Goal: Task Accomplishment & Management: Use online tool/utility

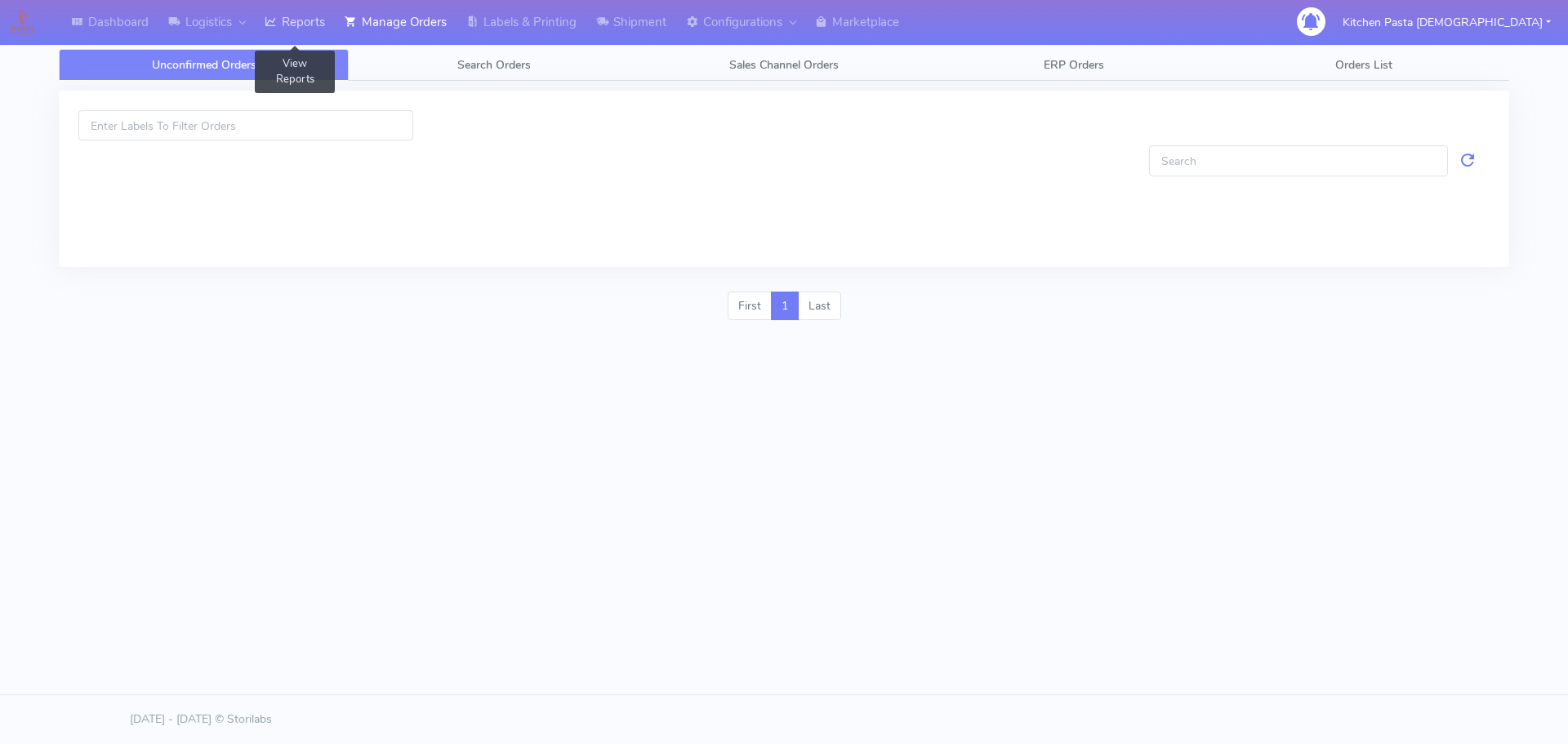
drag, startPoint x: 305, startPoint y: 8, endPoint x: 314, endPoint y: 3, distance: 10.3
click at [305, 8] on link "Reports" at bounding box center [295, 22] width 80 height 44
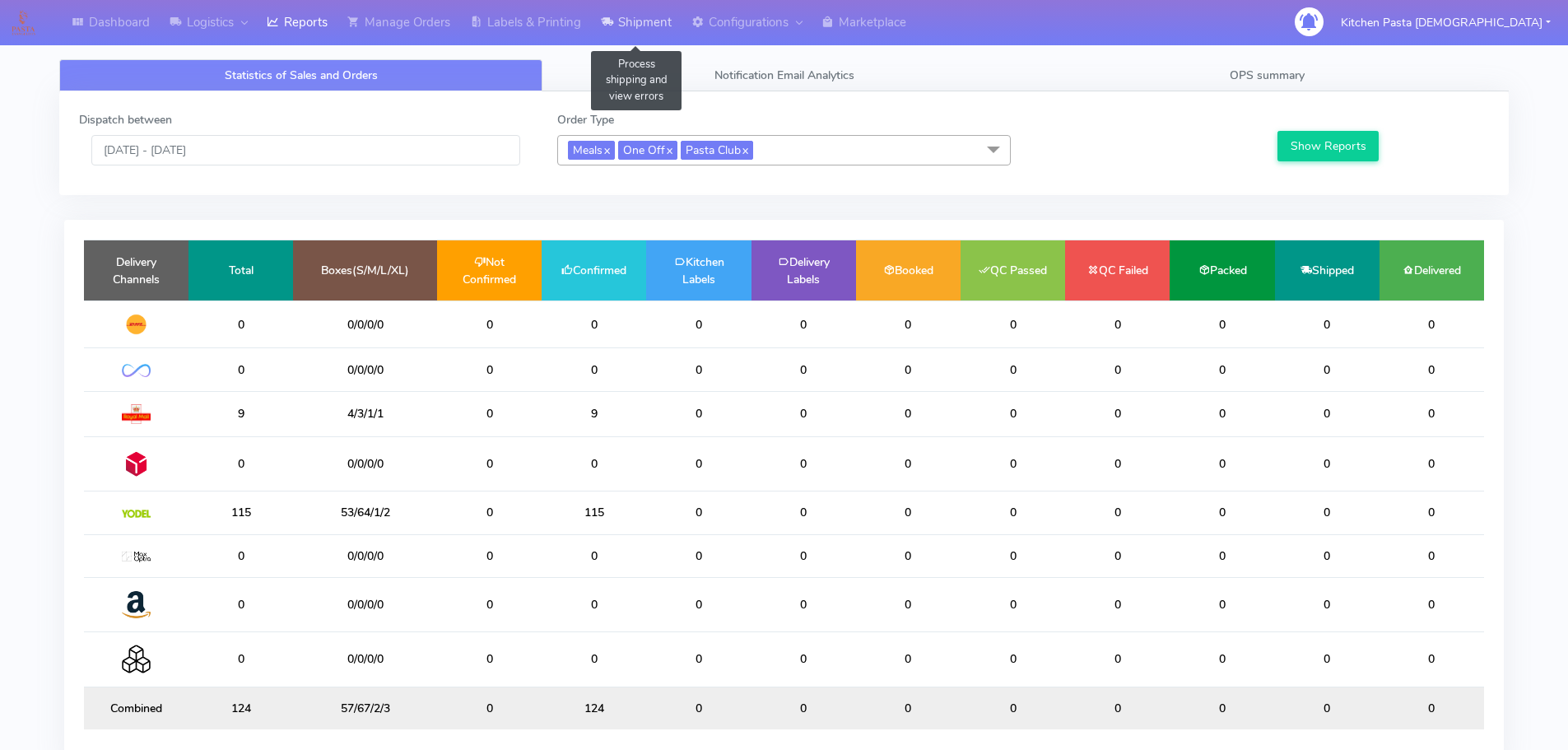
click at [652, 15] on link "Shipment" at bounding box center [636, 22] width 91 height 45
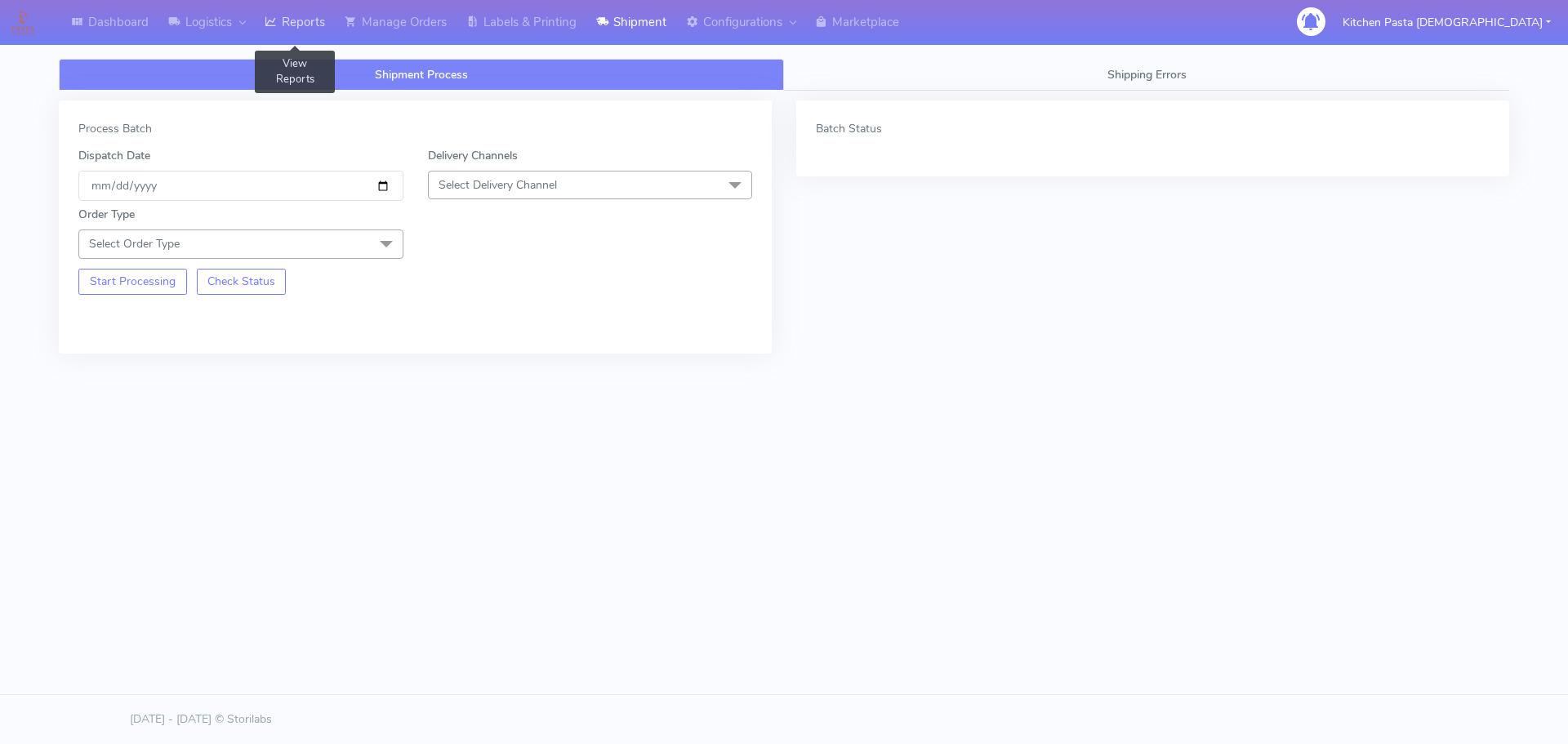
click at [290, 30] on link "Reports" at bounding box center [295, 22] width 80 height 44
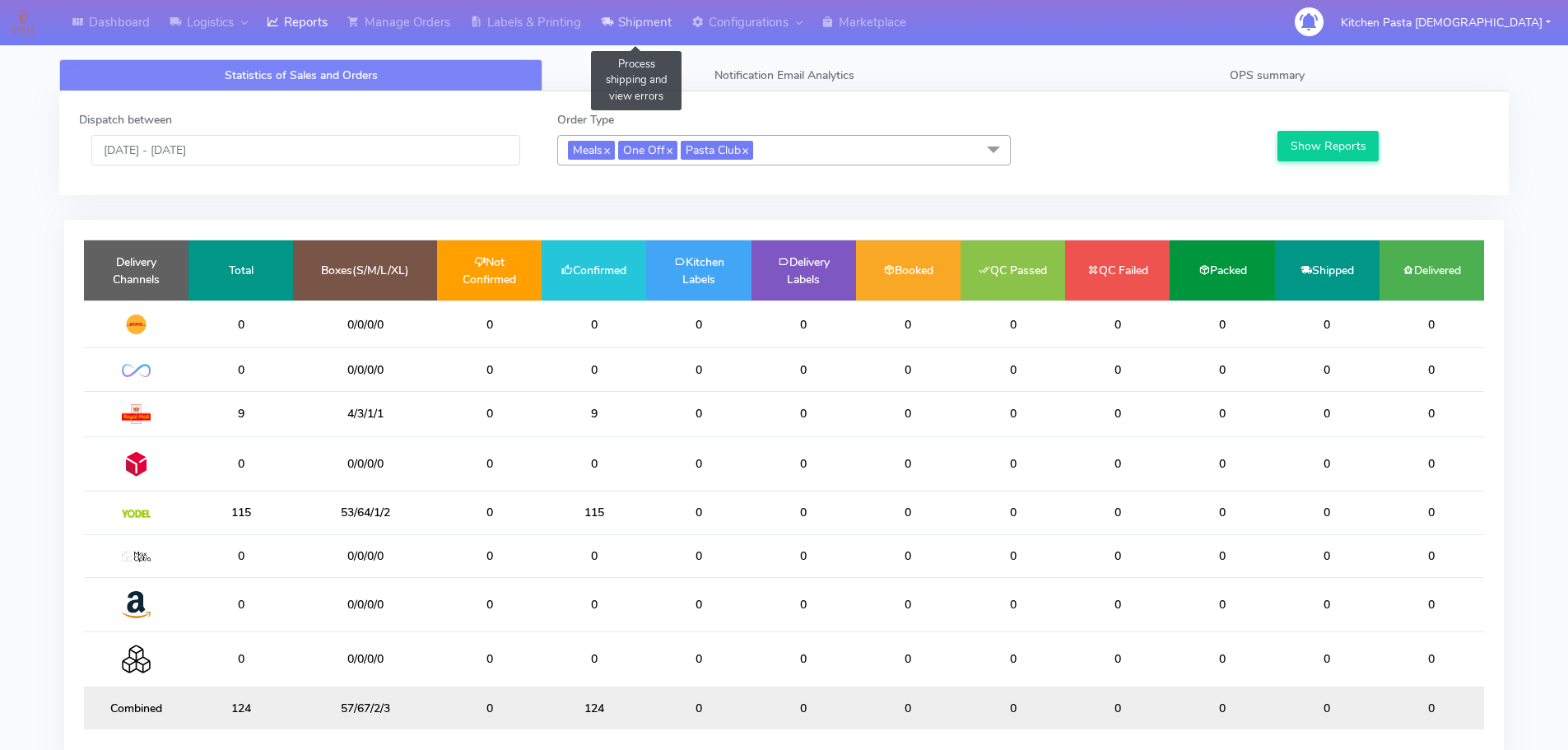
click at [648, 18] on link "Shipment" at bounding box center [636, 22] width 91 height 45
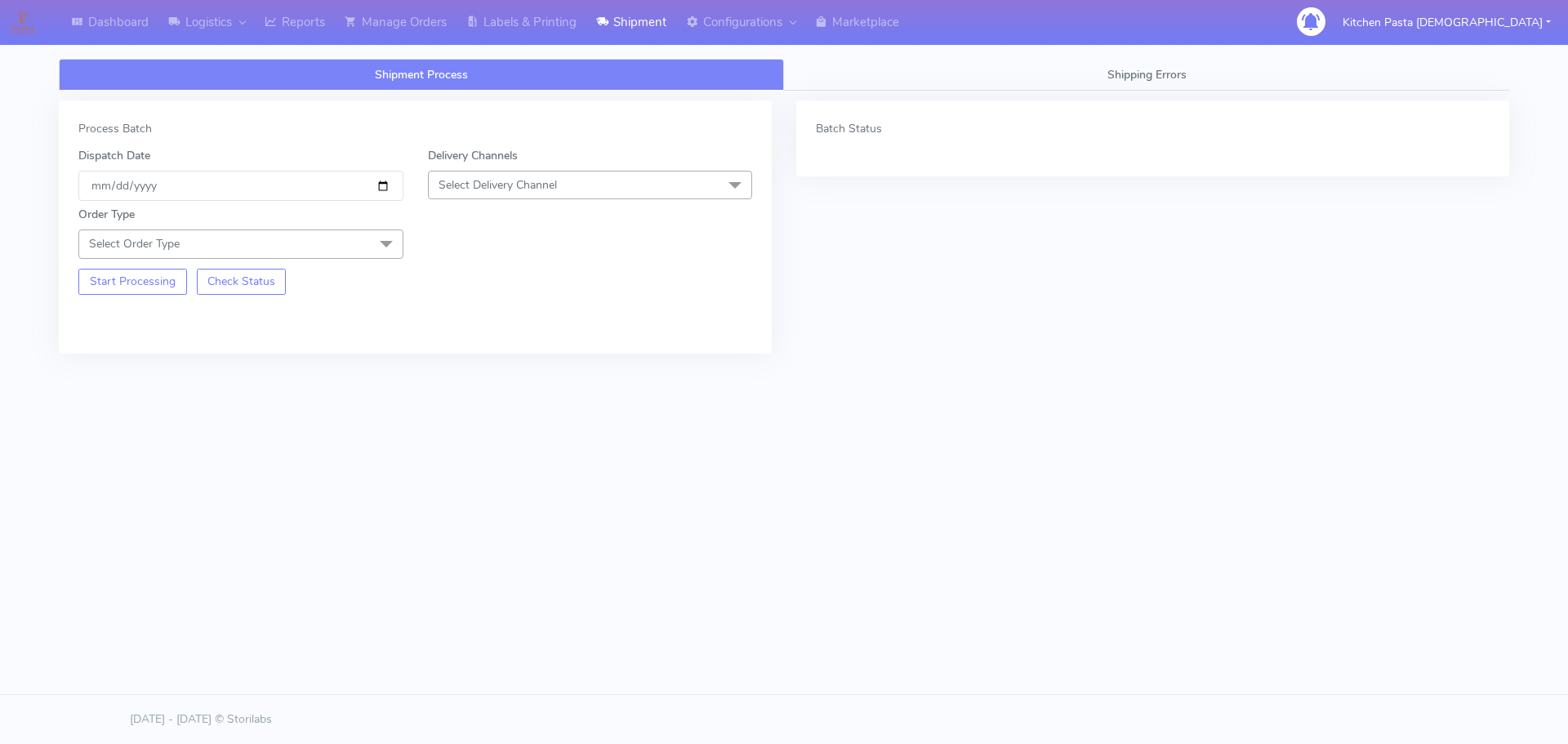
click at [588, 196] on span "Select Delivery Channel" at bounding box center [590, 185] width 325 height 29
click at [477, 376] on div "Yodel" at bounding box center [591, 369] width 307 height 17
drag, startPoint x: 365, startPoint y: 243, endPoint x: 43, endPoint y: 322, distance: 331.5
click at [364, 242] on span "Select Order Type" at bounding box center [241, 243] width 325 height 29
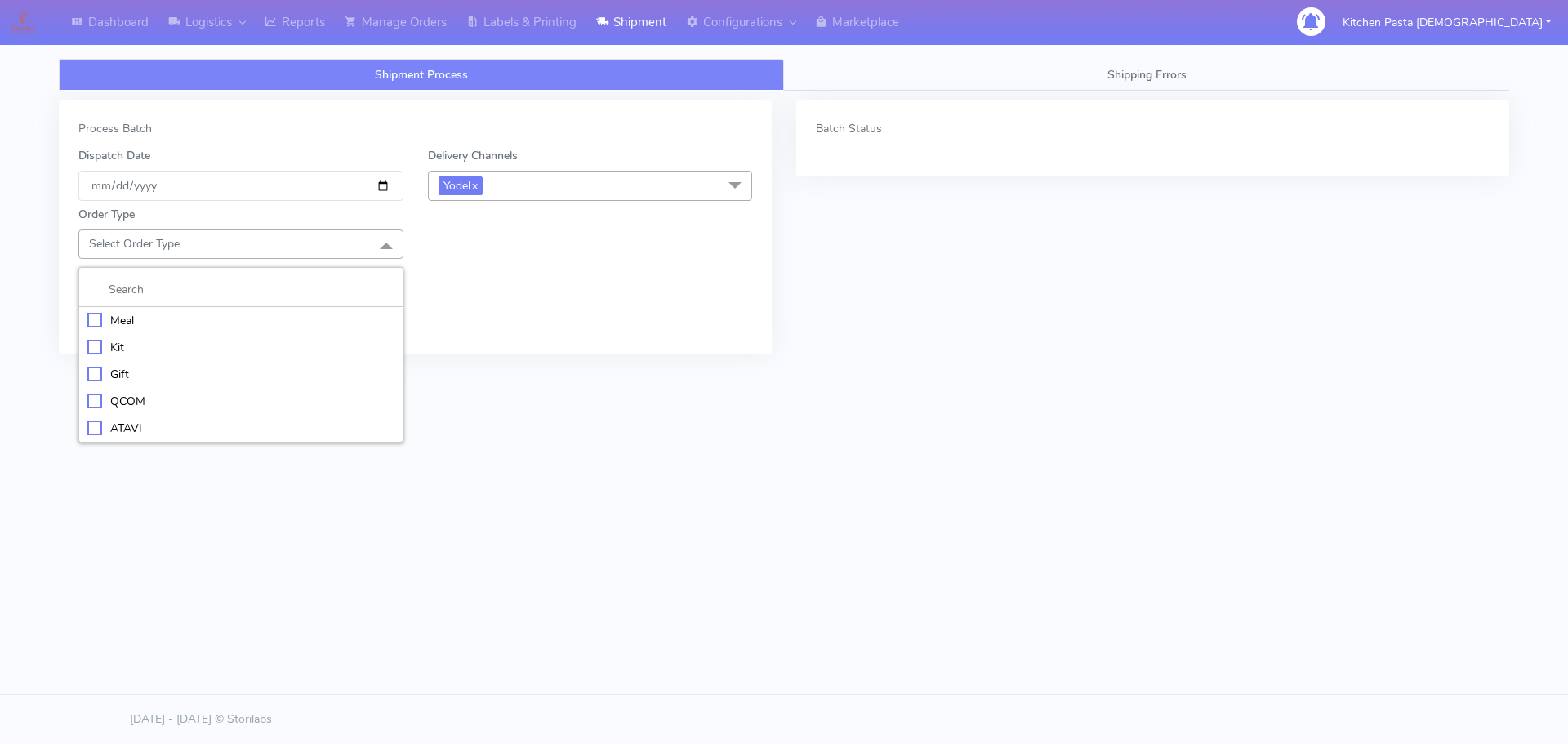
click at [119, 312] on div "Meal" at bounding box center [241, 321] width 307 height 17
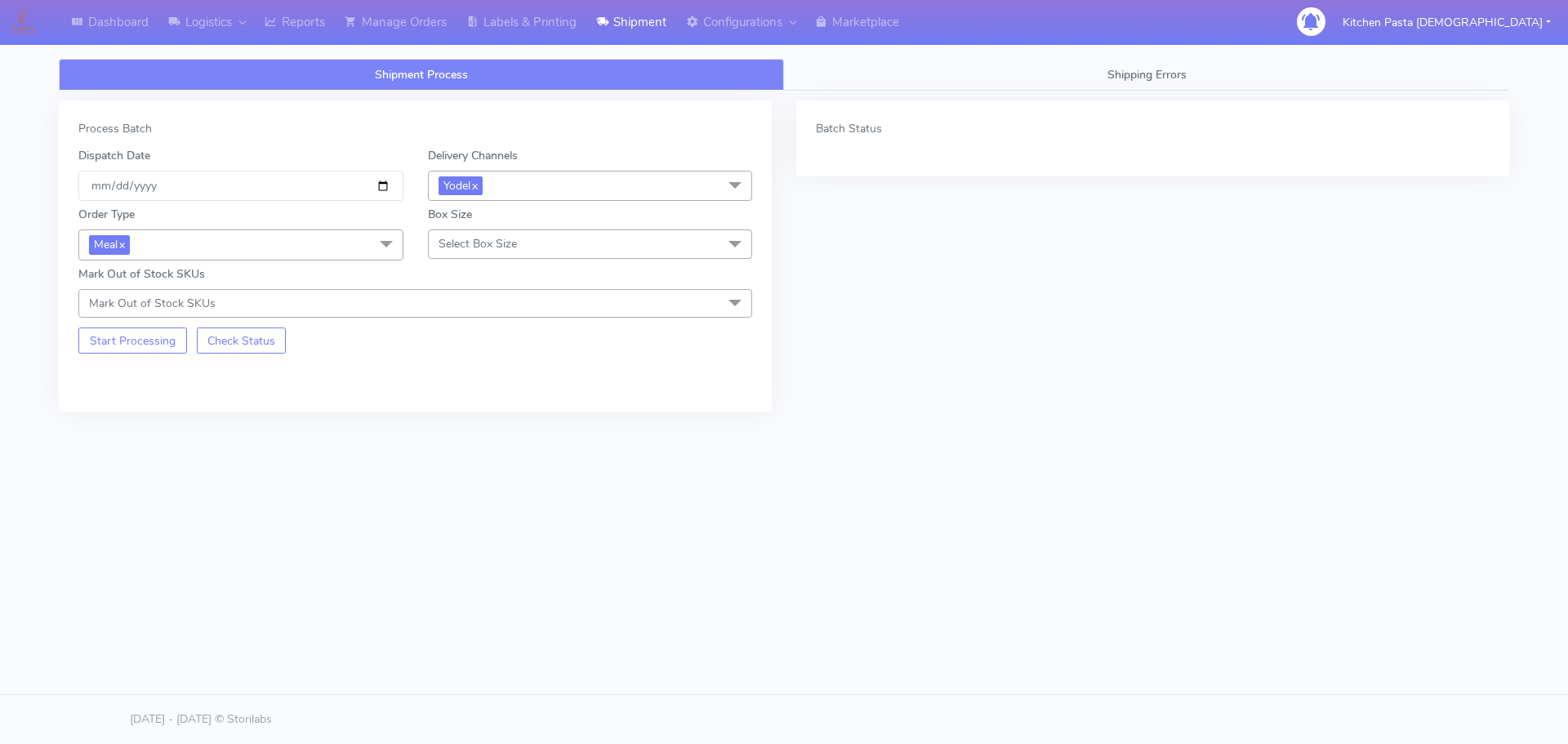
click at [607, 236] on span "Select Box Size" at bounding box center [590, 243] width 325 height 29
drag, startPoint x: 531, startPoint y: 432, endPoint x: 266, endPoint y: 320, distance: 287.7
click at [529, 432] on div "Mega" at bounding box center [591, 428] width 307 height 17
click at [139, 349] on button "Start Processing" at bounding box center [133, 340] width 108 height 26
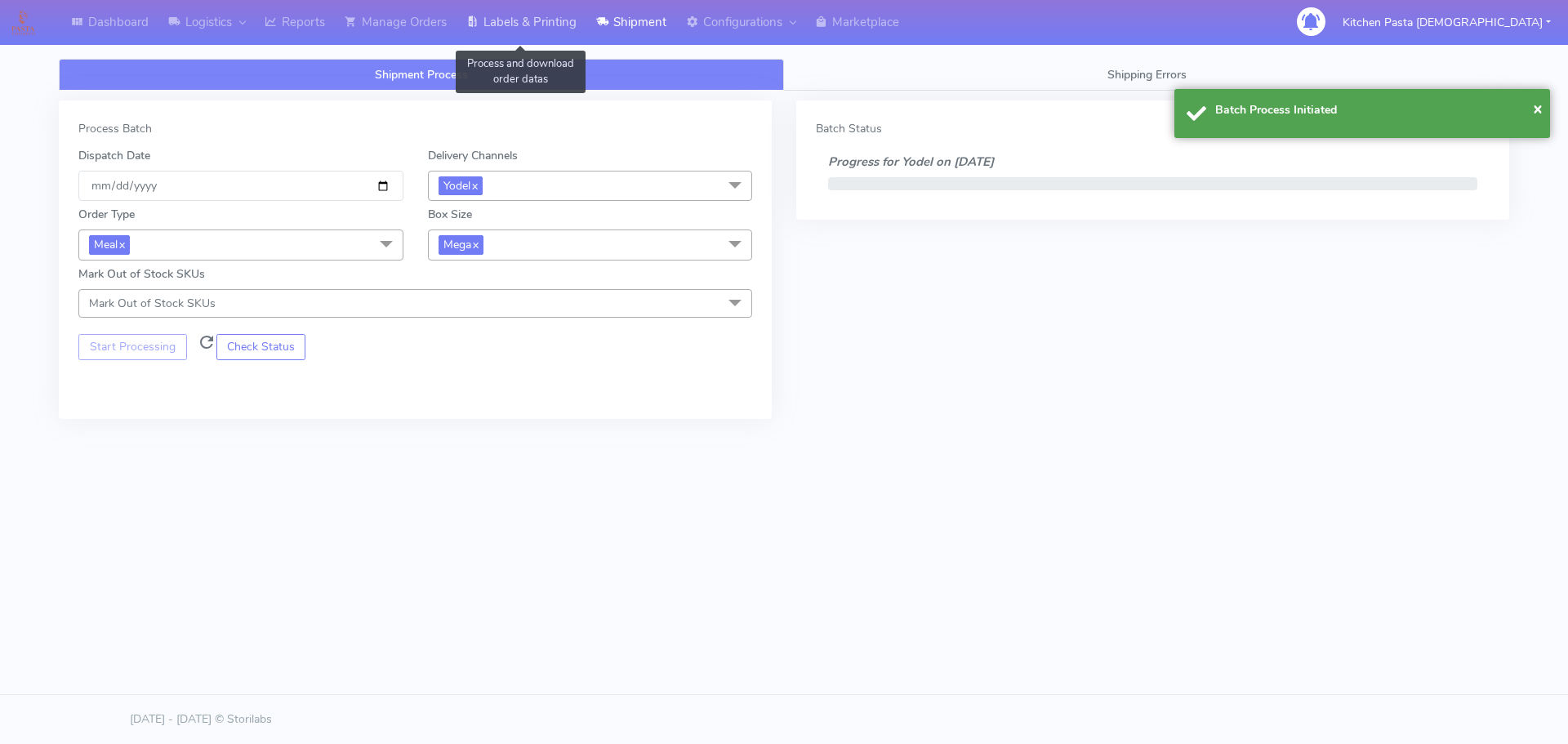
click at [561, 15] on link "Labels & Printing" at bounding box center [521, 22] width 130 height 44
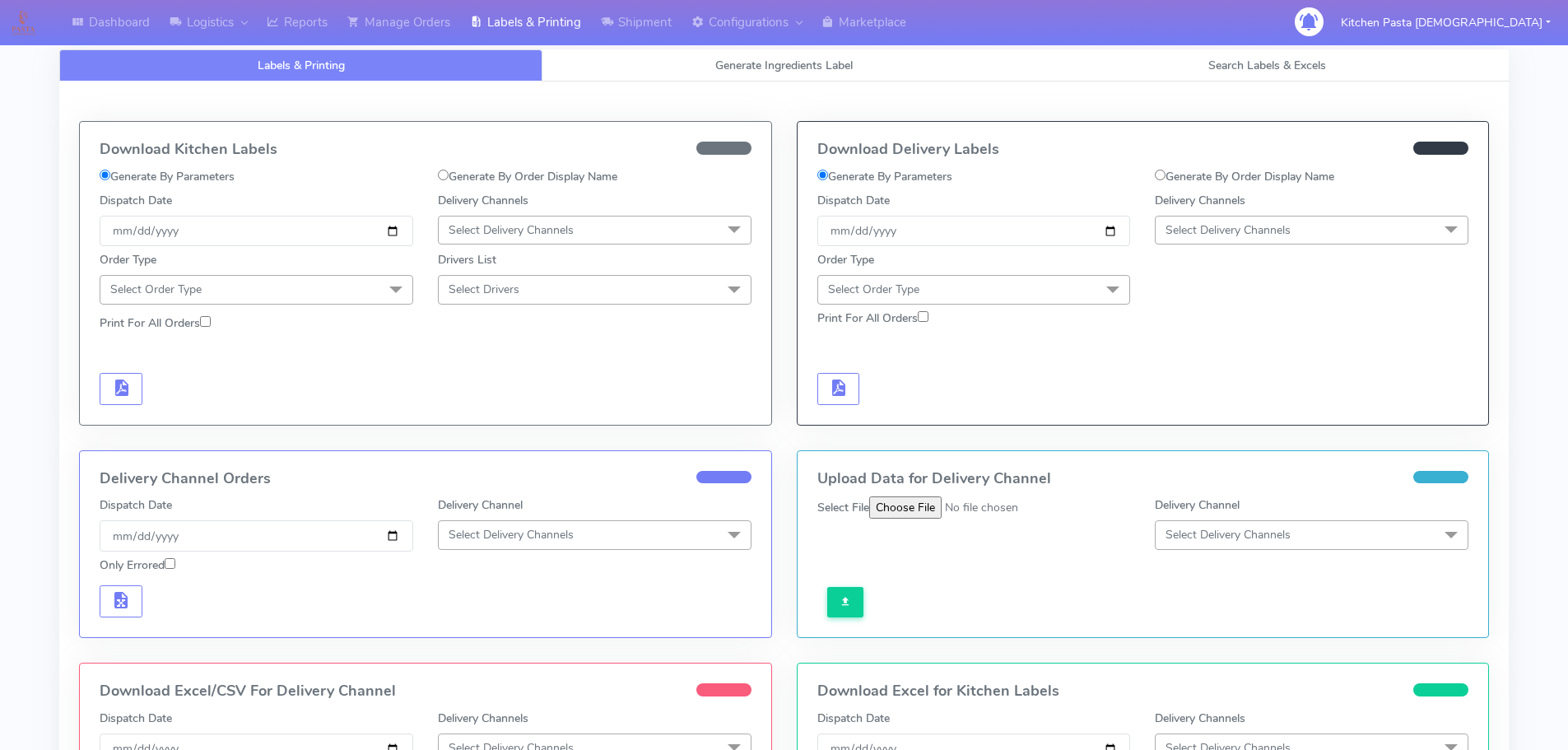
click at [1225, 224] on span "Select Delivery Channels" at bounding box center [1228, 230] width 125 height 16
click at [1188, 418] on div "Yodel" at bounding box center [1311, 415] width 295 height 18
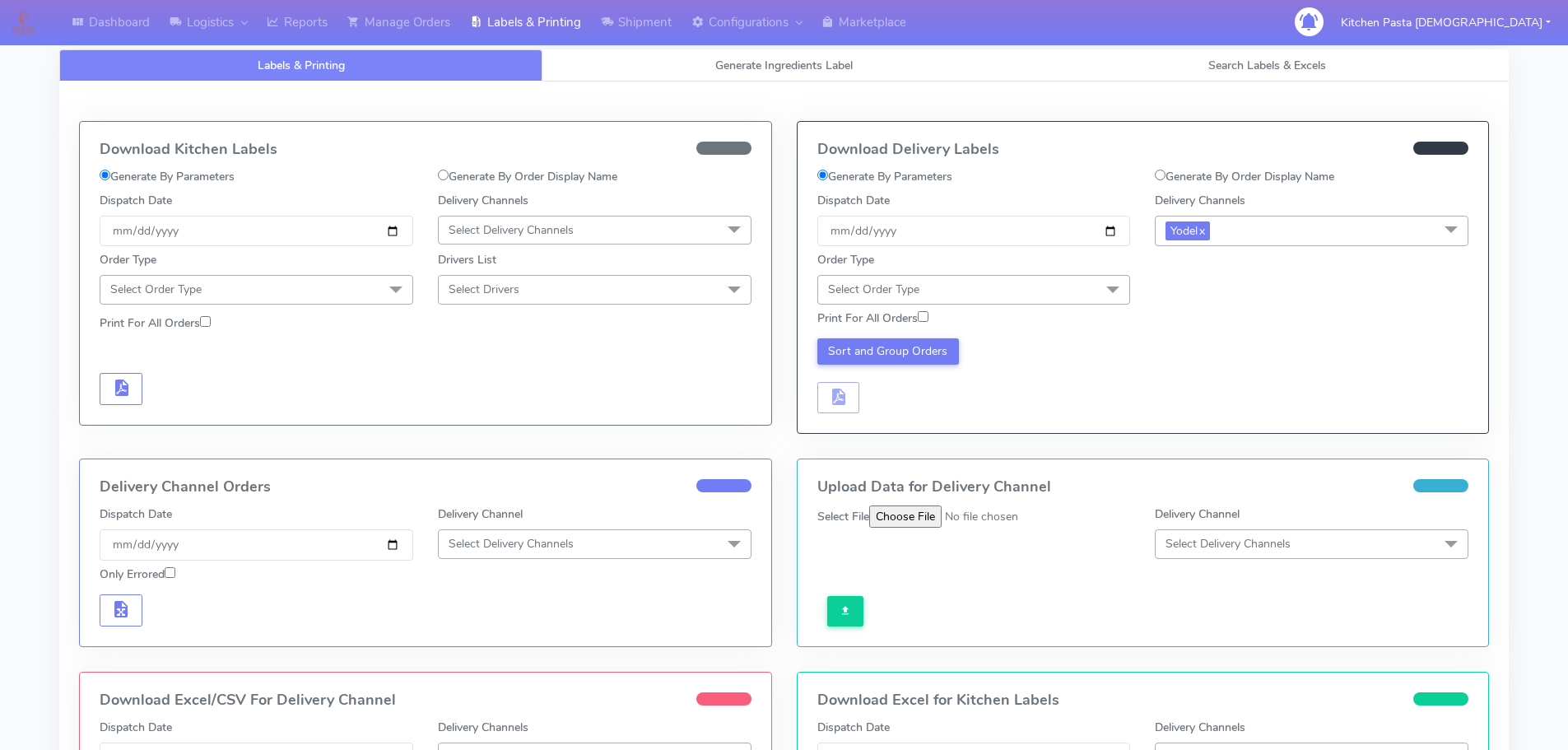
click at [1085, 296] on span "Select Order Type" at bounding box center [974, 289] width 314 height 29
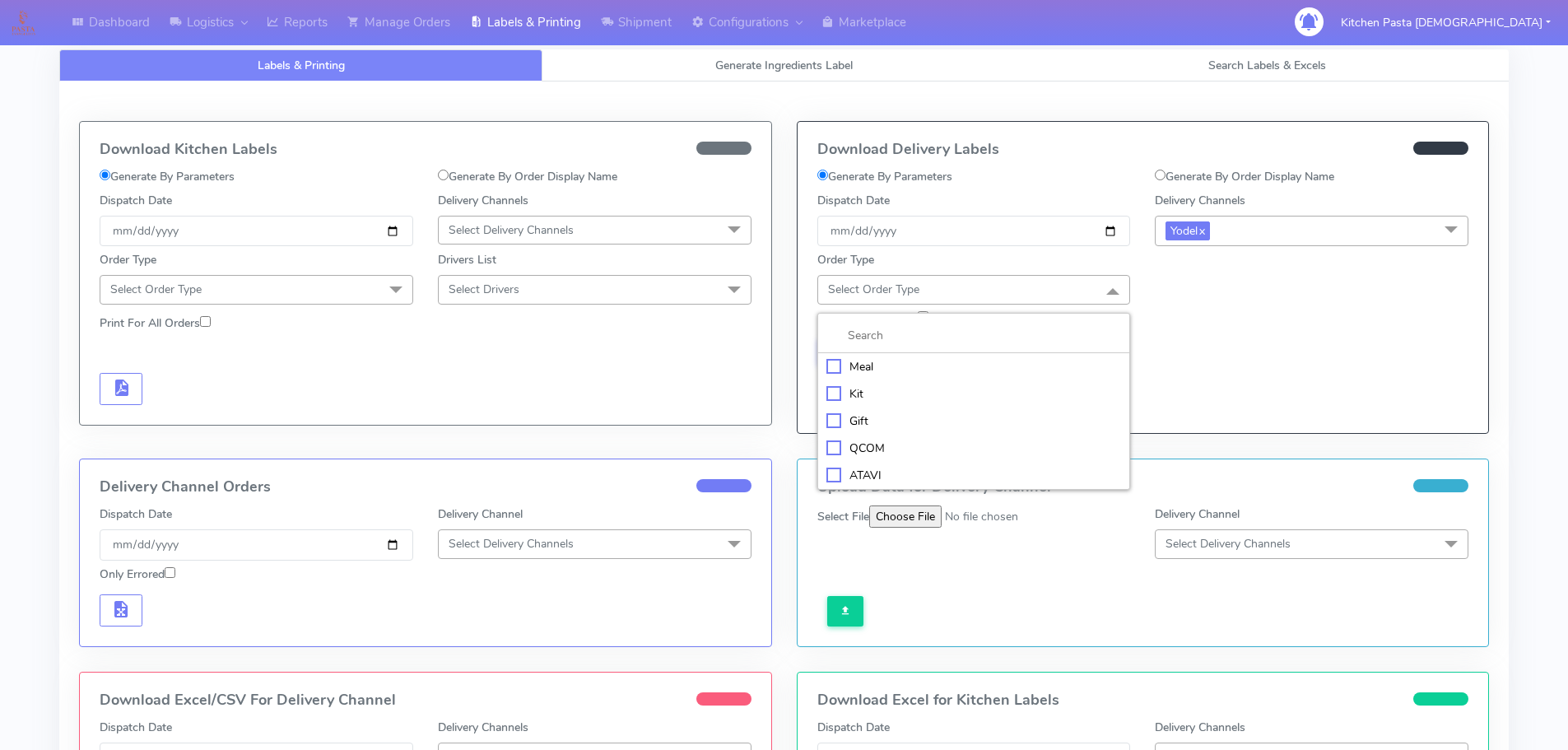
drag, startPoint x: 890, startPoint y: 369, endPoint x: 899, endPoint y: 368, distance: 9.1
click at [891, 368] on div "Meal" at bounding box center [974, 367] width 295 height 18
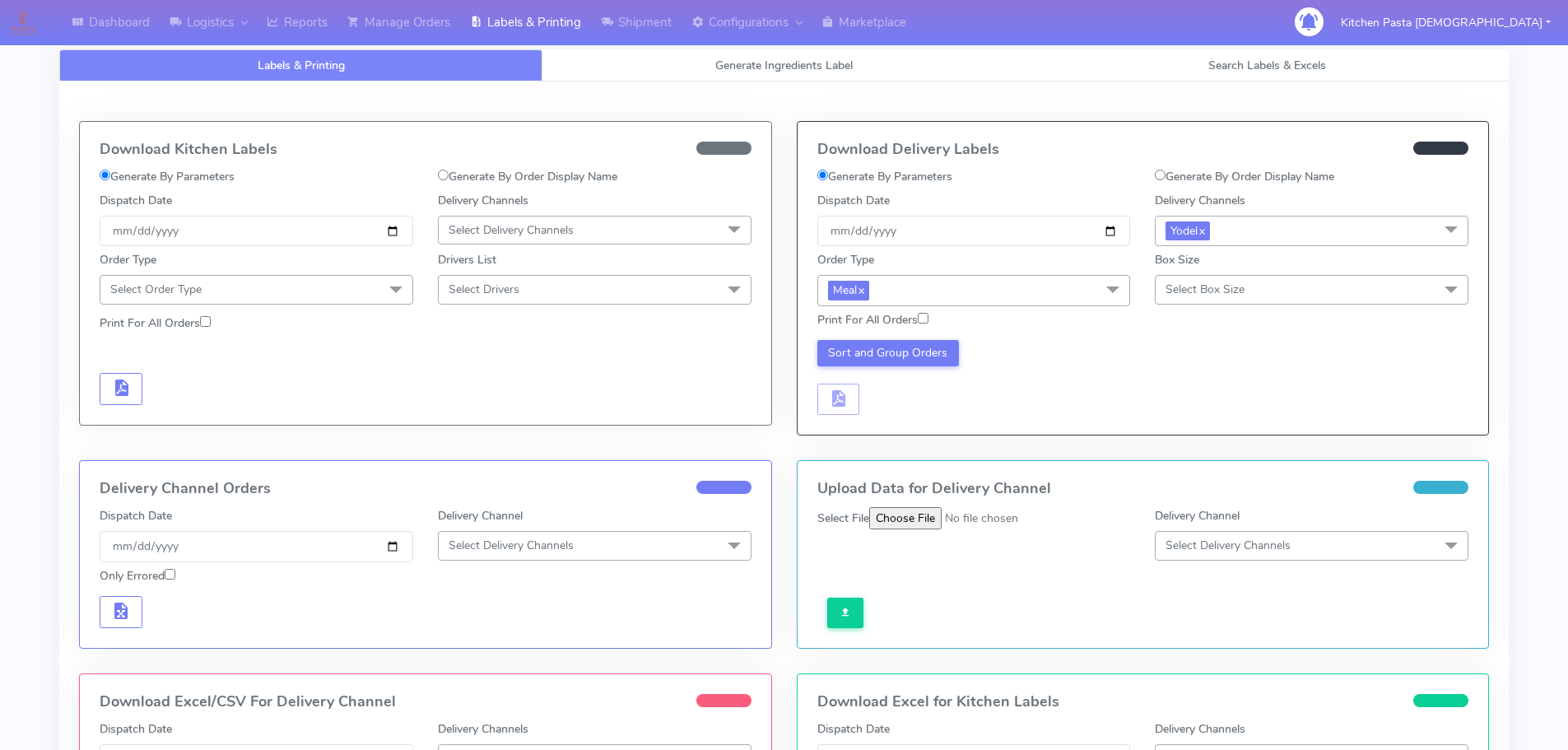
click at [1200, 288] on span "Select Box Size" at bounding box center [1205, 289] width 79 height 16
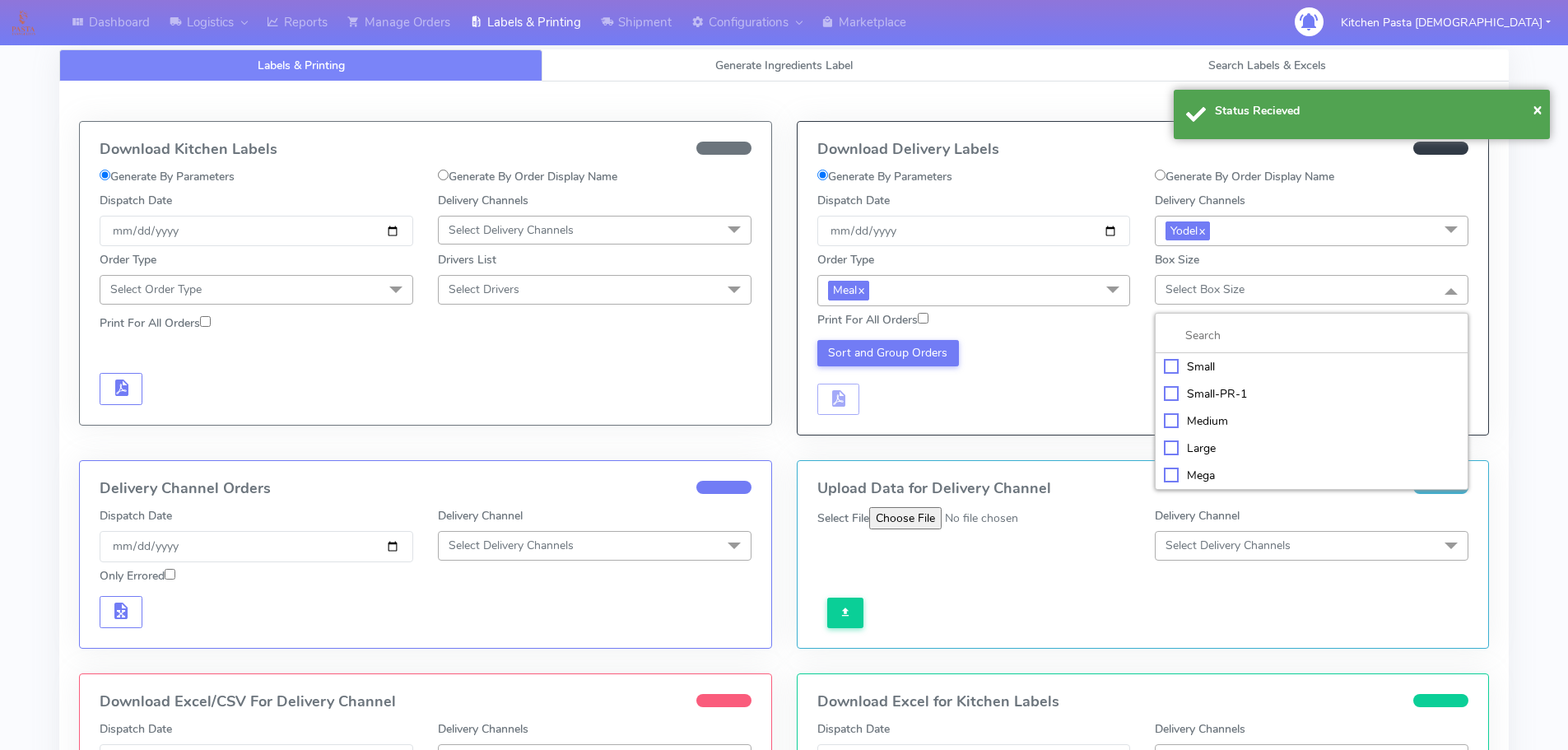
click at [1196, 473] on div "Mega" at bounding box center [1311, 476] width 295 height 18
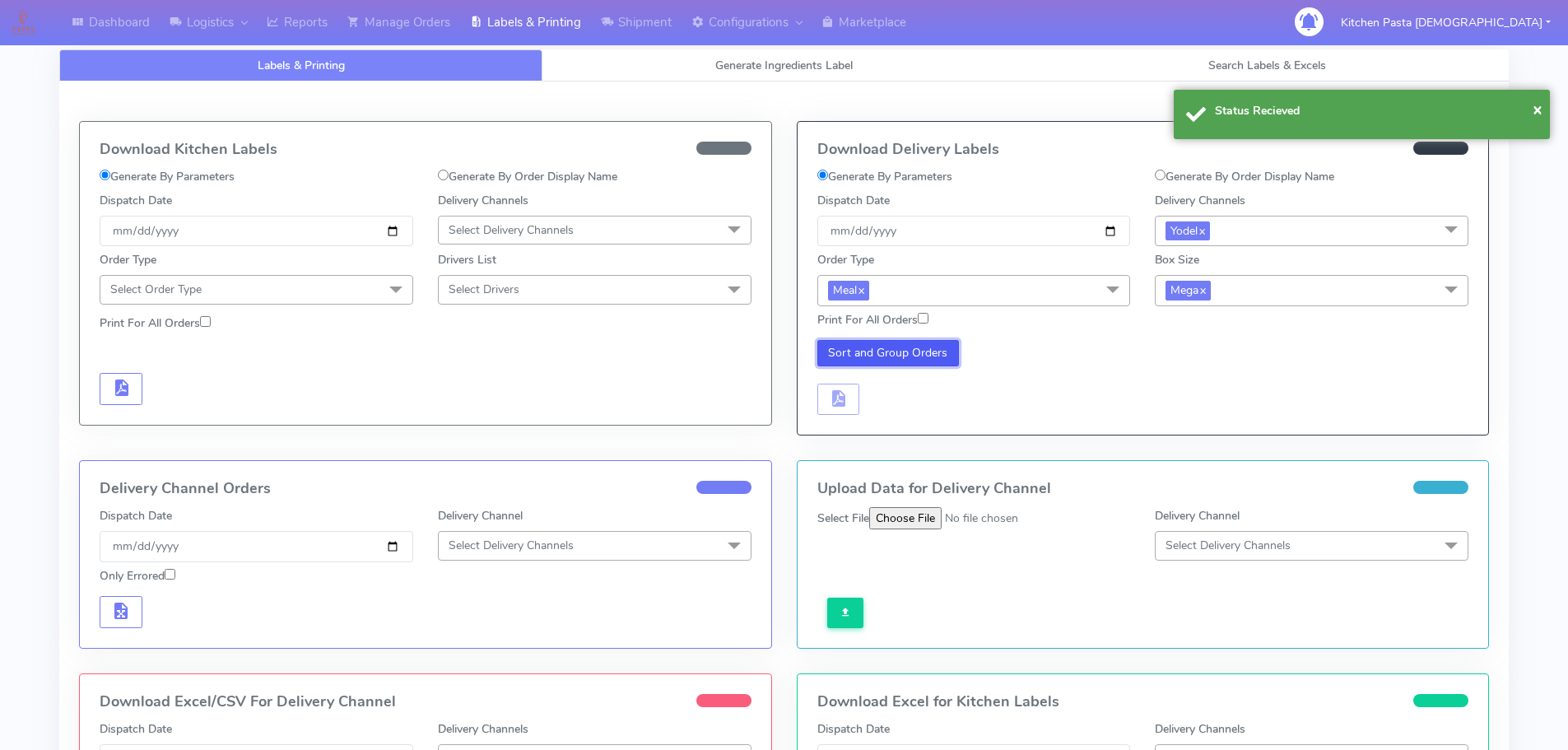
click at [845, 363] on button "Sort and Group Orders" at bounding box center [888, 353] width 142 height 26
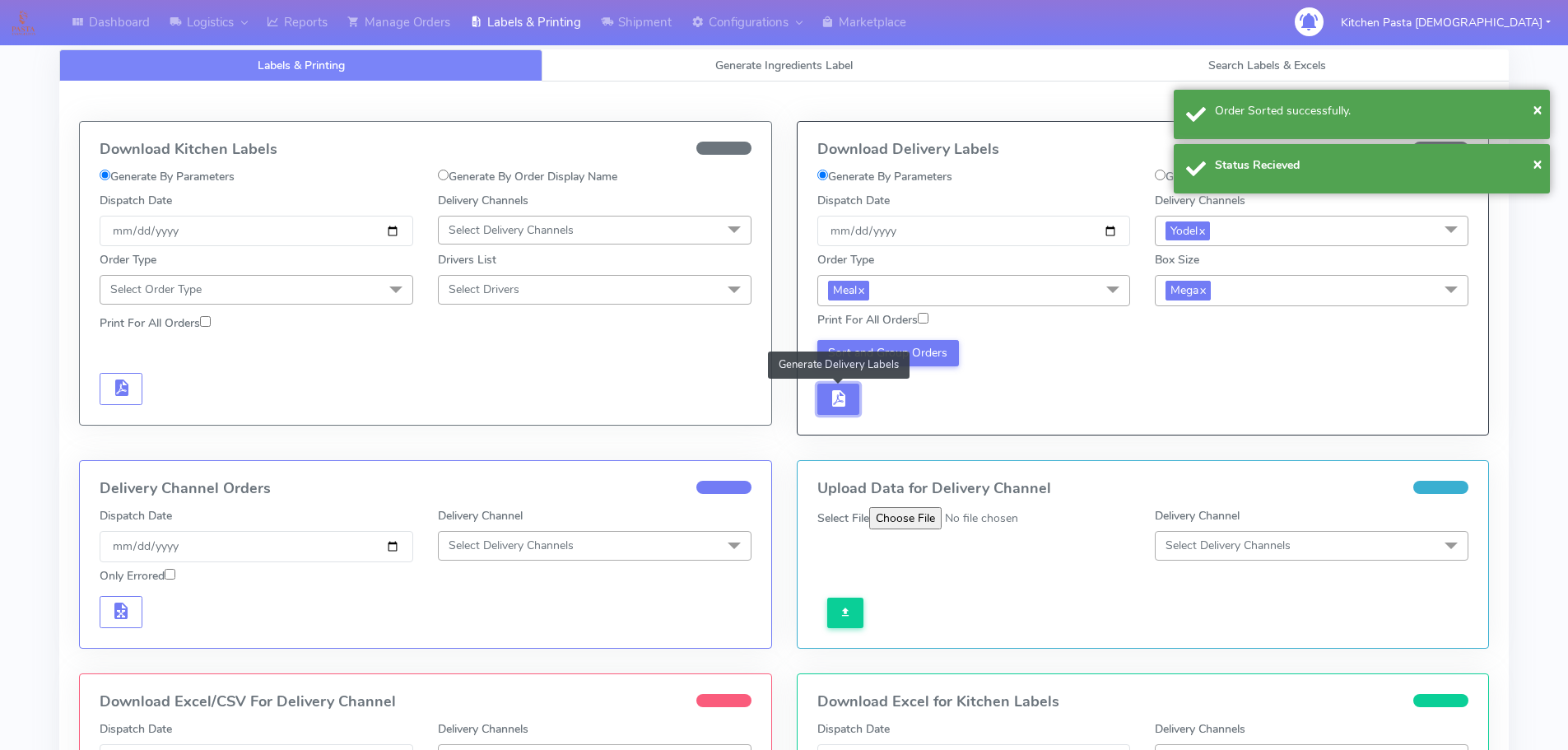
click at [849, 404] on button "button" at bounding box center [838, 399] width 43 height 32
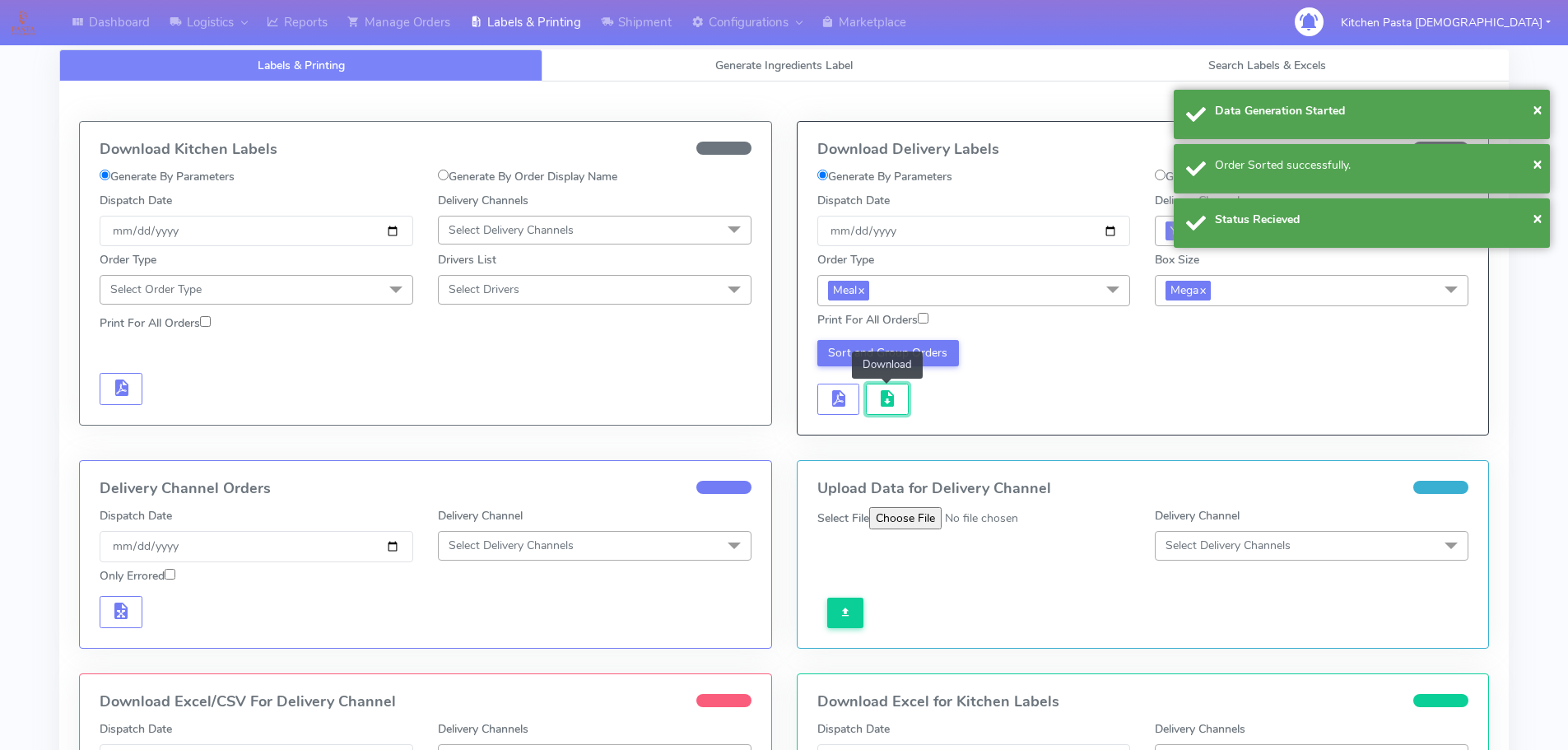
click at [891, 401] on span "button" at bounding box center [887, 402] width 19 height 16
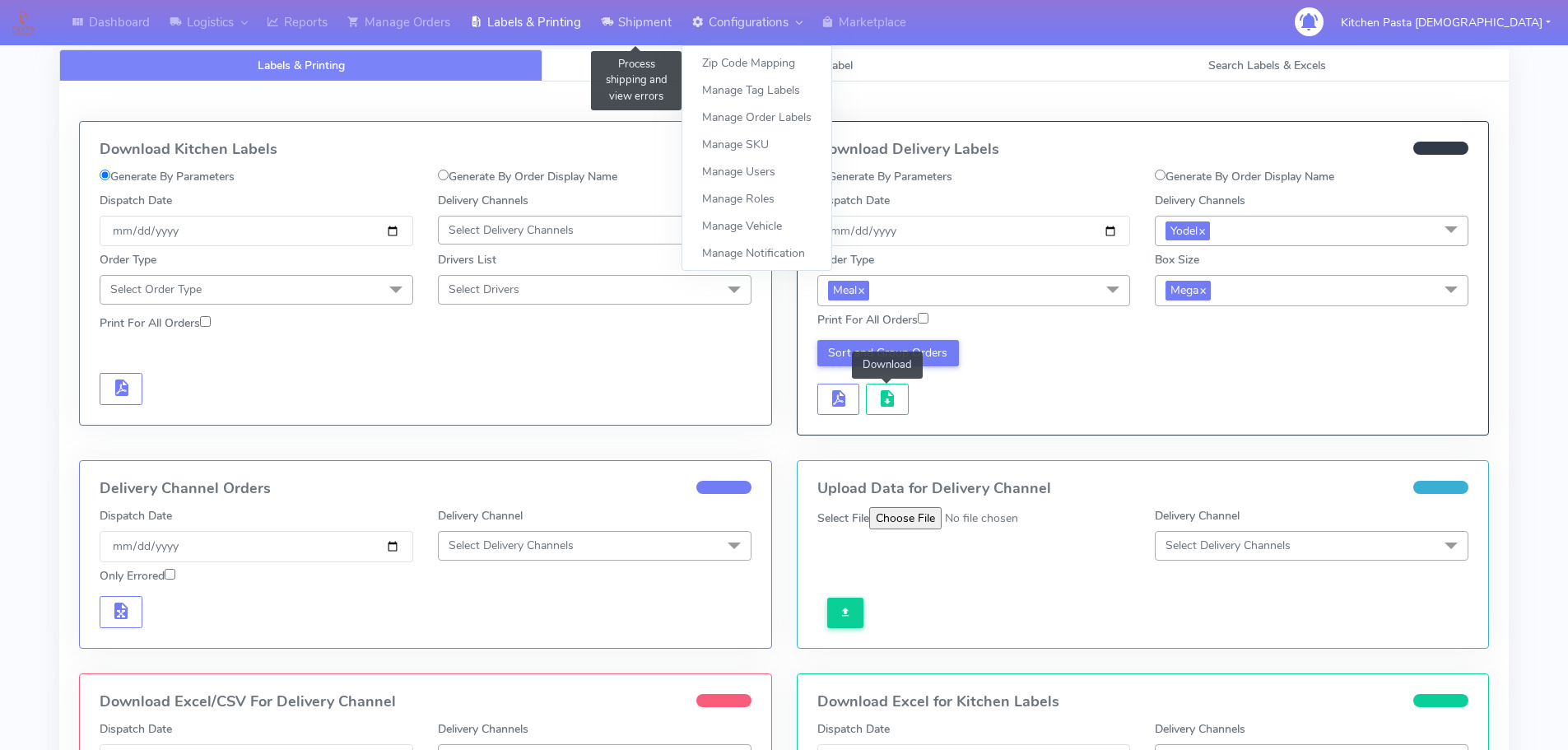
drag, startPoint x: 651, startPoint y: 23, endPoint x: 696, endPoint y: 42, distance: 48.8
click at [651, 23] on link "Shipment" at bounding box center [636, 22] width 91 height 45
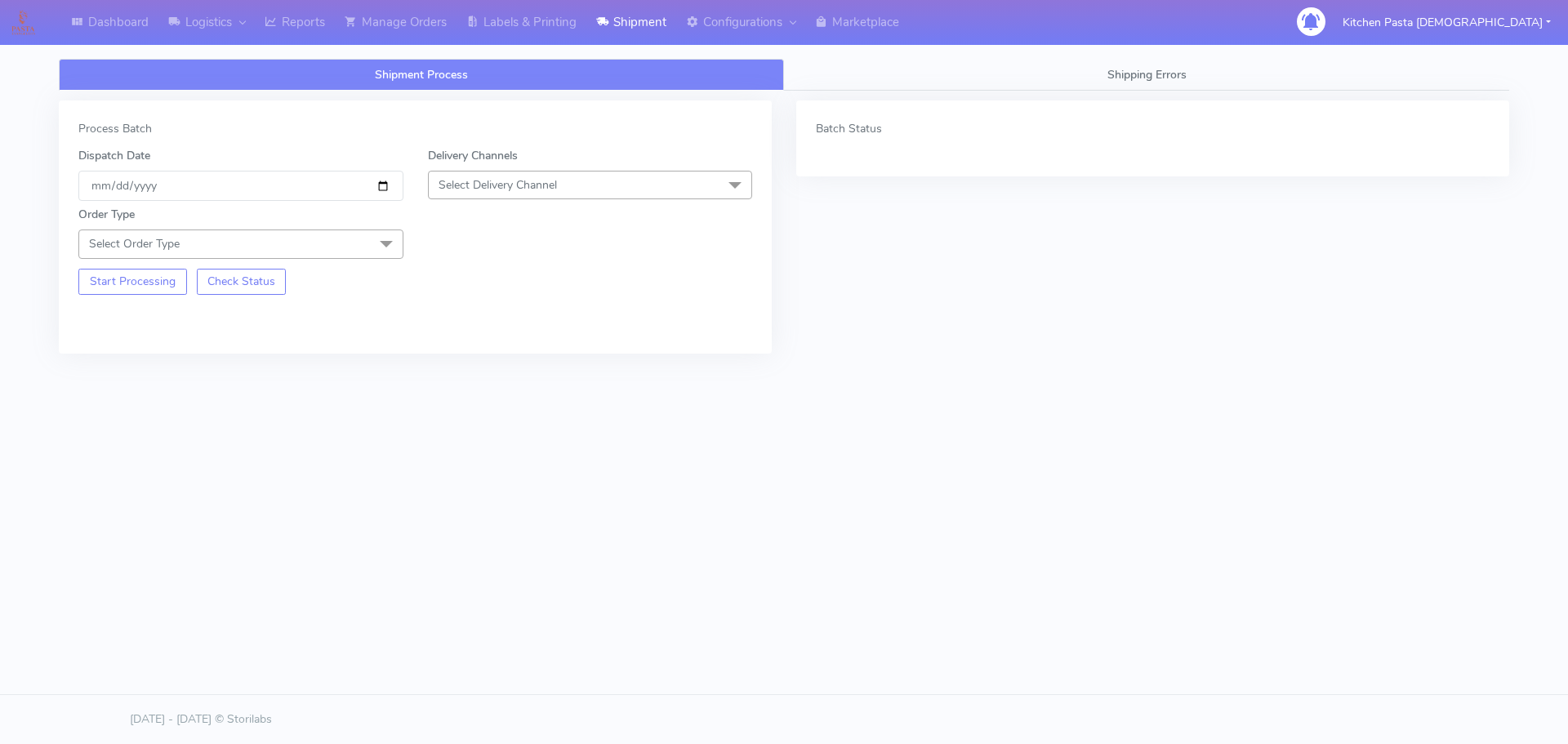
click at [746, 182] on span at bounding box center [735, 187] width 32 height 31
click at [462, 370] on div "Yodel" at bounding box center [591, 369] width 307 height 17
drag, startPoint x: 368, startPoint y: 242, endPoint x: 86, endPoint y: 295, distance: 286.9
click at [368, 242] on span "Select Order Type" at bounding box center [241, 243] width 325 height 29
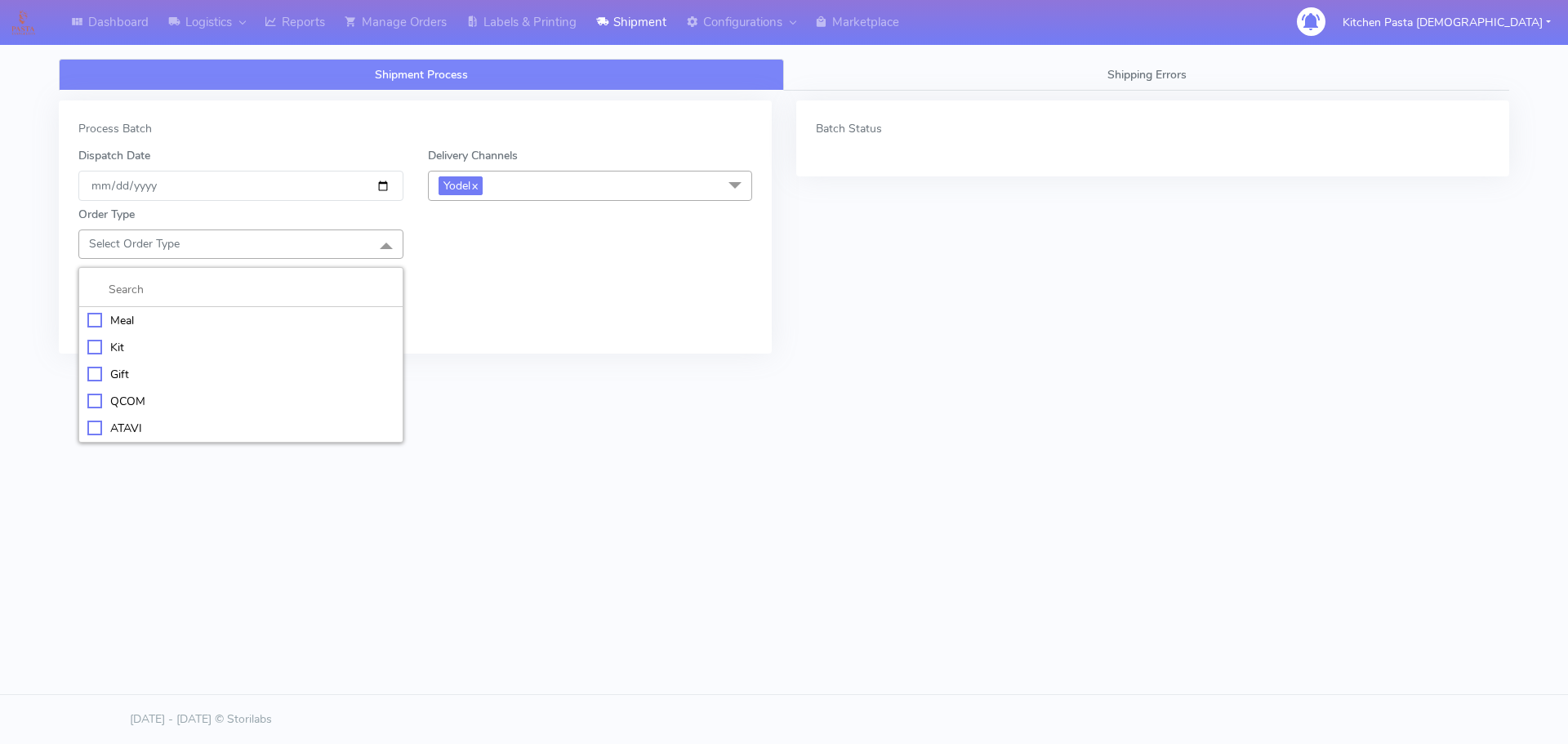
click at [121, 314] on div "Meal" at bounding box center [241, 321] width 307 height 17
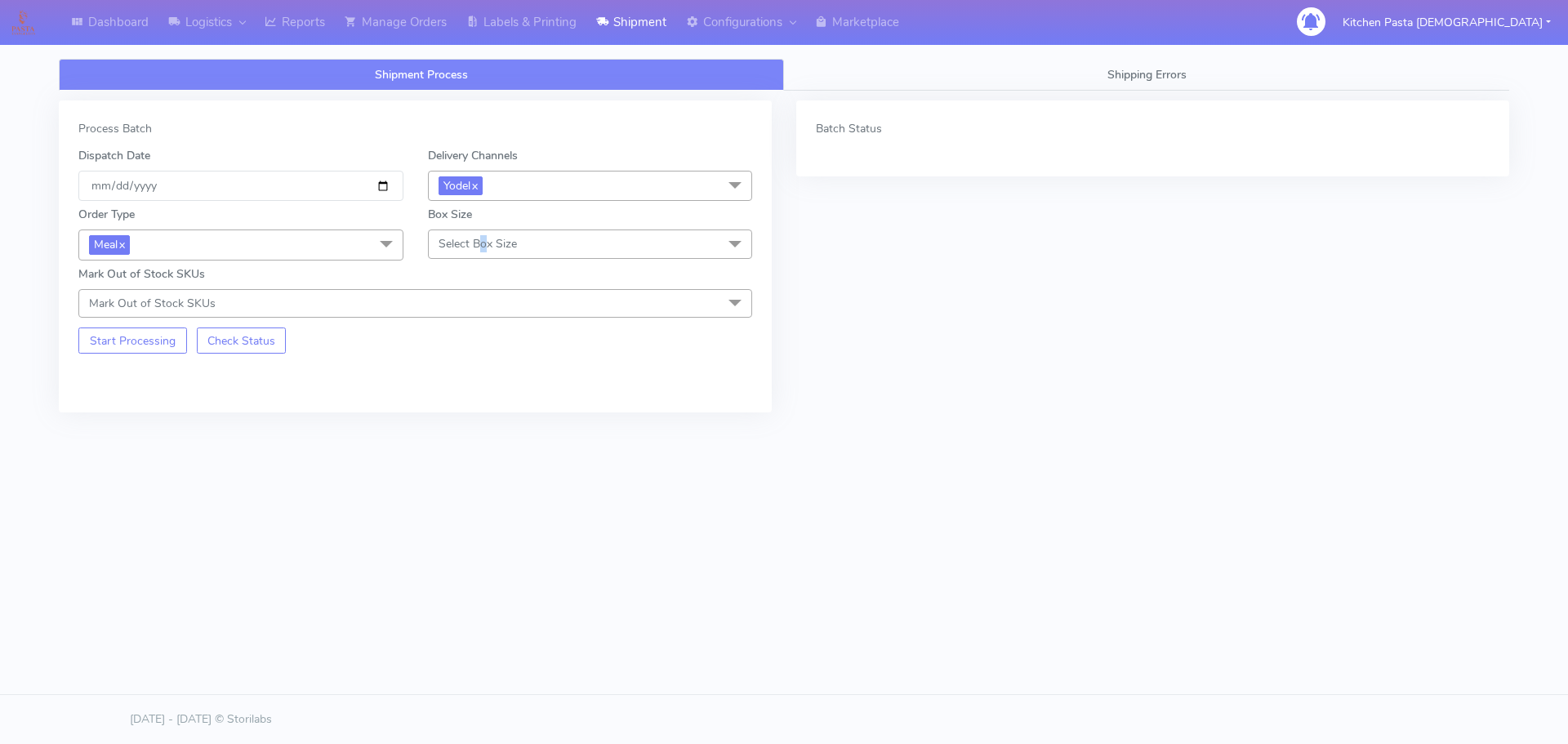
click at [484, 248] on span "Select Box Size" at bounding box center [478, 243] width 79 height 16
click at [455, 404] on div "Large" at bounding box center [591, 401] width 307 height 17
click at [148, 336] on button "Start Processing" at bounding box center [133, 340] width 108 height 26
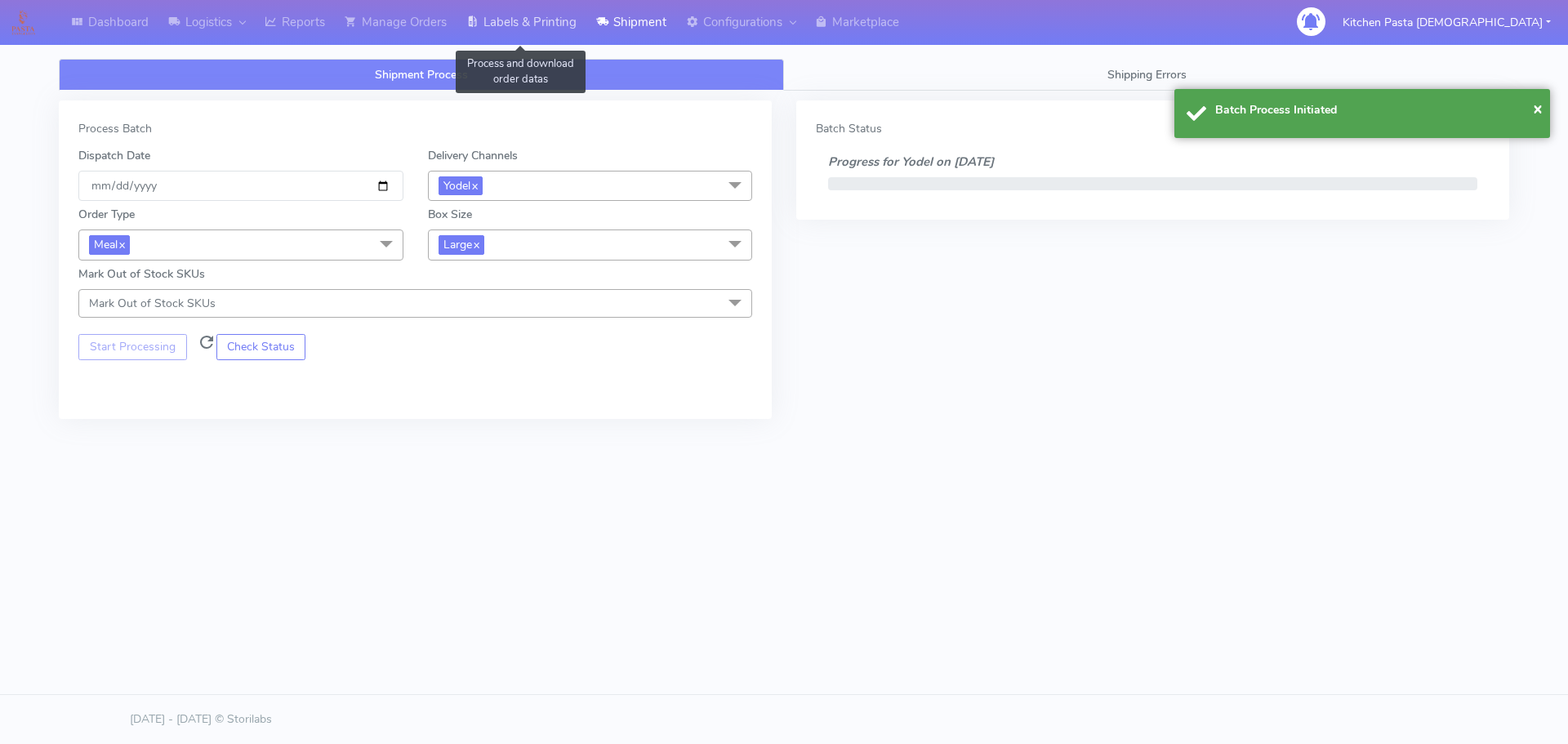
click at [512, 21] on link "Labels & Printing" at bounding box center [521, 22] width 130 height 44
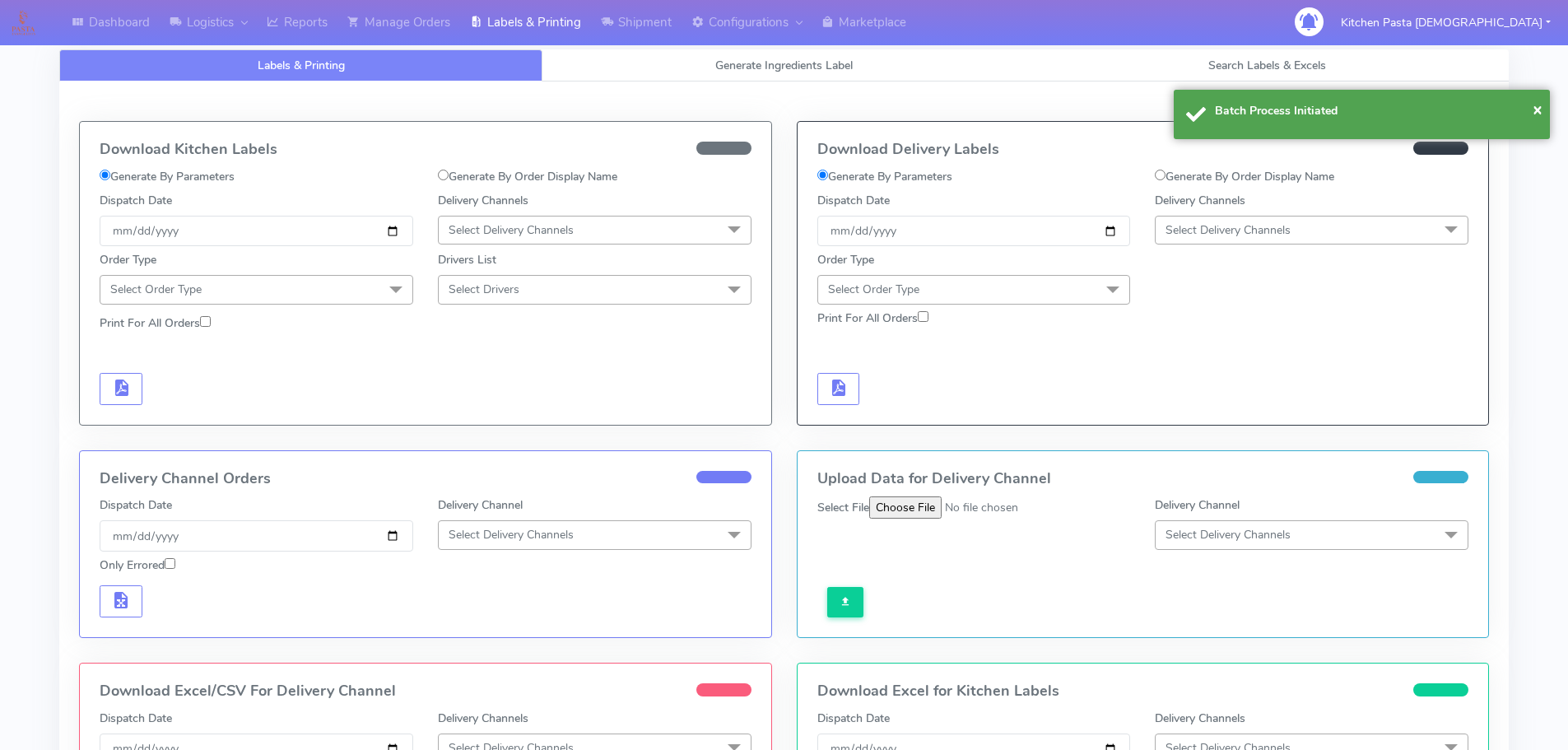
click at [1213, 239] on span "Select Delivery Channels" at bounding box center [1311, 229] width 314 height 29
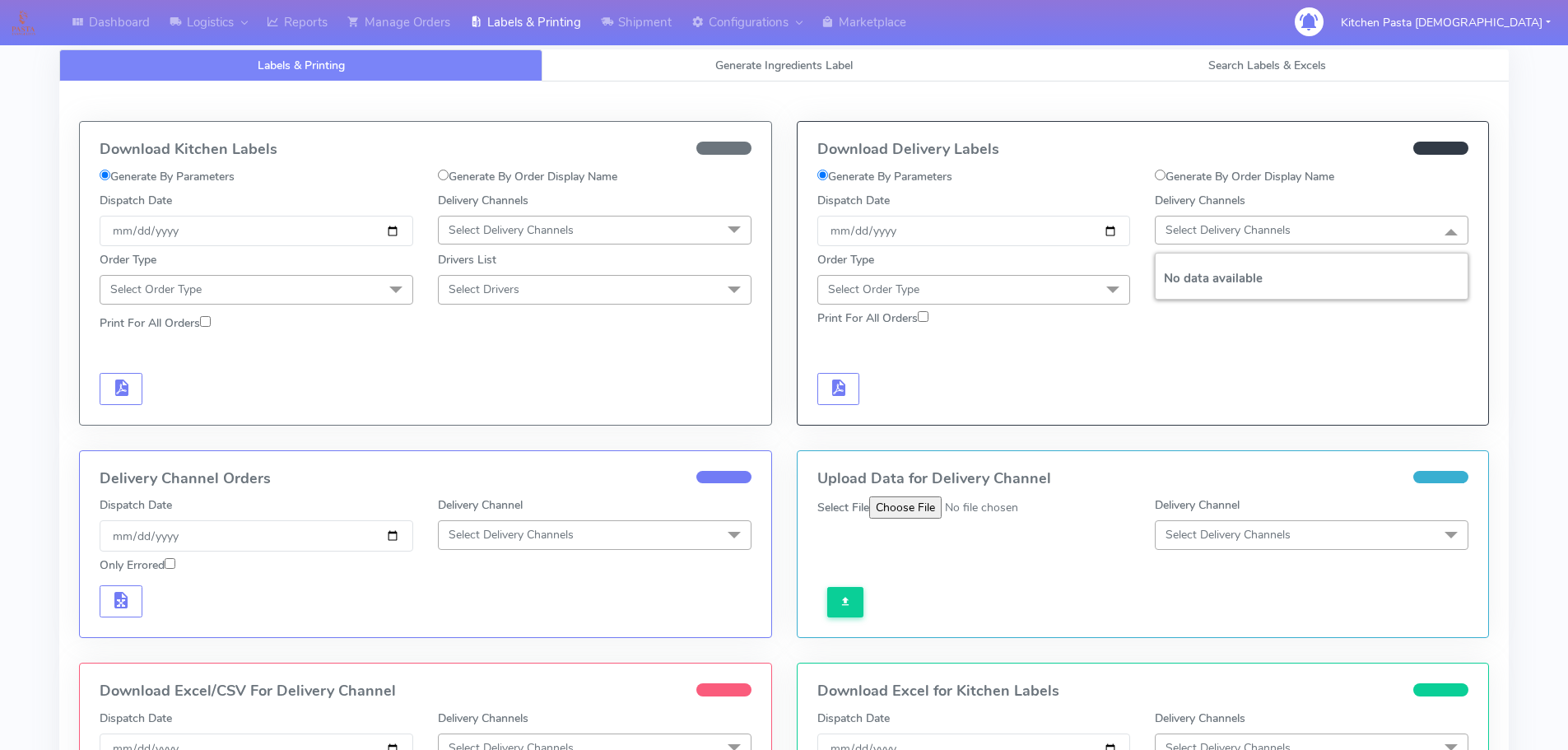
click at [1256, 377] on div at bounding box center [1142, 368] width 676 height 71
click at [1229, 237] on span "Select Delivery Channels" at bounding box center [1228, 230] width 125 height 16
click at [1185, 367] on div at bounding box center [1142, 368] width 676 height 71
click at [1307, 229] on span "Select Delivery Channels" at bounding box center [1311, 229] width 314 height 29
click at [613, 19] on icon at bounding box center [607, 22] width 12 height 17
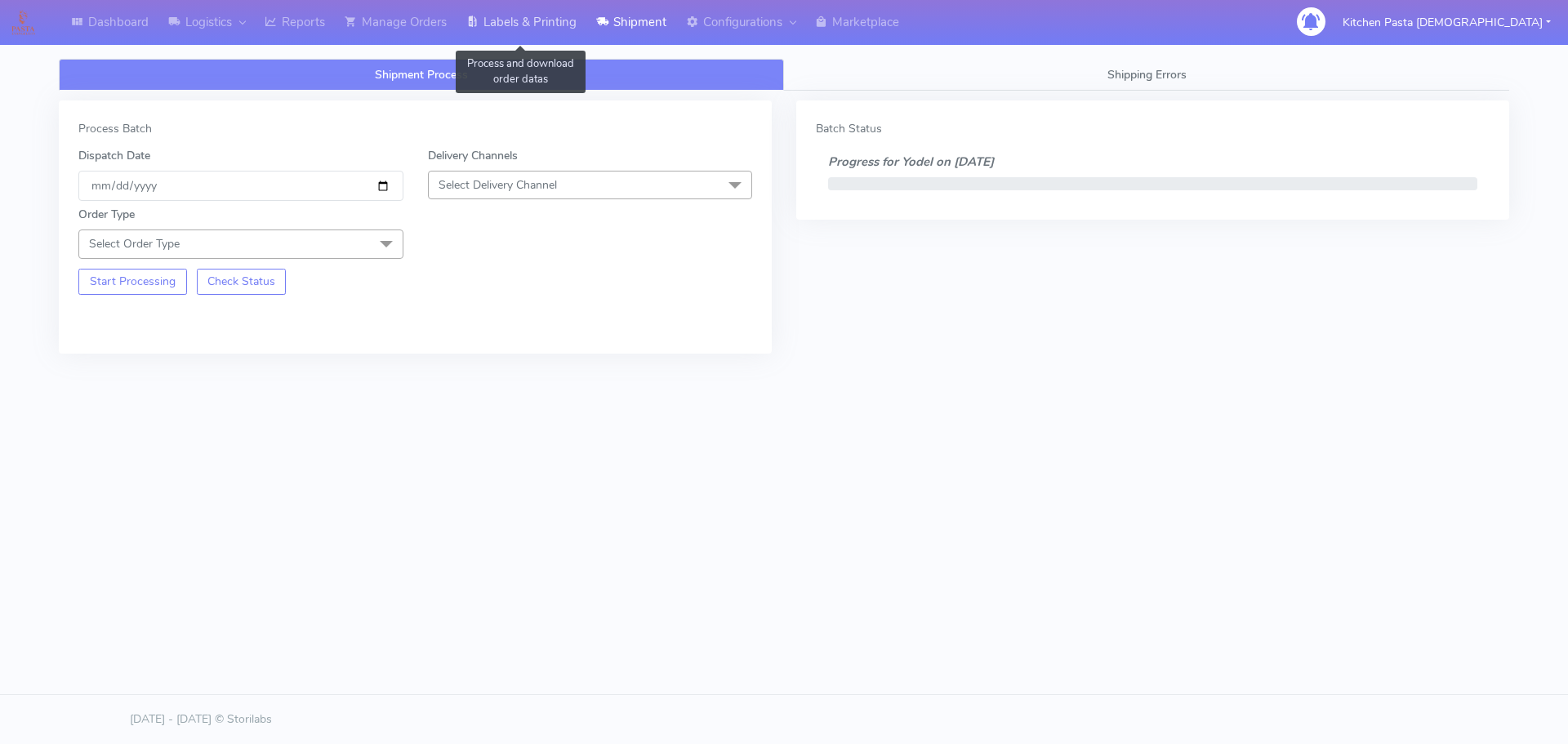
click at [554, 22] on link "Labels & Printing" at bounding box center [521, 22] width 130 height 44
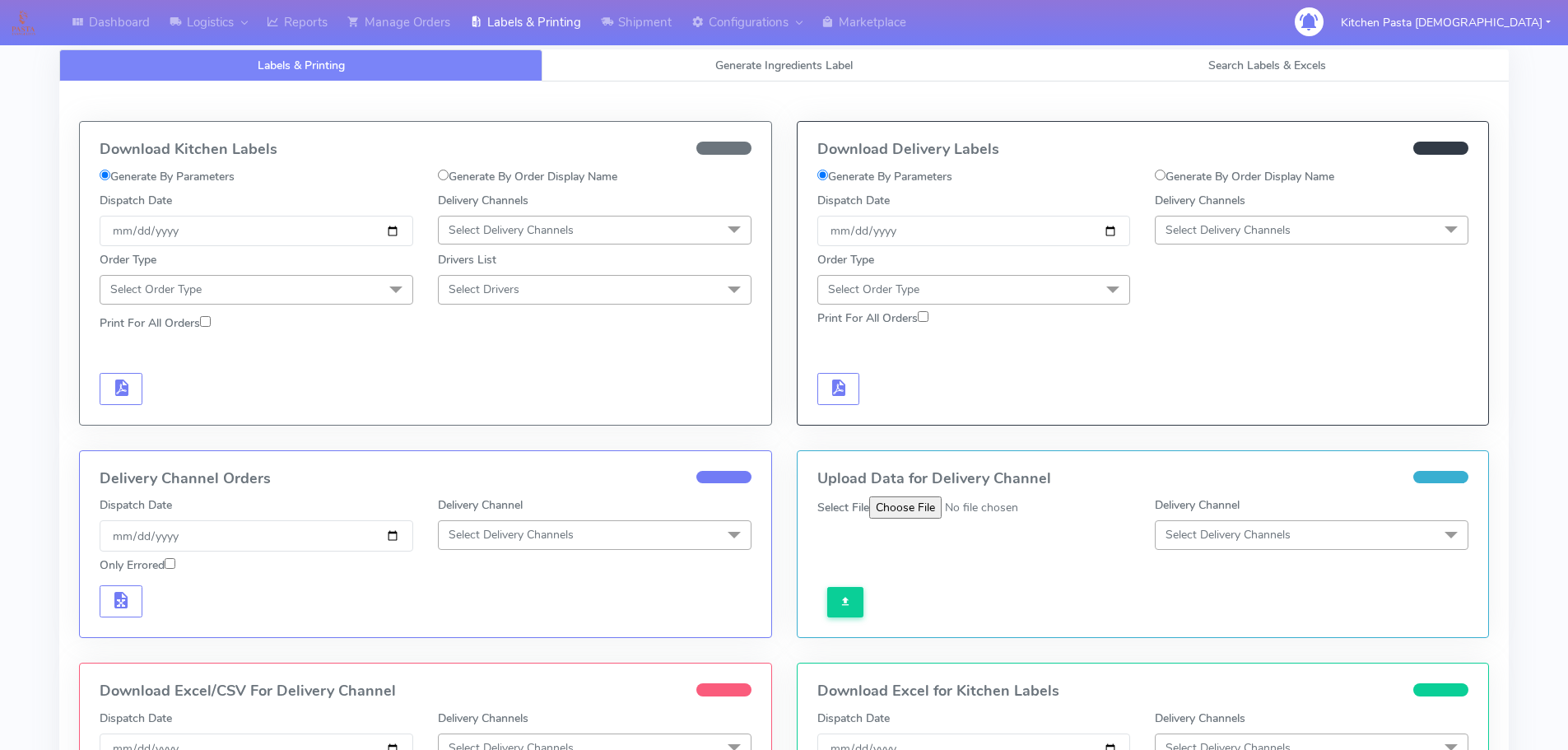
click at [1360, 233] on span "Select Delivery Channels" at bounding box center [1311, 229] width 314 height 29
click at [1203, 362] on div at bounding box center [1142, 368] width 676 height 71
click at [613, 26] on icon at bounding box center [607, 22] width 12 height 17
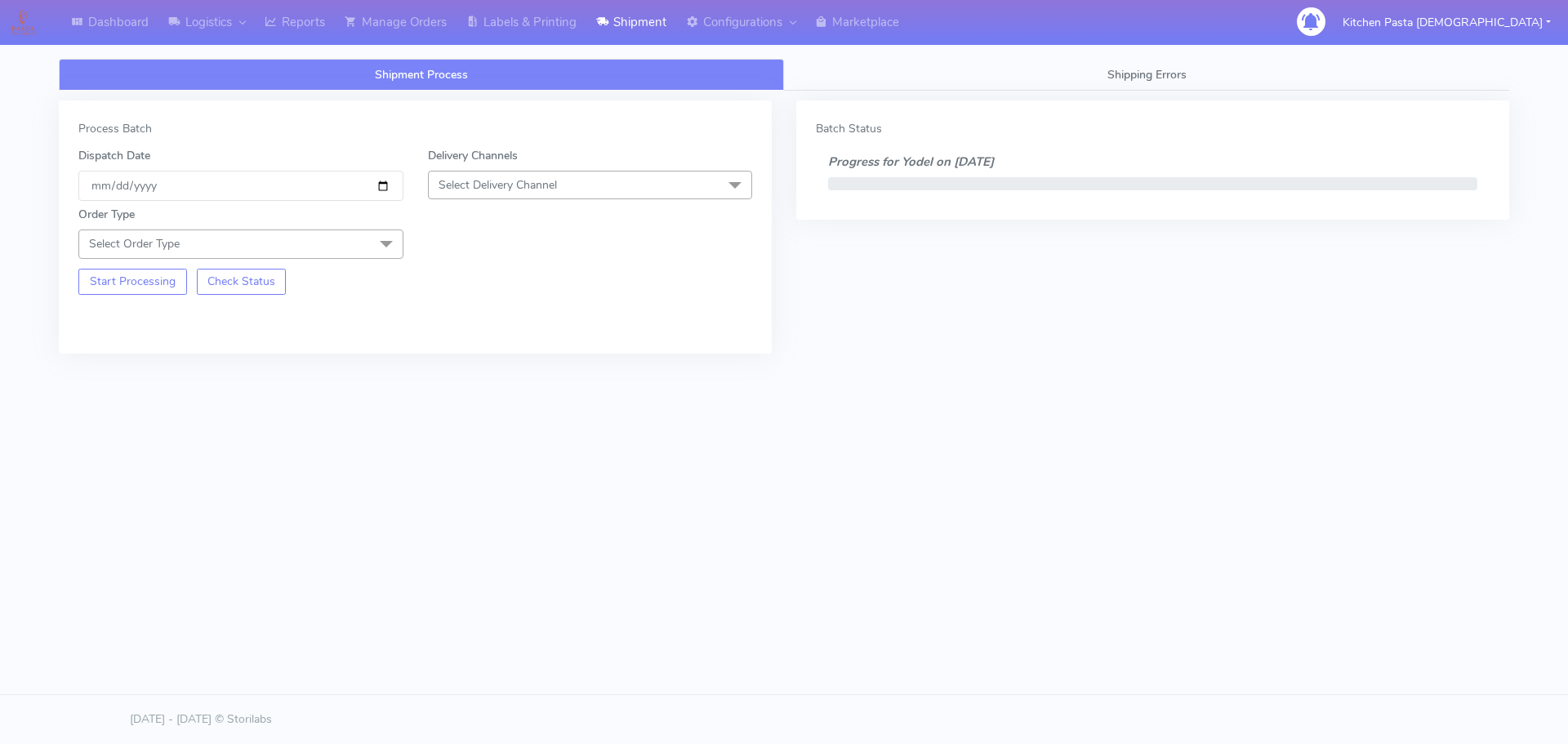
click at [562, 181] on span "Select Delivery Channel" at bounding box center [590, 185] width 325 height 29
click at [469, 300] on div "Process Batch Dispatch Date 2025-10-15 Delivery Channels Select Delivery Channe…" at bounding box center [414, 227] width 713 height 253
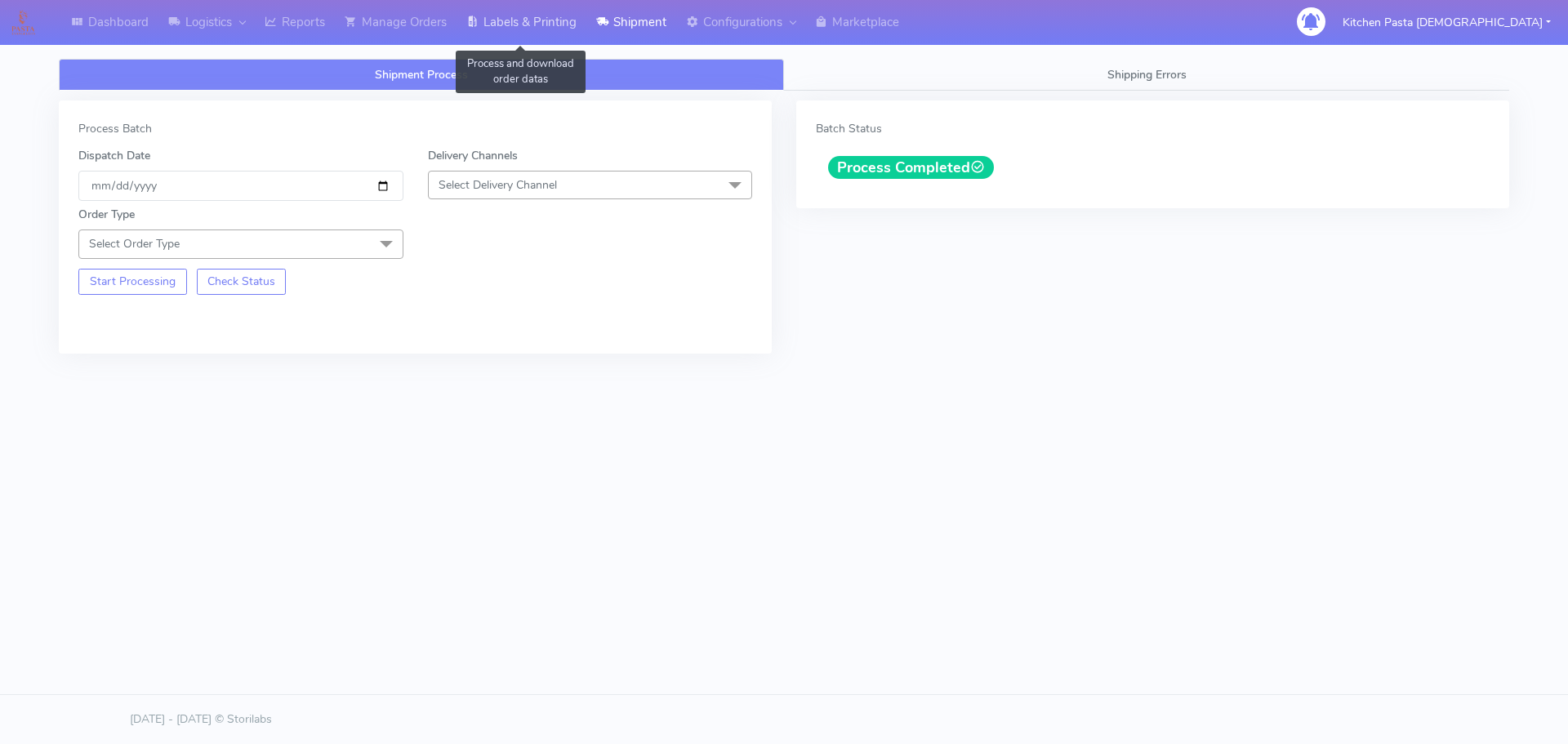
click at [563, 17] on link "Labels & Printing" at bounding box center [521, 22] width 130 height 44
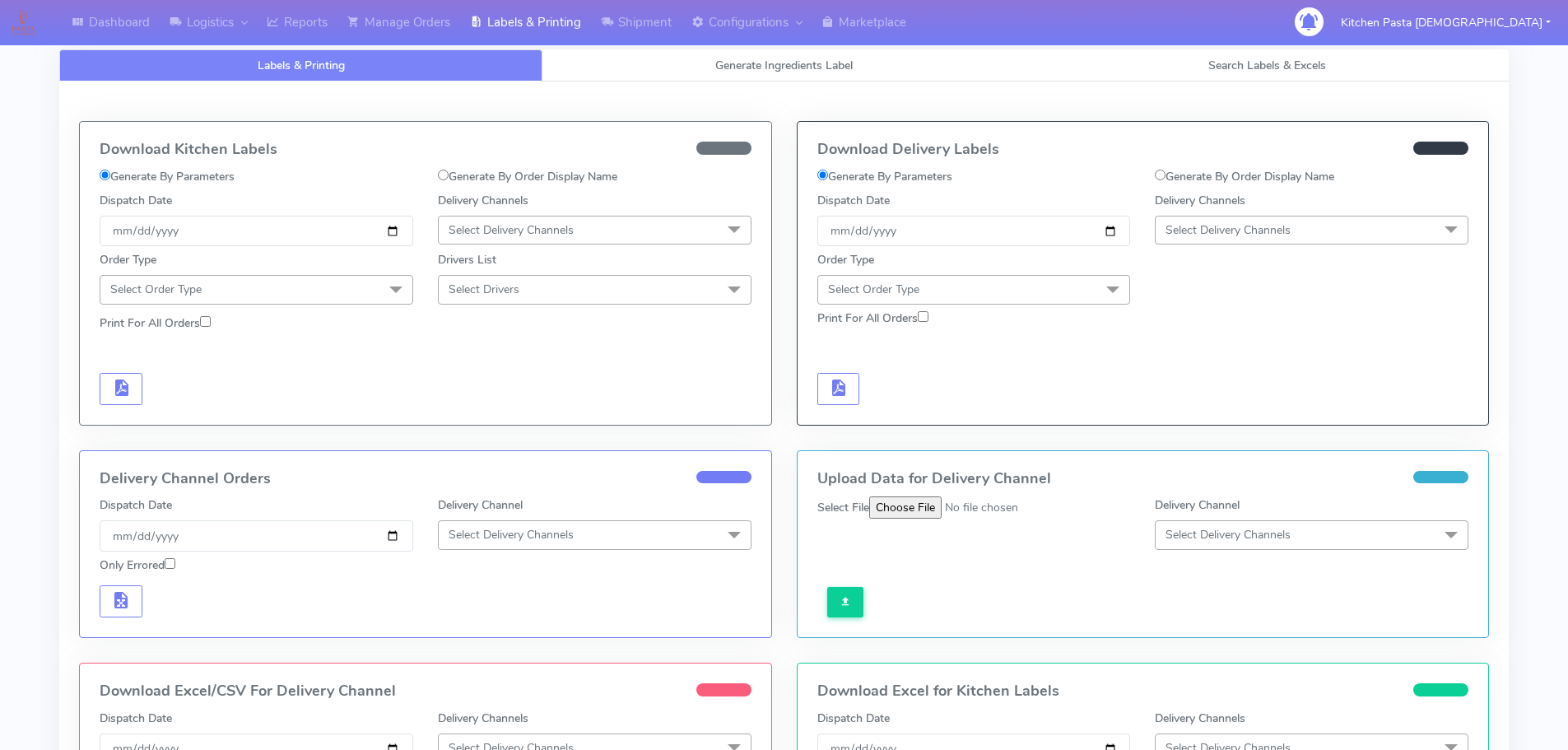
click at [1252, 214] on div "Delivery Channels Select Delivery Channels DHL OnFleet Royal Mail DPD Yodel Max…" at bounding box center [1311, 219] width 339 height 55
click at [1276, 232] on span "Select Delivery Channels" at bounding box center [1228, 230] width 125 height 16
click at [1211, 411] on div "Yodel" at bounding box center [1311, 415] width 295 height 18
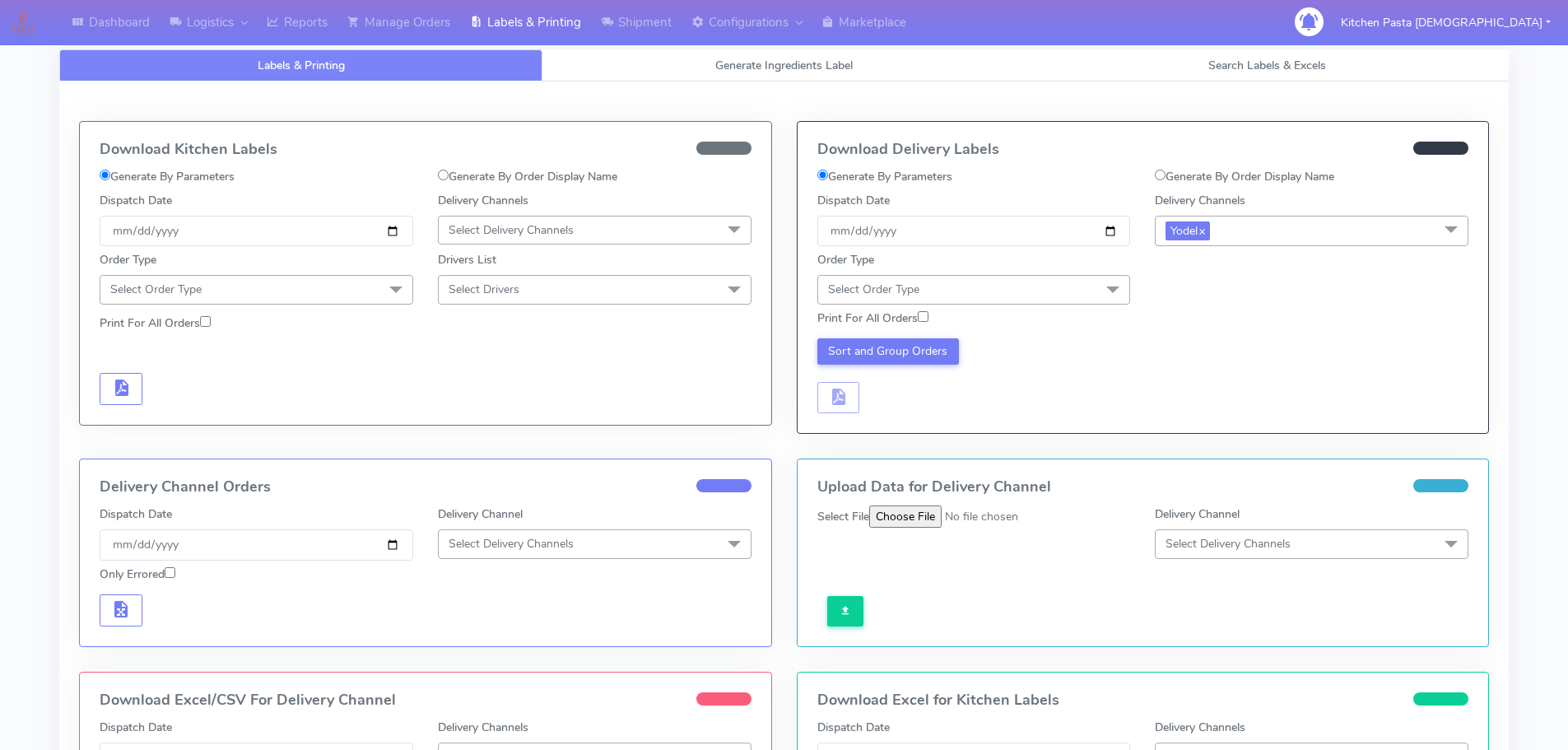
click at [1034, 298] on span "Select Order Type" at bounding box center [974, 289] width 314 height 29
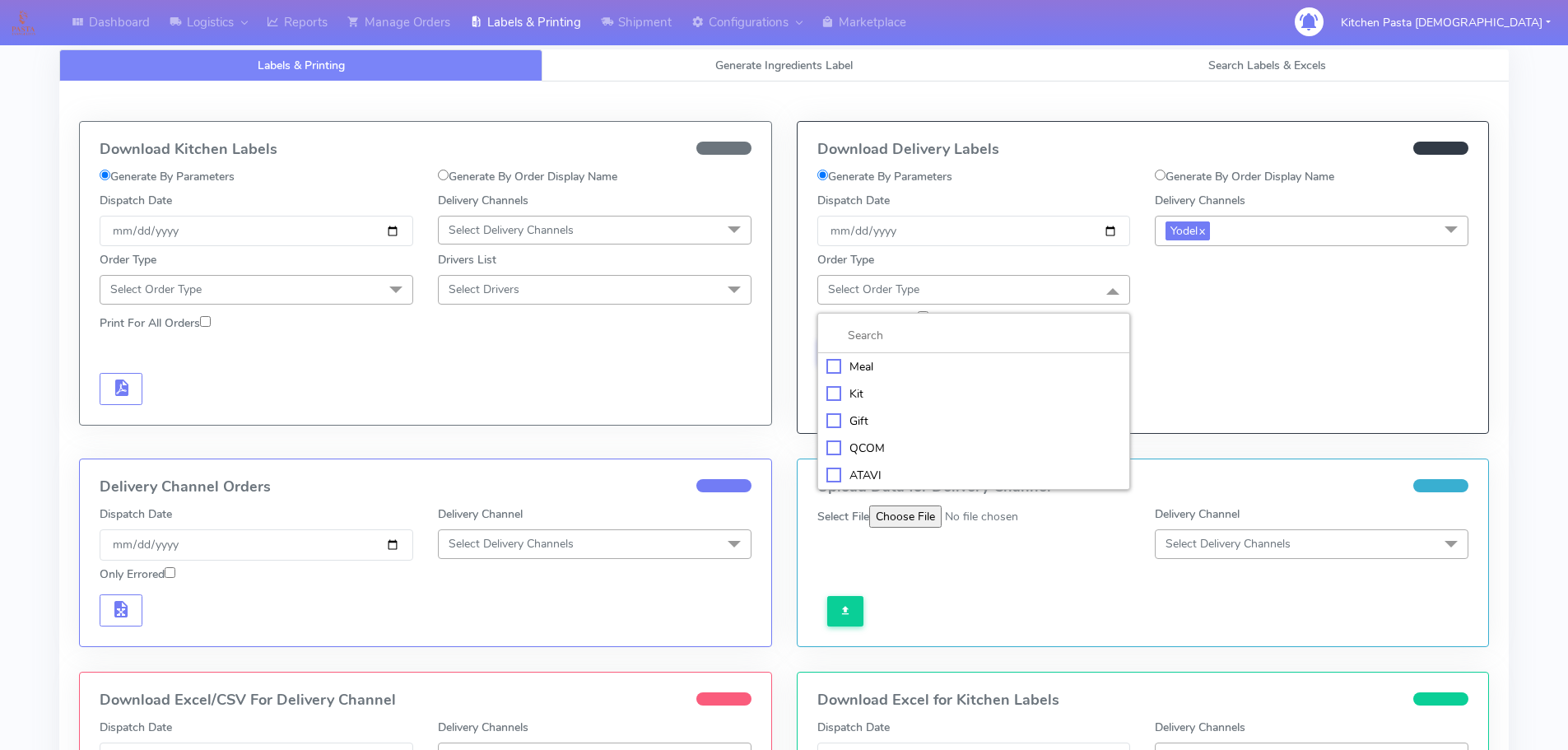
click at [952, 375] on li "Meal" at bounding box center [974, 366] width 312 height 27
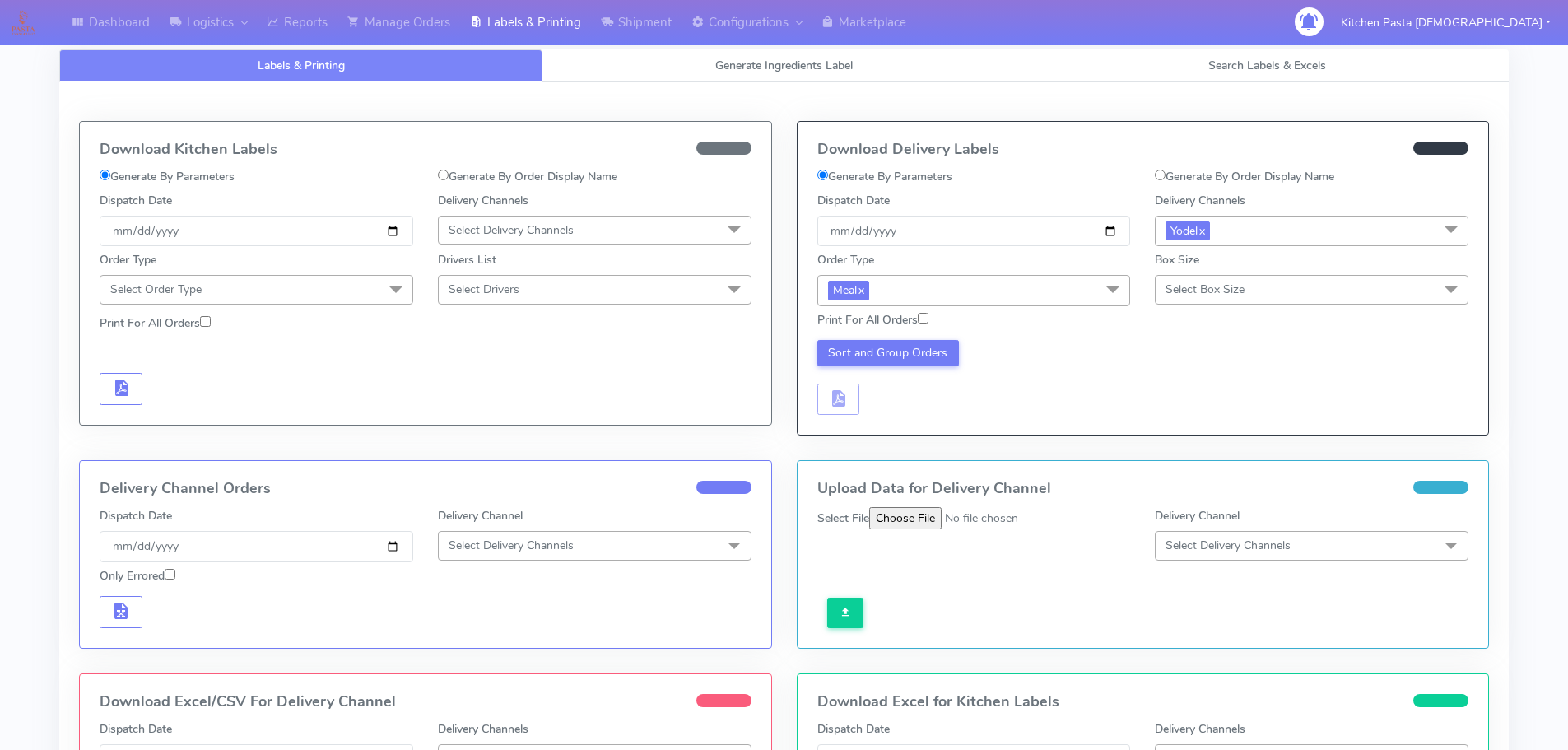
click at [1216, 295] on span "Select Box Size" at bounding box center [1205, 289] width 79 height 16
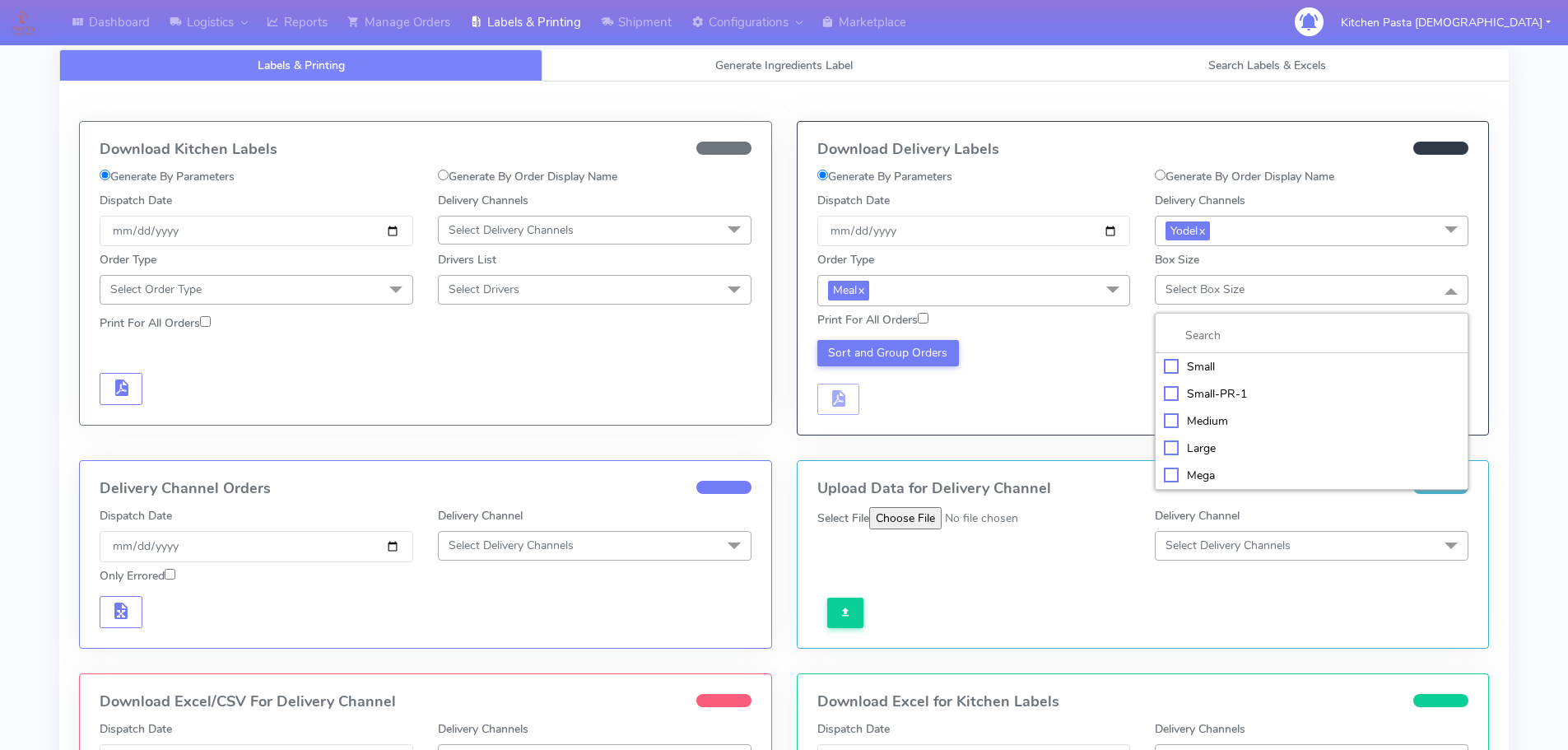
click at [1214, 449] on div "Large" at bounding box center [1311, 448] width 295 height 18
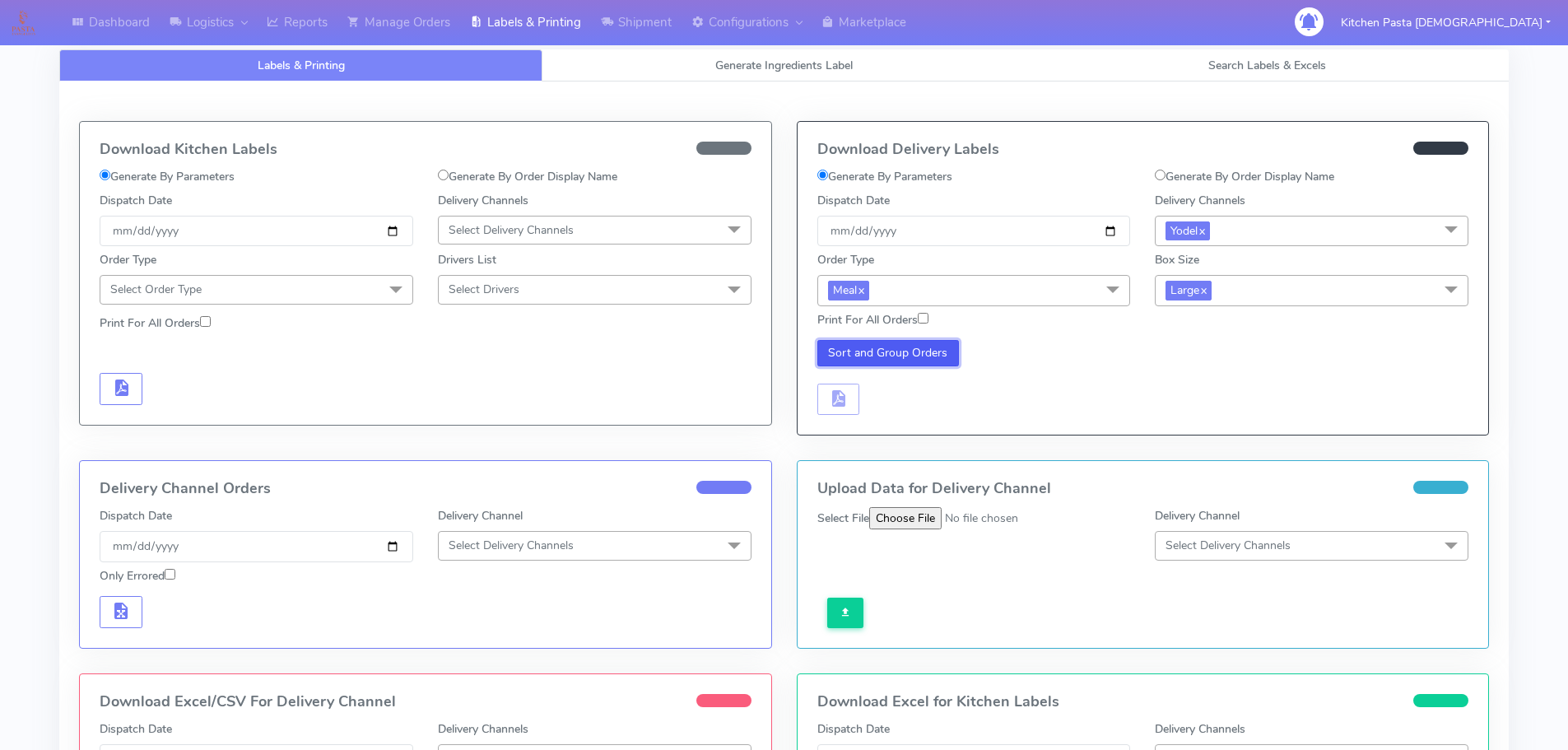
click at [852, 361] on button "Sort and Group Orders" at bounding box center [888, 353] width 142 height 26
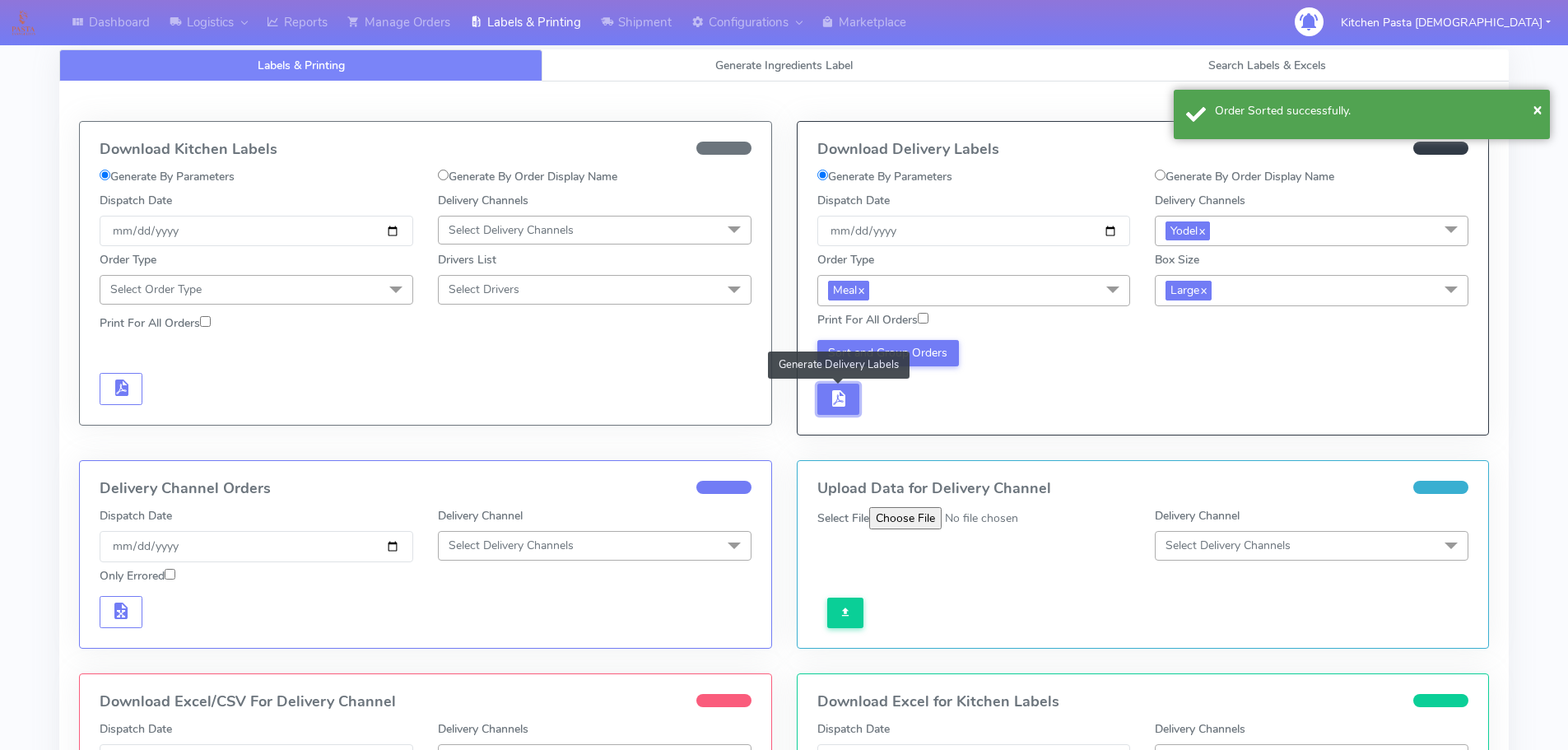
click at [836, 415] on button "button" at bounding box center [838, 399] width 43 height 32
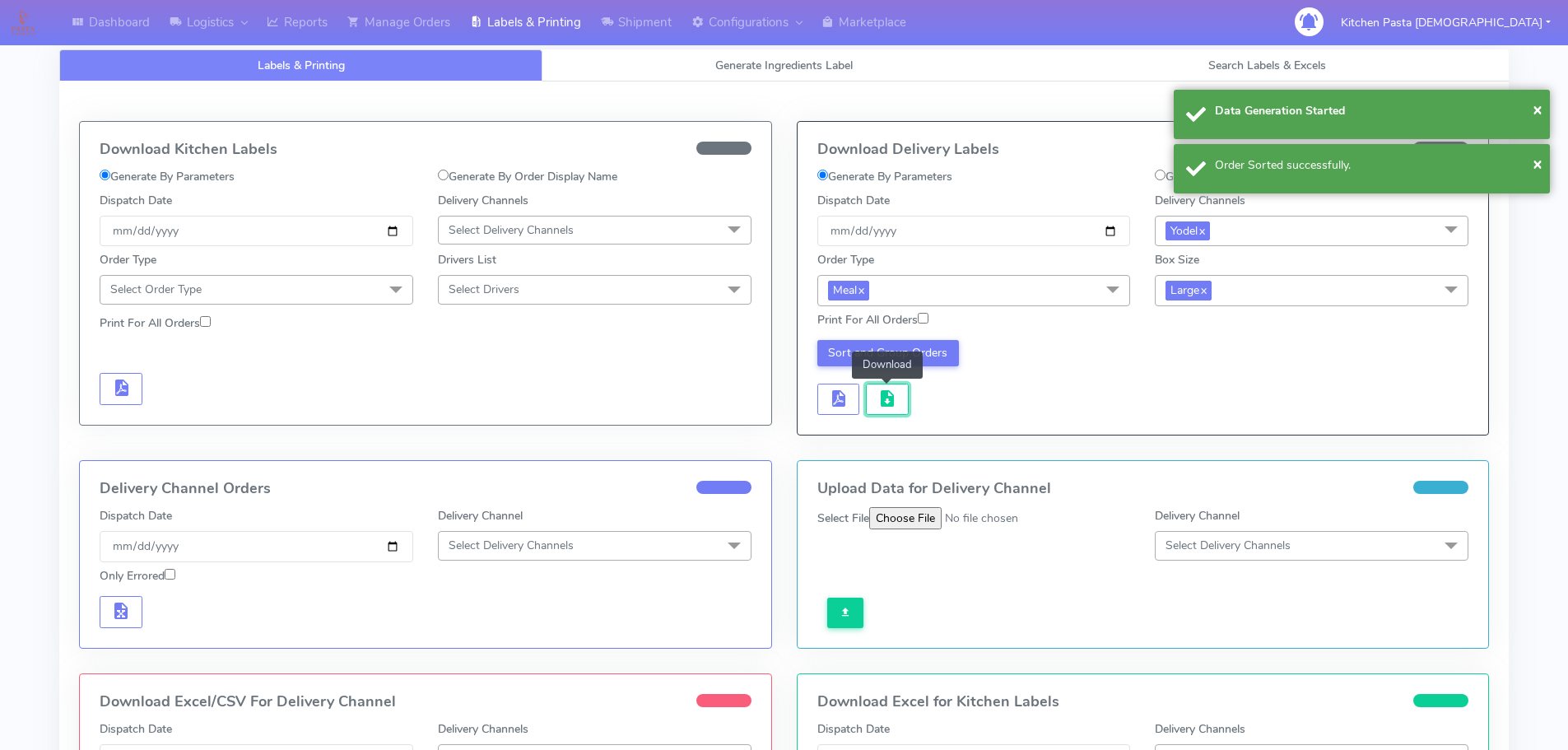
click at [879, 398] on span "button" at bounding box center [887, 402] width 19 height 16
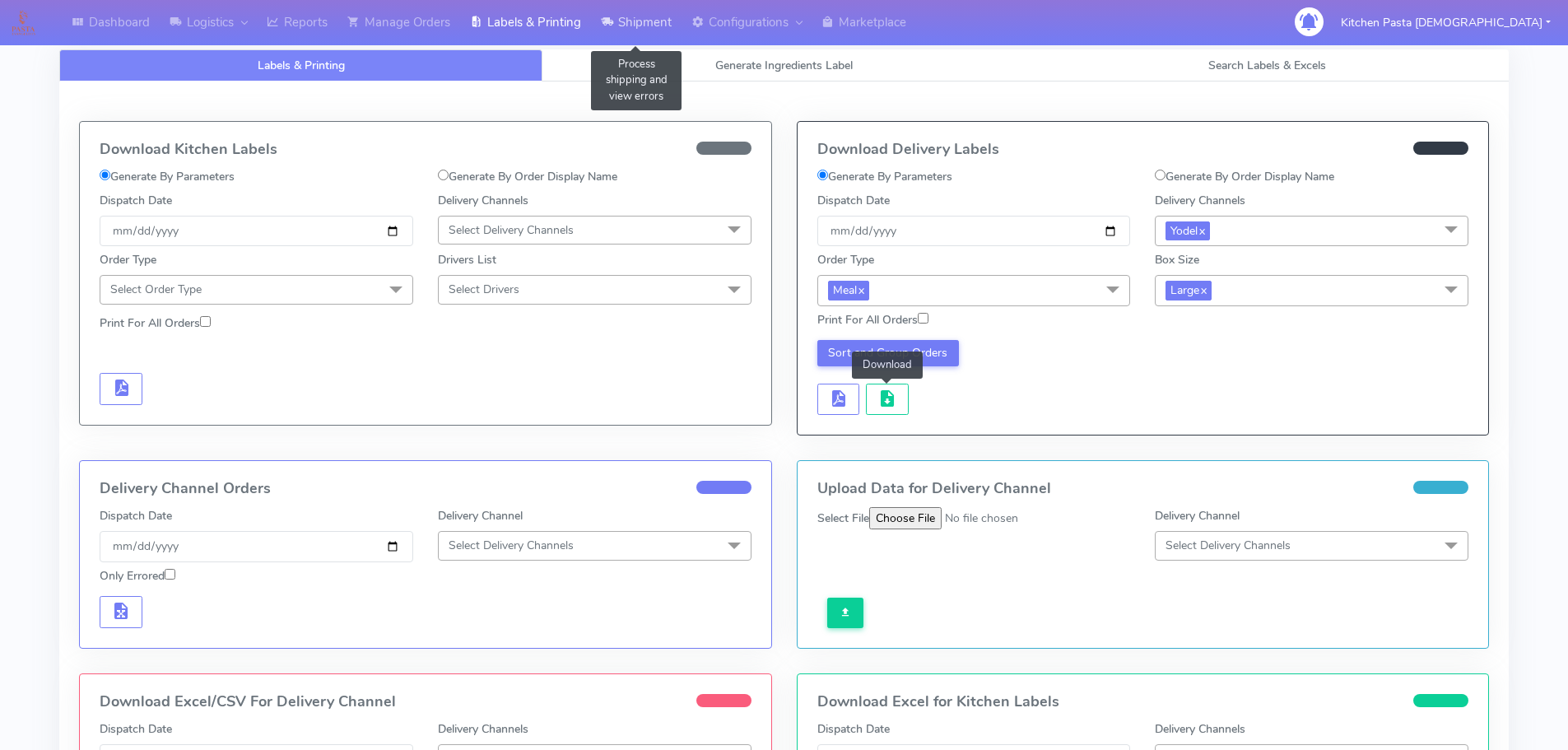
click at [632, 24] on link "Shipment" at bounding box center [636, 22] width 91 height 45
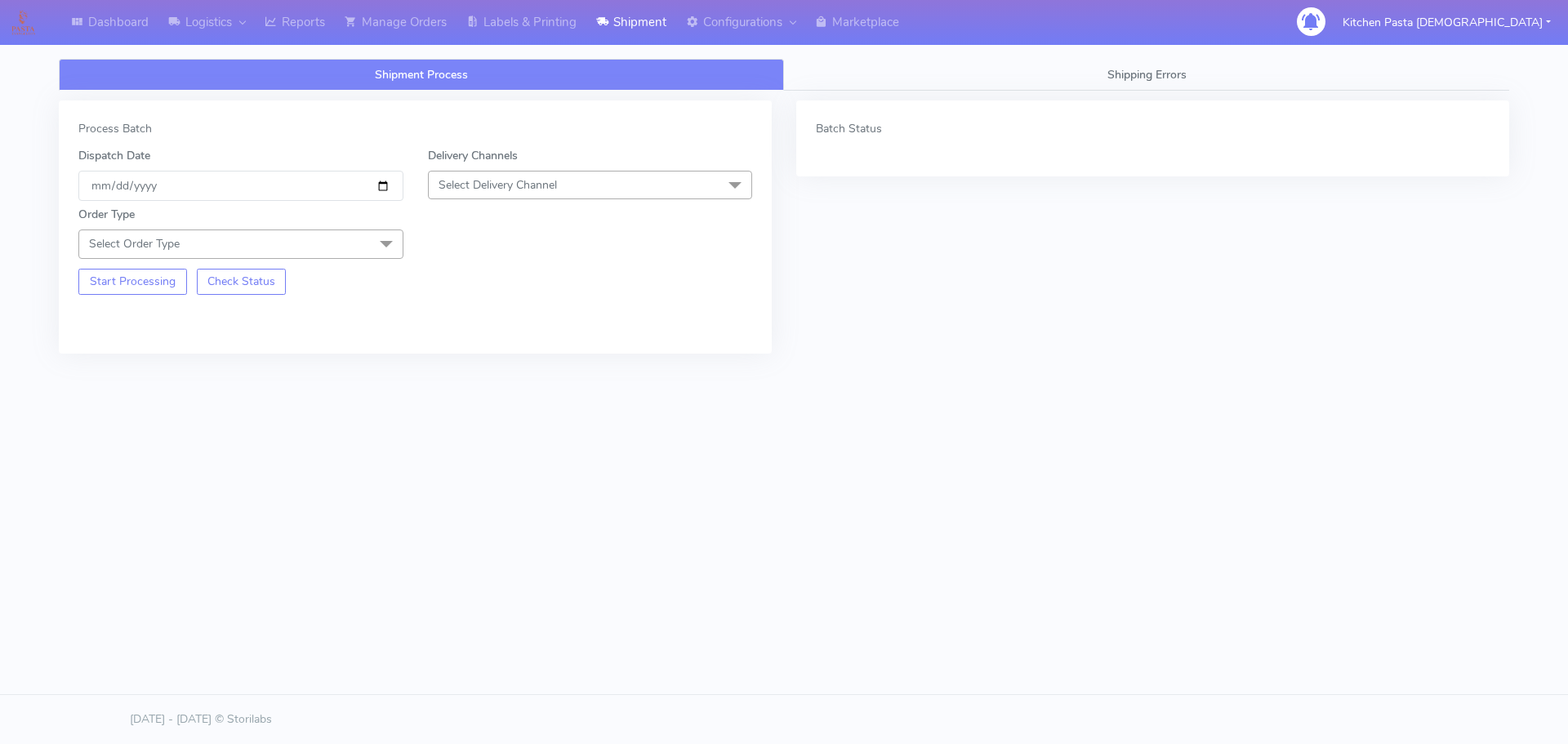
drag, startPoint x: 606, startPoint y: 182, endPoint x: 527, endPoint y: 300, distance: 142.0
click at [606, 182] on span "Select Delivery Channel" at bounding box center [590, 185] width 325 height 29
click at [475, 367] on div "Yodel" at bounding box center [591, 369] width 307 height 17
click at [373, 236] on span at bounding box center [386, 245] width 32 height 31
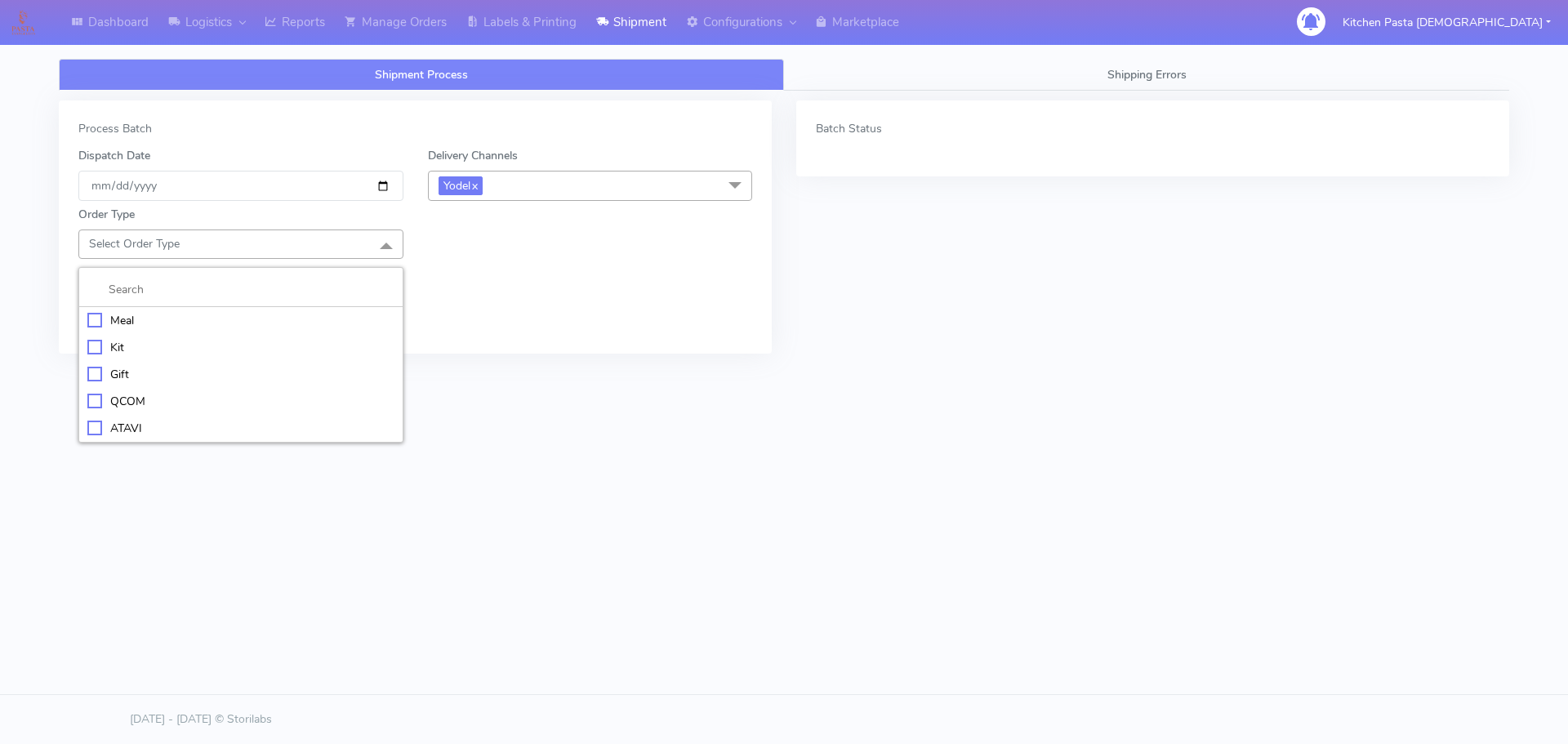
click at [113, 318] on div "Meal" at bounding box center [241, 321] width 307 height 17
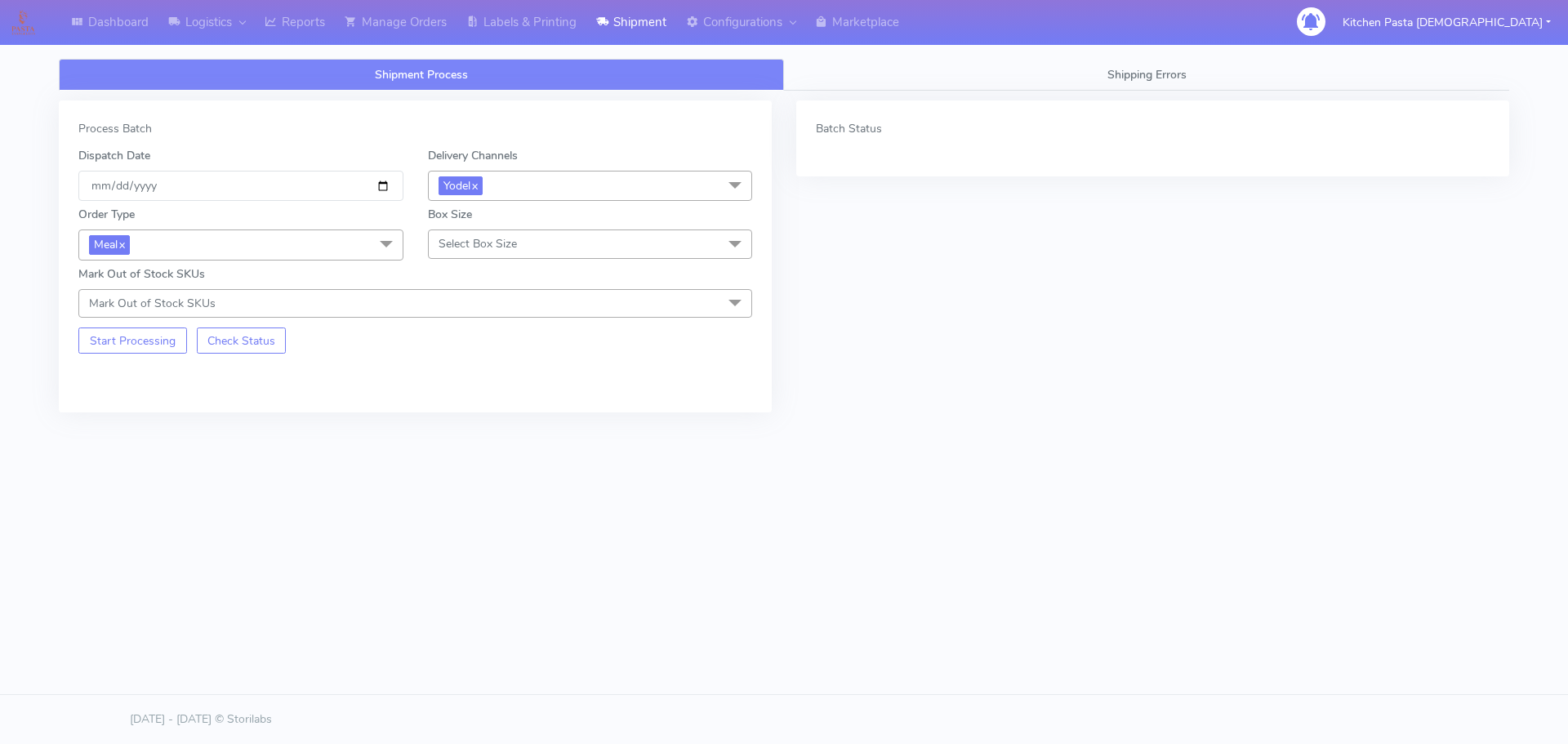
click at [454, 244] on span "Select Box Size" at bounding box center [478, 243] width 79 height 16
click at [471, 369] on div "Medium" at bounding box center [591, 374] width 307 height 17
click at [115, 345] on button "Start Processing" at bounding box center [133, 340] width 108 height 26
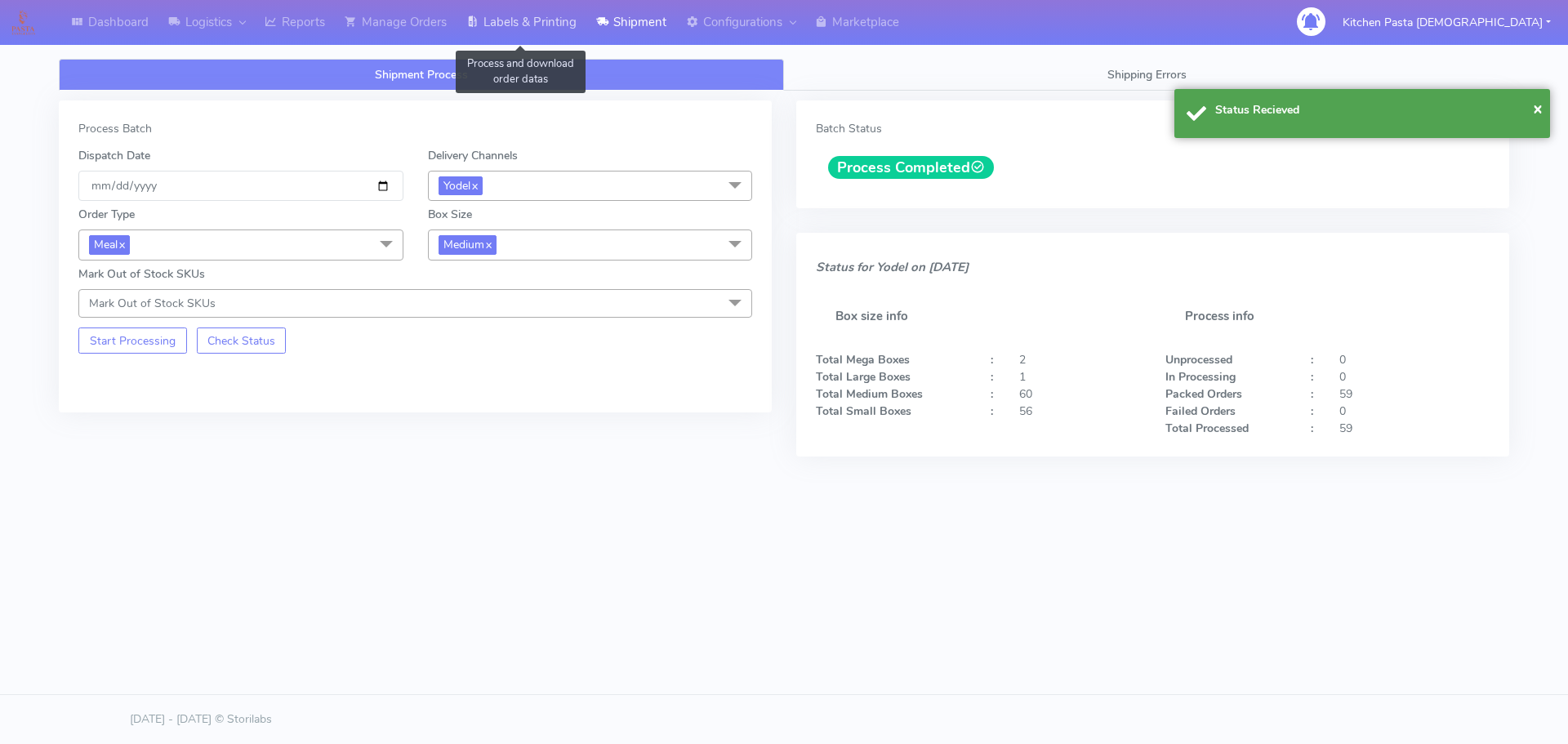
click at [548, 30] on link "Labels & Printing" at bounding box center [521, 22] width 130 height 44
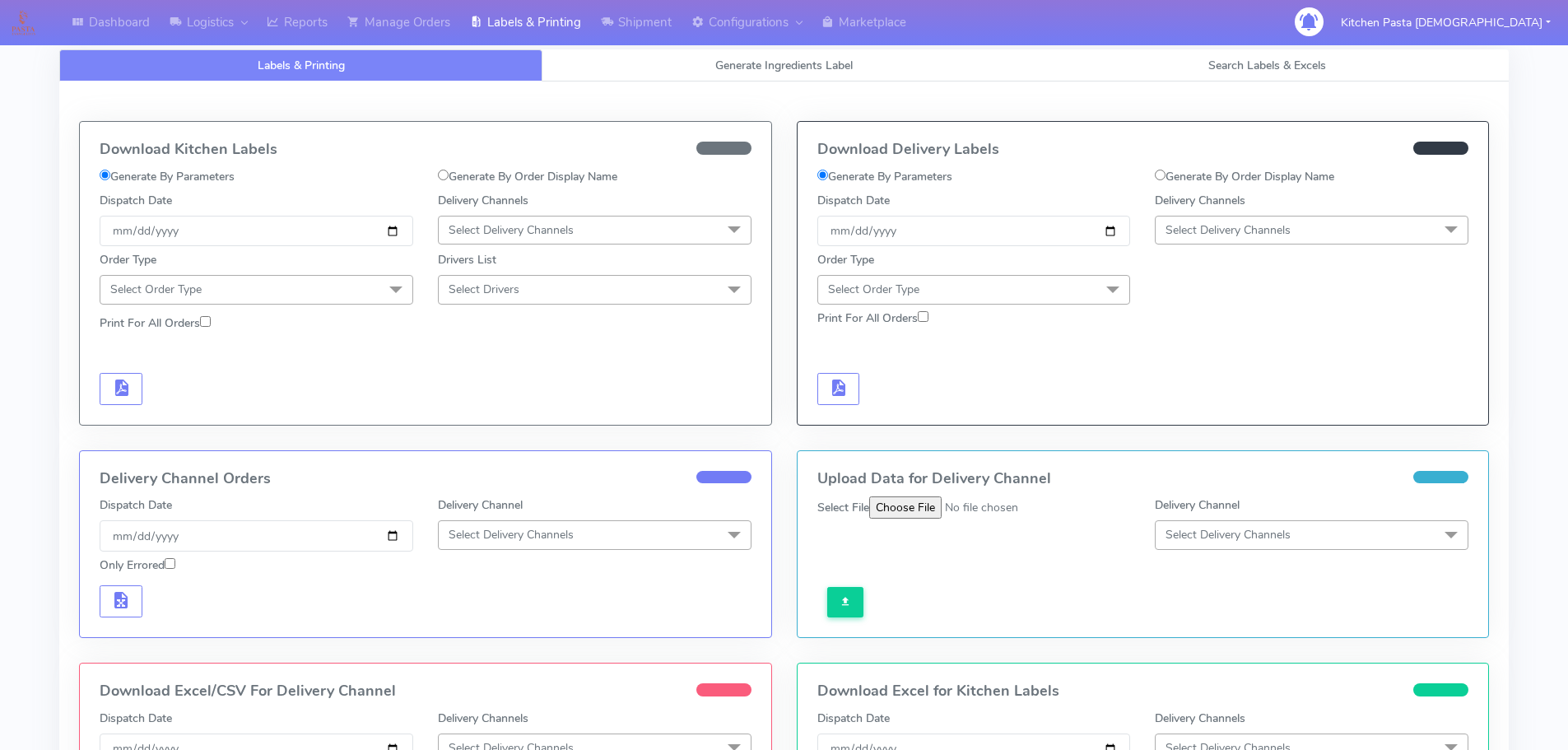
click at [1238, 237] on span "Select Delivery Channels" at bounding box center [1311, 229] width 314 height 29
click at [1214, 409] on div "Yodel" at bounding box center [1311, 415] width 295 height 18
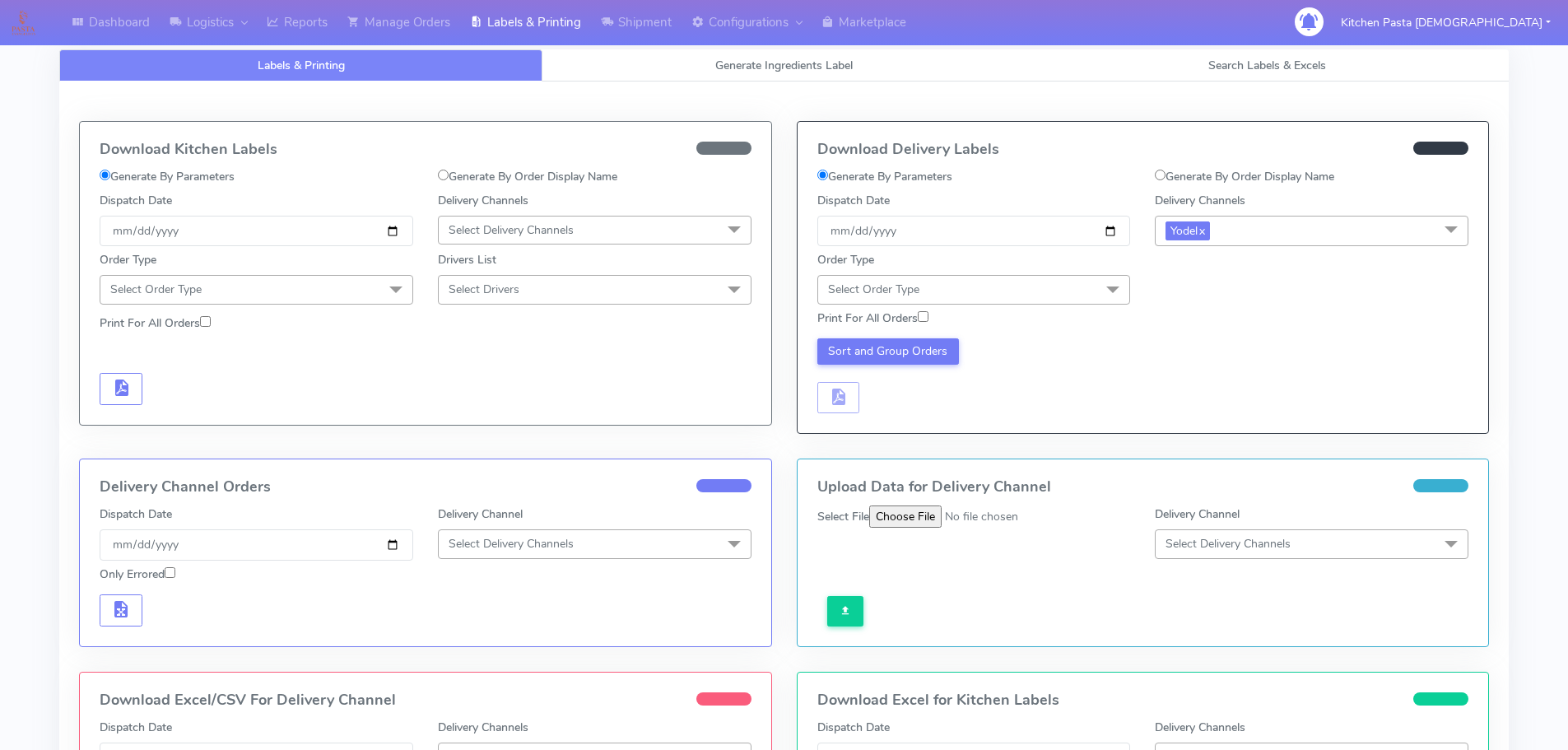
click at [1097, 285] on span at bounding box center [1112, 291] width 33 height 32
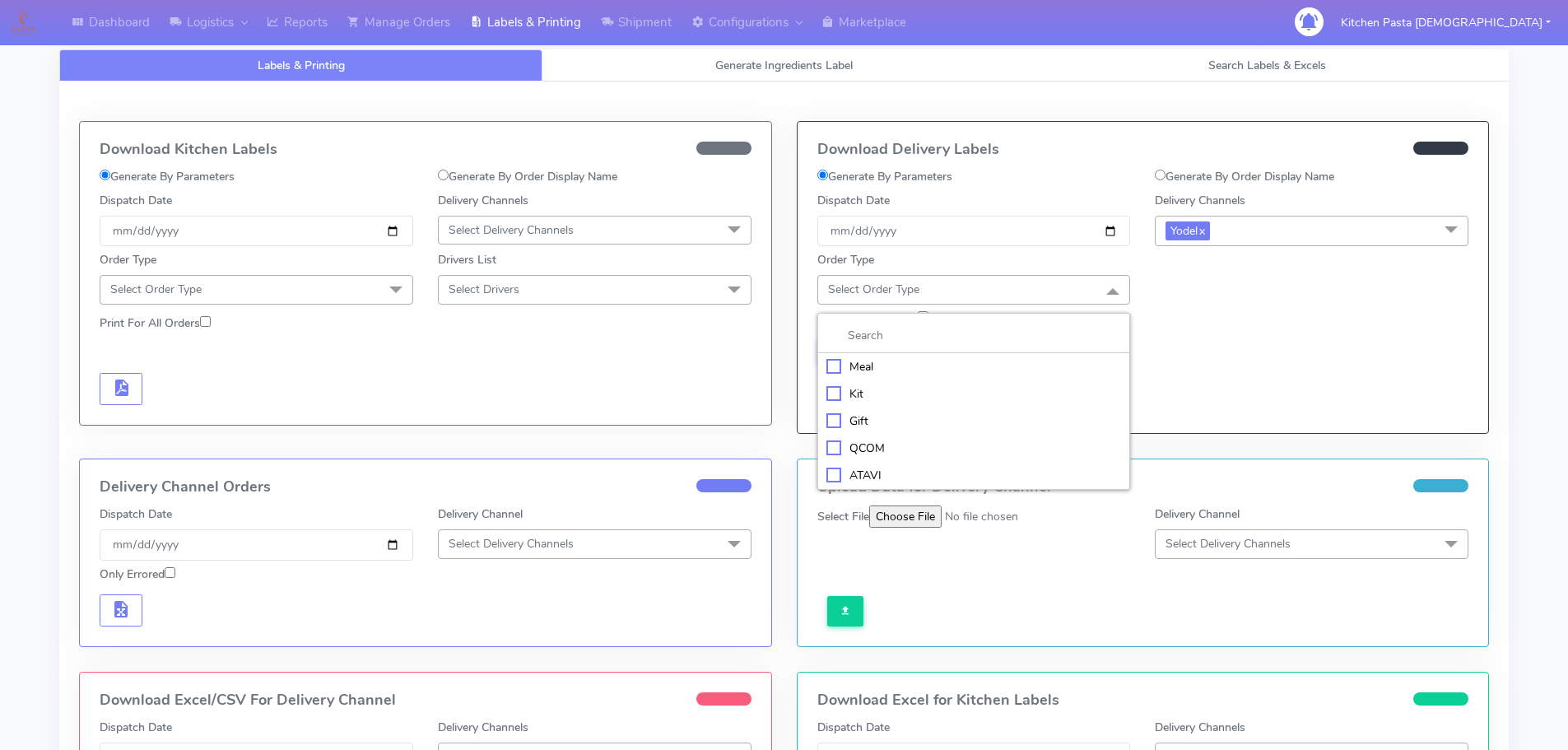
click at [995, 353] on li at bounding box center [974, 335] width 312 height 34
click at [901, 364] on div "Meal" at bounding box center [974, 367] width 295 height 18
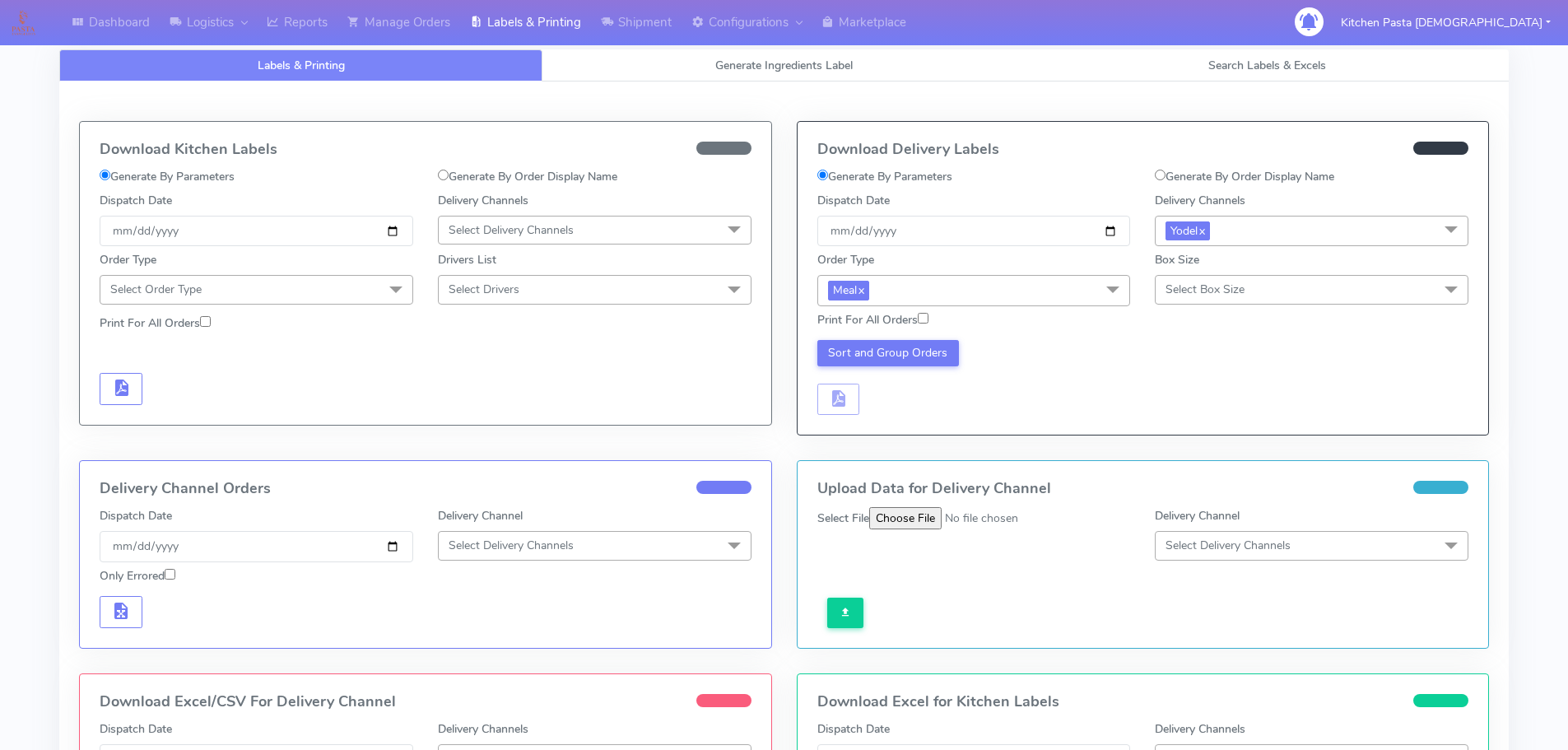
click at [1188, 301] on span "Select Box Size" at bounding box center [1311, 289] width 314 height 29
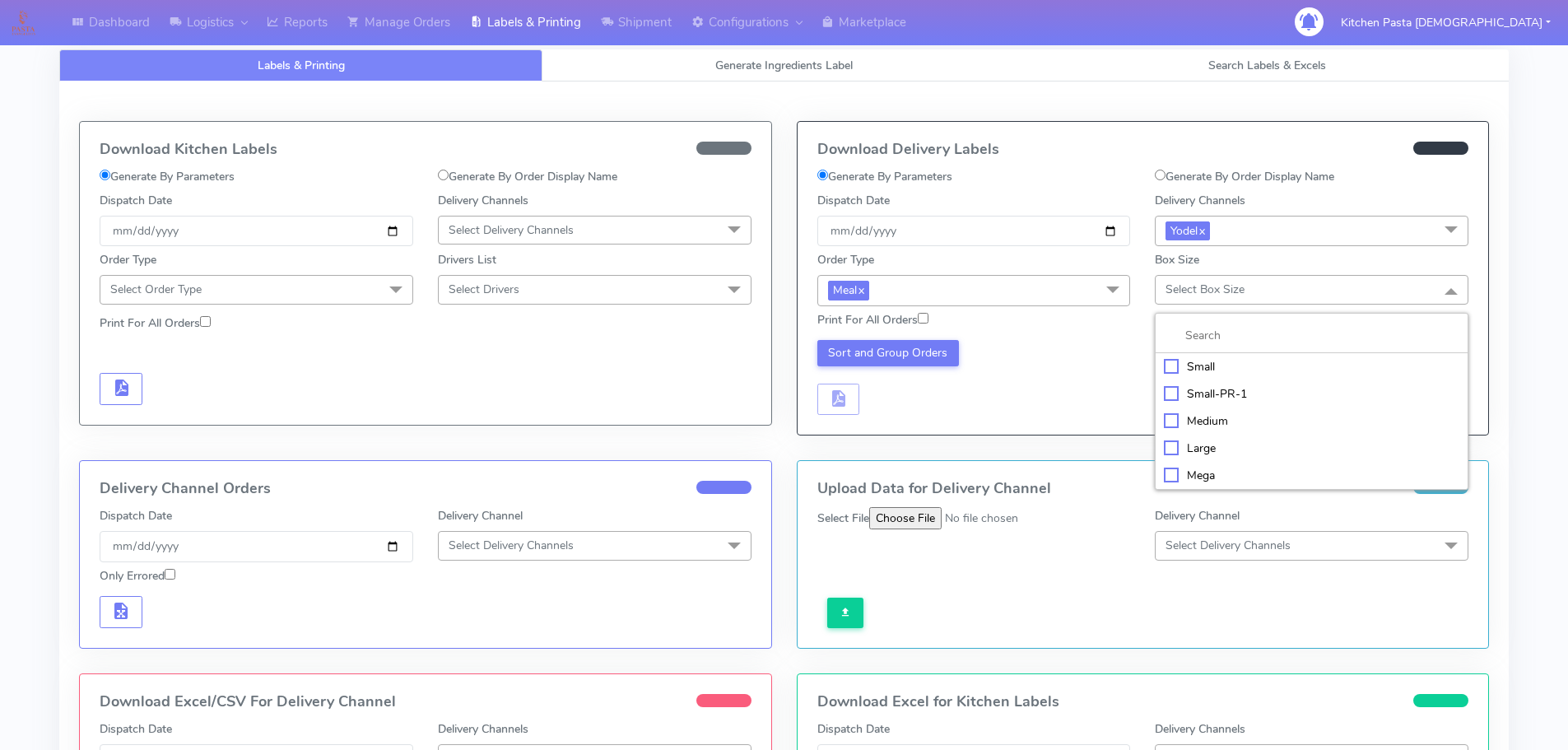
click at [1191, 421] on div "Medium" at bounding box center [1311, 421] width 295 height 18
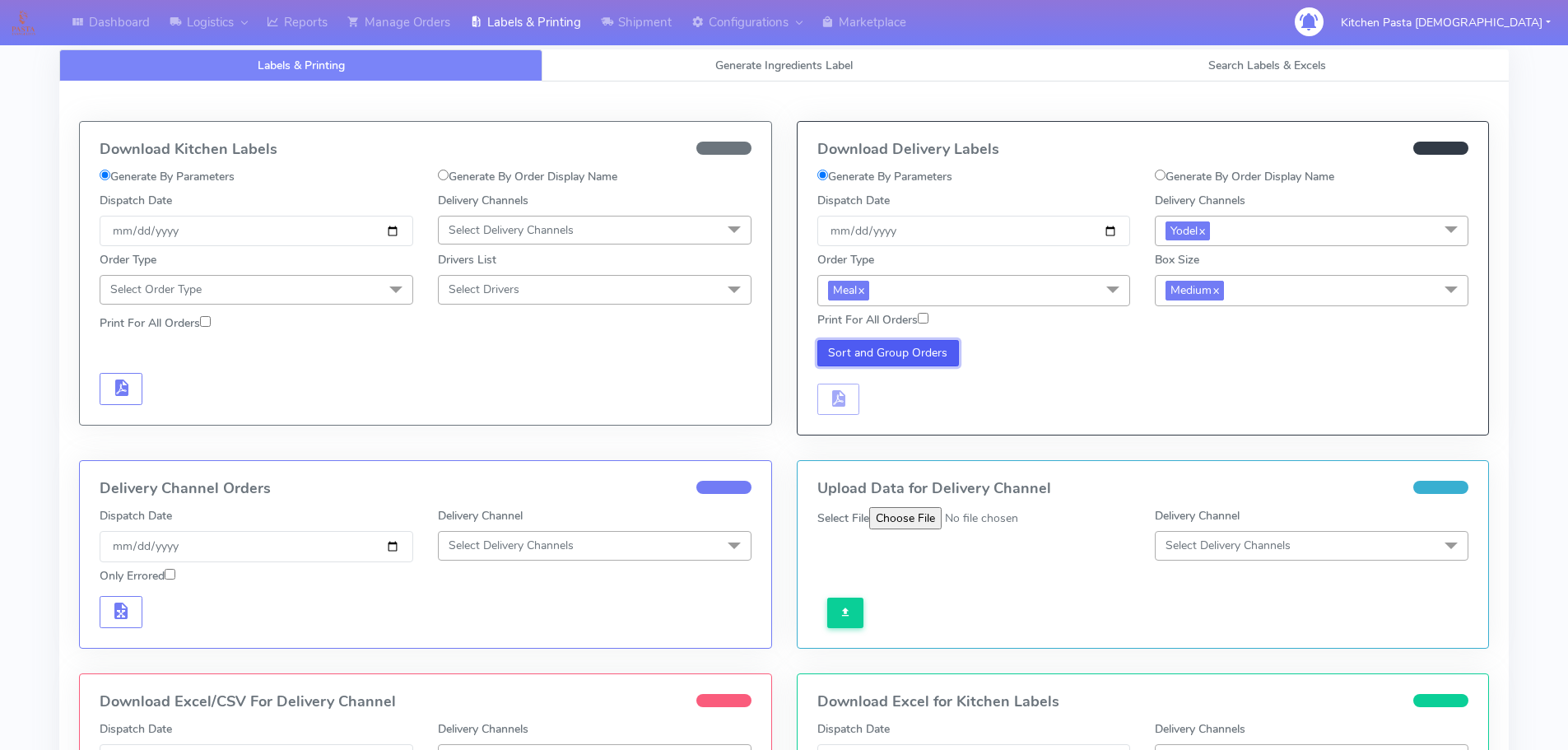
click at [879, 360] on button "Sort and Group Orders" at bounding box center [888, 353] width 142 height 26
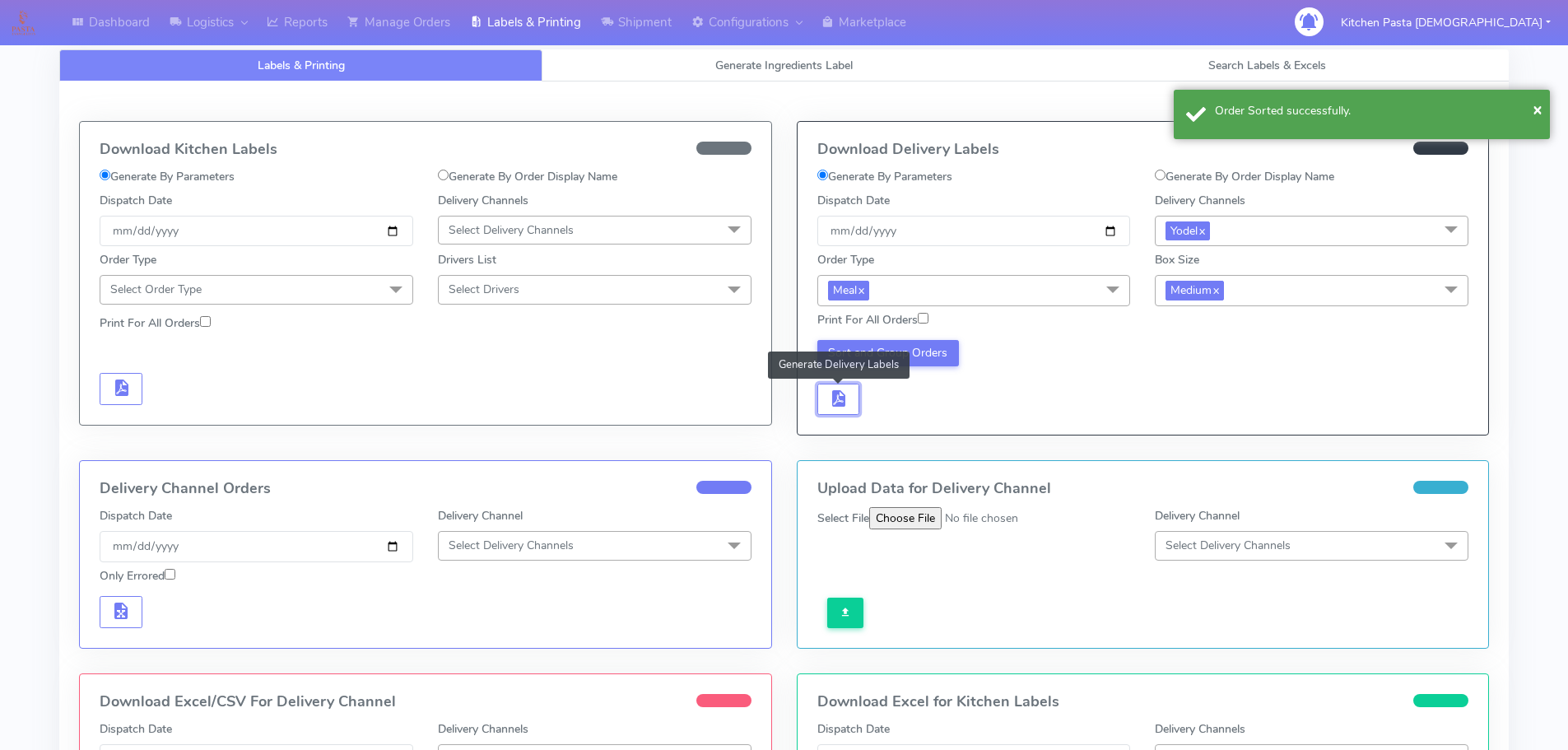
drag, startPoint x: 823, startPoint y: 402, endPoint x: 860, endPoint y: 406, distance: 37.2
click at [825, 402] on button "button" at bounding box center [838, 399] width 43 height 32
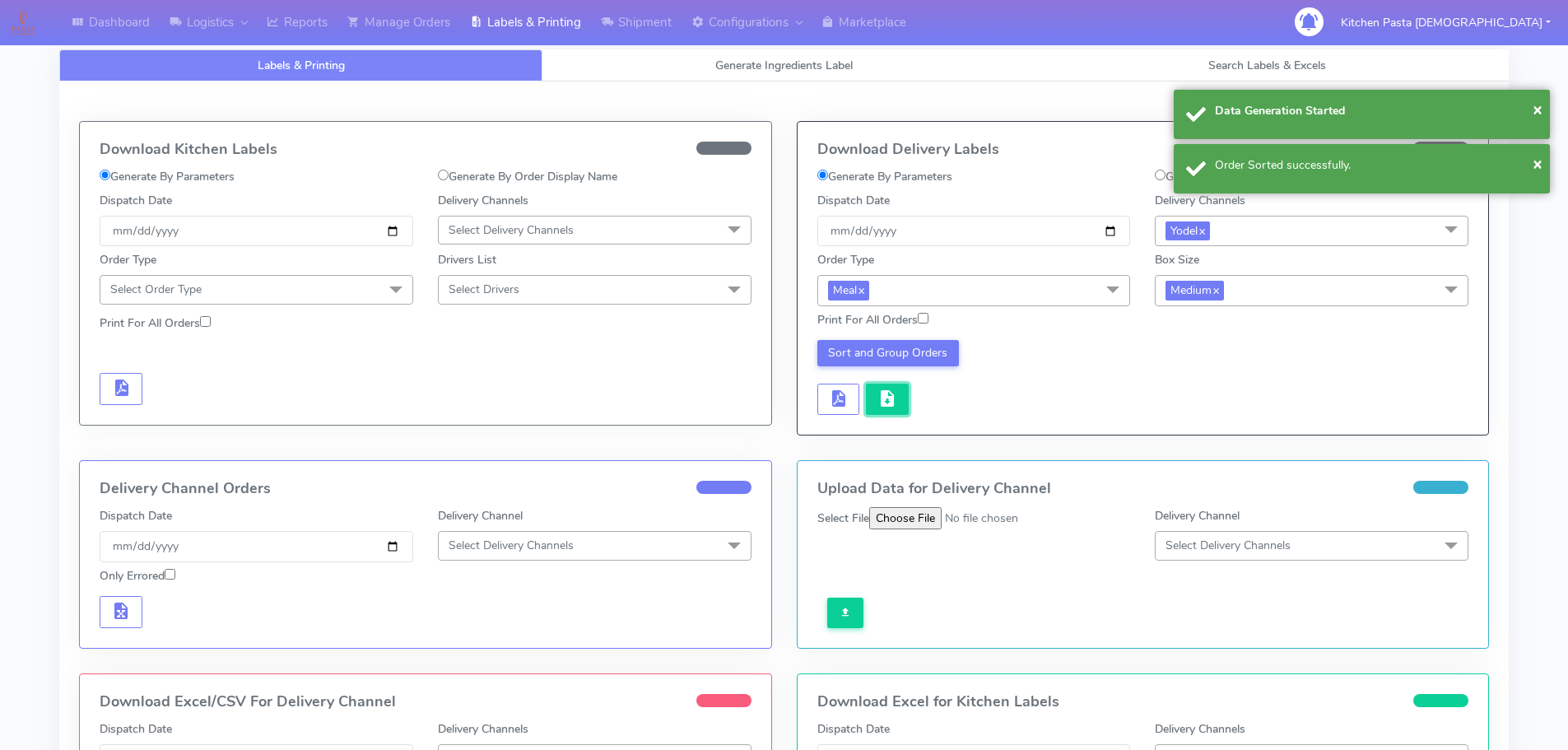
click at [872, 409] on button "button" at bounding box center [887, 399] width 43 height 32
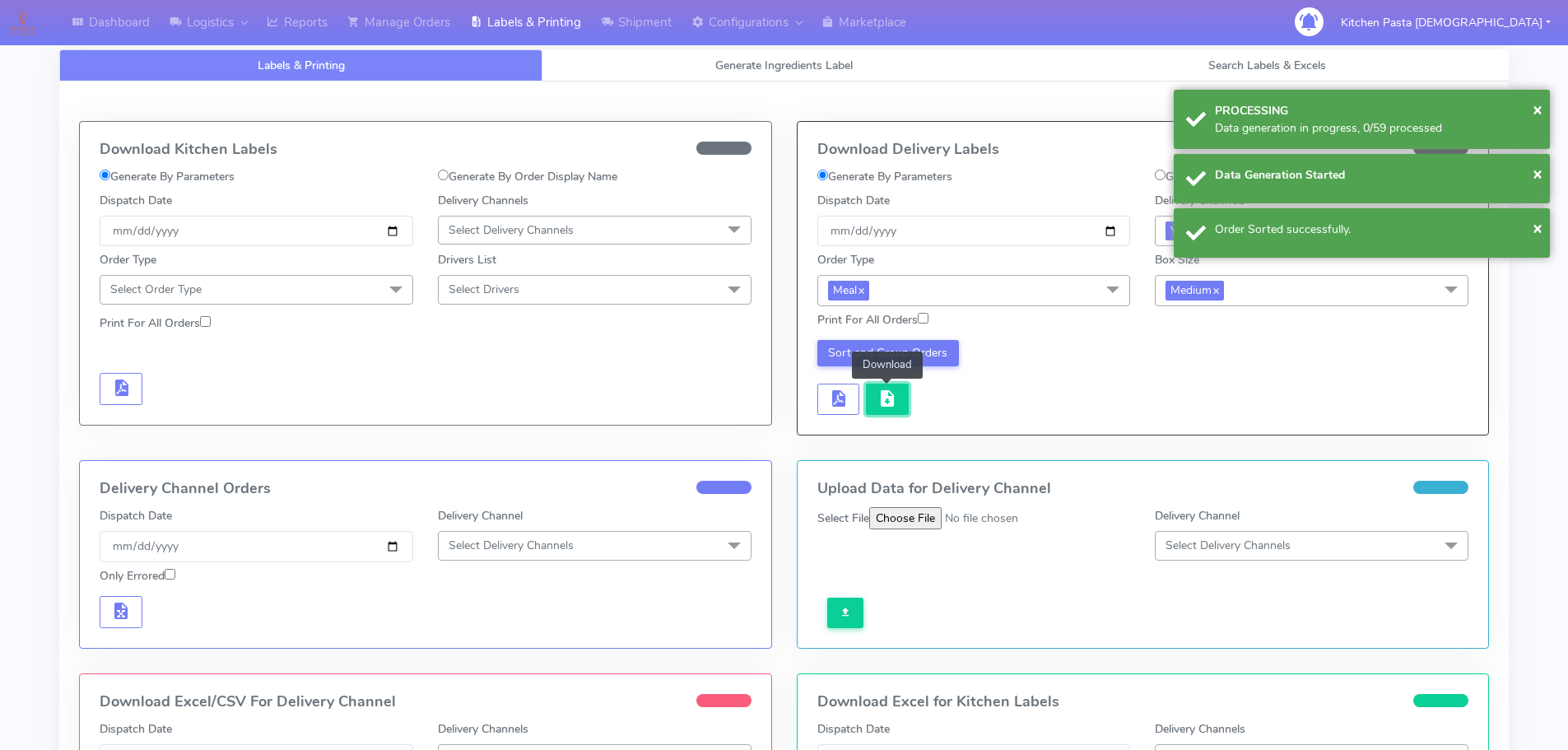
click at [901, 397] on button "button" at bounding box center [887, 399] width 43 height 32
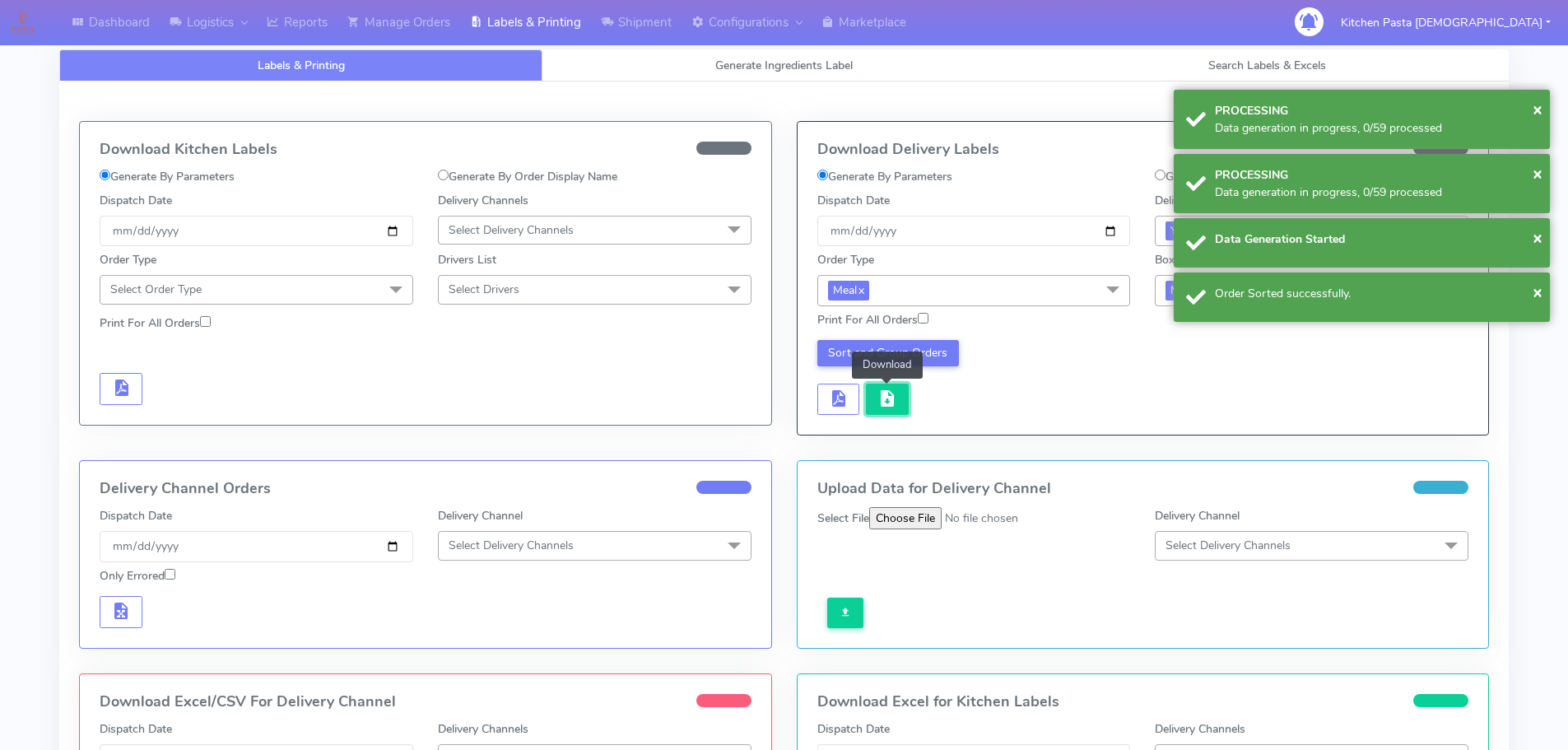
click at [901, 397] on button "button" at bounding box center [887, 399] width 43 height 32
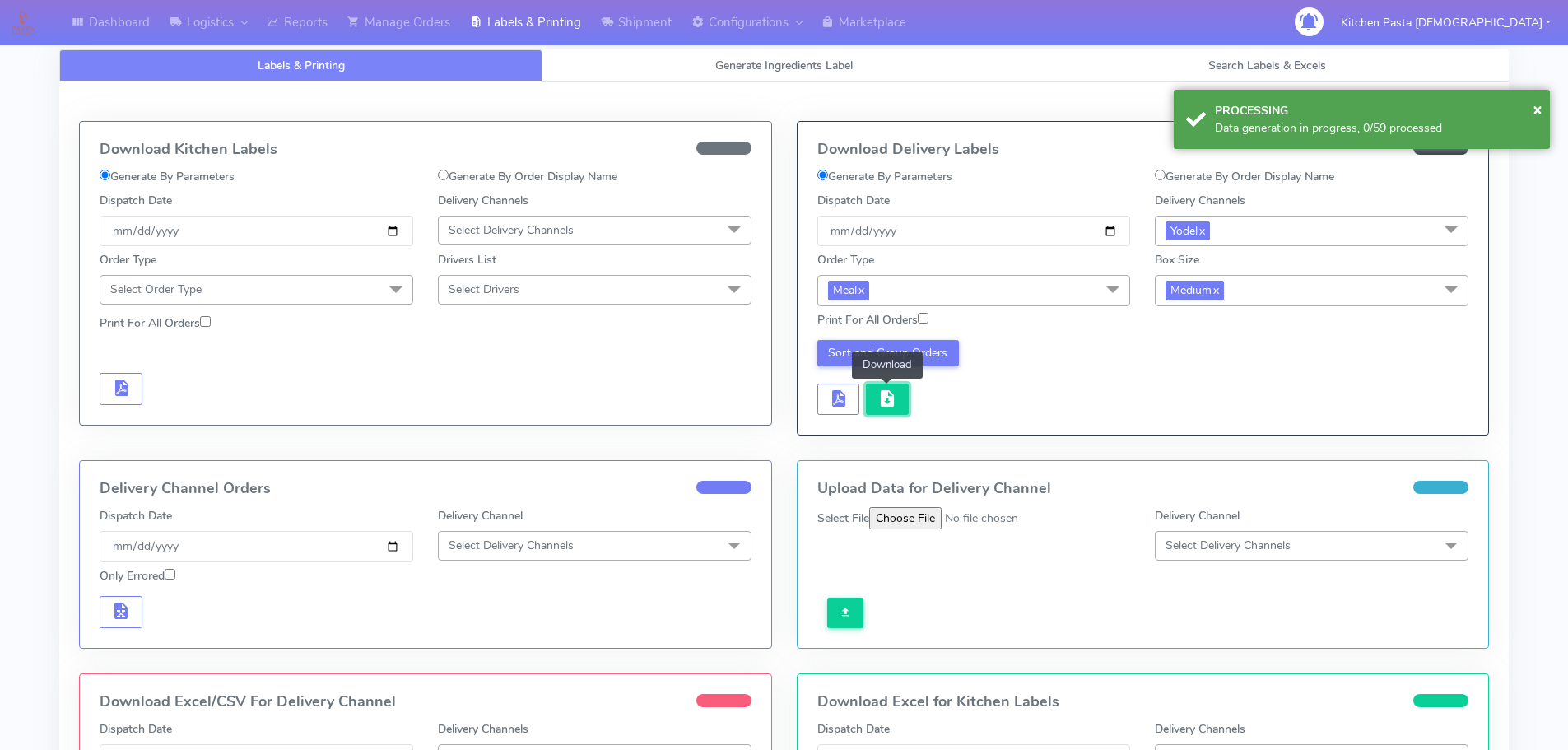
click at [901, 397] on button "button" at bounding box center [887, 399] width 43 height 32
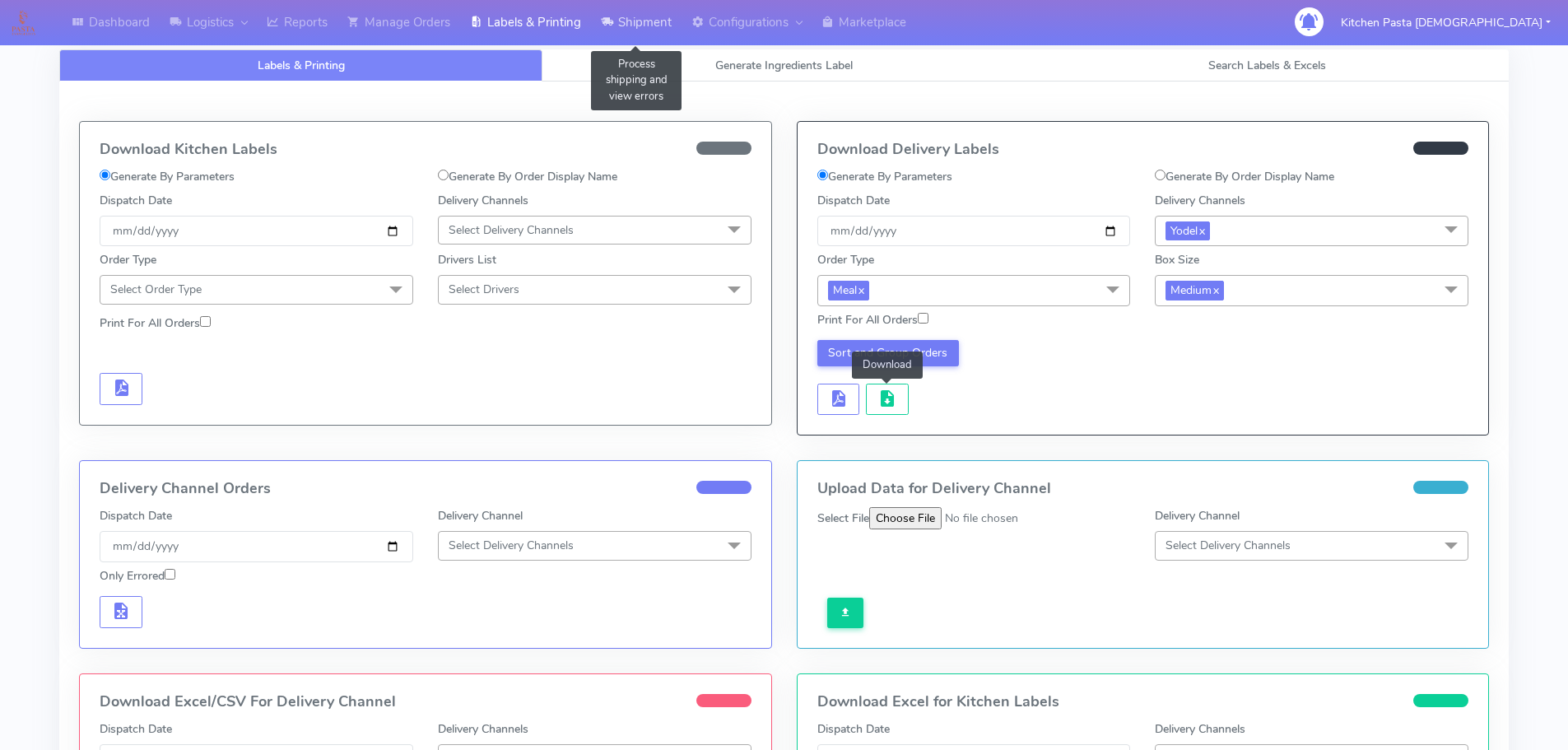
drag, startPoint x: 667, startPoint y: 28, endPoint x: 653, endPoint y: 41, distance: 19.1
click at [667, 28] on link "Shipment" at bounding box center [636, 22] width 91 height 45
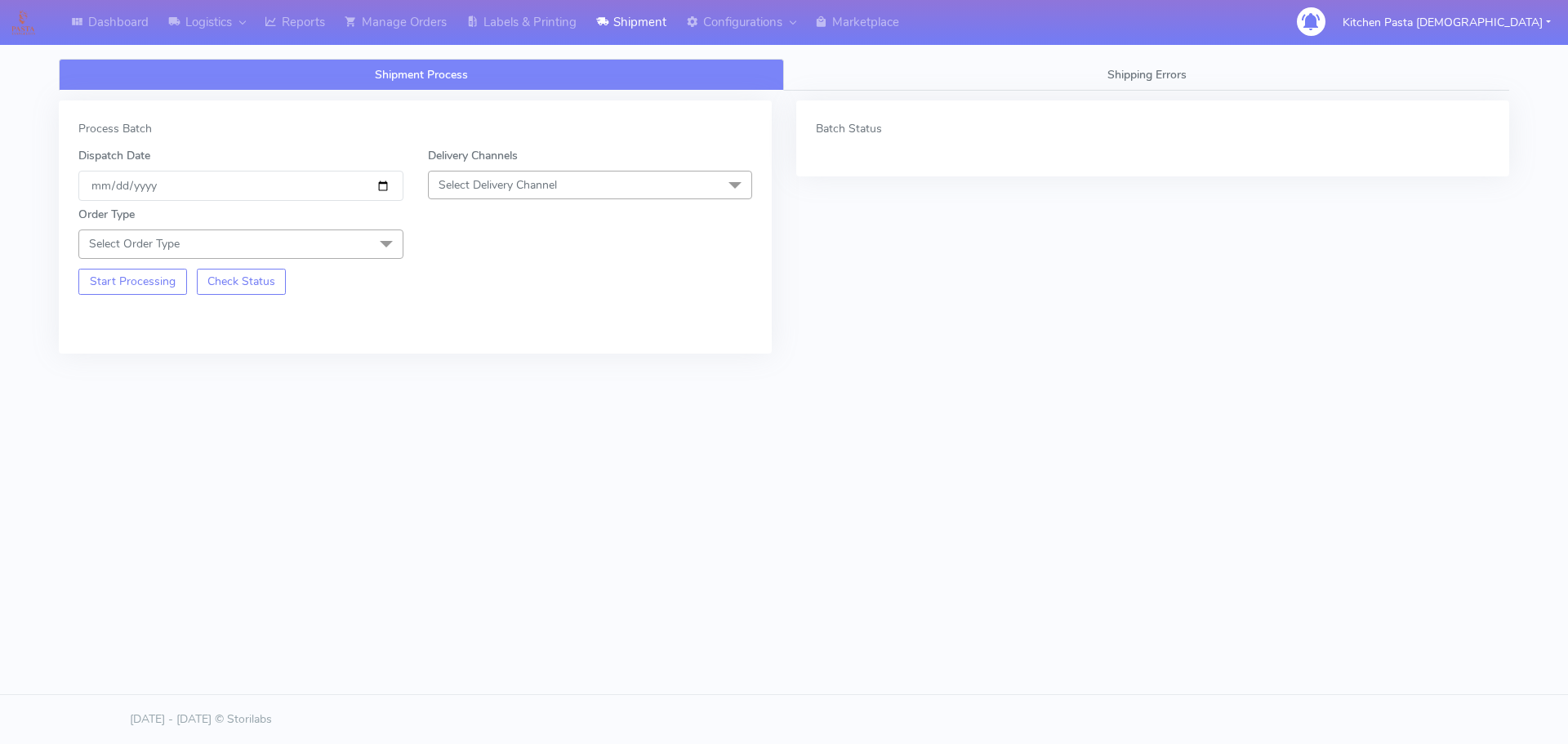
click at [503, 195] on span "Select Delivery Channel" at bounding box center [590, 185] width 325 height 29
click at [455, 373] on div "Yodel" at bounding box center [591, 369] width 307 height 17
click at [314, 249] on span "Select Order Type" at bounding box center [241, 243] width 325 height 29
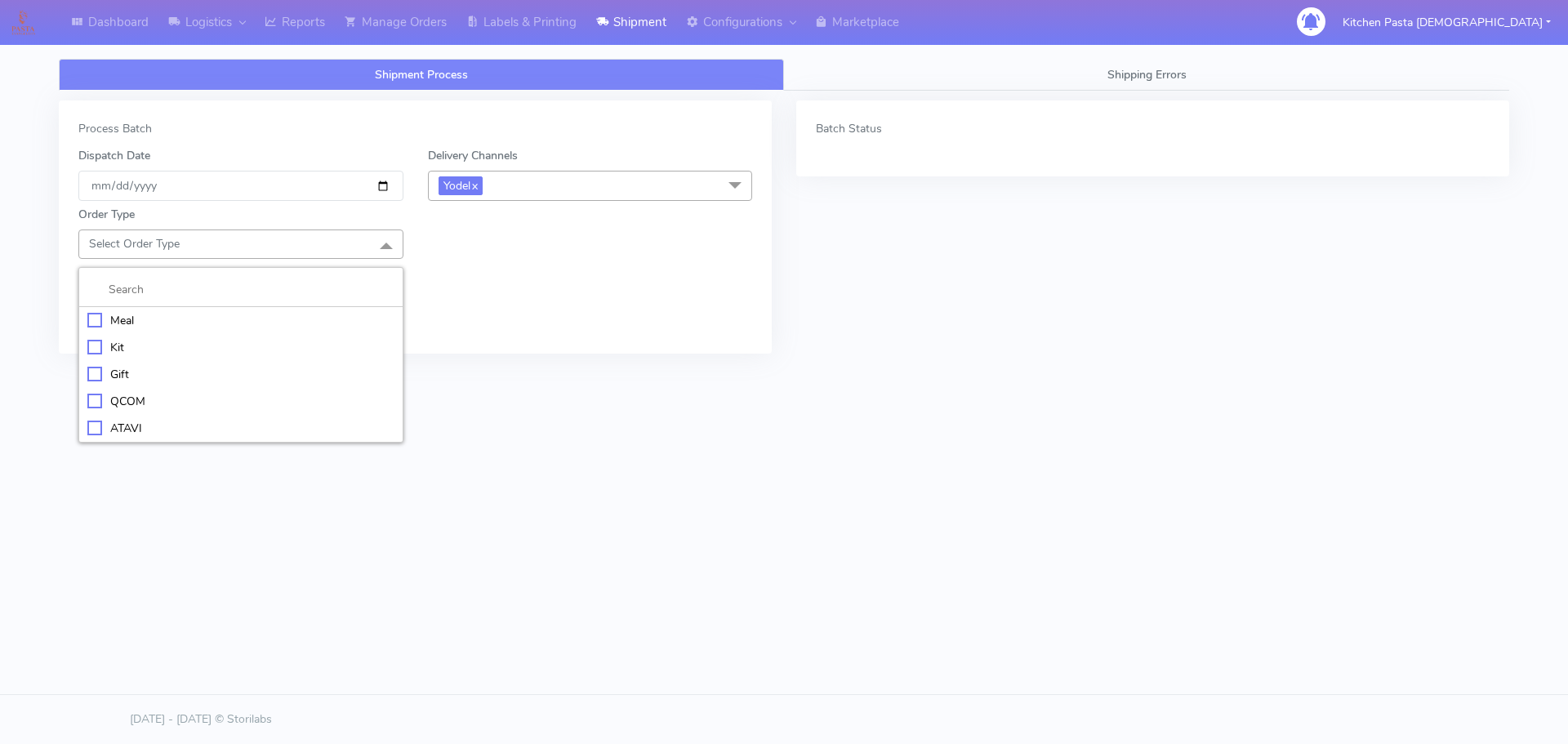
click at [232, 316] on div "Meal" at bounding box center [241, 321] width 307 height 17
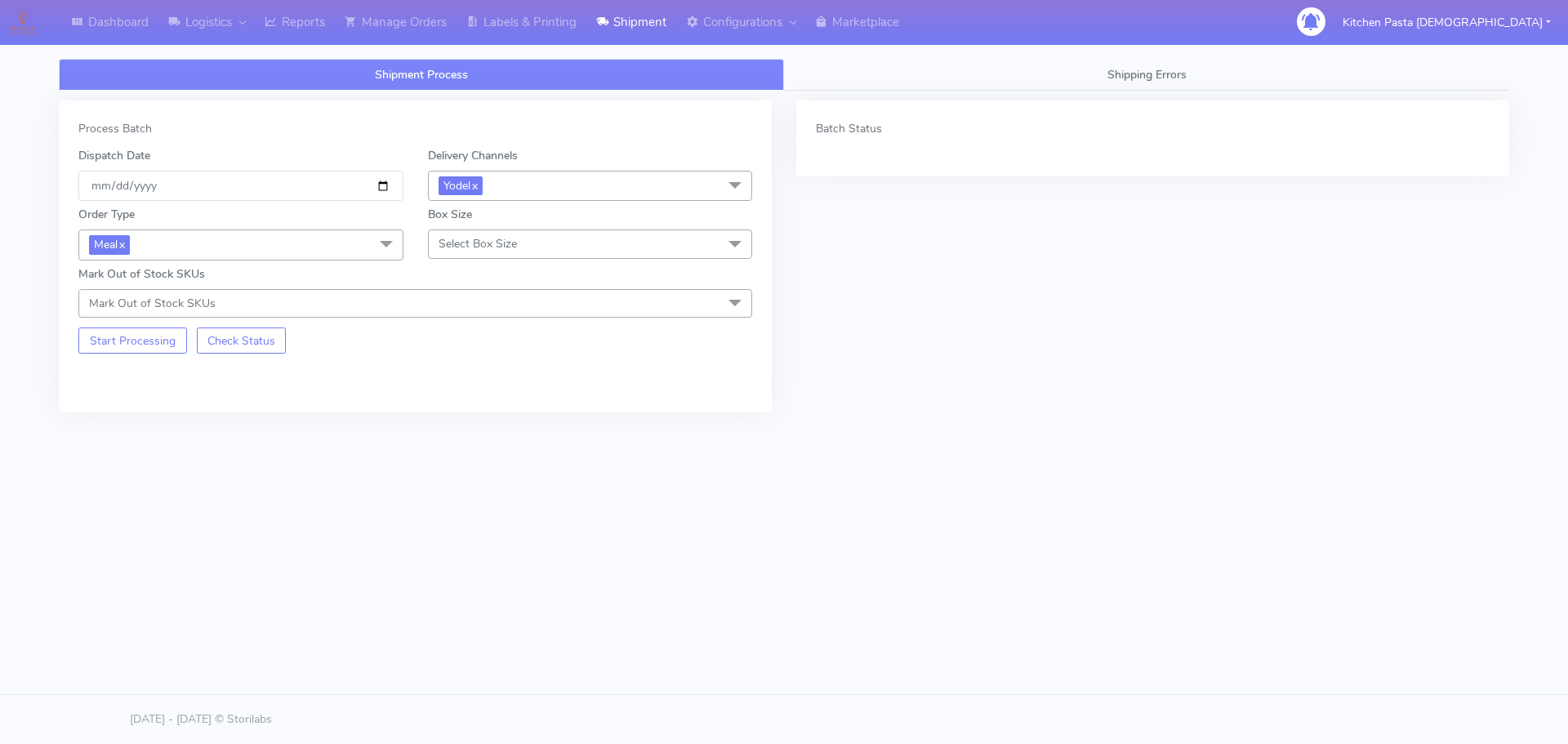
click at [538, 250] on span "Select Box Size" at bounding box center [590, 243] width 325 height 29
click at [490, 318] on div "Small" at bounding box center [591, 321] width 307 height 17
drag, startPoint x: 538, startPoint y: 33, endPoint x: 605, endPoint y: 39, distance: 67.3
click at [538, 33] on link "Labels & Printing" at bounding box center [521, 22] width 130 height 44
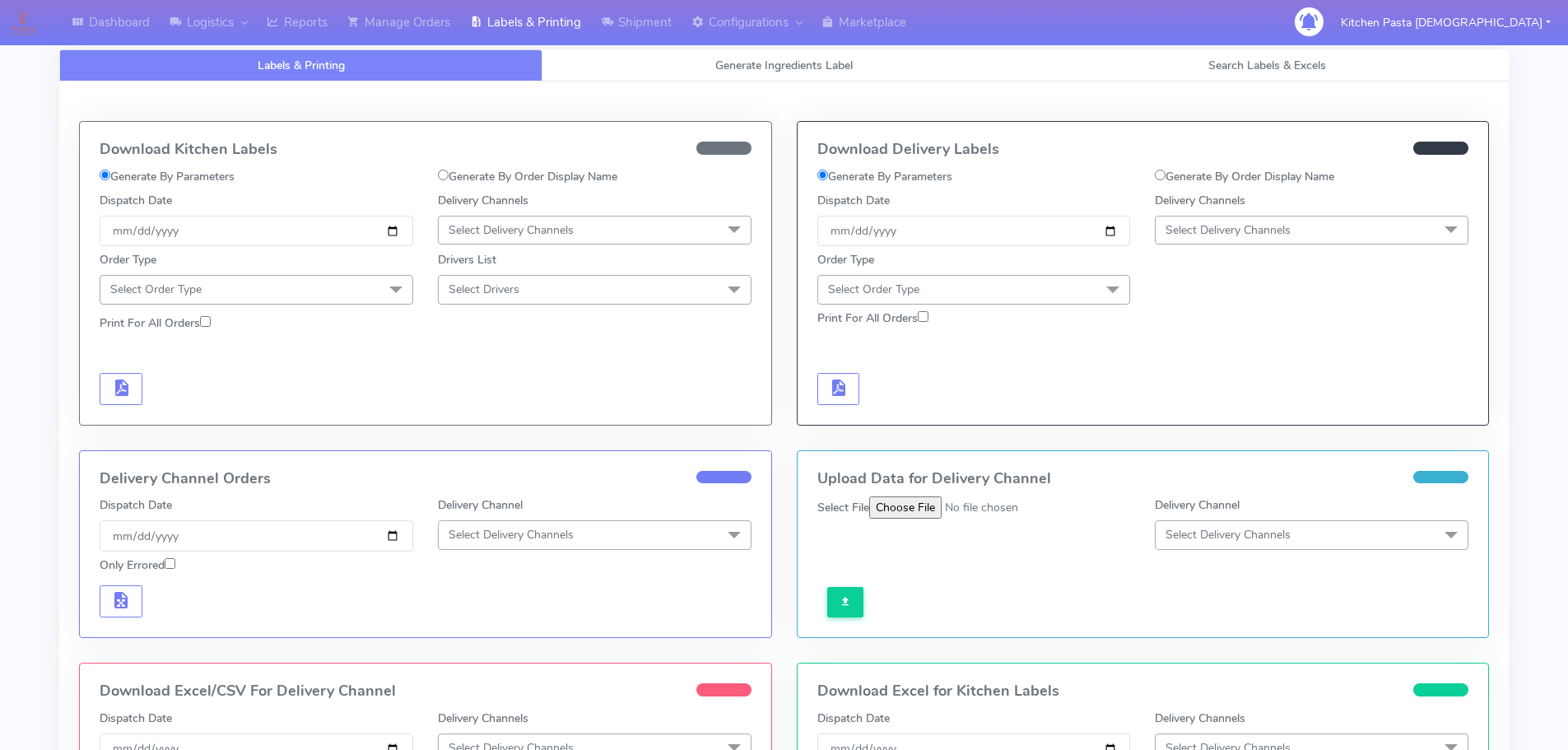
click at [1234, 224] on span "Select Delivery Channels" at bounding box center [1228, 230] width 125 height 16
click at [1187, 413] on div "Yodel" at bounding box center [1311, 415] width 295 height 18
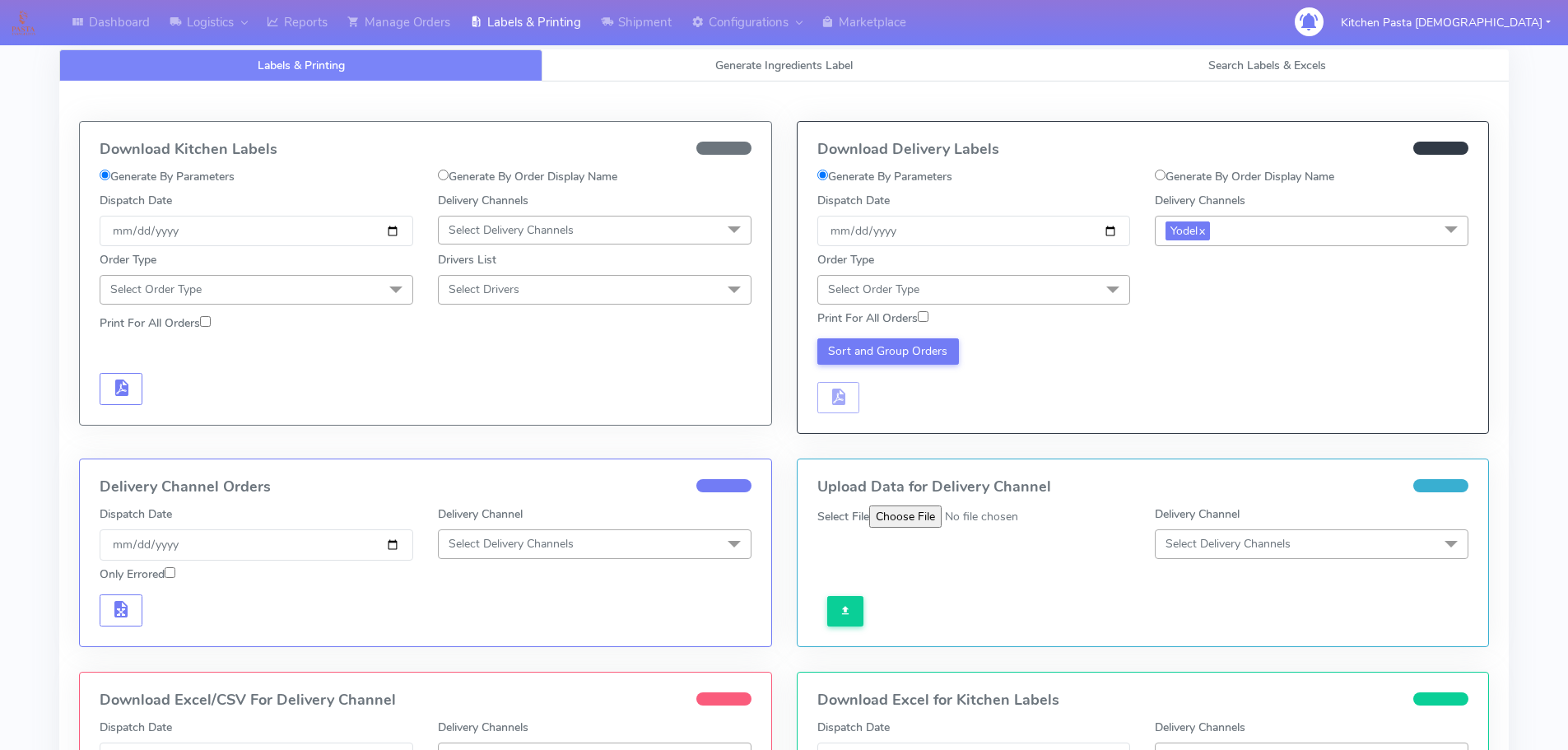
click at [1004, 288] on span "Select Order Type" at bounding box center [974, 289] width 314 height 29
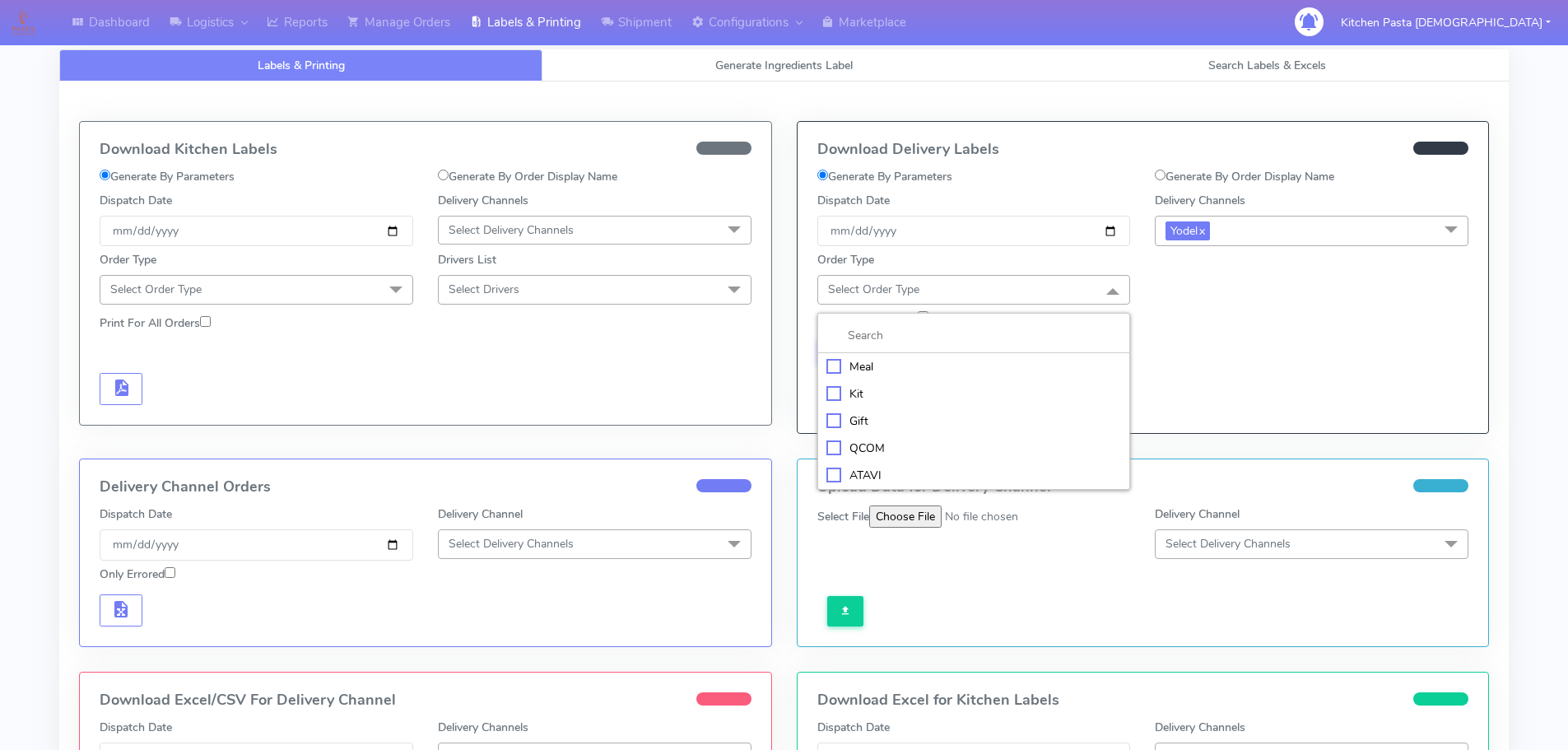
click at [986, 375] on li "Meal" at bounding box center [974, 366] width 312 height 27
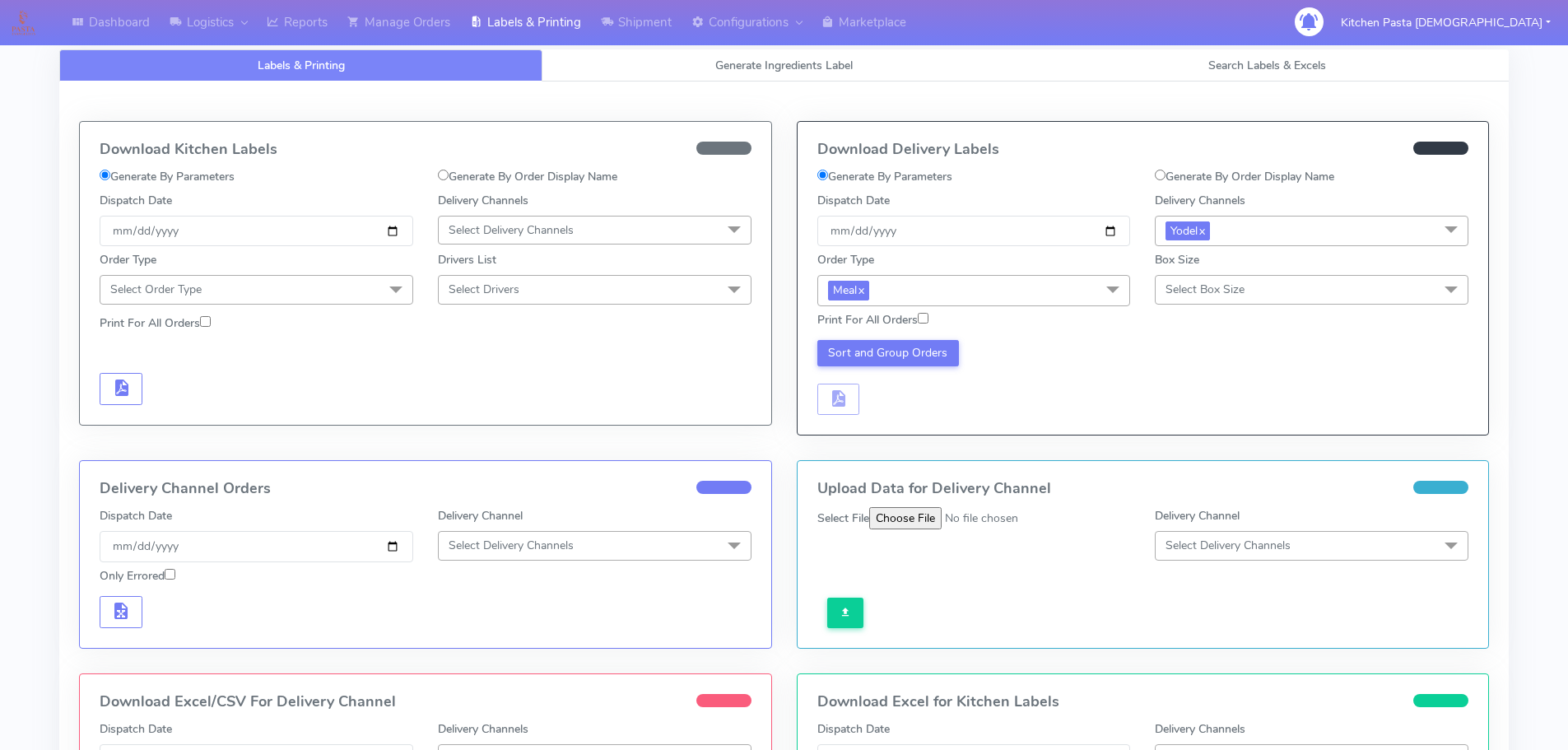
click at [1216, 285] on span "Select Box Size" at bounding box center [1205, 289] width 79 height 16
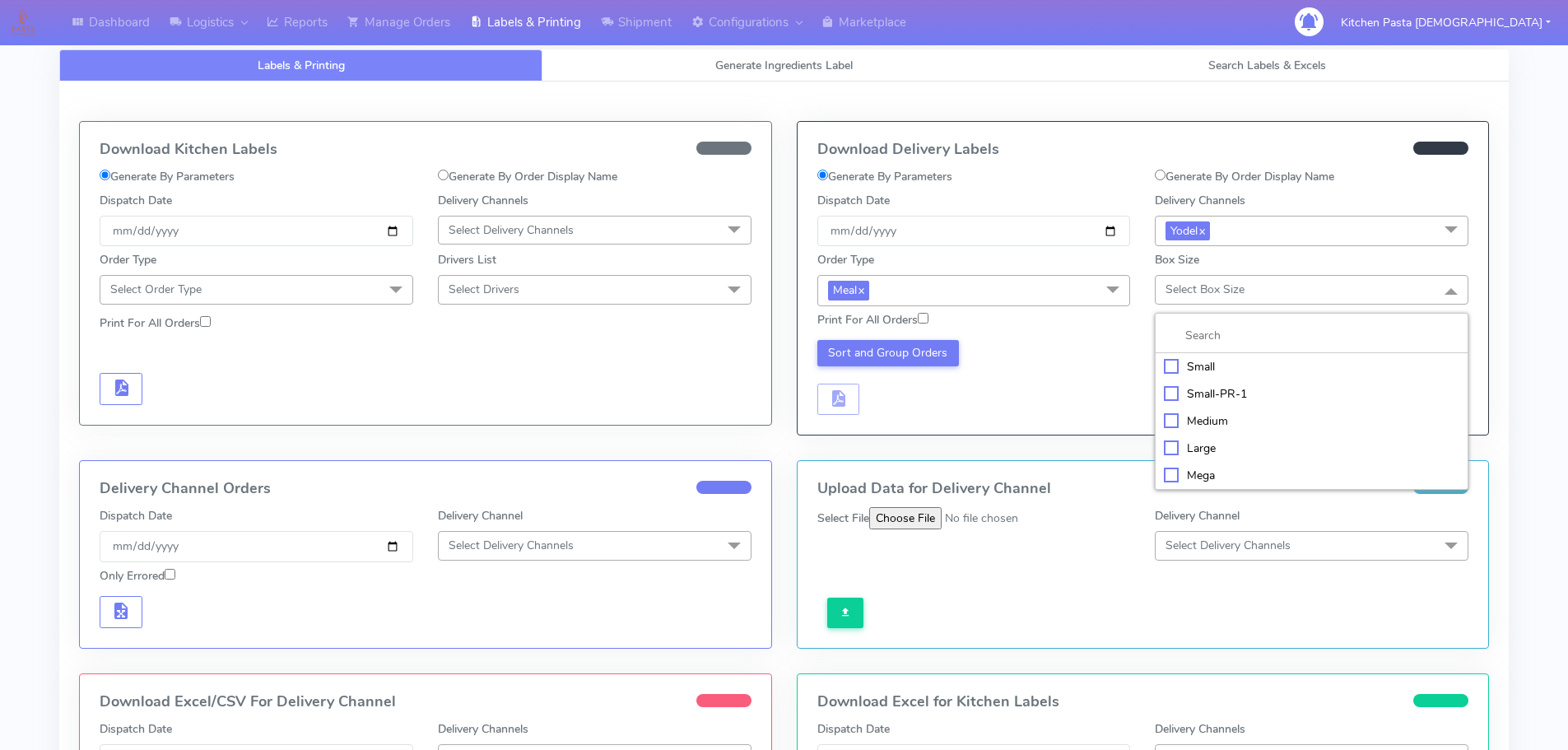
click at [1164, 365] on div "Small" at bounding box center [1311, 367] width 295 height 18
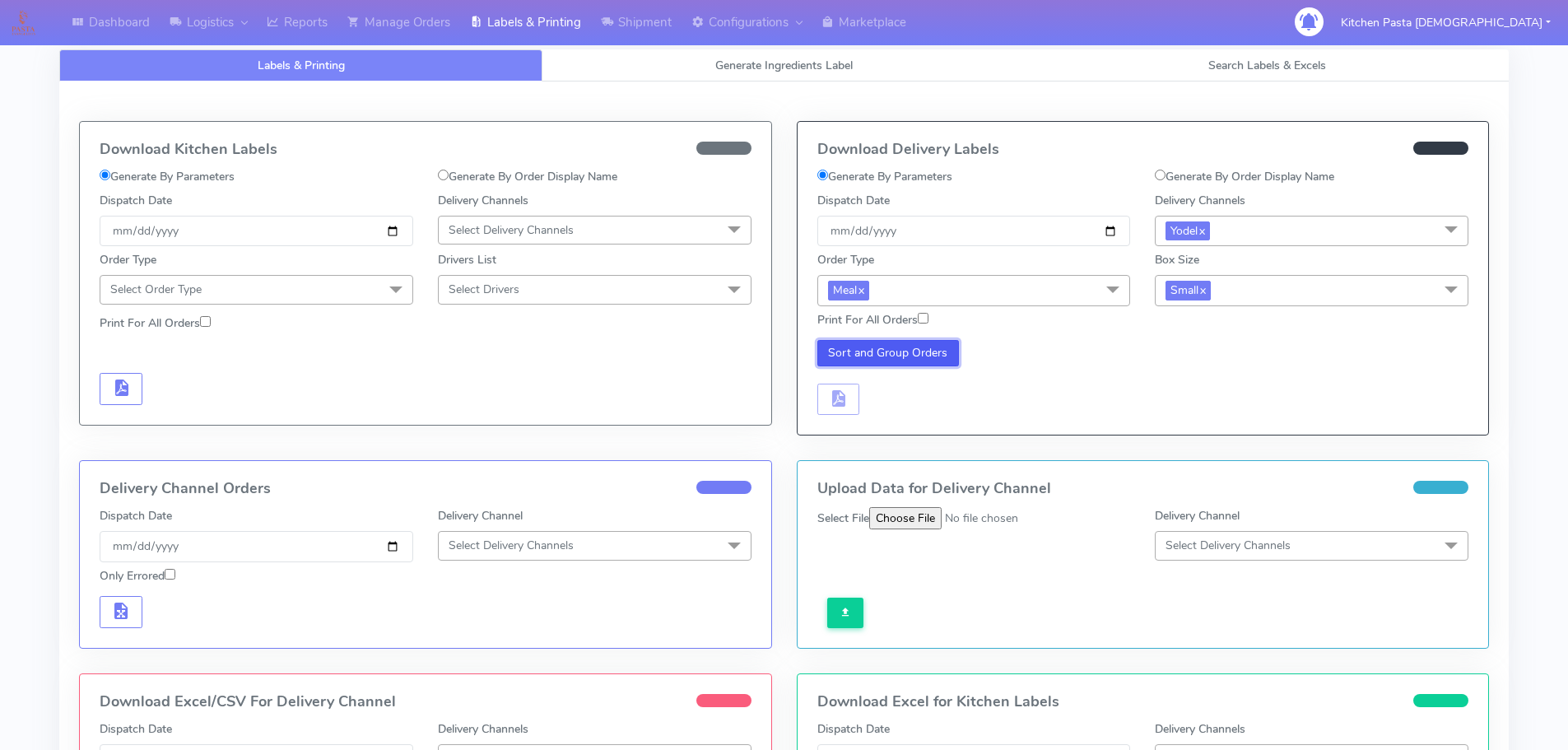
click at [886, 363] on button "Sort and Group Orders" at bounding box center [888, 353] width 142 height 26
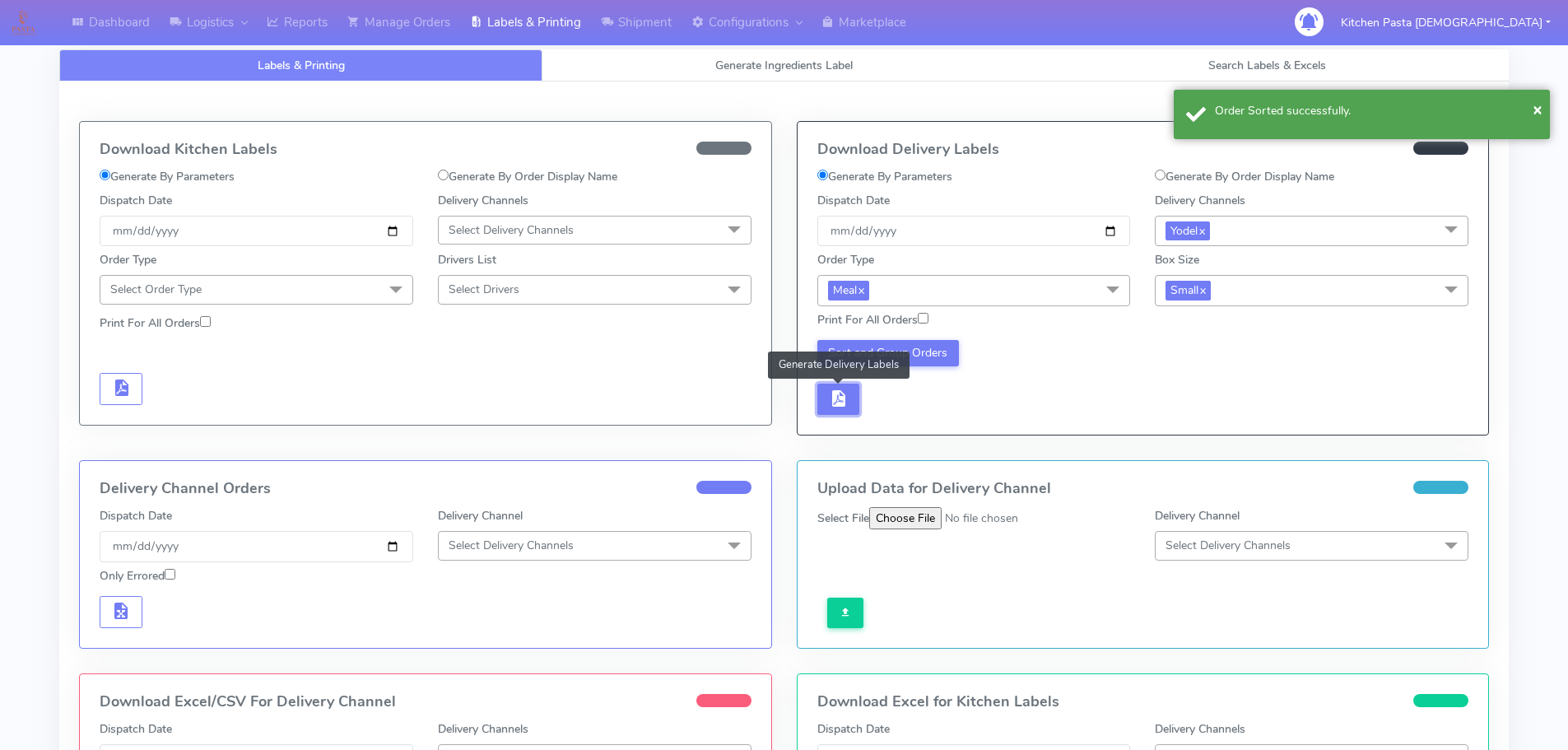
click at [847, 394] on span "button" at bounding box center [837, 402] width 19 height 16
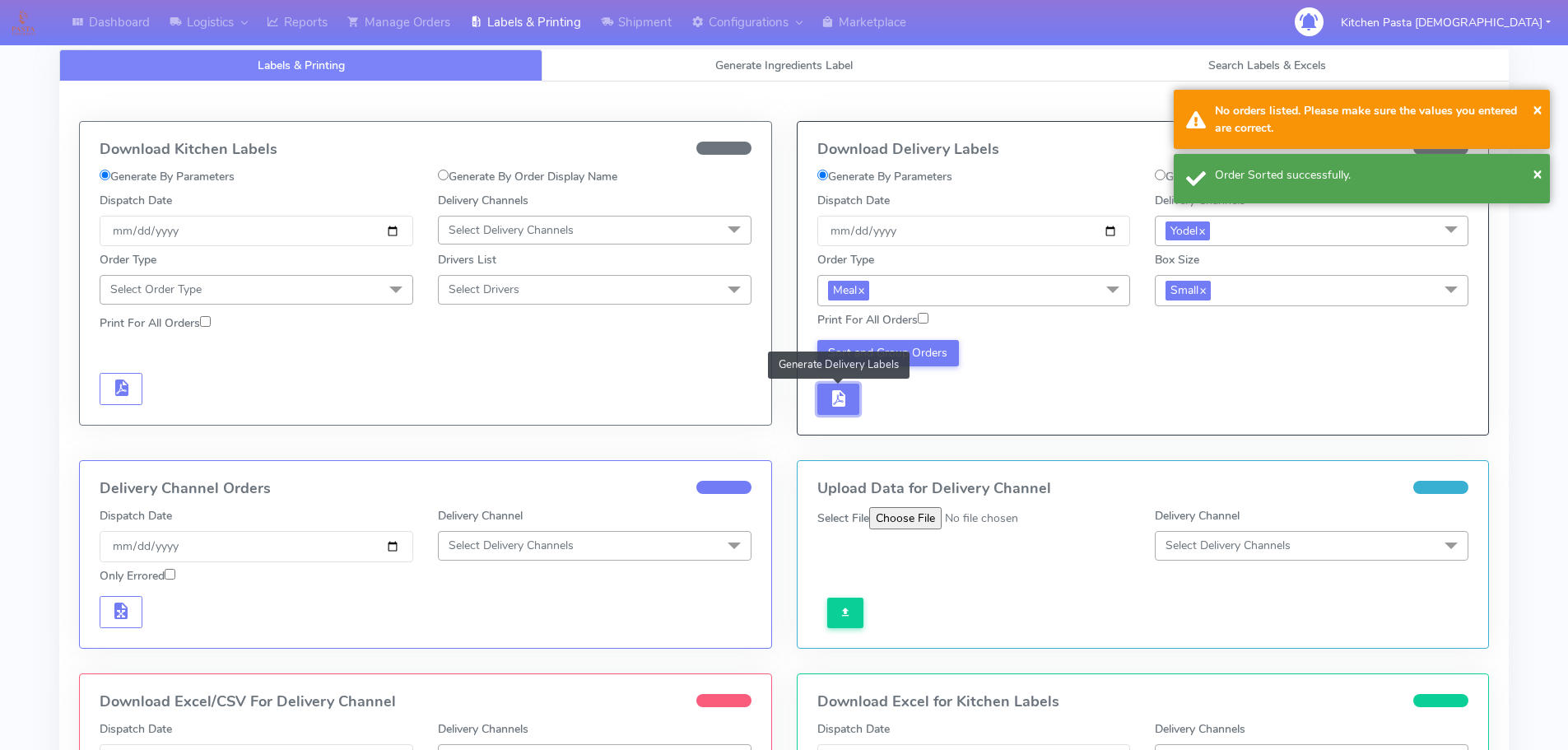
click at [828, 408] on span "button" at bounding box center [837, 402] width 19 height 16
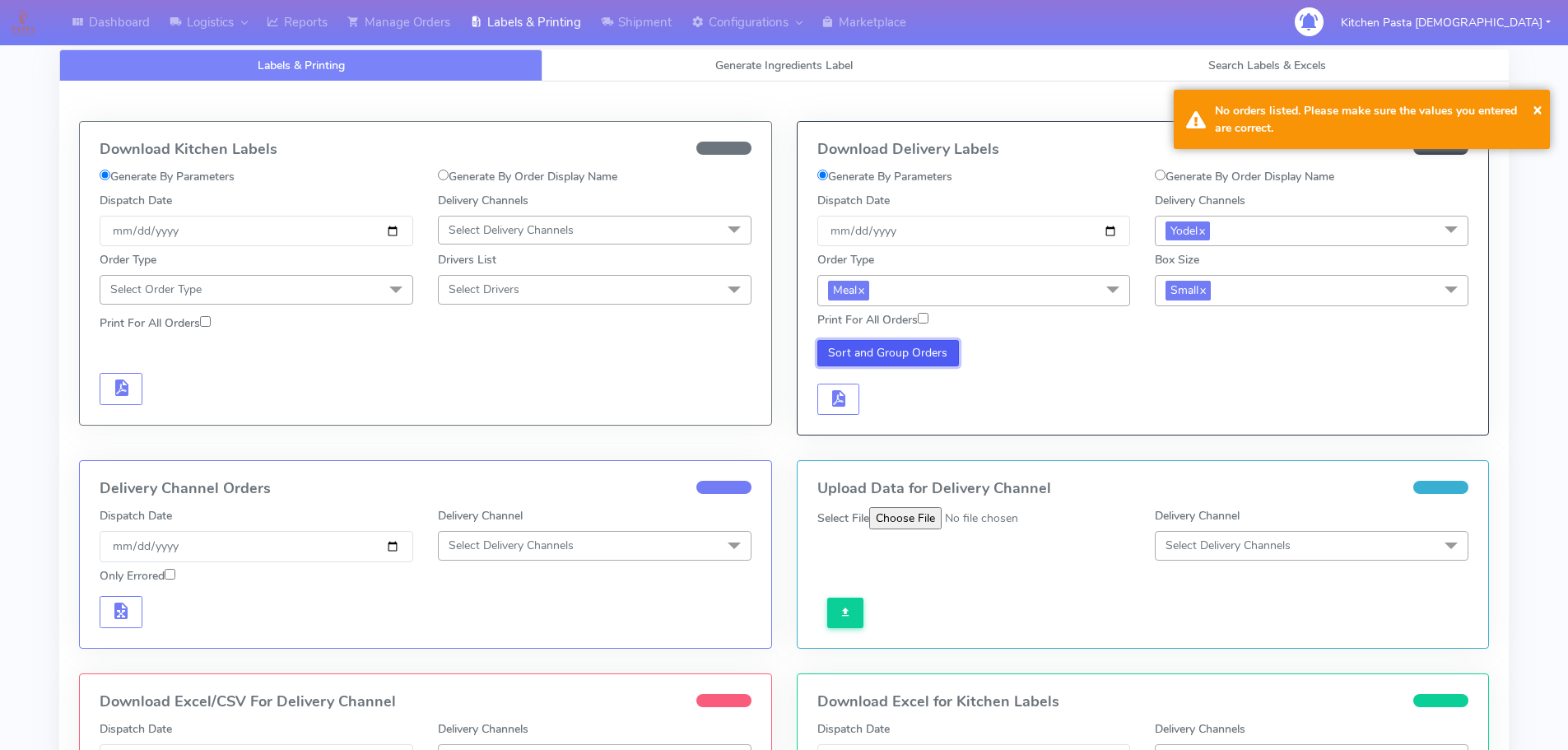
click at [942, 355] on button "Sort and Group Orders" at bounding box center [888, 353] width 142 height 26
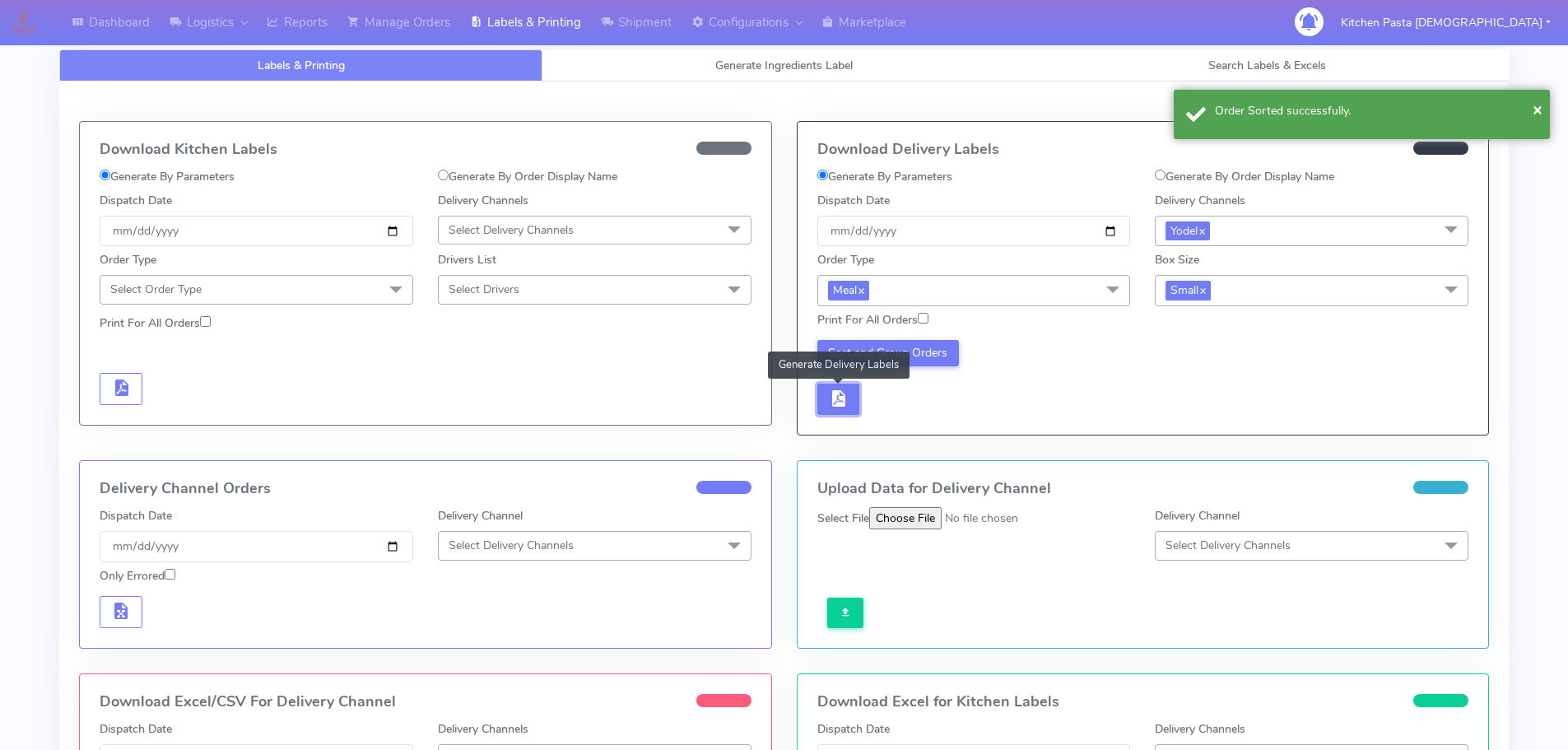
click at [854, 400] on button "button" at bounding box center [838, 399] width 43 height 32
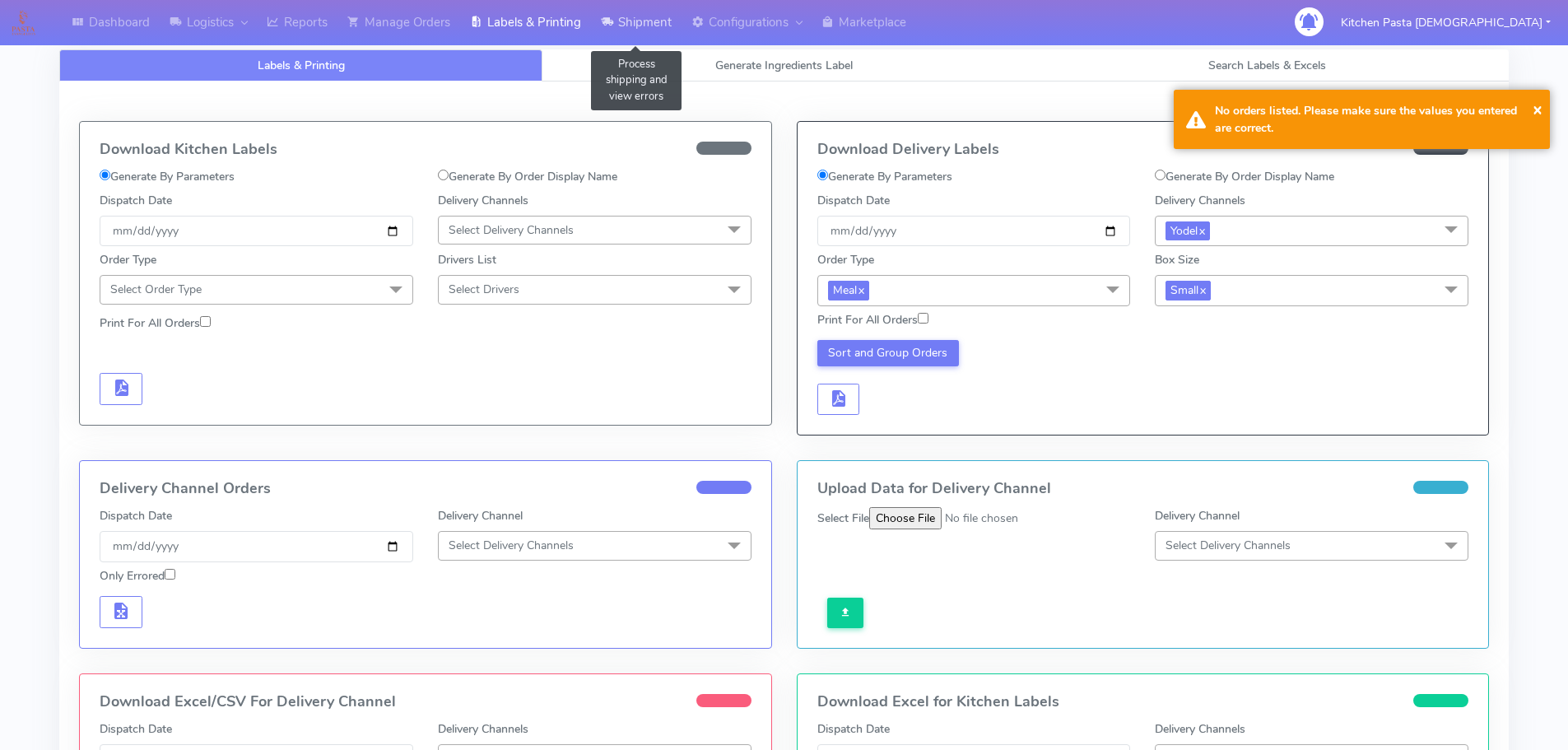
click at [623, 29] on link "Shipment" at bounding box center [636, 22] width 91 height 45
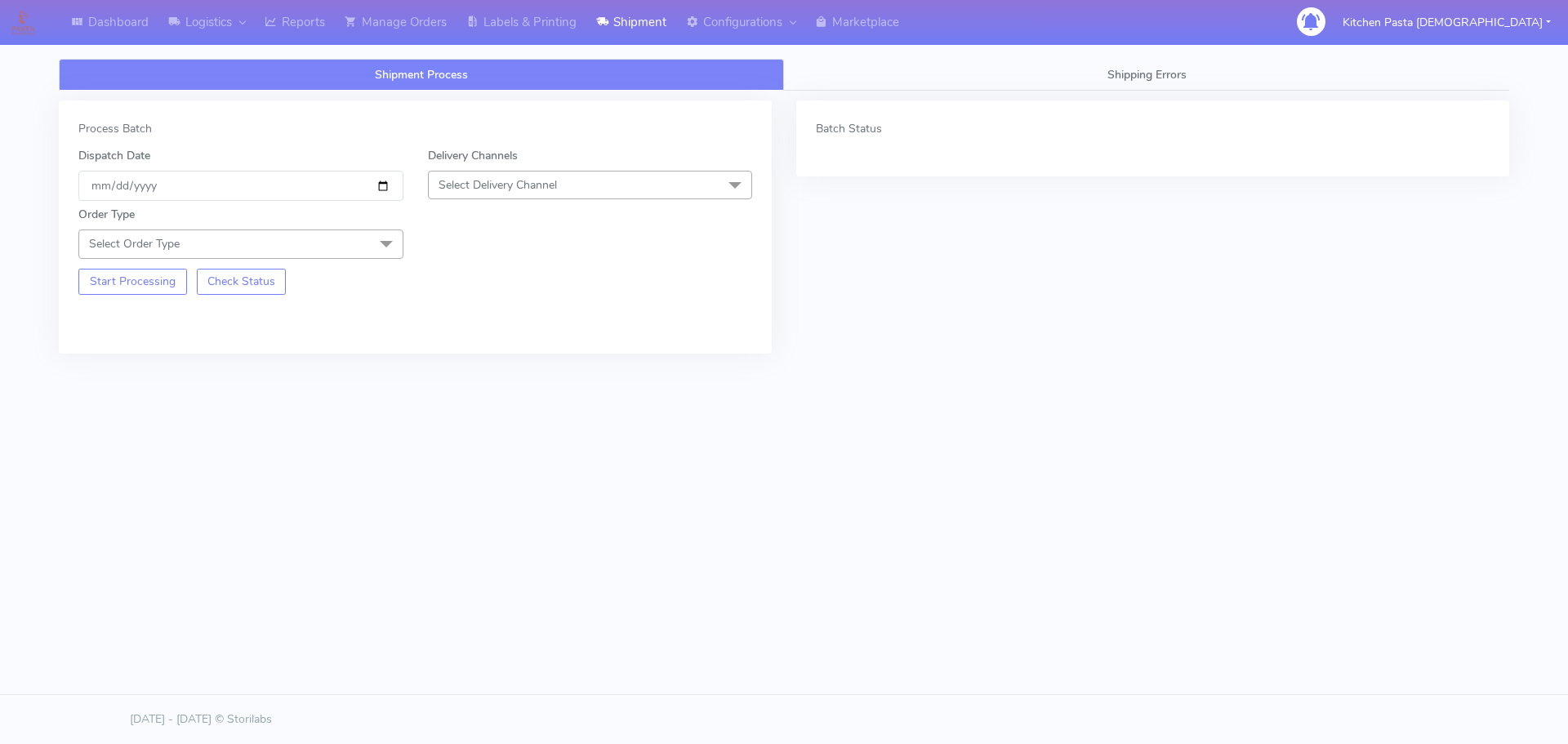
click at [638, 195] on span "Select Delivery Channel" at bounding box center [590, 185] width 325 height 29
click at [471, 361] on div "Yodel" at bounding box center [591, 369] width 307 height 17
click at [368, 240] on span "Select Order Type" at bounding box center [241, 243] width 325 height 29
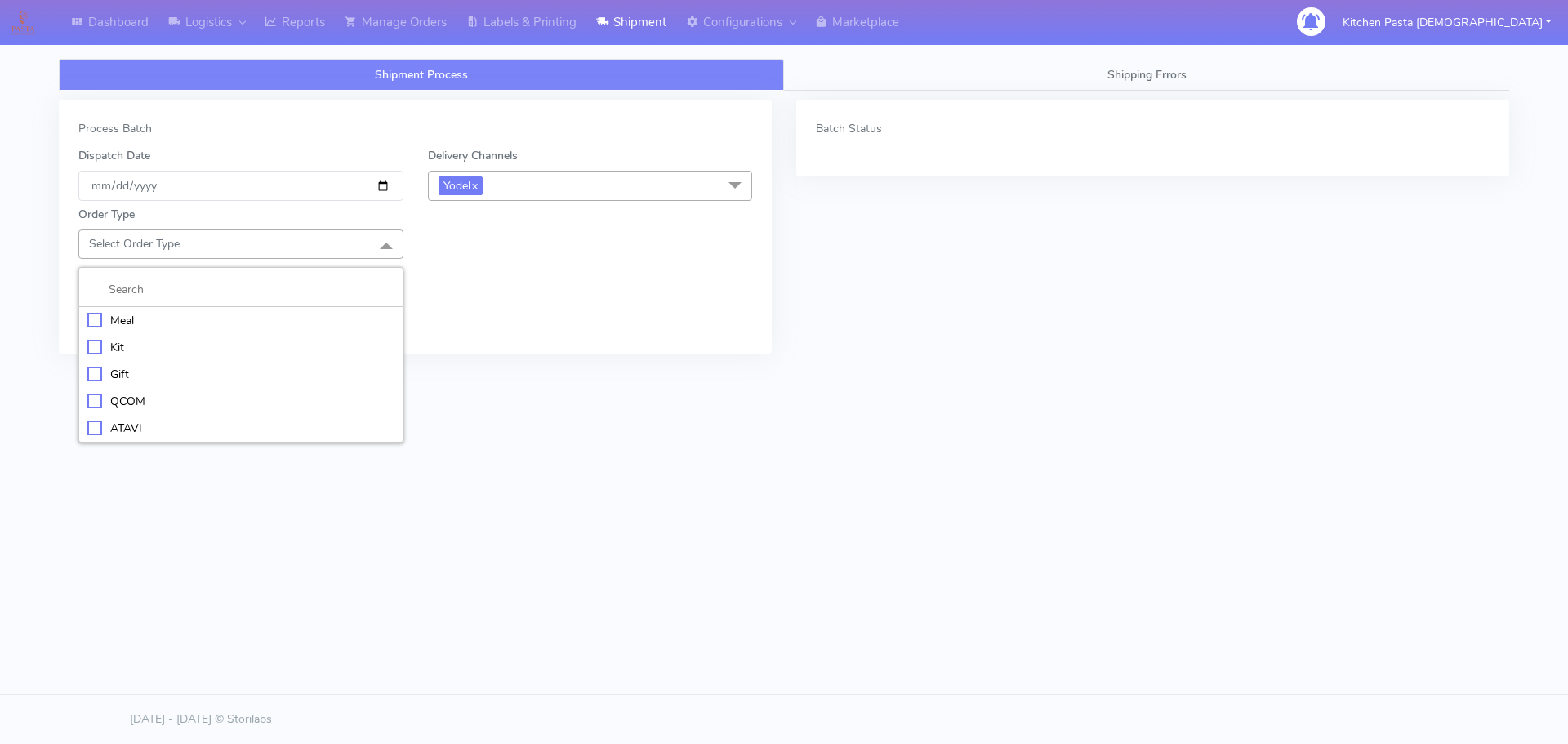
click at [268, 315] on div "Meal" at bounding box center [241, 321] width 307 height 17
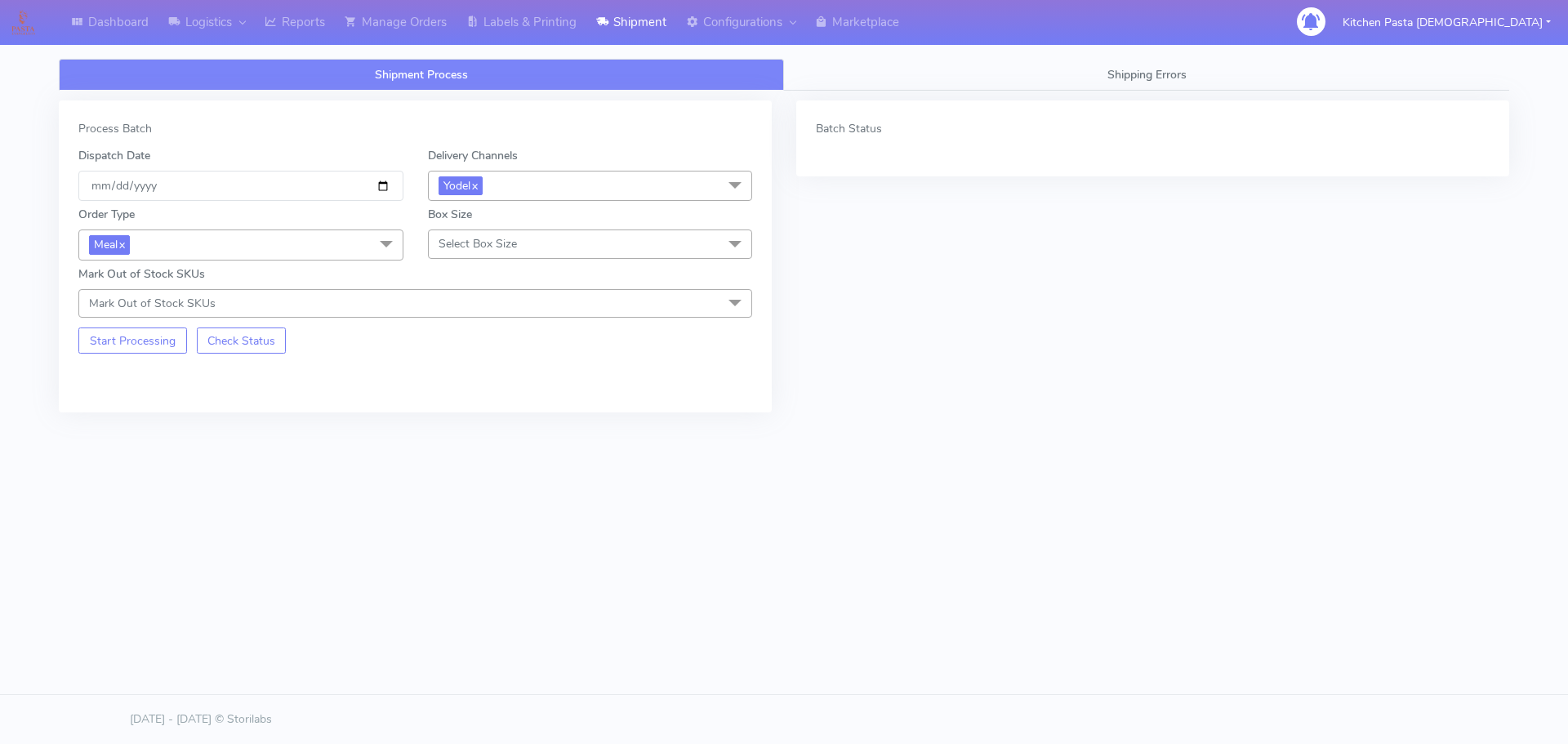
click at [497, 243] on span "Select Box Size" at bounding box center [478, 243] width 79 height 16
click at [503, 324] on div "Small" at bounding box center [591, 321] width 307 height 17
click at [147, 341] on button "Start Processing" at bounding box center [133, 340] width 108 height 26
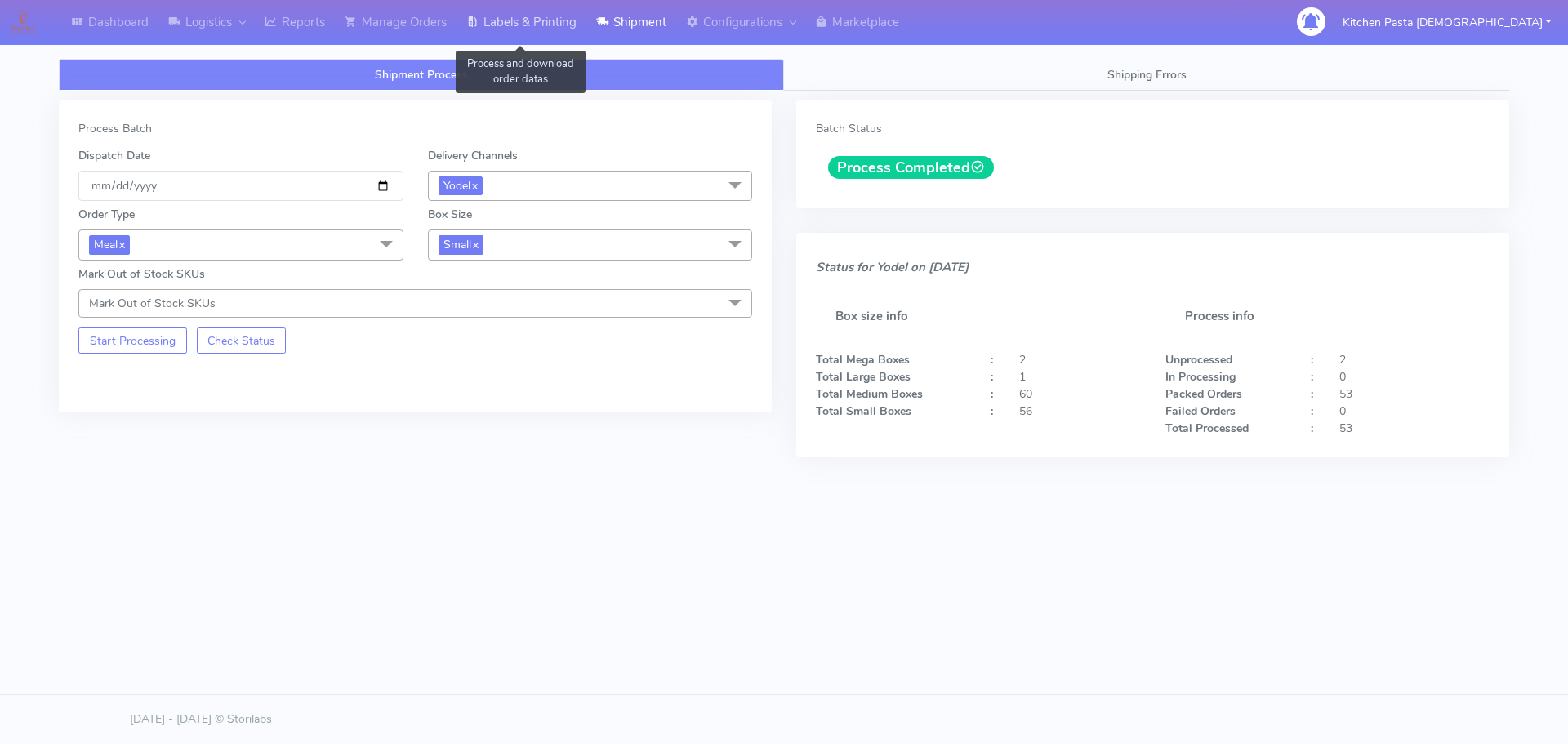
click at [565, 25] on link "Labels & Printing" at bounding box center [521, 22] width 130 height 44
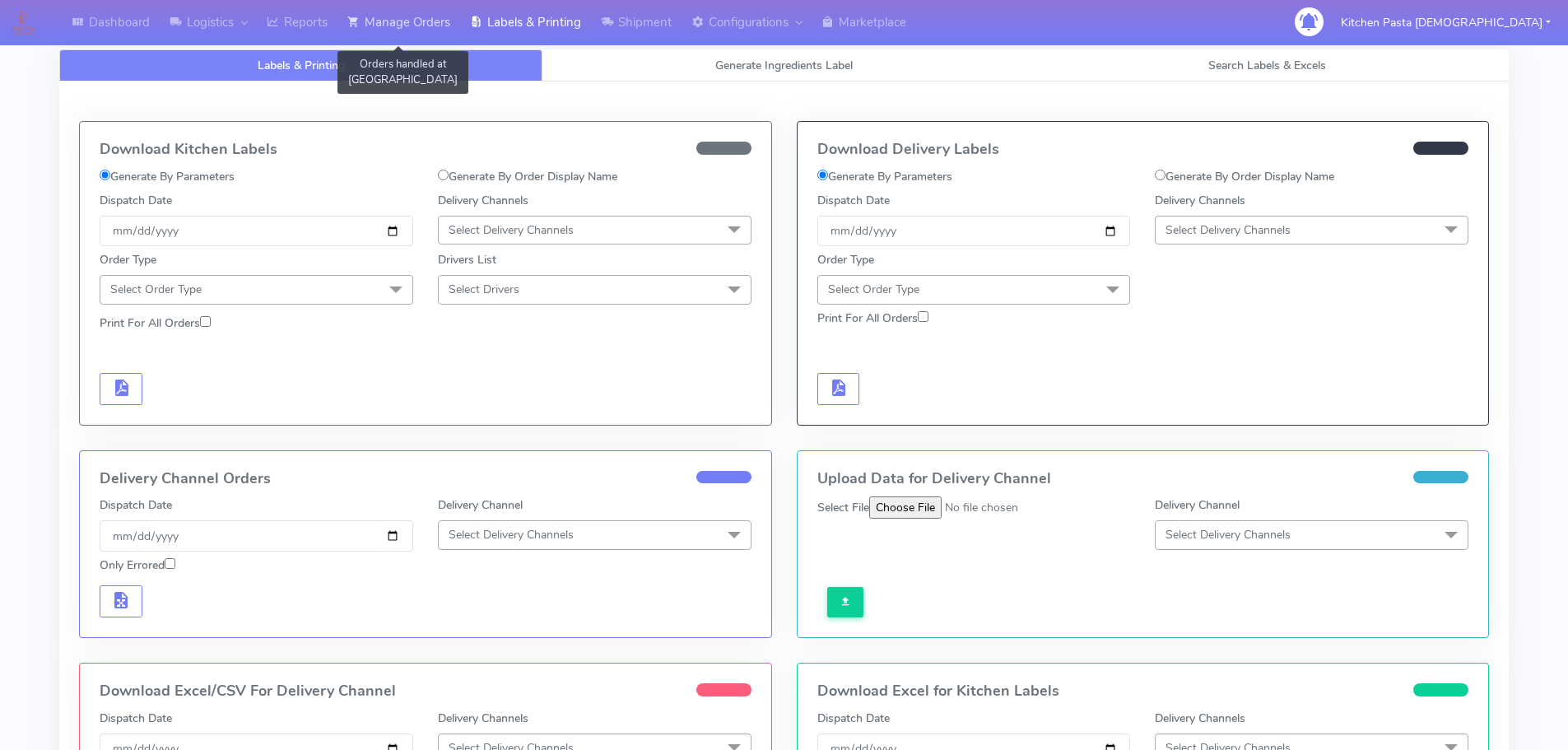
drag, startPoint x: 407, startPoint y: 34, endPoint x: 459, endPoint y: 33, distance: 52.0
click at [410, 33] on link "Manage Orders" at bounding box center [398, 22] width 122 height 45
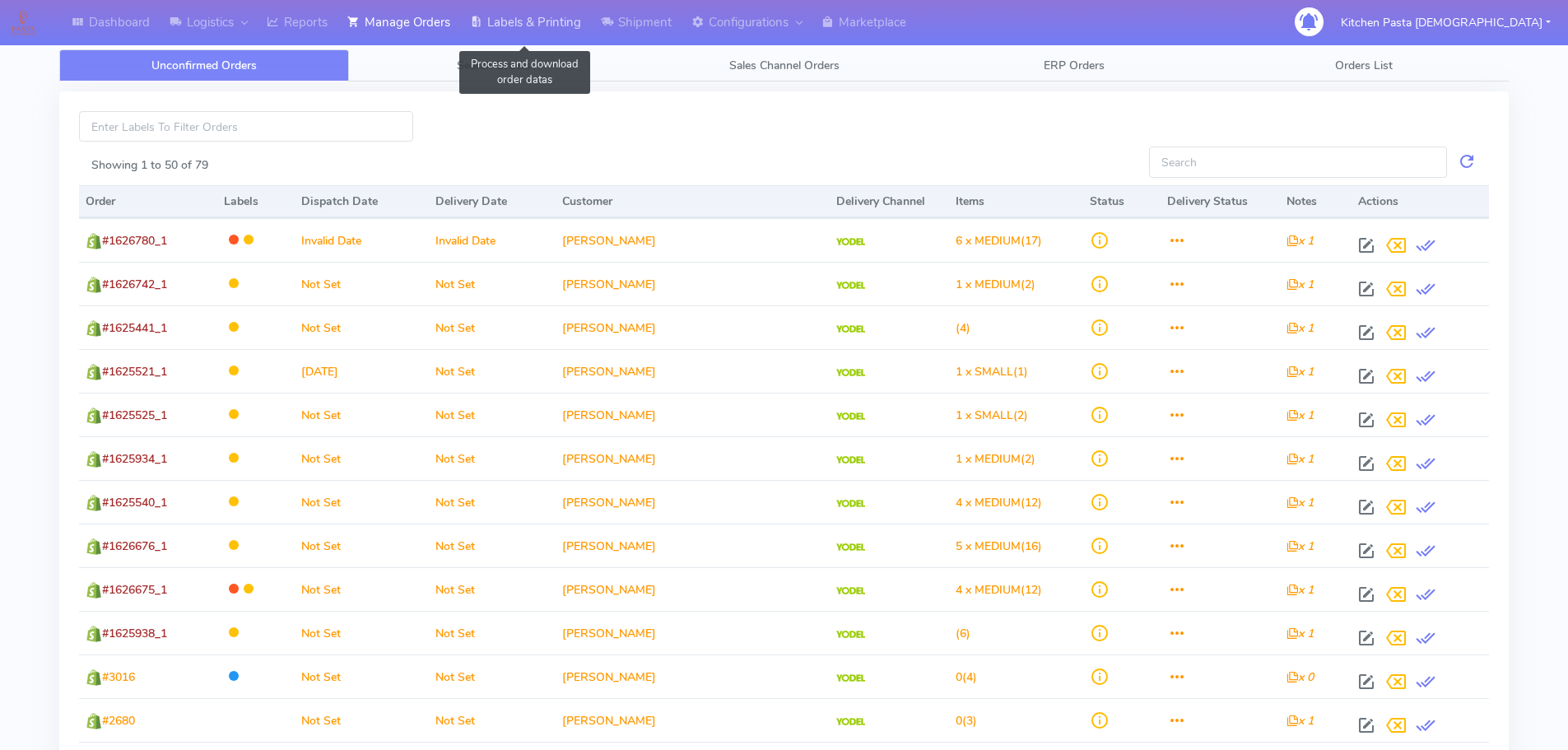
click at [551, 10] on link "Labels & Printing" at bounding box center [525, 22] width 131 height 45
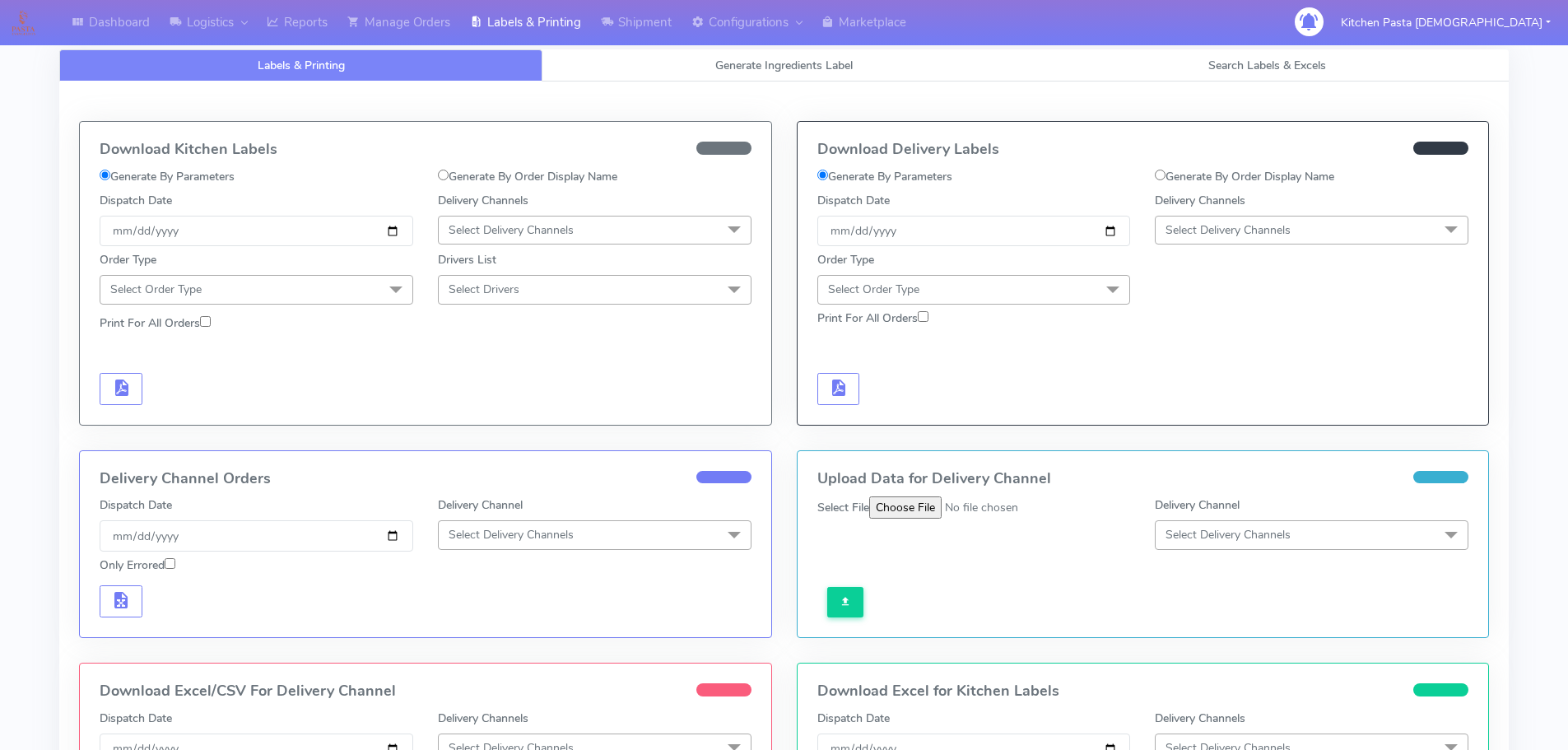
click at [1200, 231] on span "Select Delivery Channels" at bounding box center [1228, 230] width 125 height 16
click at [1195, 417] on div "Yodel" at bounding box center [1311, 415] width 295 height 18
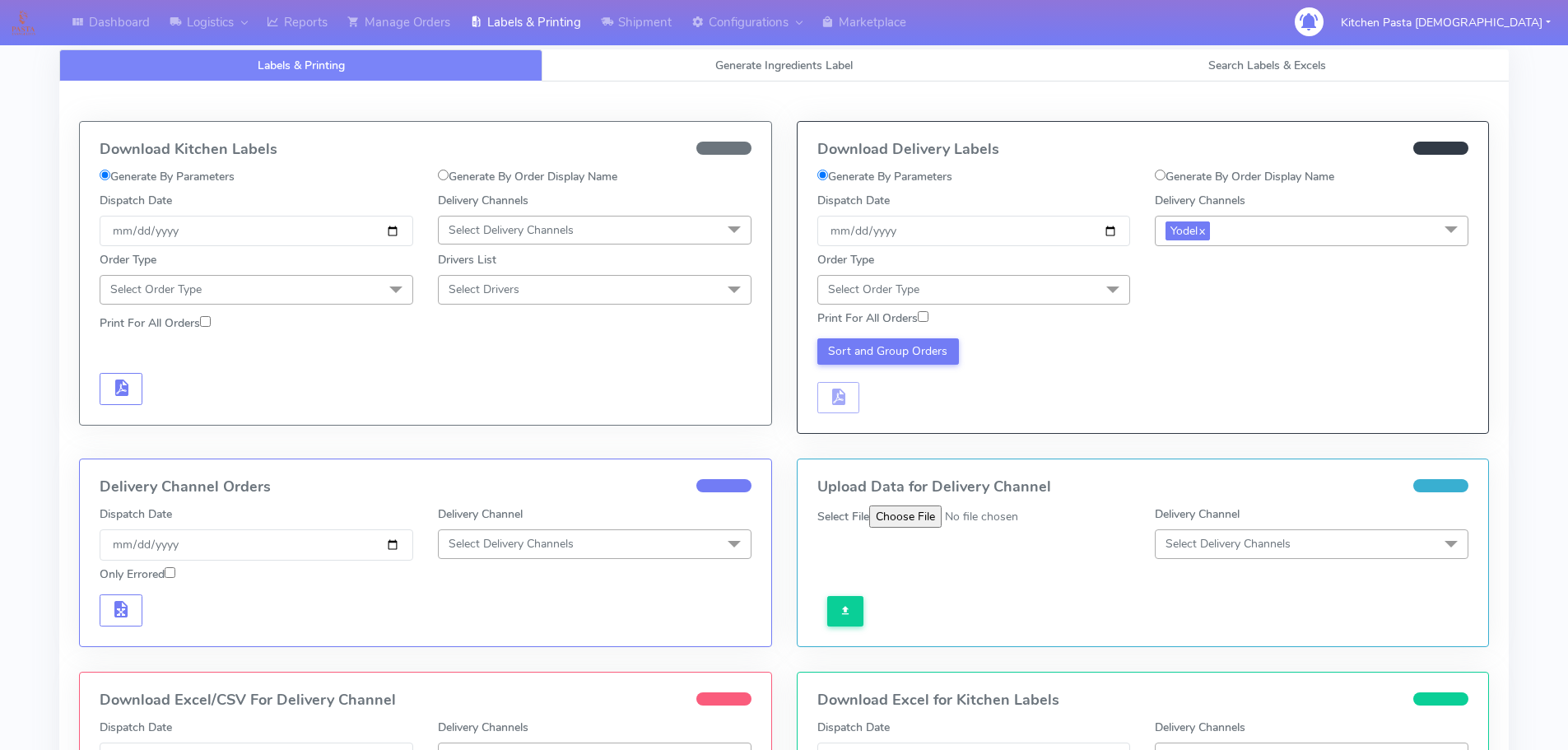
click at [1096, 295] on span "Select Order Type" at bounding box center [974, 289] width 314 height 29
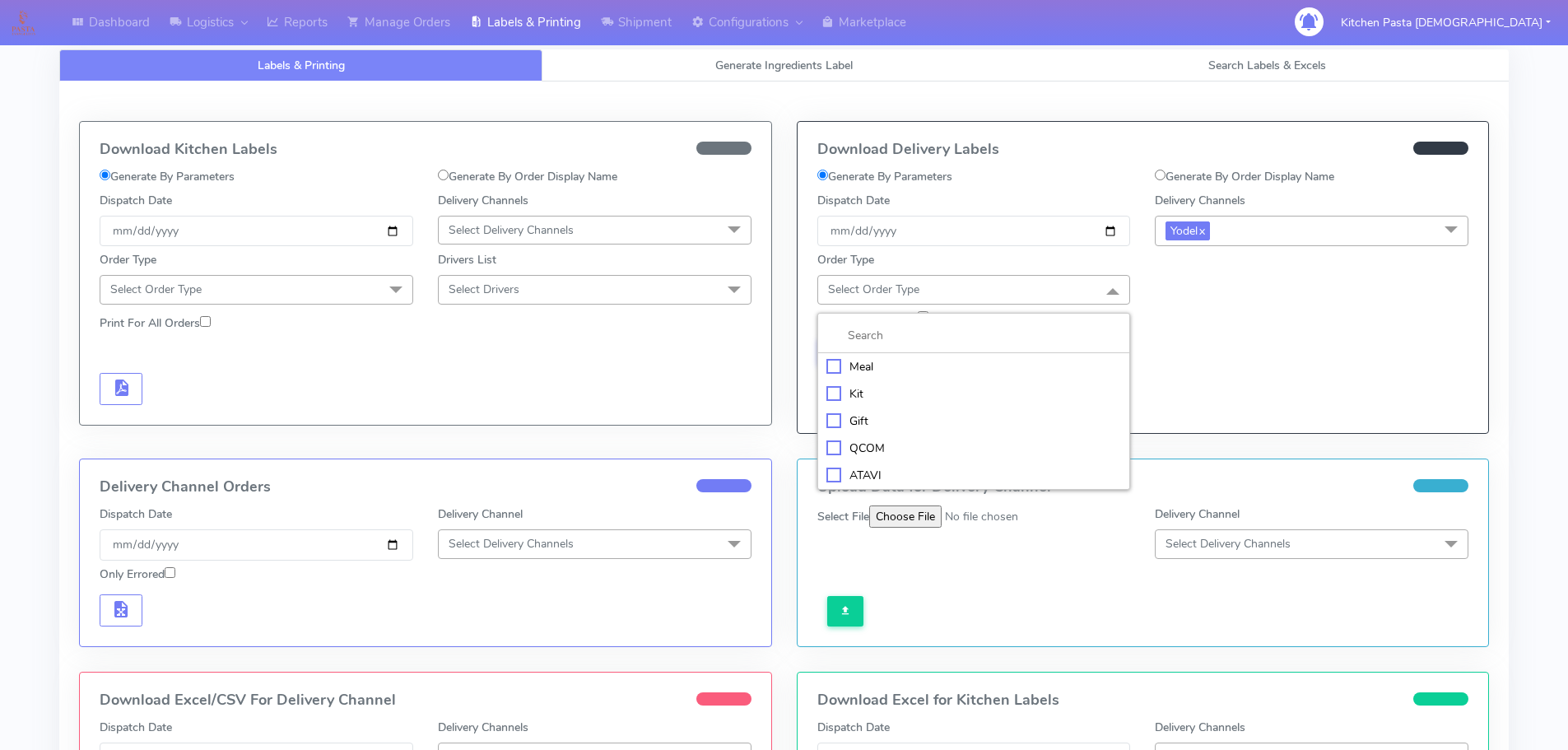
click at [1005, 360] on div "Meal" at bounding box center [974, 367] width 295 height 18
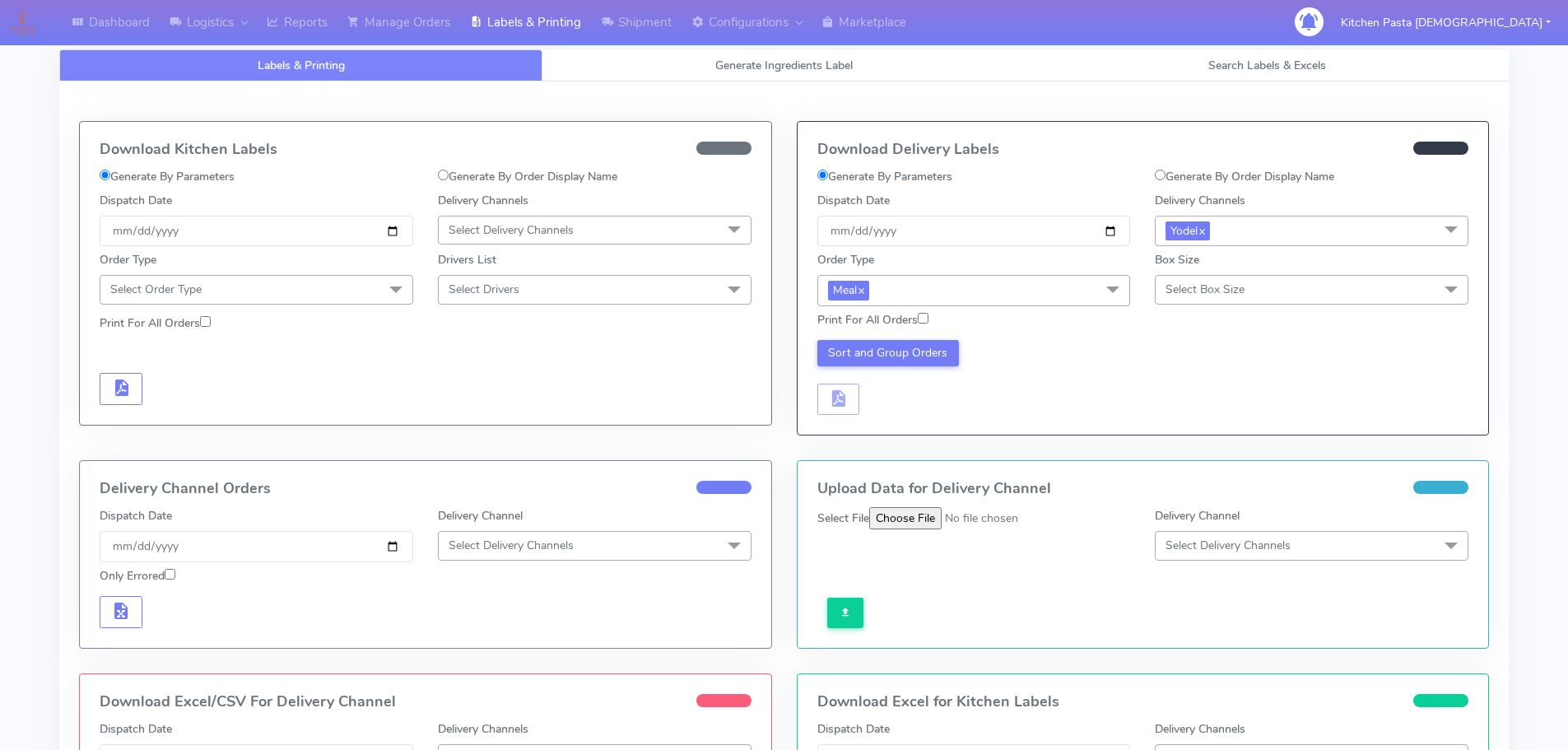
click at [1162, 289] on span "Select Box Size" at bounding box center [1311, 289] width 314 height 29
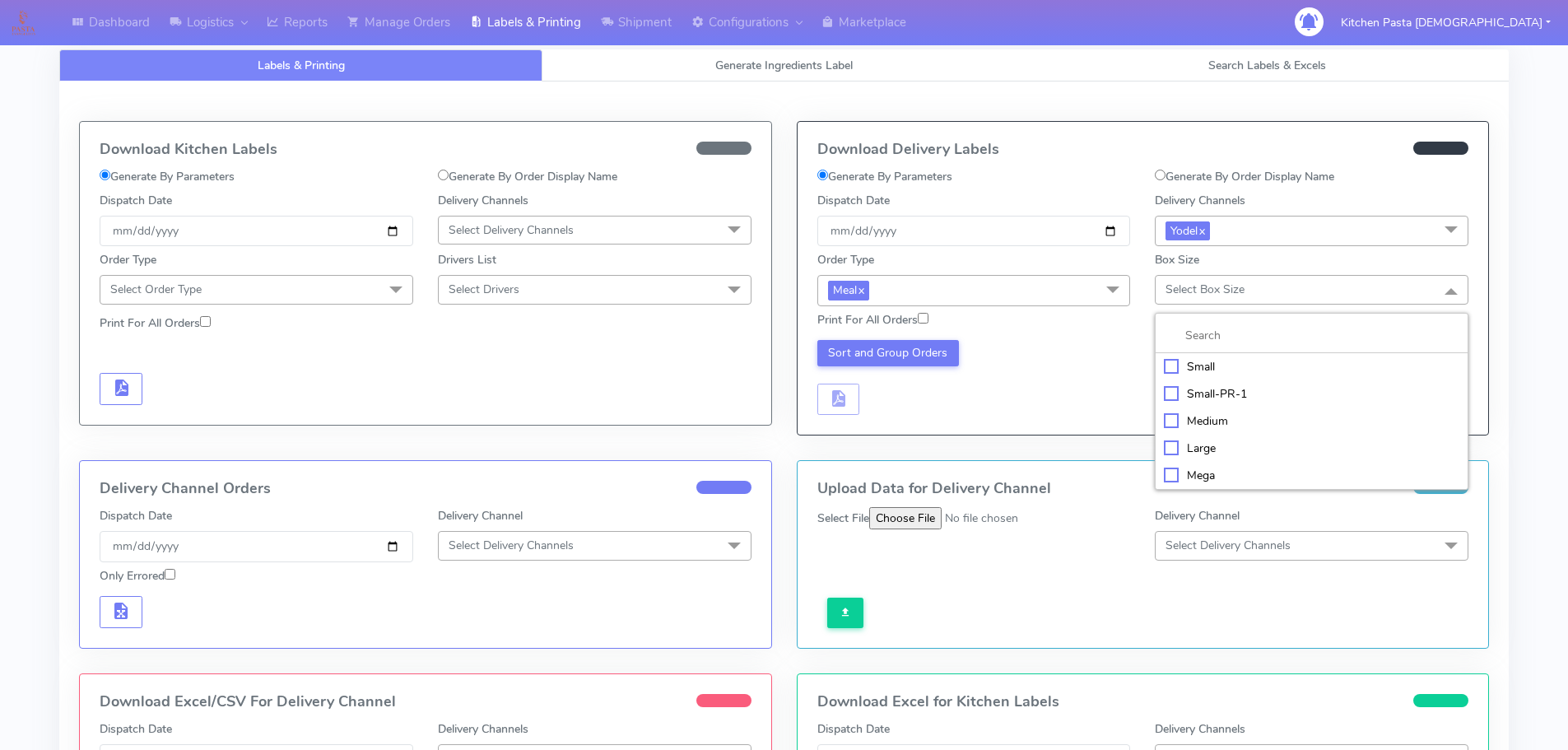
click at [1210, 359] on div "Small" at bounding box center [1311, 367] width 295 height 18
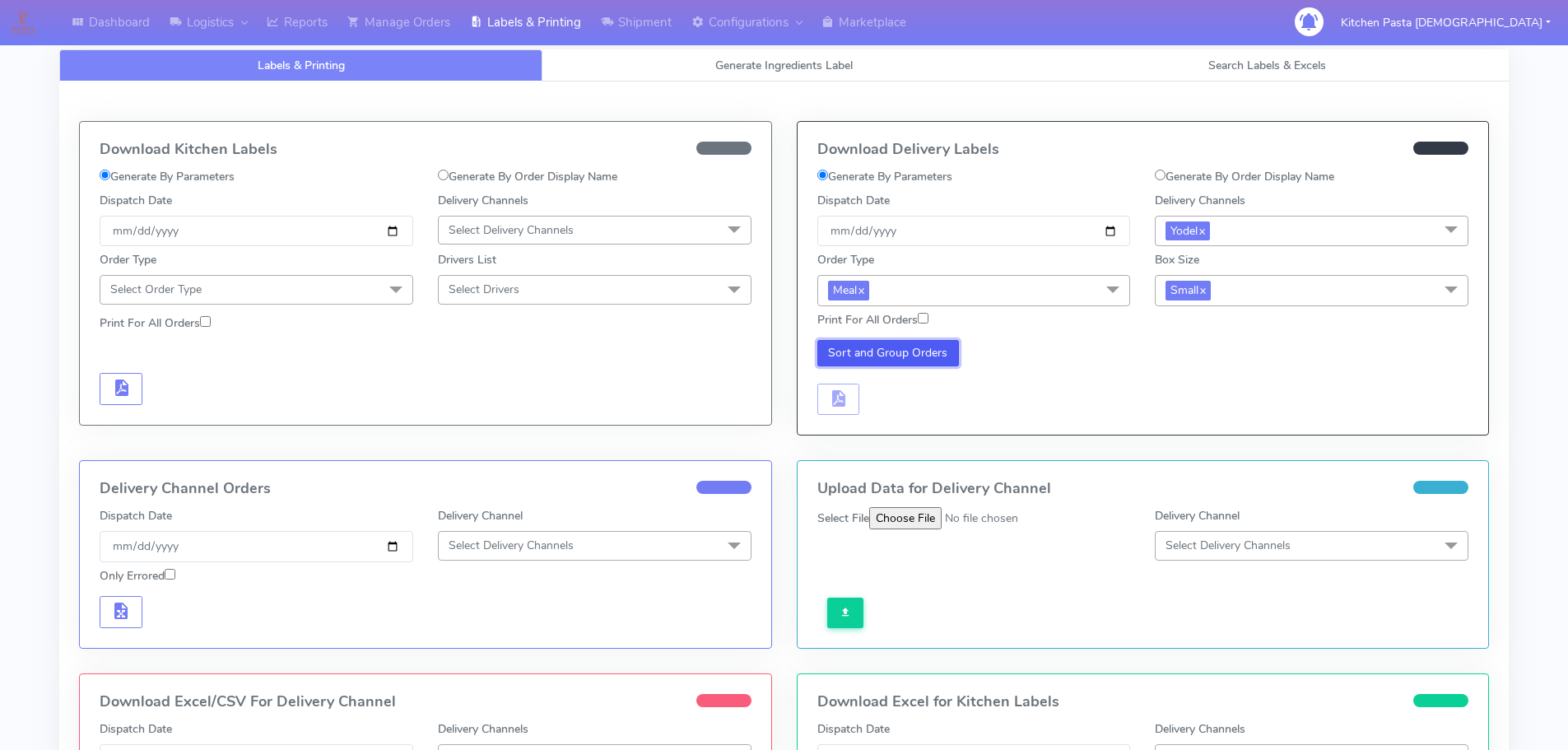
click at [894, 360] on button "Sort and Group Orders" at bounding box center [888, 353] width 142 height 26
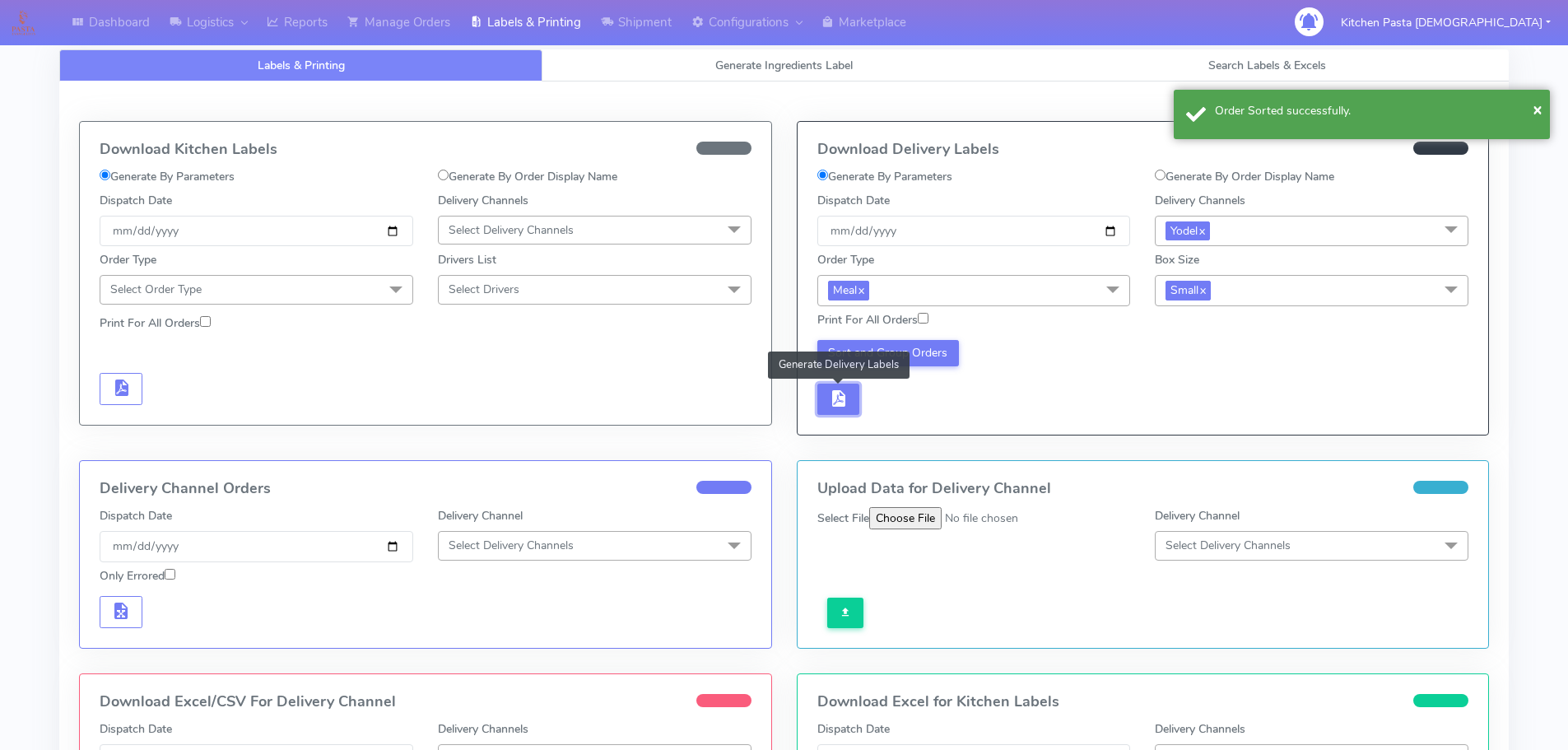
click at [838, 394] on span "button" at bounding box center [837, 402] width 19 height 16
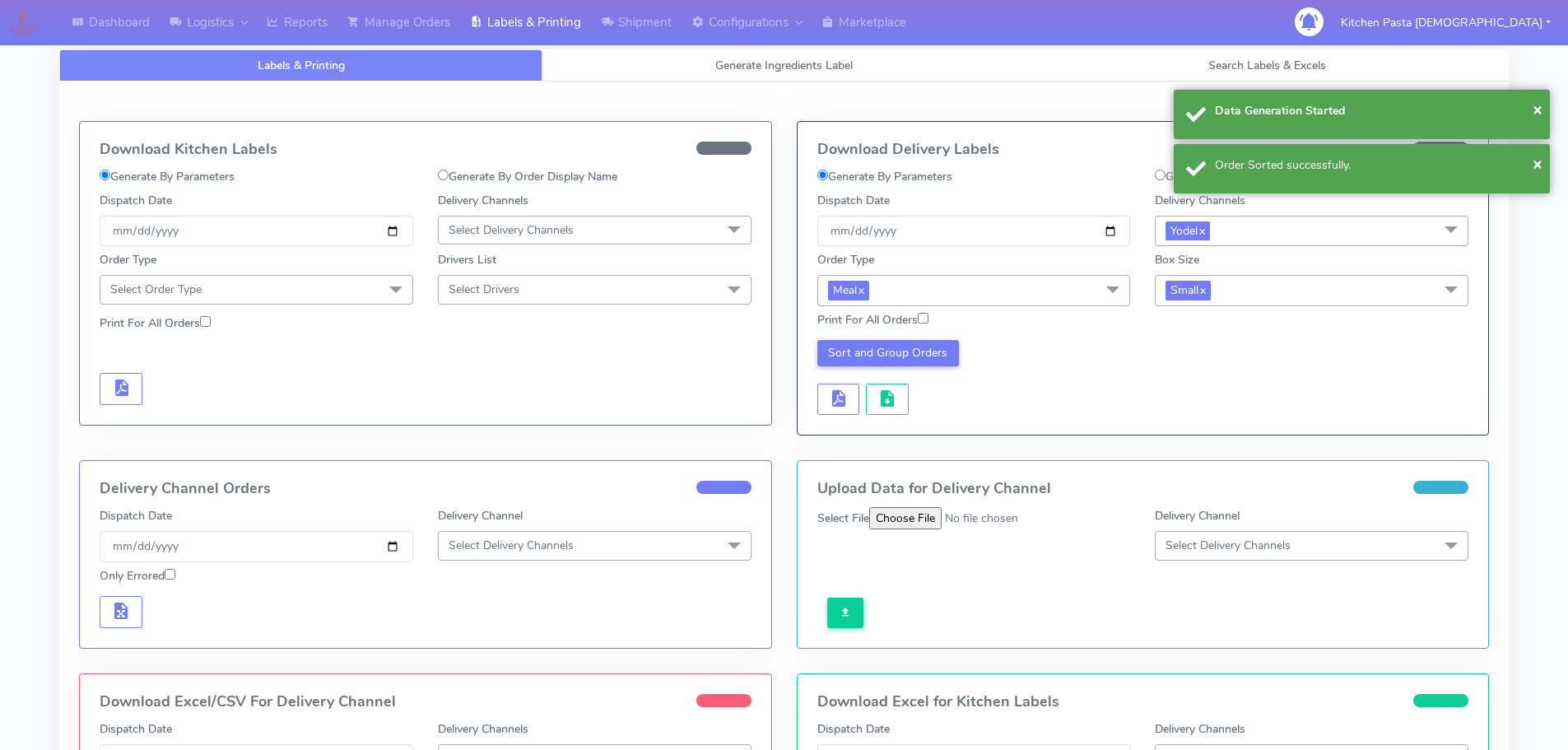
click at [913, 396] on div "Sort and Group Orders" at bounding box center [974, 378] width 339 height 76
click at [897, 397] on button "button" at bounding box center [887, 399] width 43 height 32
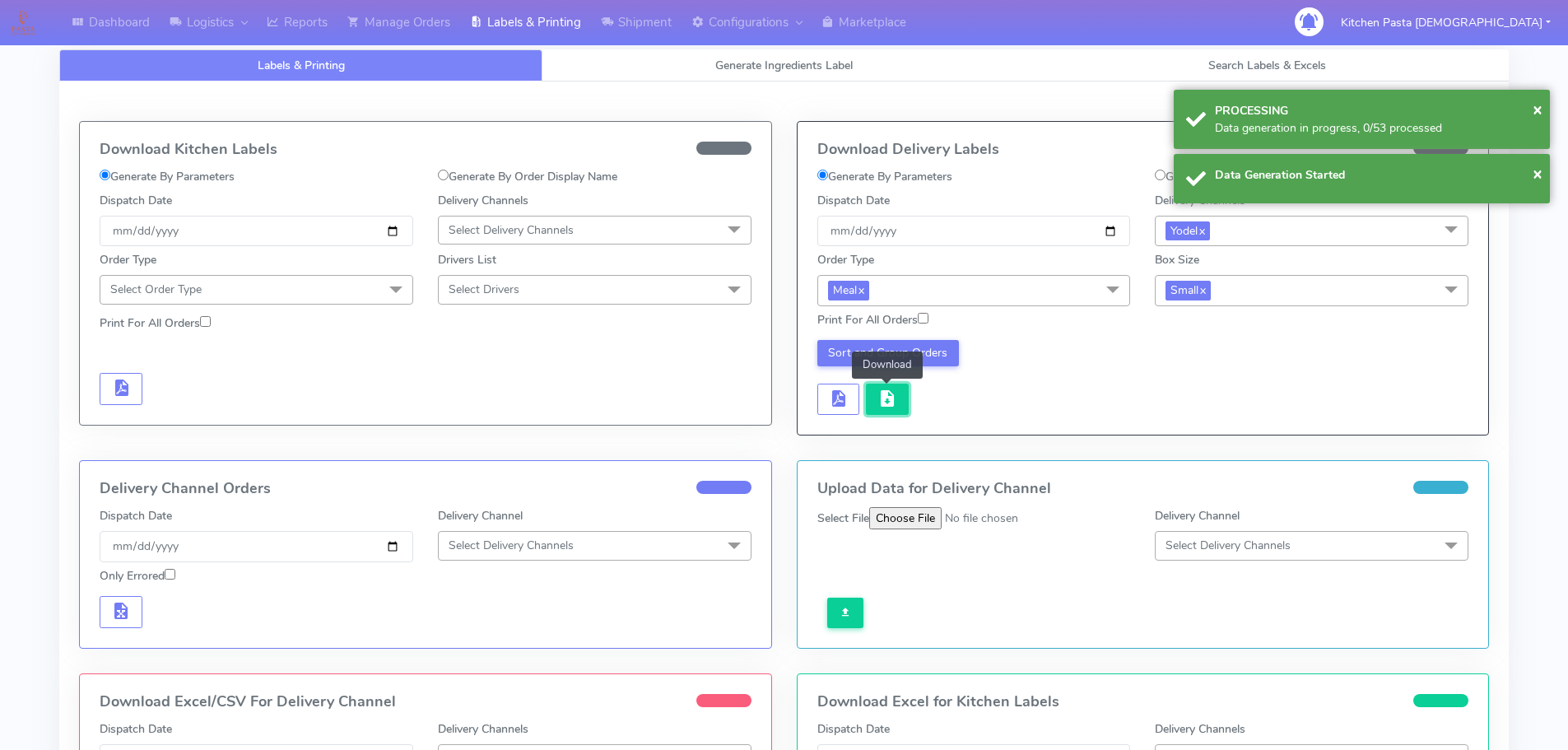
click at [896, 397] on span "button" at bounding box center [887, 402] width 19 height 16
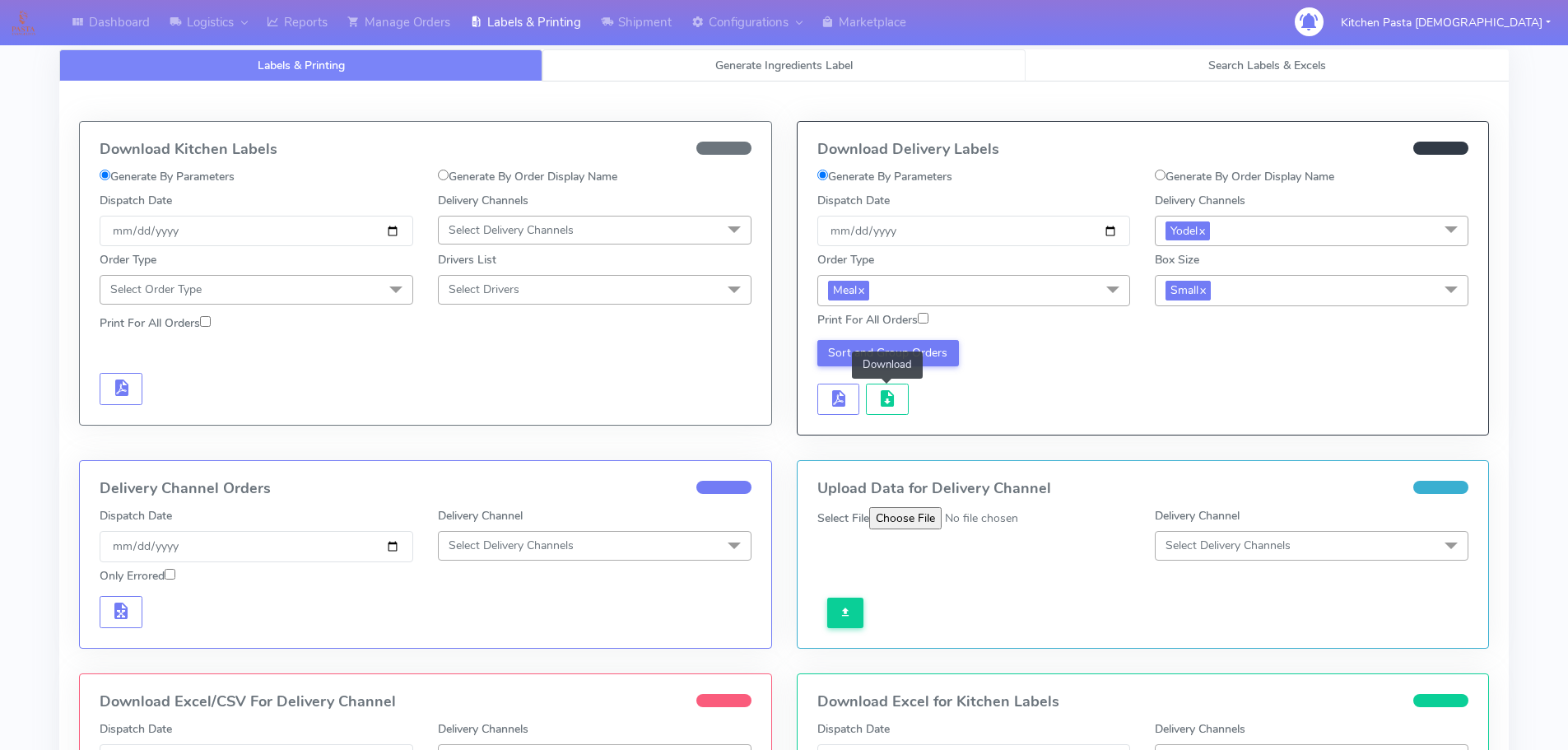
click at [754, 74] on link "Generate Ingredients Label" at bounding box center [784, 65] width 483 height 32
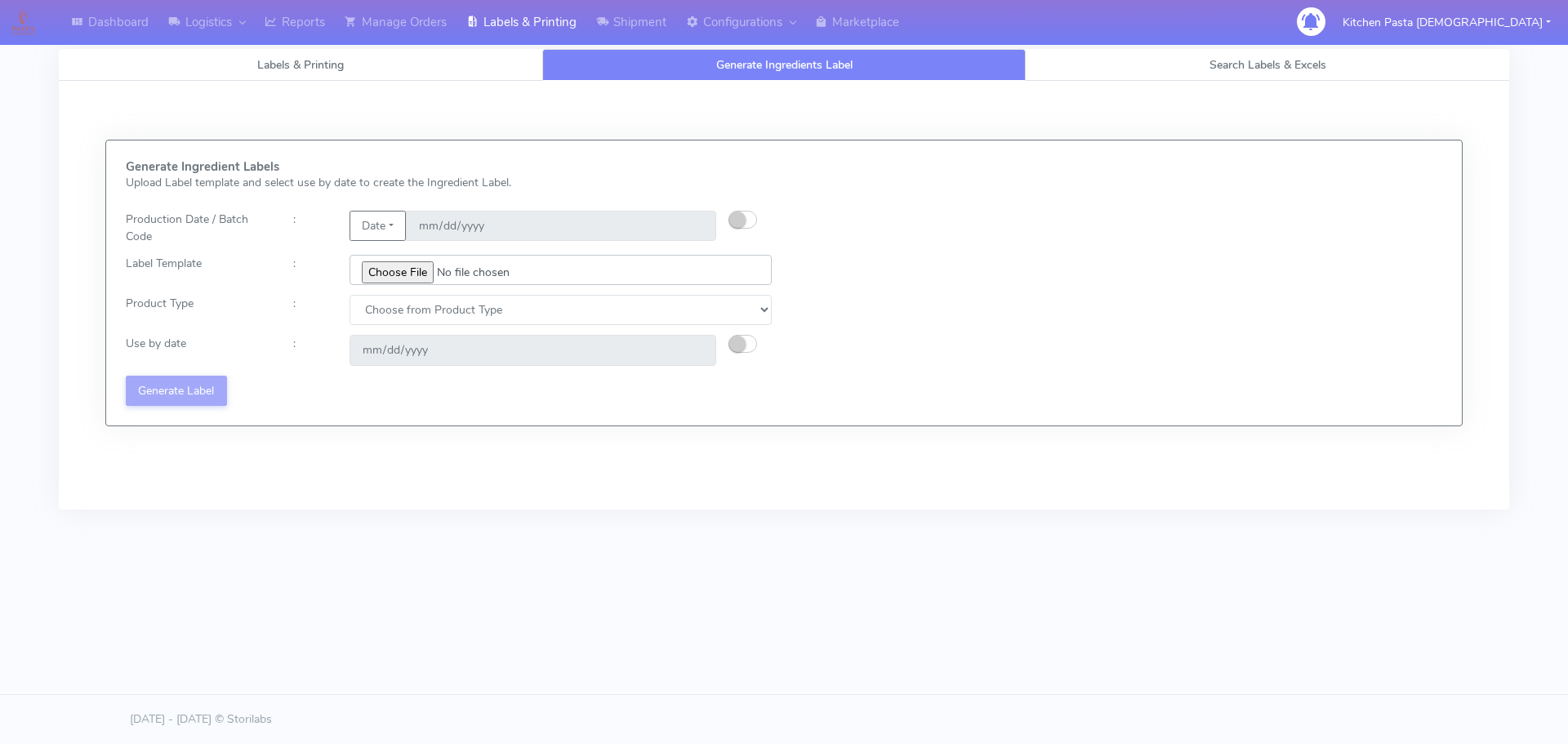
click at [427, 276] on input "file" at bounding box center [561, 270] width 422 height 31
type input "C:\fakepath\Classic Tiramisu V1.jpg"
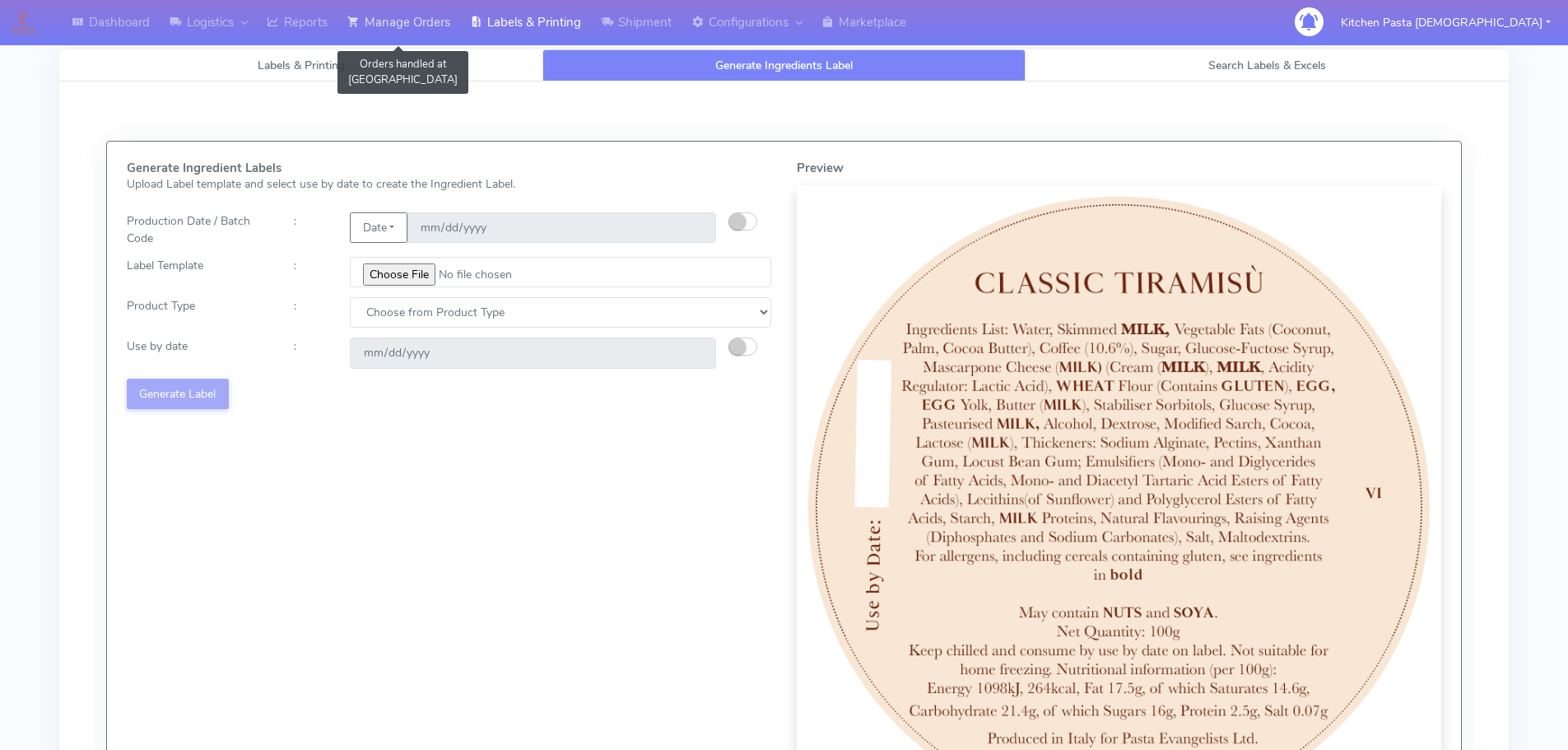
drag, startPoint x: 422, startPoint y: 11, endPoint x: 424, endPoint y: 22, distance: 11.2
click at [422, 11] on link "Manage Orders" at bounding box center [398, 22] width 122 height 45
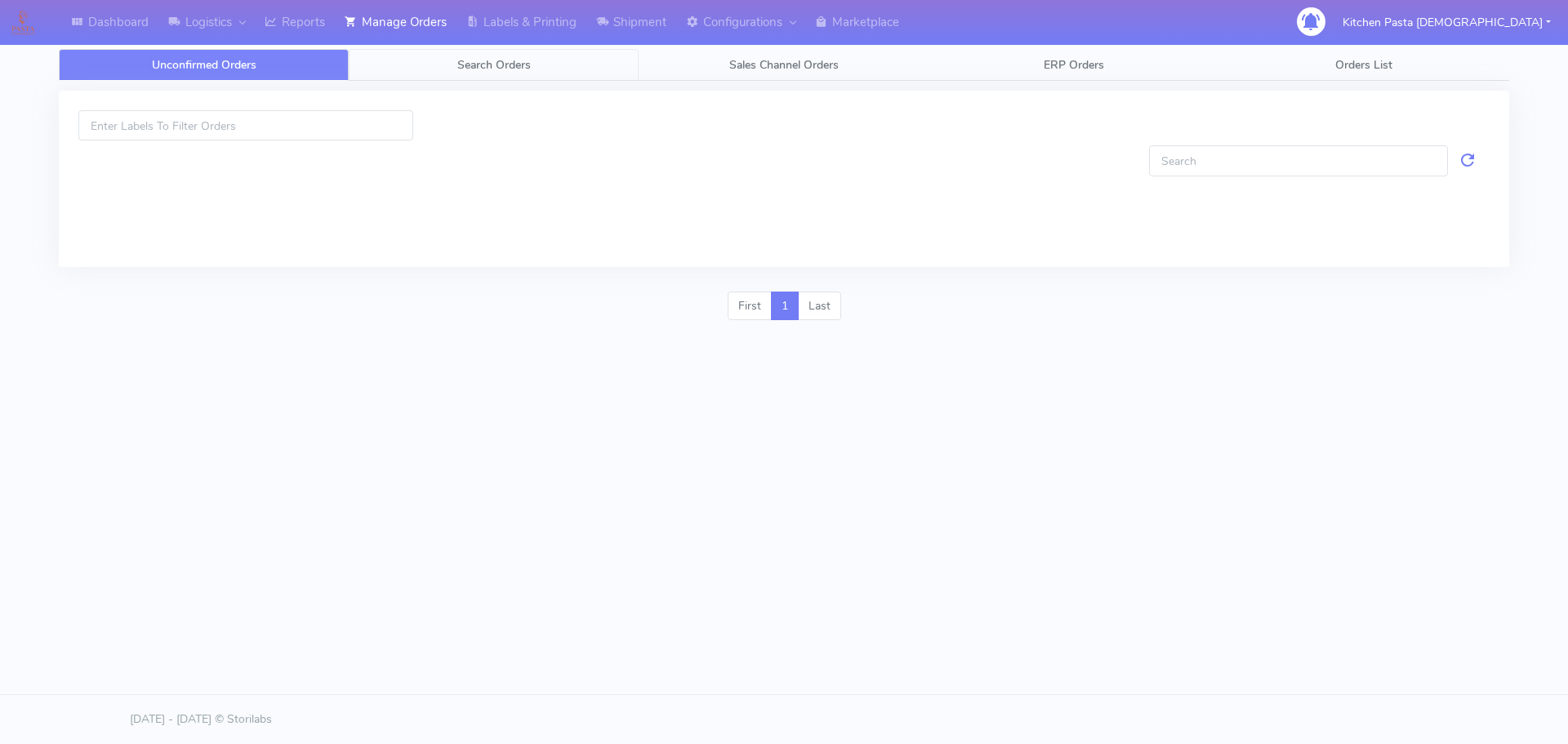
click at [431, 68] on link "Search Orders" at bounding box center [494, 65] width 290 height 31
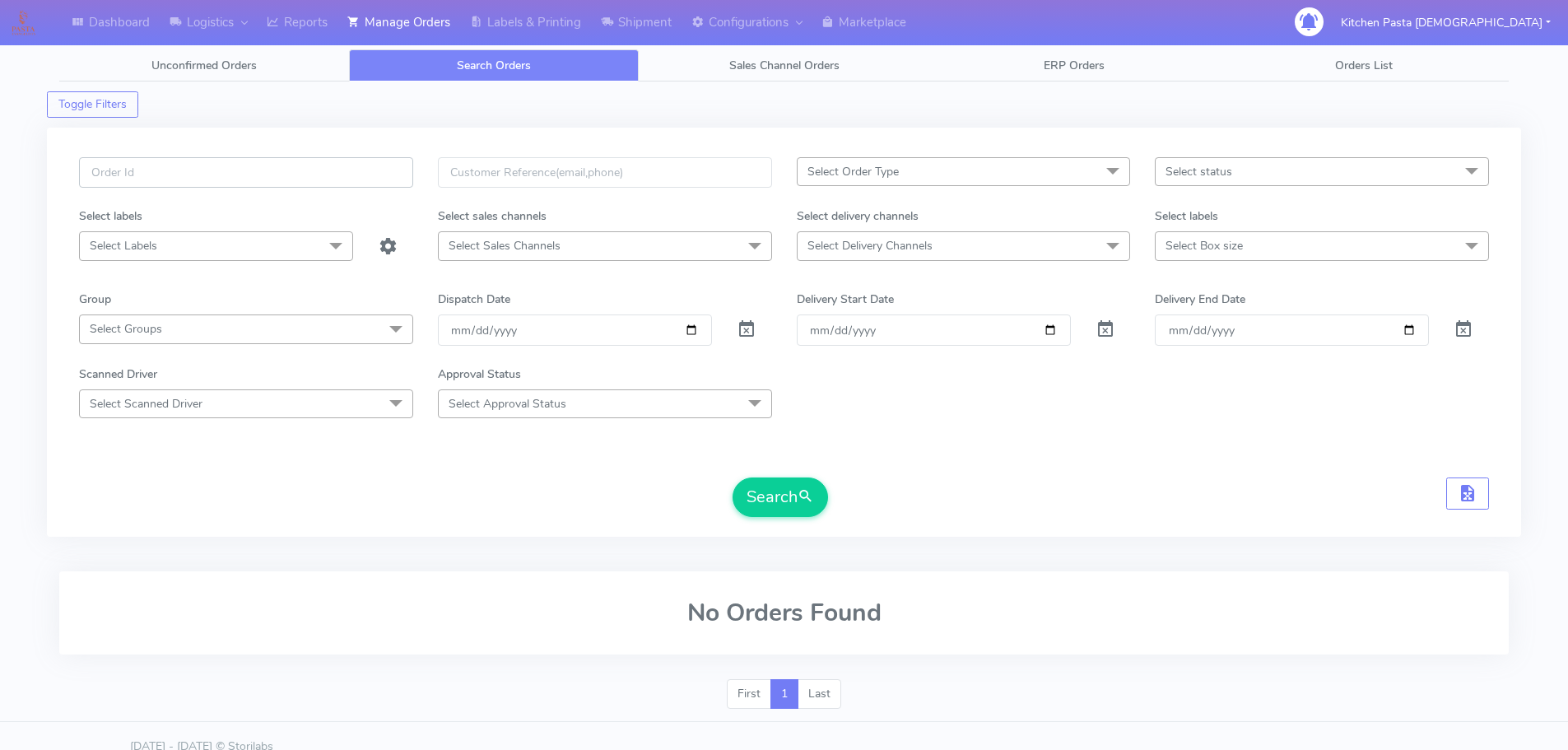
drag, startPoint x: 337, startPoint y: 182, endPoint x: 308, endPoint y: 183, distance: 29.0
click at [333, 183] on input "text" at bounding box center [246, 172] width 334 height 31
type input "1630015"
click at [733, 477] on button "Search" at bounding box center [780, 497] width 96 height 40
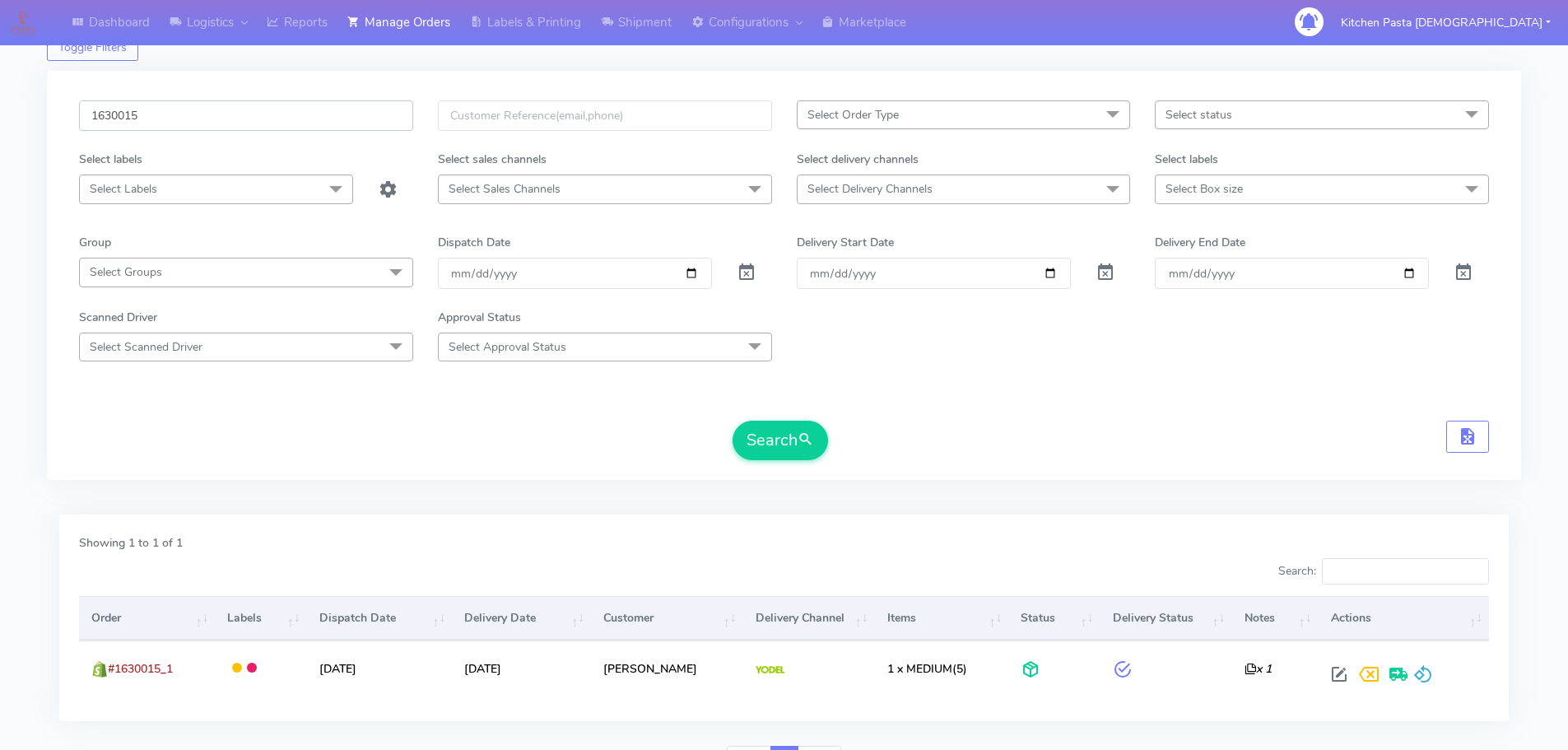
scroll to position [83, 0]
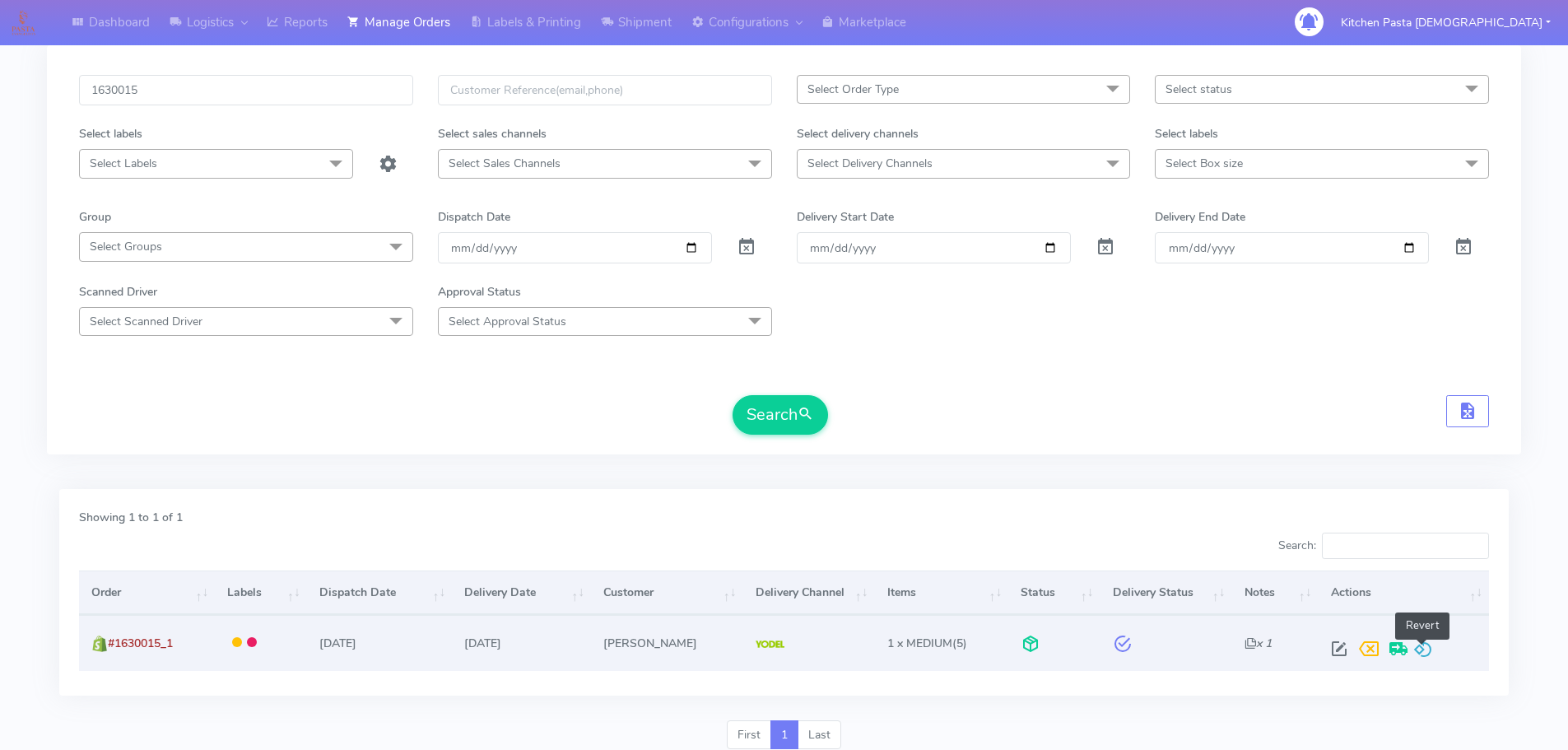
click at [1422, 652] on span at bounding box center [1423, 652] width 19 height 16
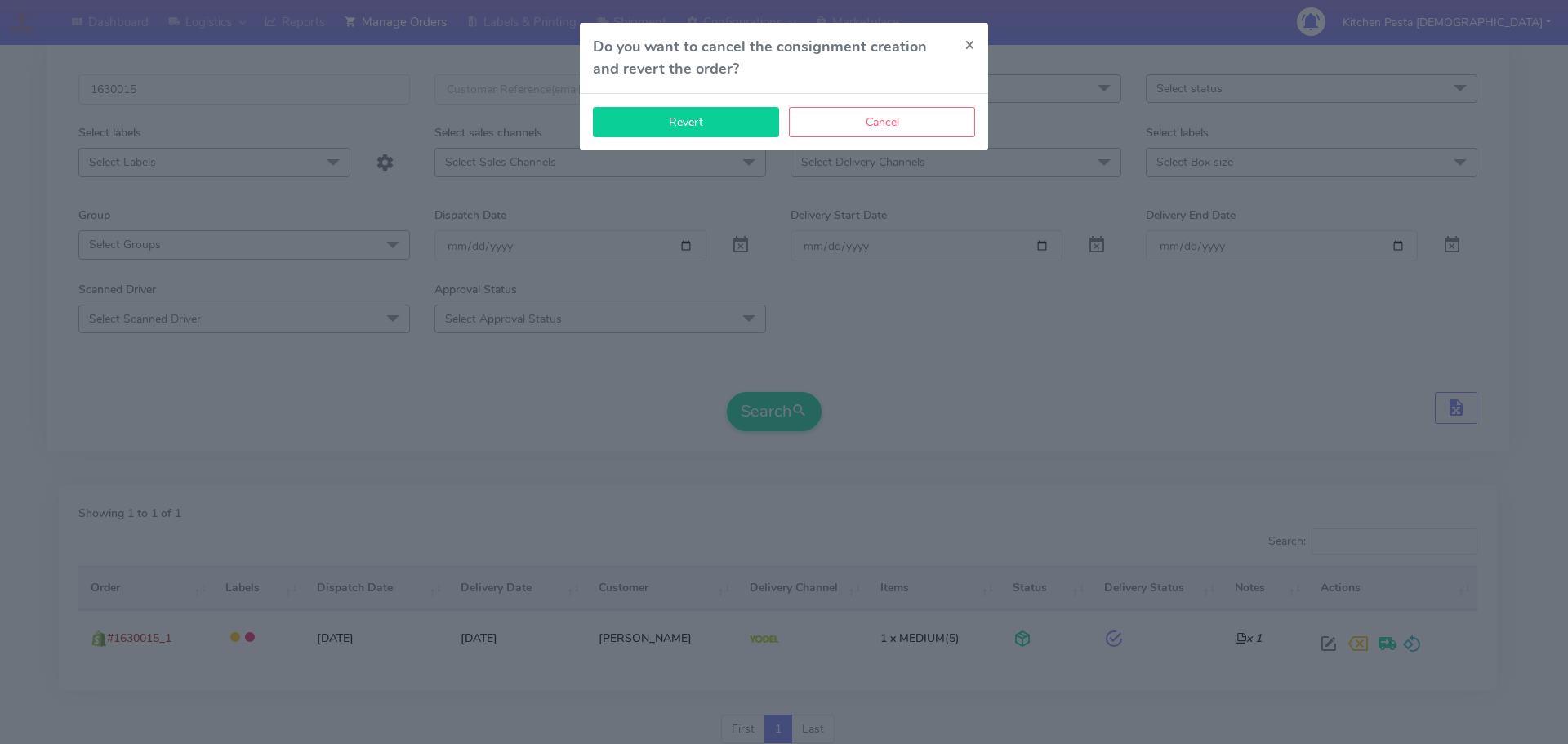
click at [739, 122] on button "Revert" at bounding box center [685, 122] width 186 height 31
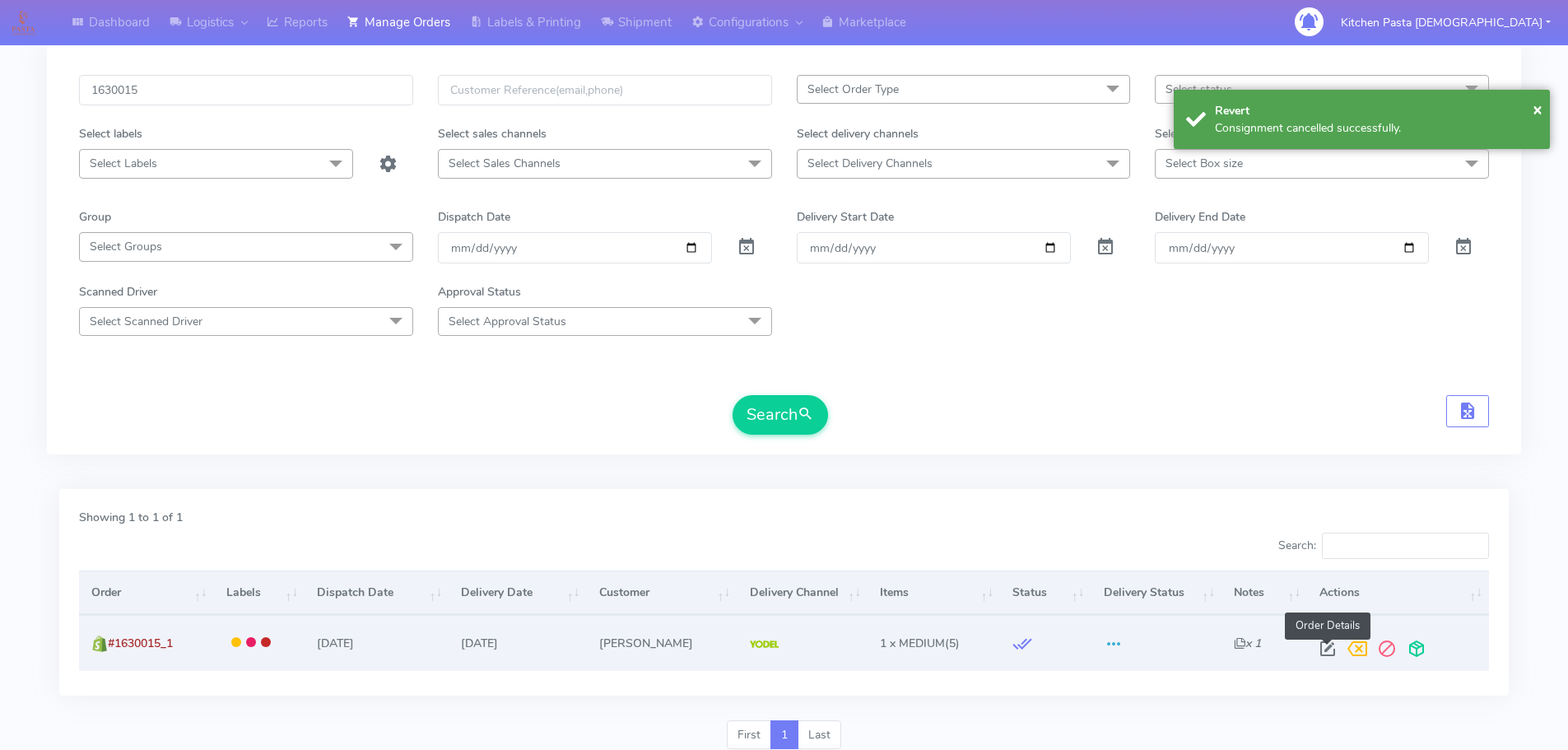
click at [1322, 645] on span at bounding box center [1328, 652] width 30 height 16
select select "5"
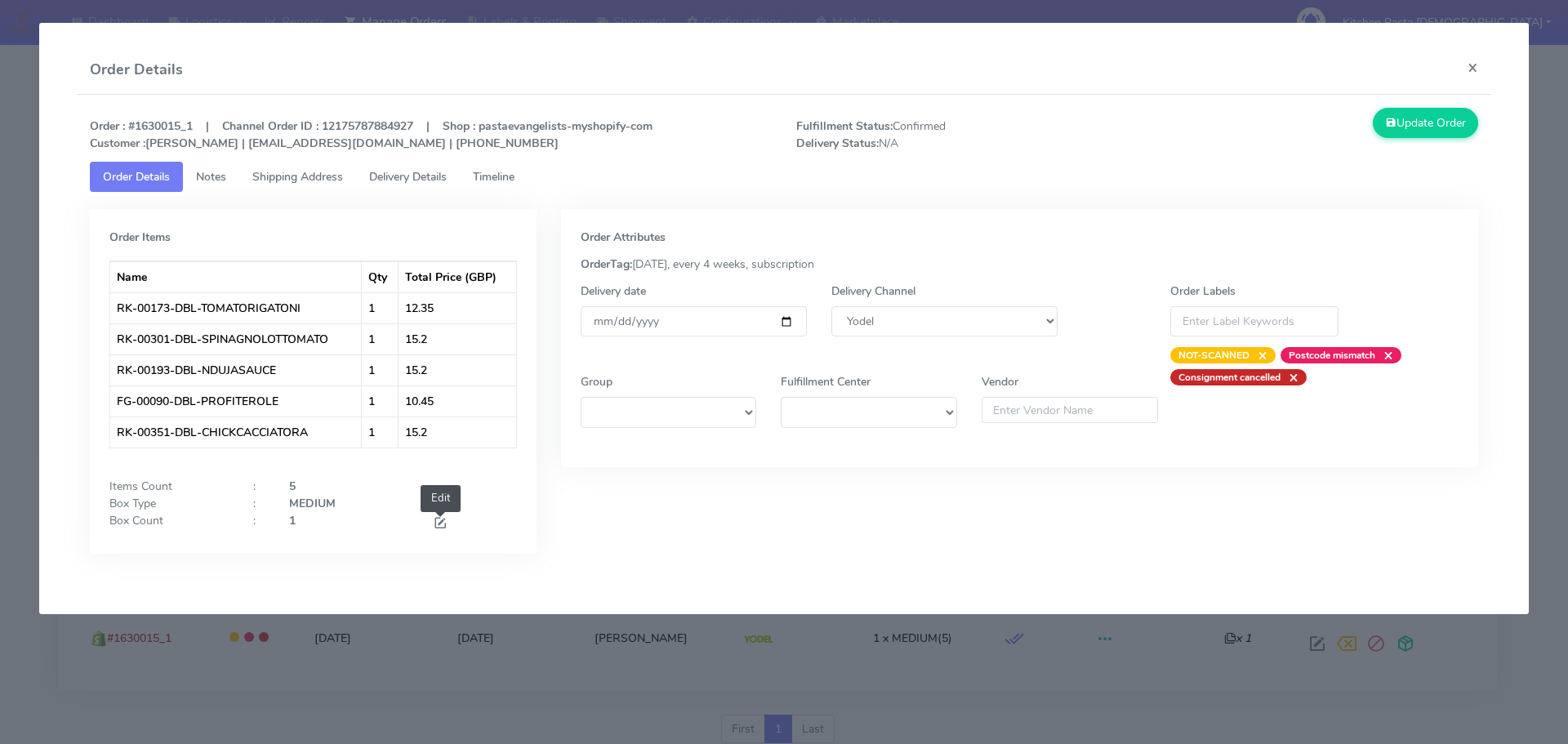
click at [441, 520] on span at bounding box center [440, 524] width 15 height 16
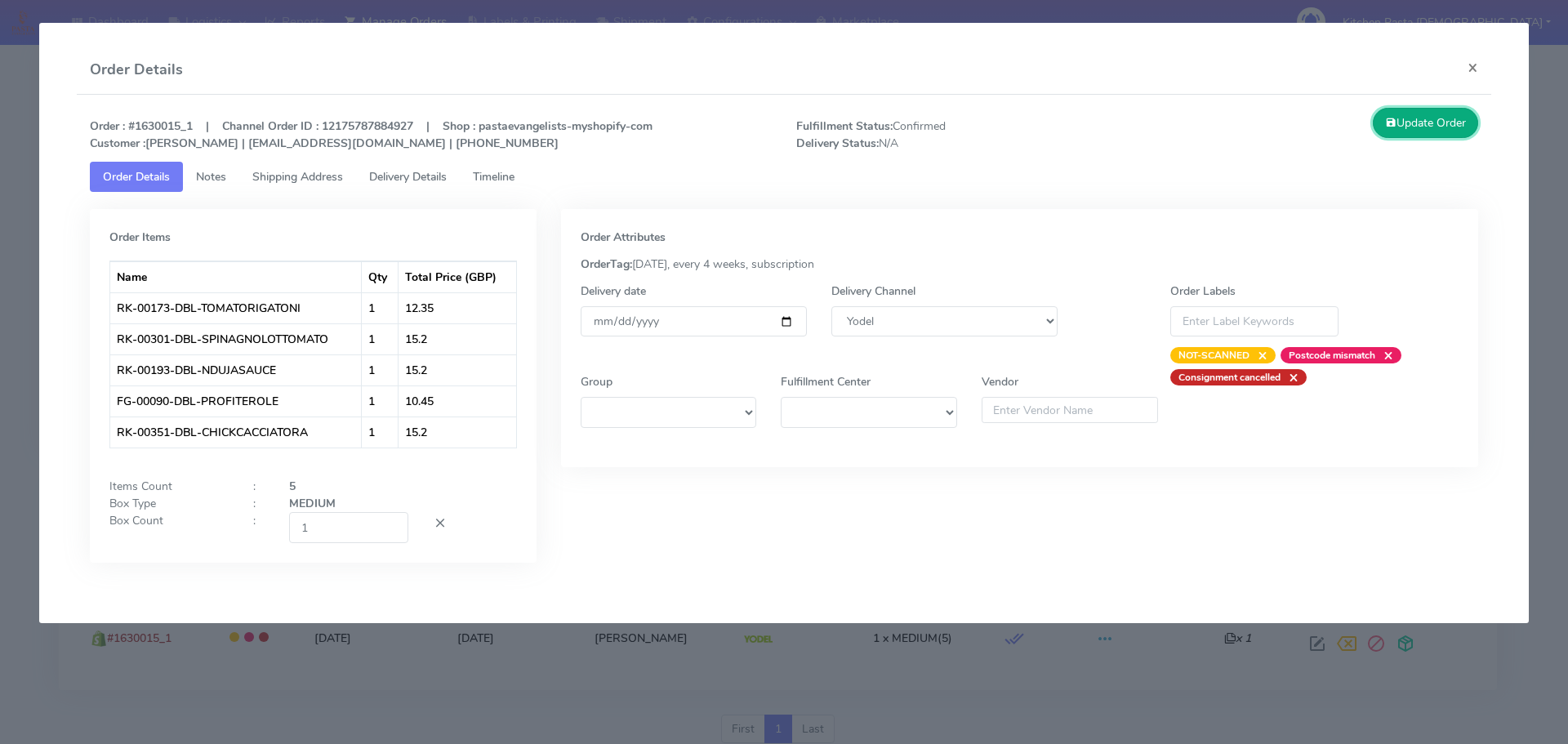
click at [1441, 118] on button "Update Order" at bounding box center [1426, 123] width 106 height 31
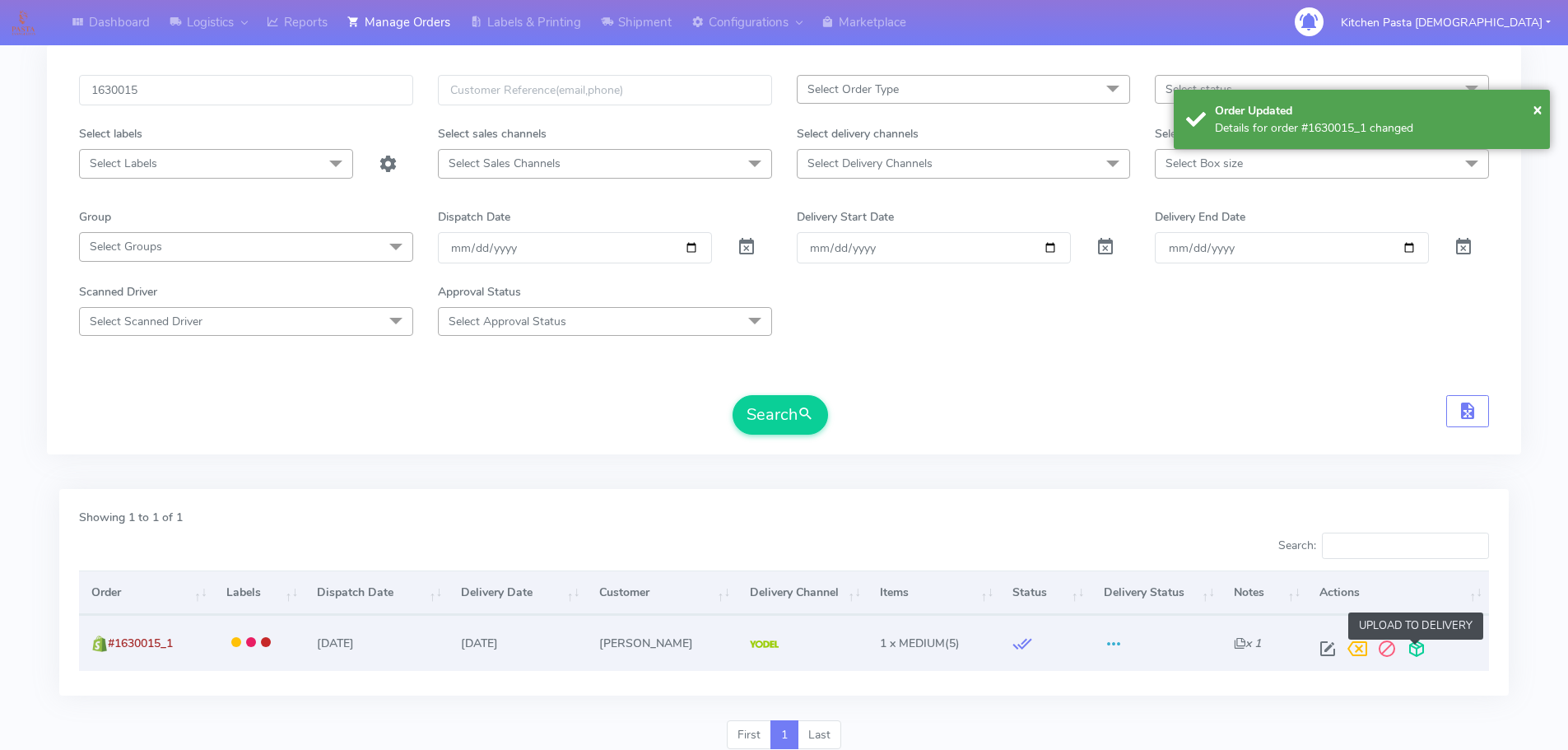
drag, startPoint x: 1411, startPoint y: 639, endPoint x: 1385, endPoint y: 669, distance: 39.7
click at [1412, 644] on span at bounding box center [1417, 652] width 30 height 16
click at [1344, 648] on span at bounding box center [1353, 652] width 30 height 16
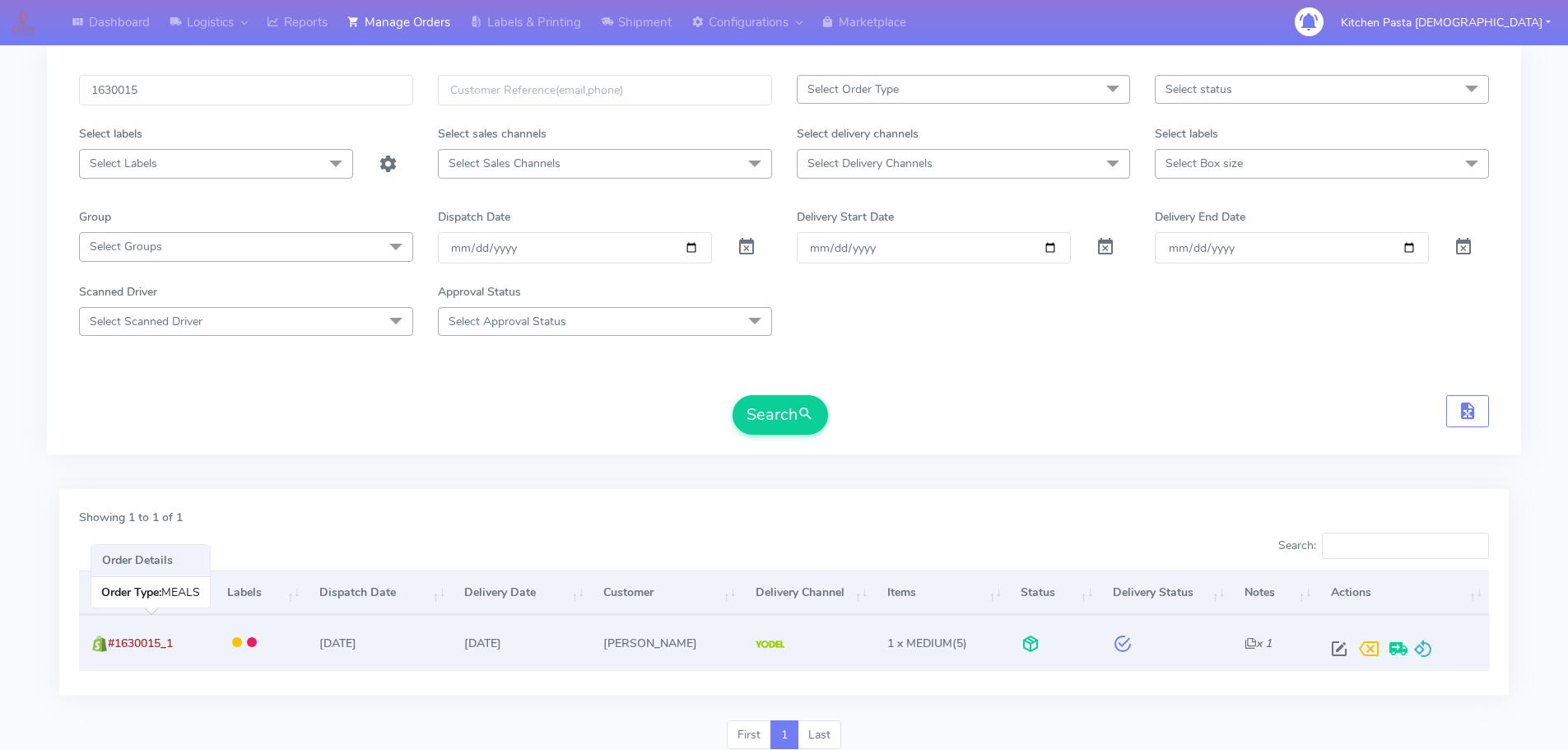
drag, startPoint x: 154, startPoint y: 644, endPoint x: 112, endPoint y: 646, distance: 42.0
click at [112, 646] on td "#1630015_1" at bounding box center [147, 642] width 135 height 55
copy span "#1630015_1"
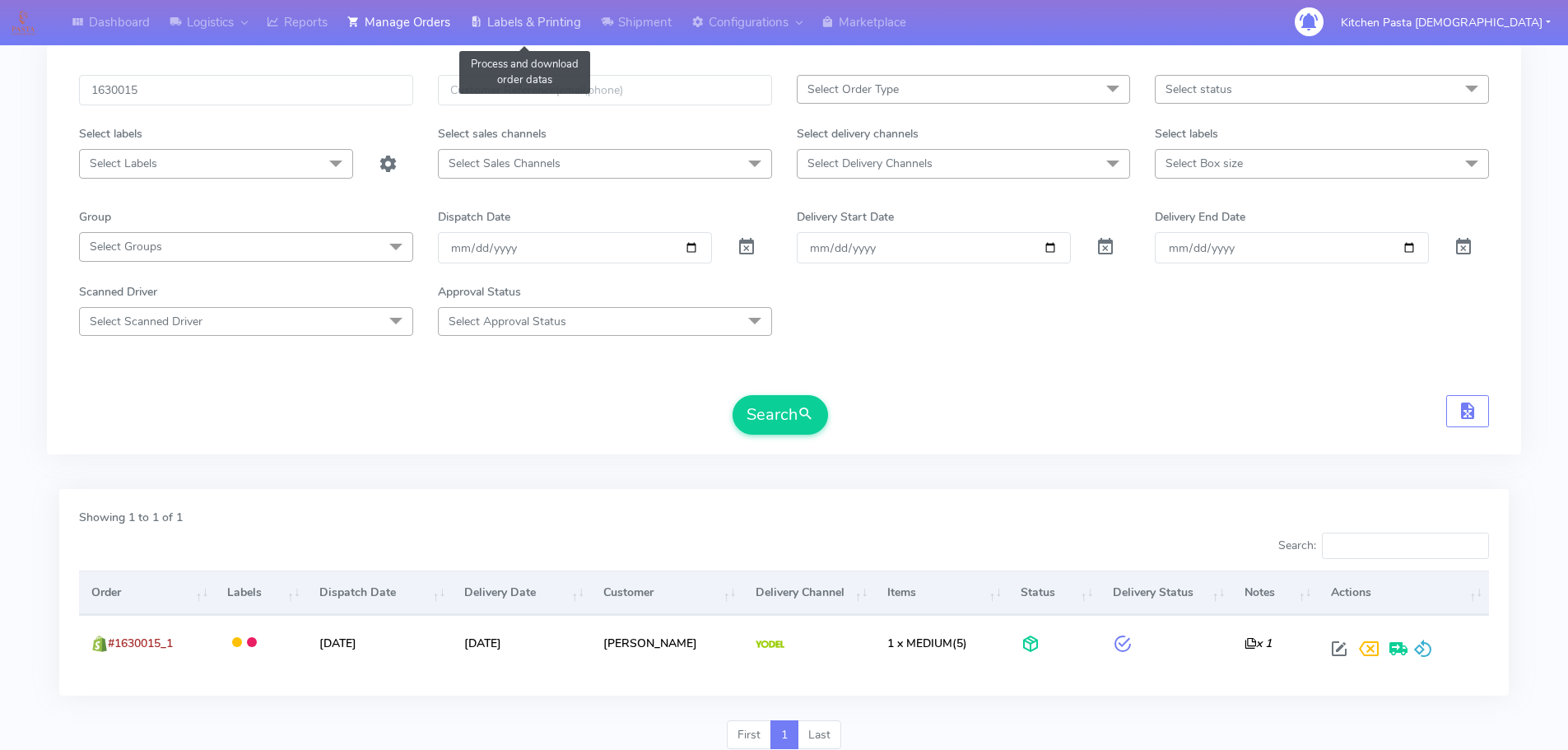
click at [502, 29] on link "Labels & Printing" at bounding box center [525, 22] width 131 height 45
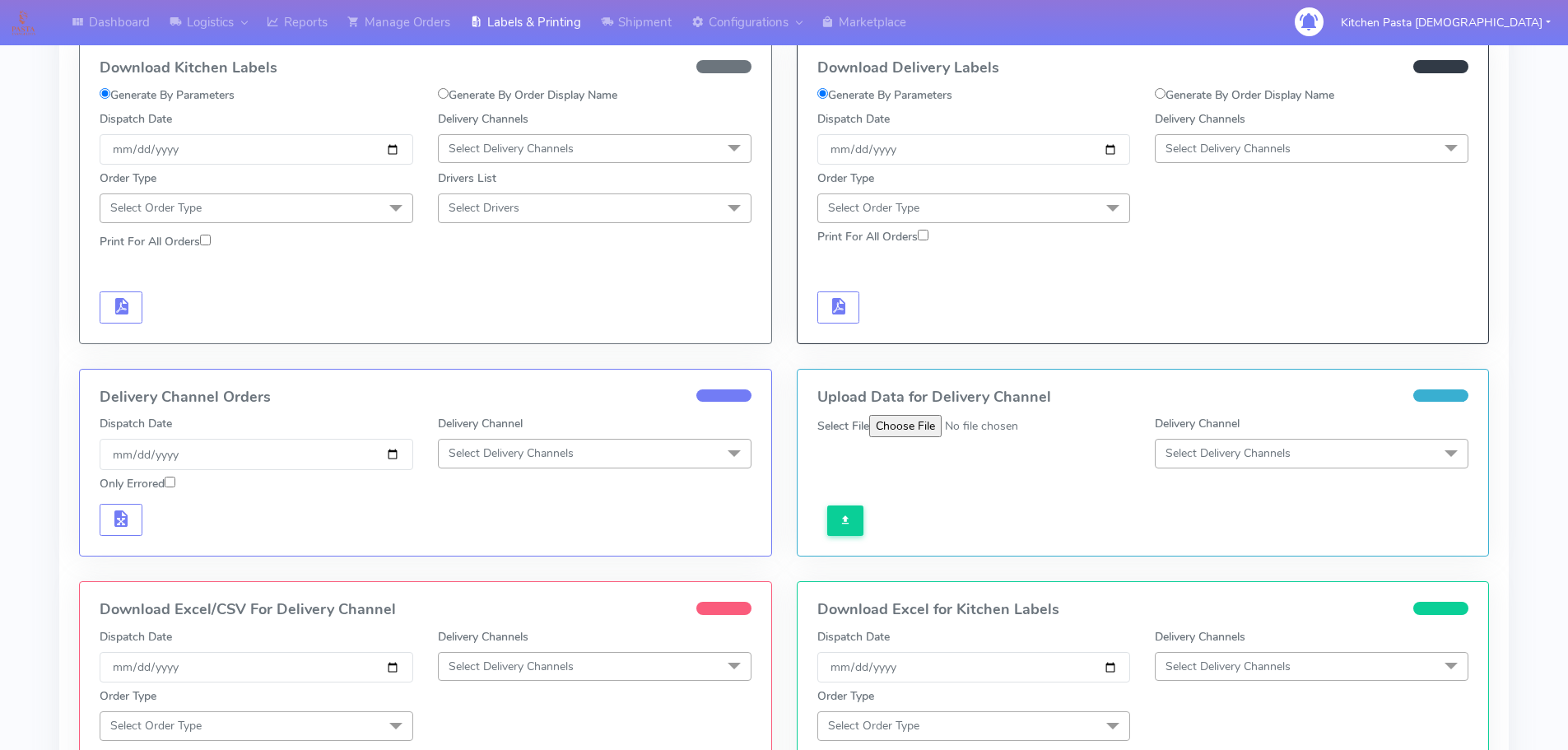
scroll to position [83, 0]
click at [1251, 101] on label "Generate By Order Display Name" at bounding box center [1244, 94] width 179 height 18
click at [1165, 98] on input "Generate By Order Display Name" at bounding box center [1160, 92] width 11 height 11
radio input "true"
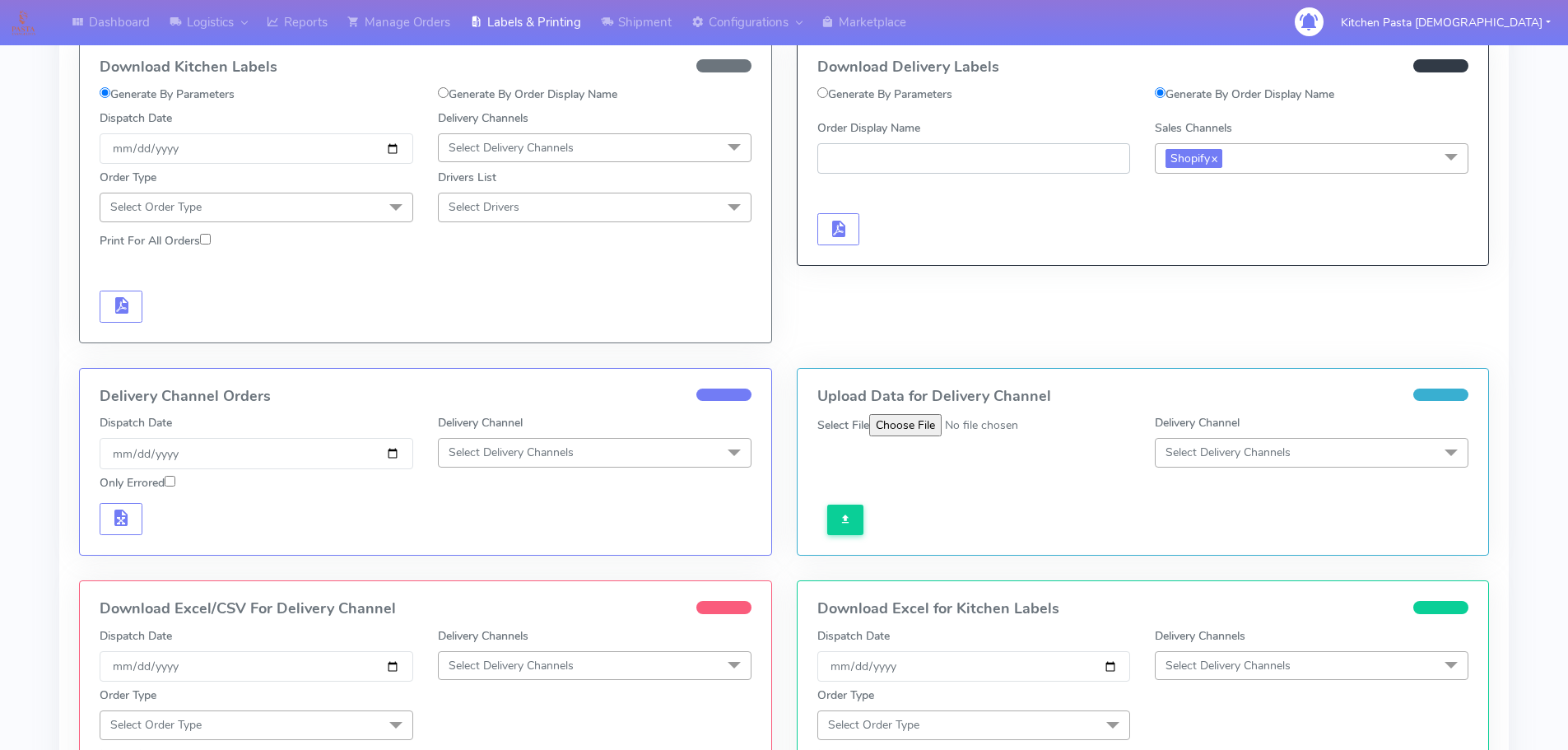
paste input "#1630015_1"
type input "#1630015_1"
click at [836, 224] on span "button" at bounding box center [837, 232] width 19 height 16
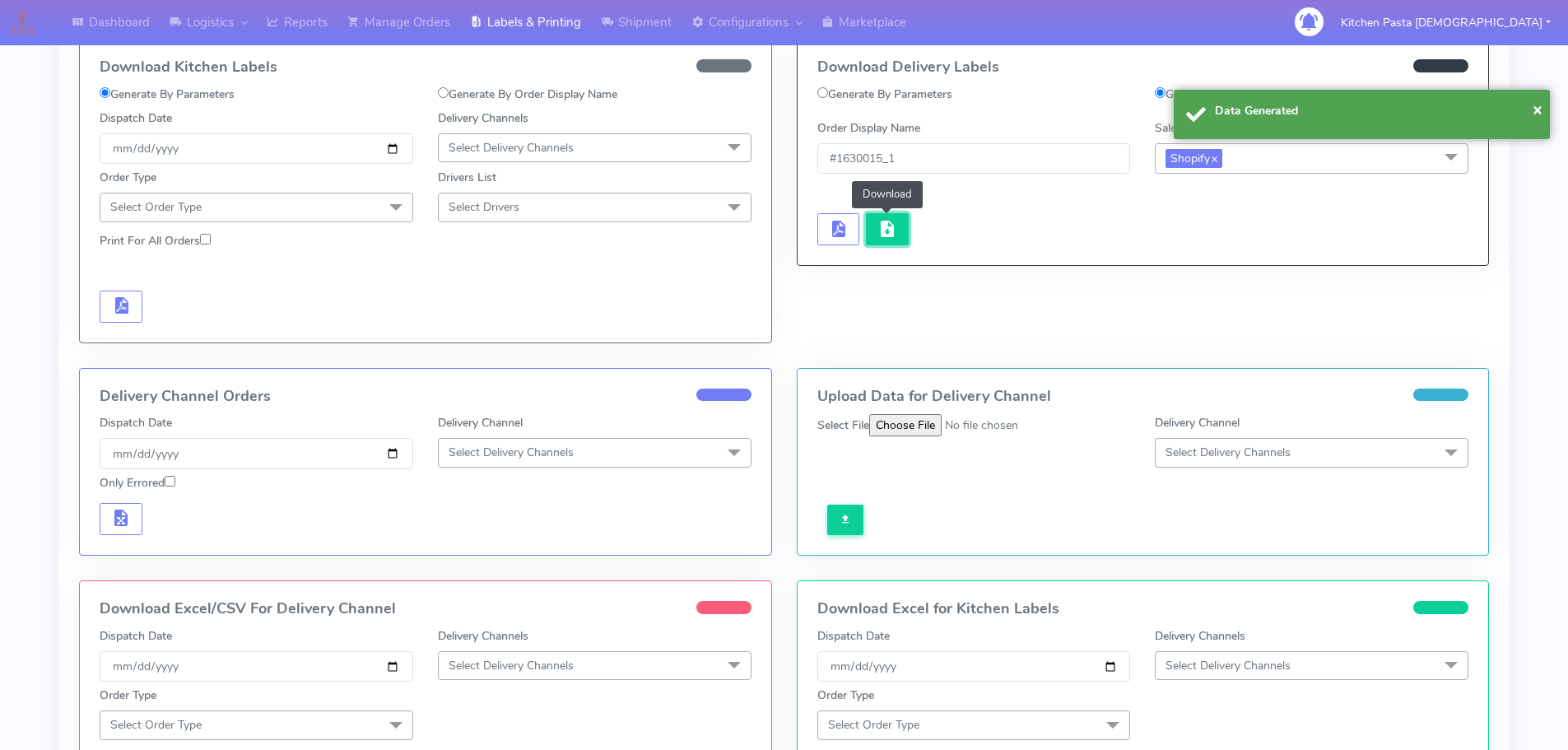
click at [883, 228] on span "button" at bounding box center [887, 232] width 19 height 16
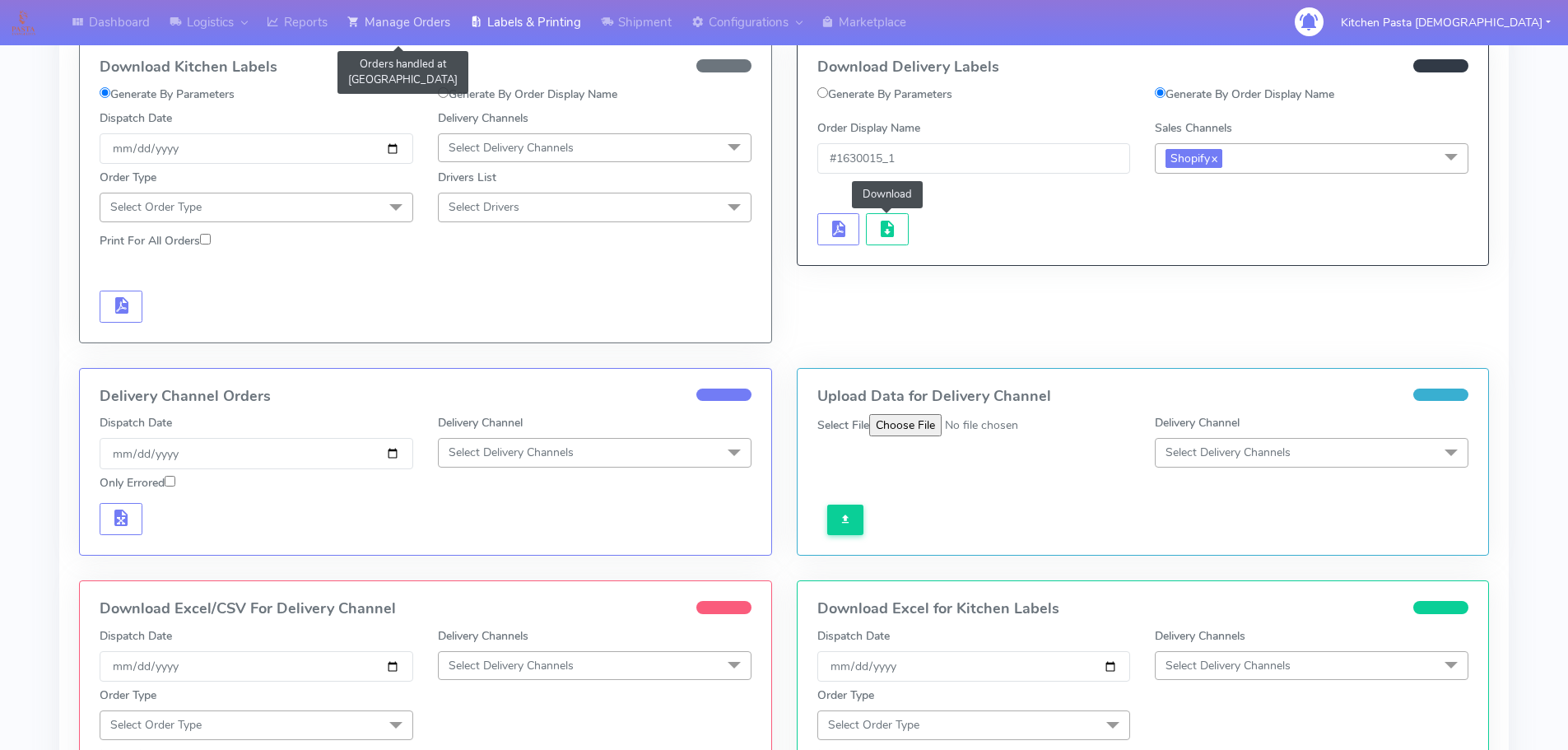
click at [390, 35] on link "Manage Orders" at bounding box center [398, 22] width 122 height 45
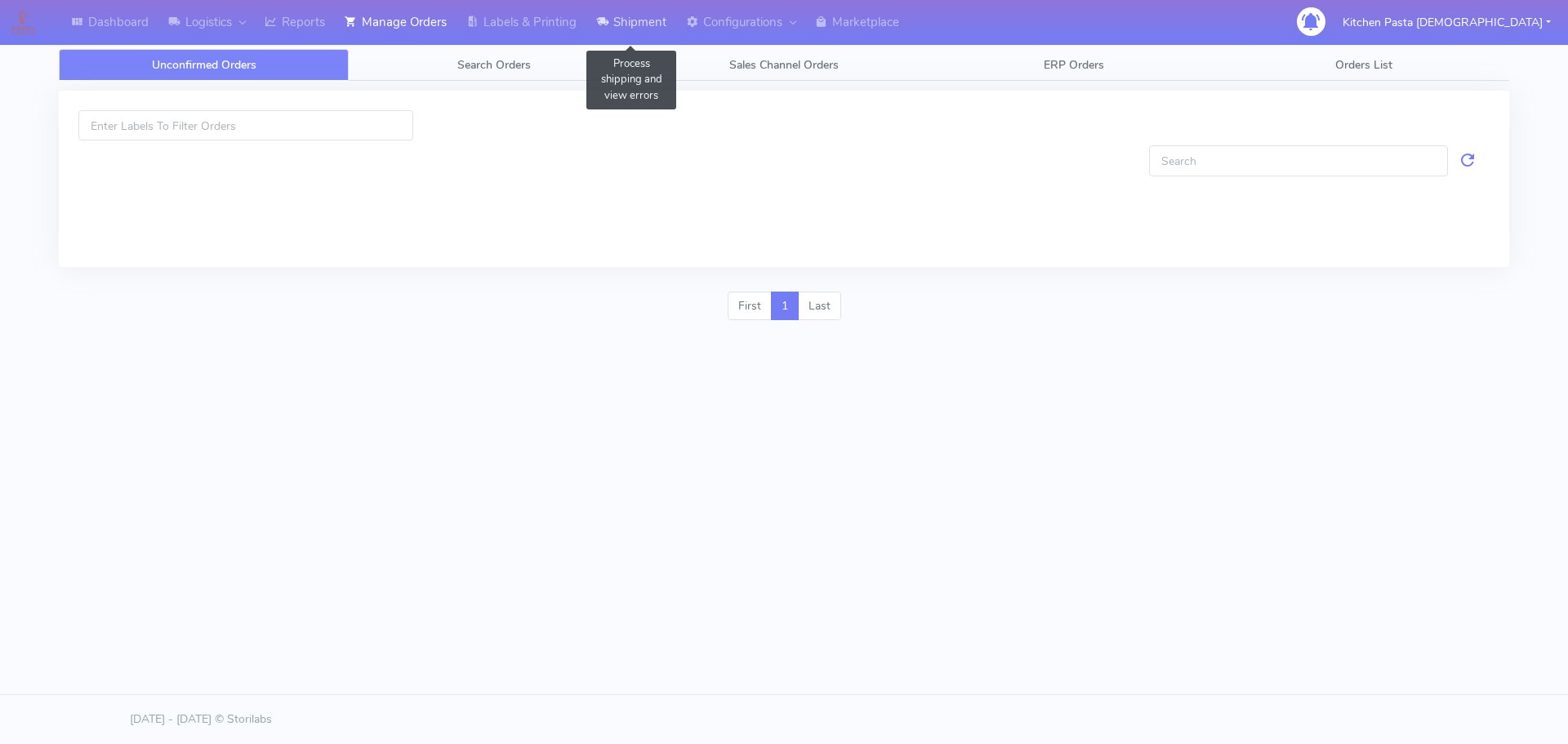
click at [627, 29] on link "Shipment" at bounding box center [631, 22] width 90 height 44
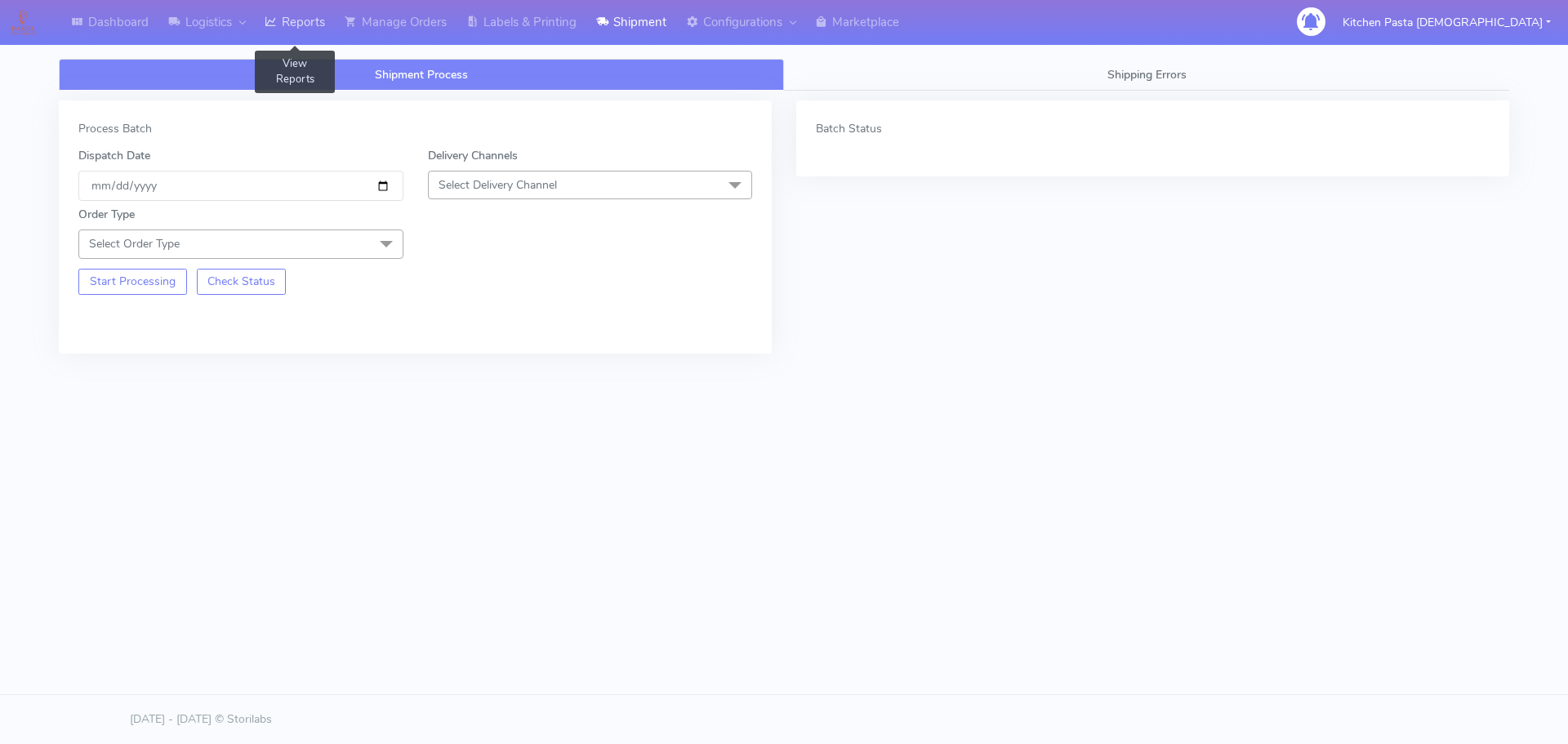
click at [306, 20] on link "Reports" at bounding box center [295, 22] width 80 height 44
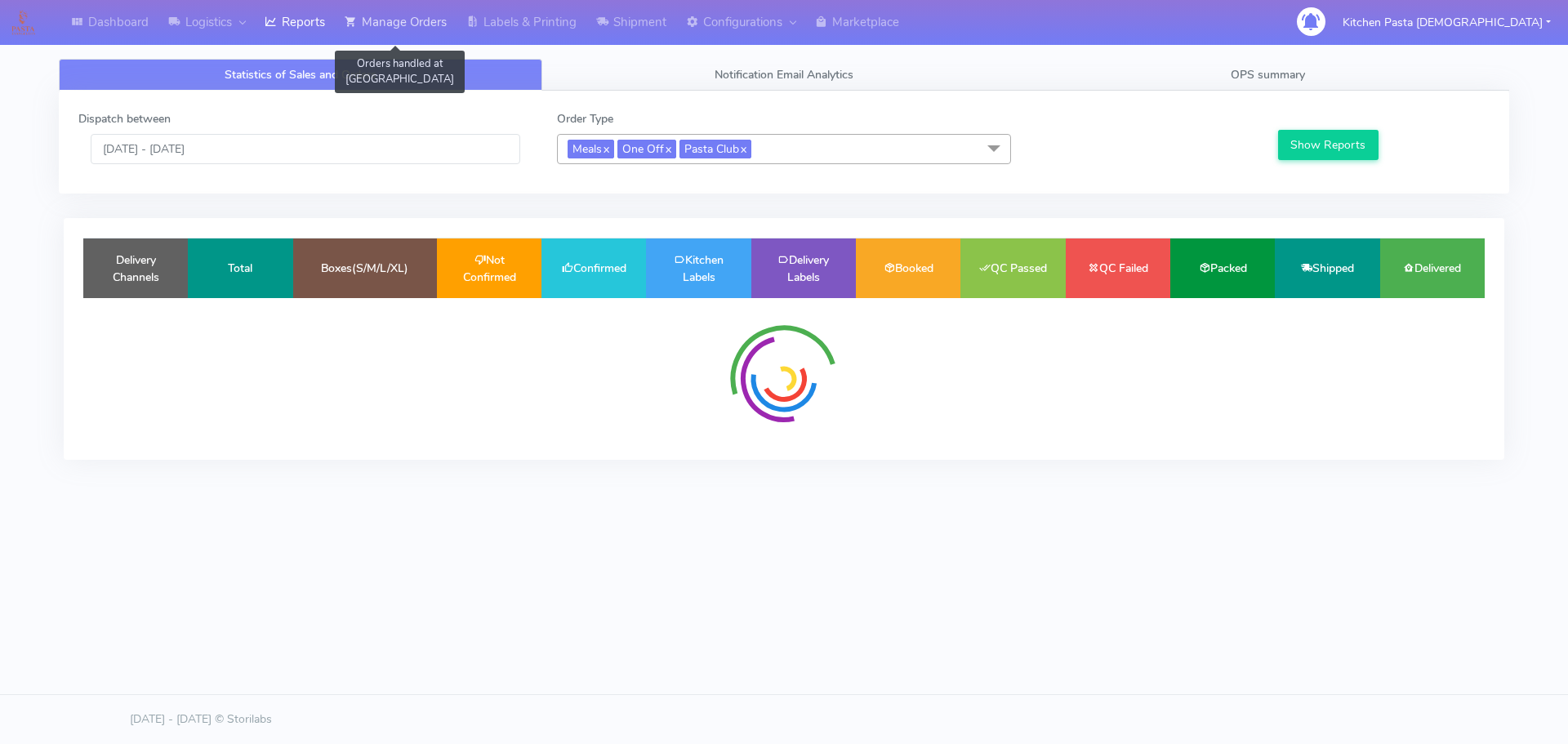
click at [407, 20] on link "Manage Orders" at bounding box center [395, 22] width 121 height 44
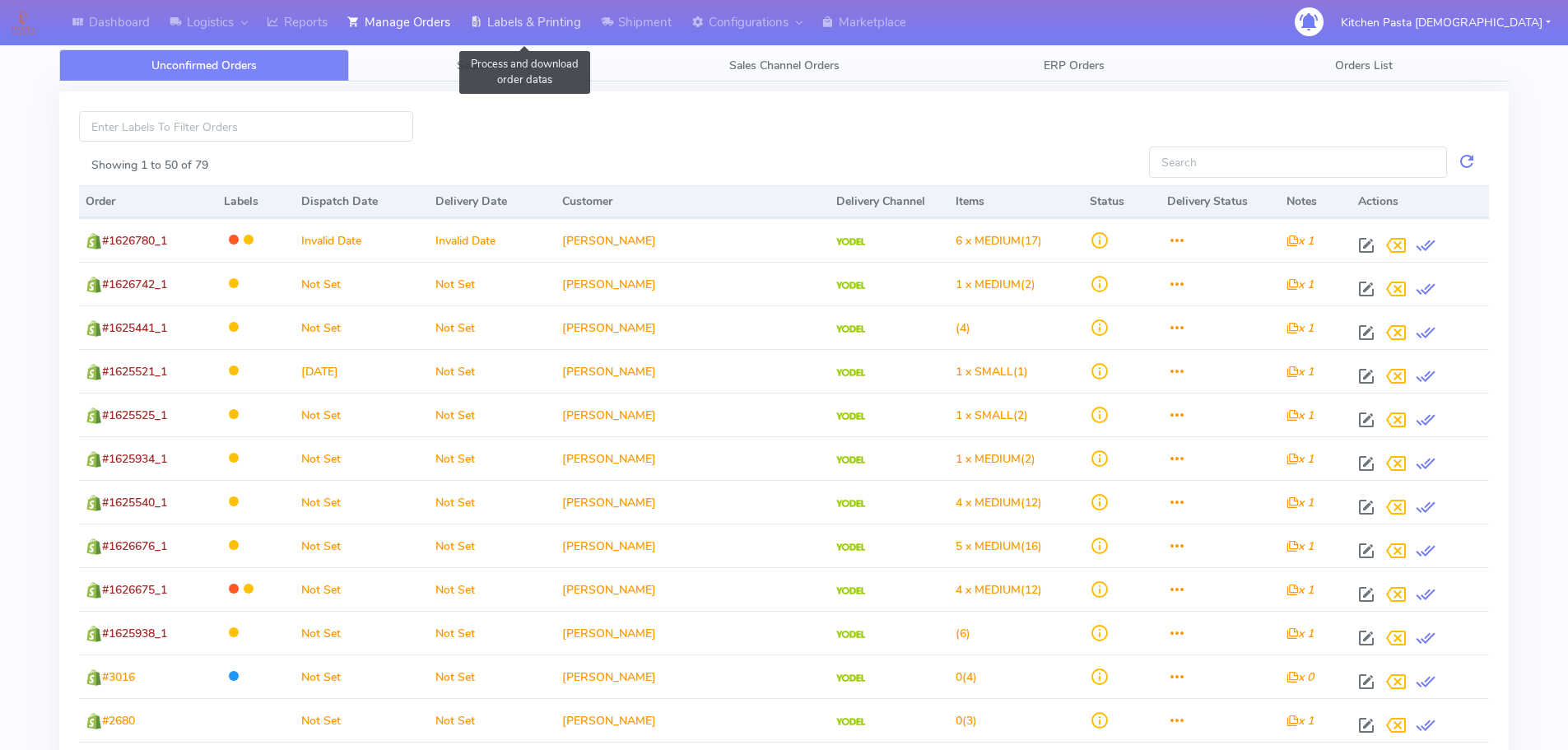
click at [507, 21] on link "Labels & Printing" at bounding box center [525, 22] width 131 height 45
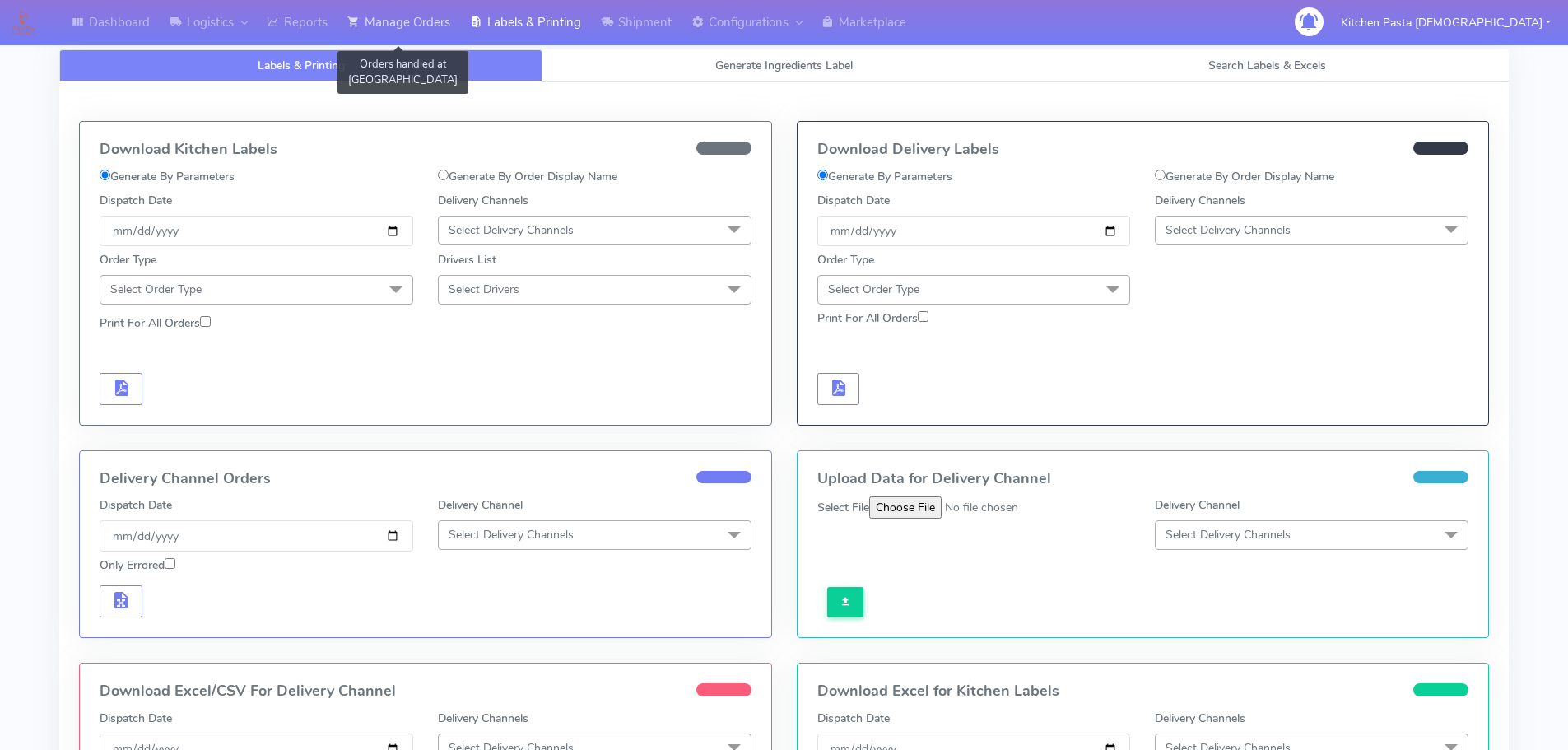
click at [440, 15] on link "Manage Orders" at bounding box center [398, 22] width 122 height 45
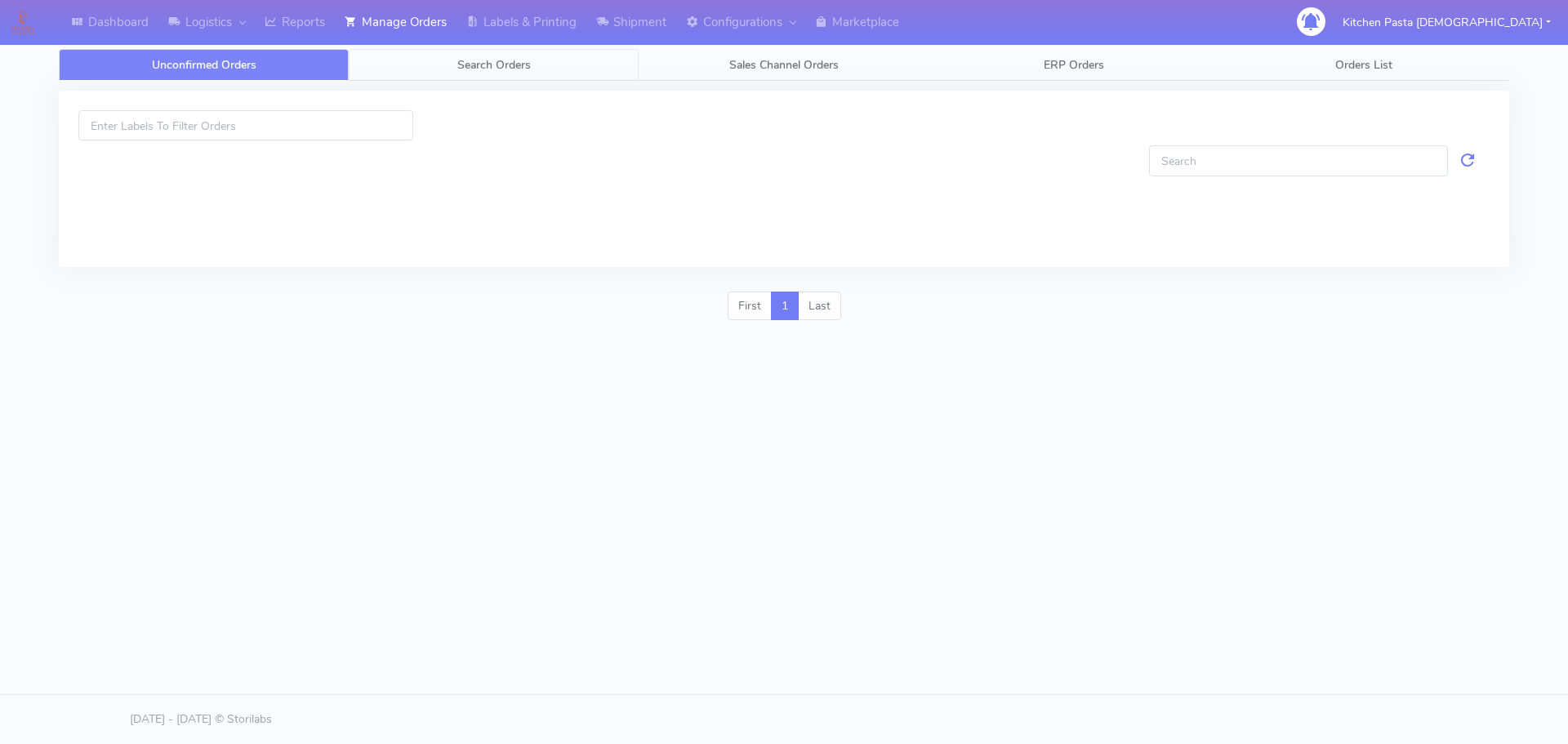
click at [464, 64] on span "Search Orders" at bounding box center [494, 65] width 73 height 16
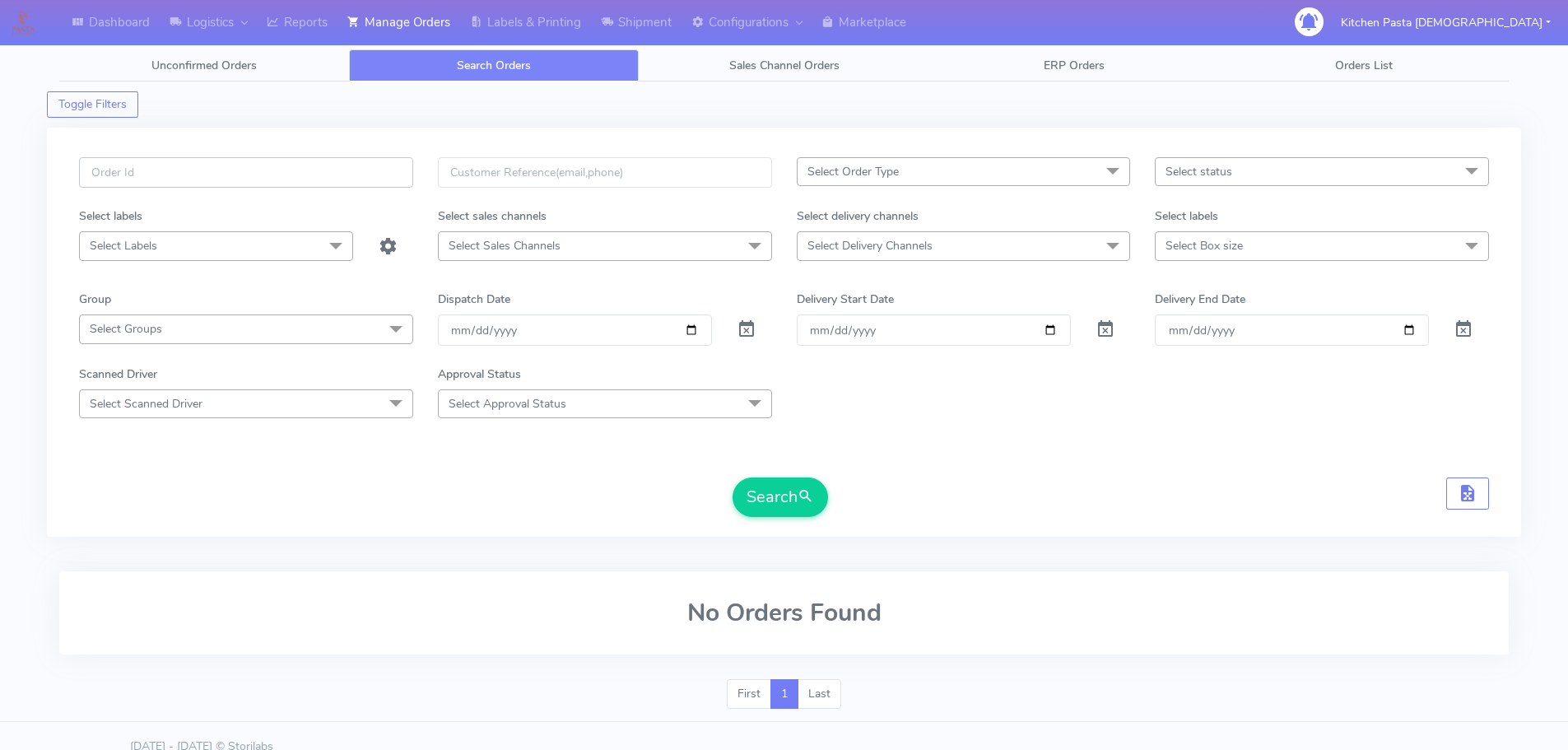
click at [370, 163] on input "text" at bounding box center [246, 172] width 334 height 31
type input "1630035"
click at [733, 477] on button "Search" at bounding box center [780, 497] width 96 height 40
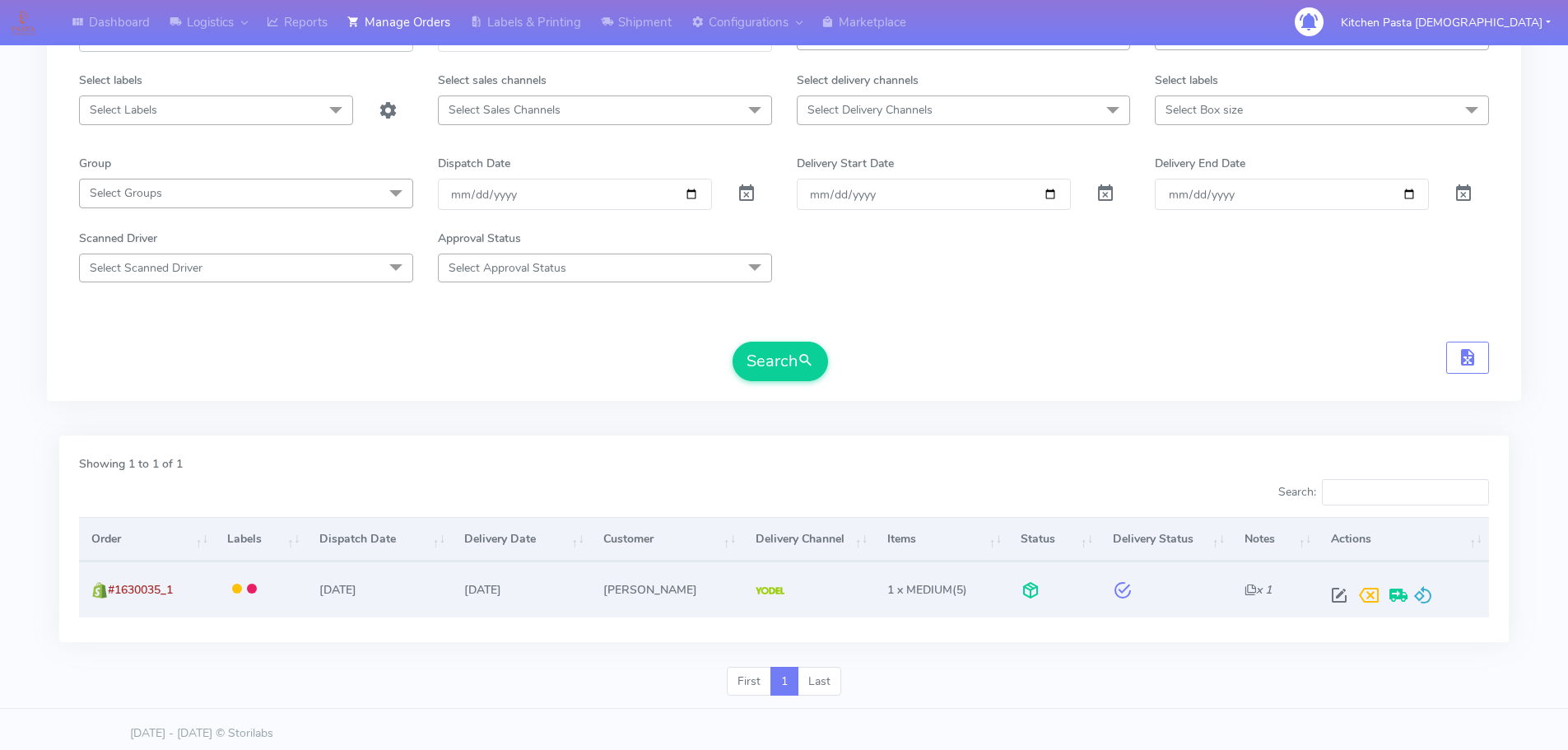
scroll to position [144, 0]
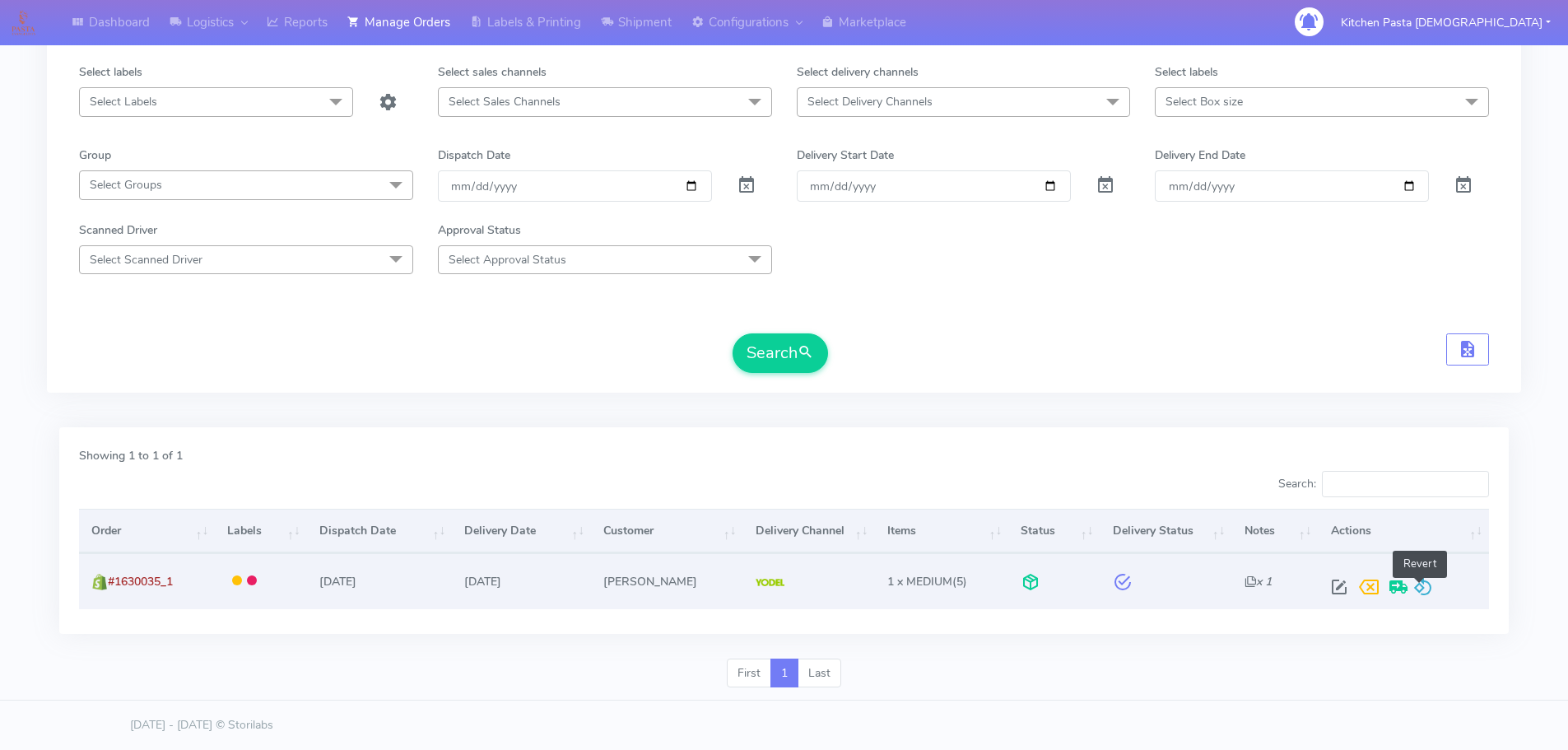
click at [1424, 598] on span at bounding box center [1423, 591] width 19 height 16
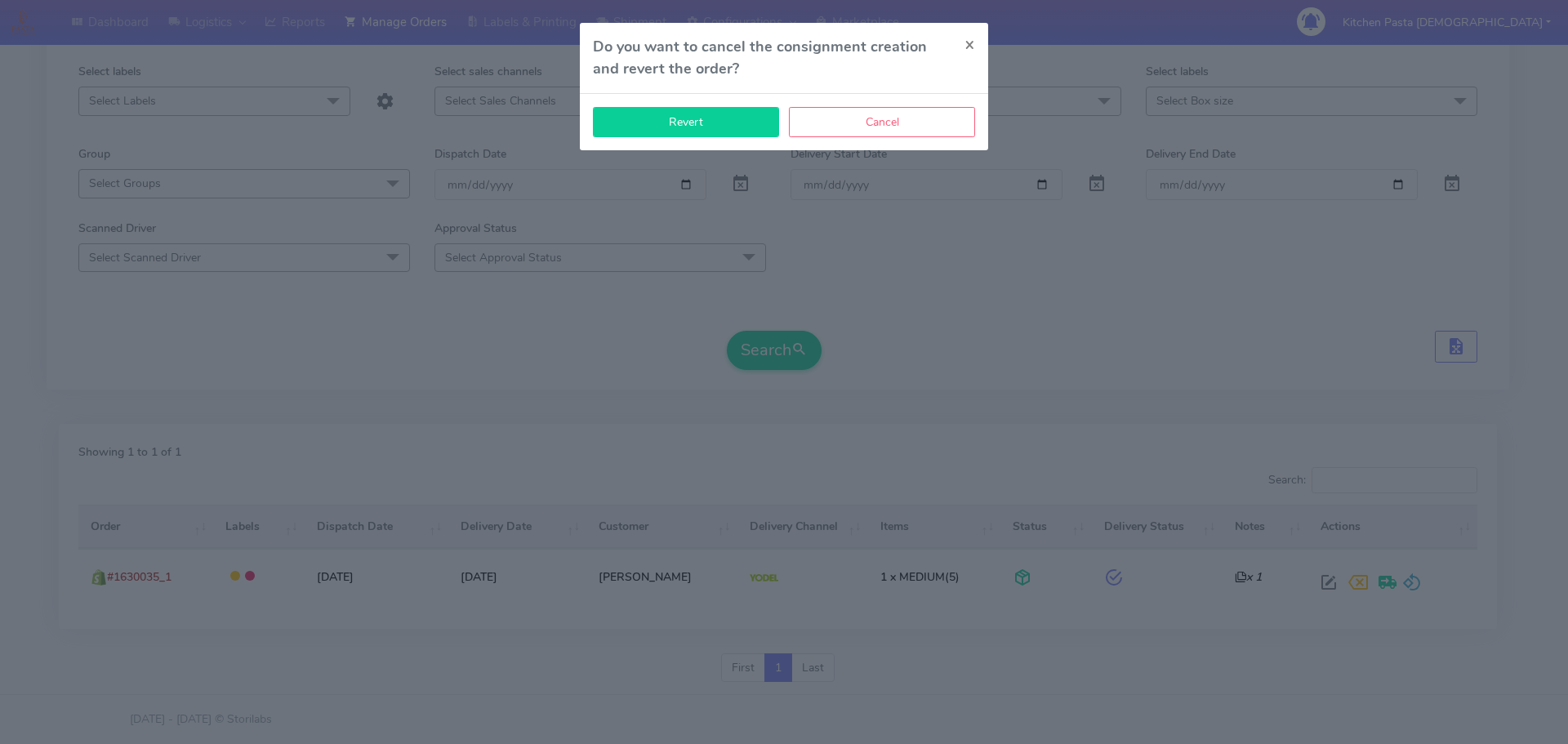
click at [697, 119] on button "Revert" at bounding box center [685, 122] width 186 height 31
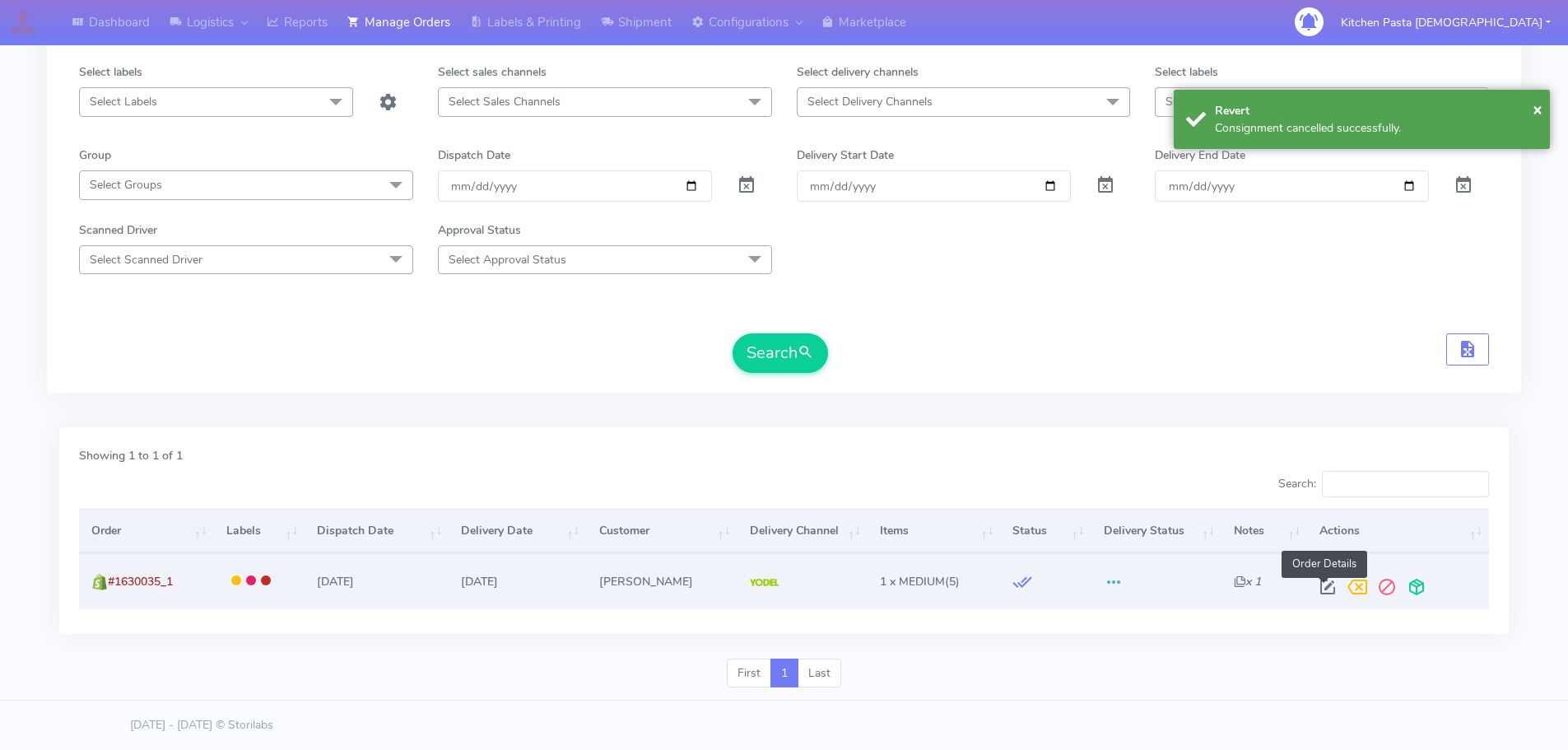
click at [1316, 583] on span at bounding box center [1328, 591] width 30 height 16
select select "5"
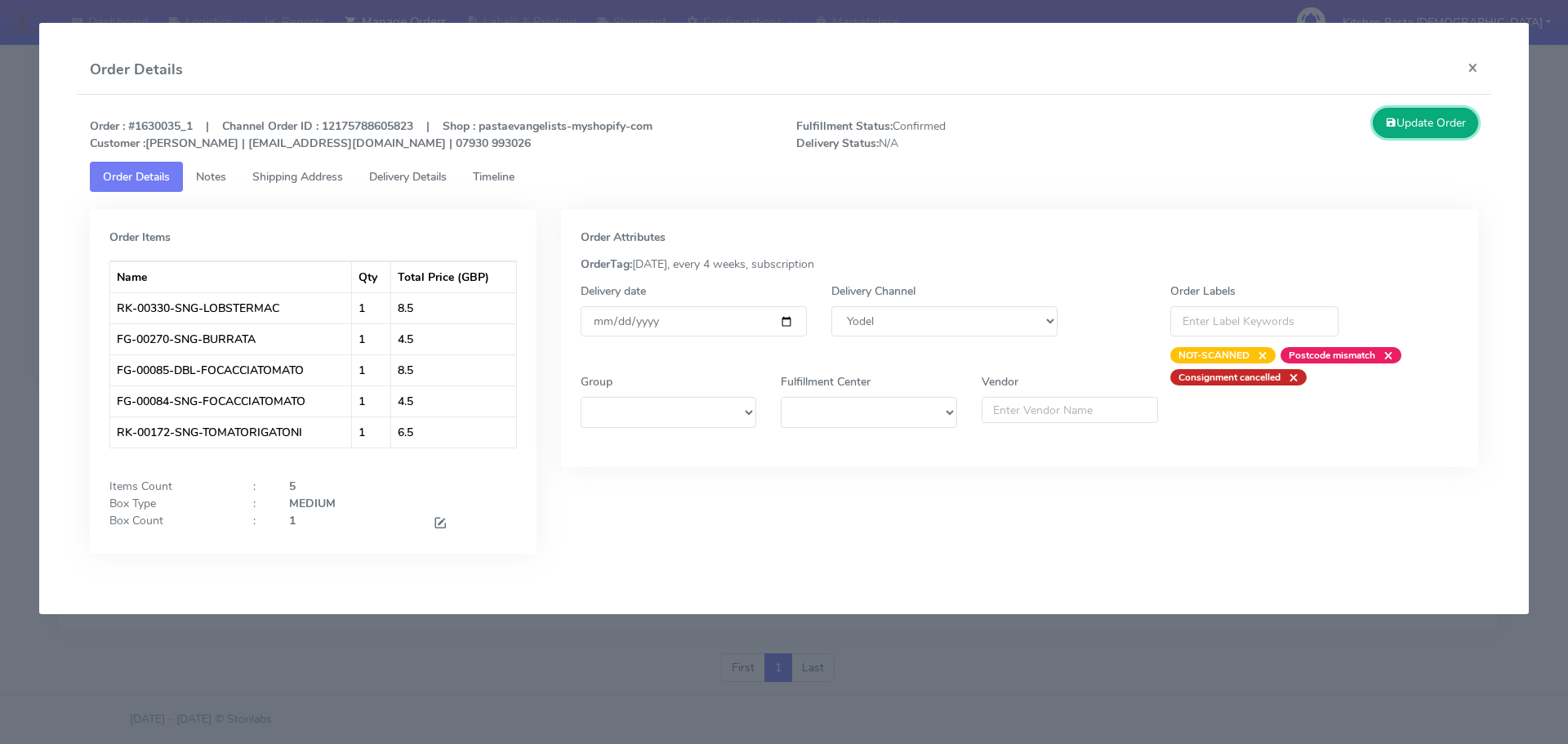
click at [1451, 119] on button "Update Order" at bounding box center [1426, 123] width 106 height 31
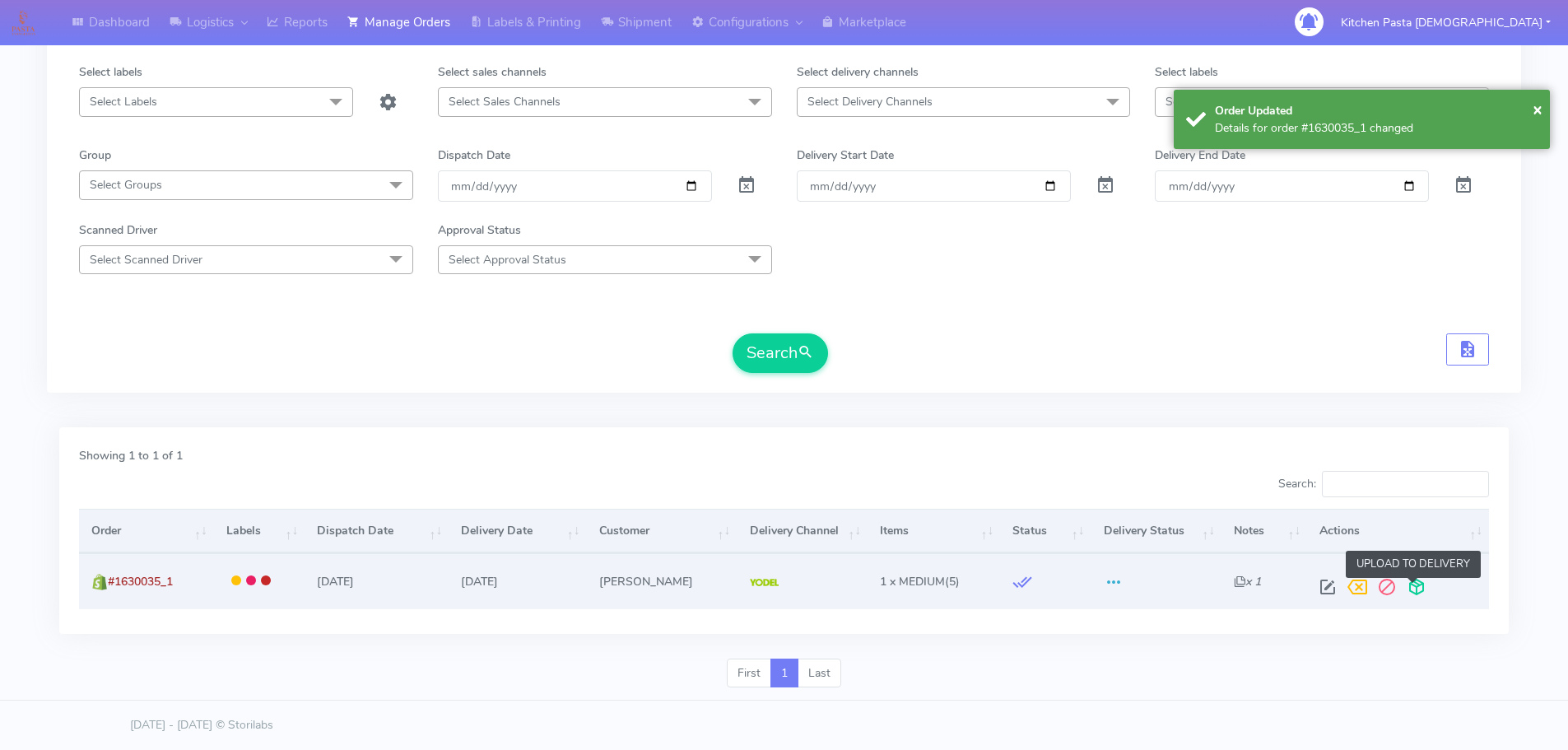
click at [1414, 593] on span at bounding box center [1417, 591] width 30 height 16
click at [1347, 593] on span at bounding box center [1353, 591] width 30 height 16
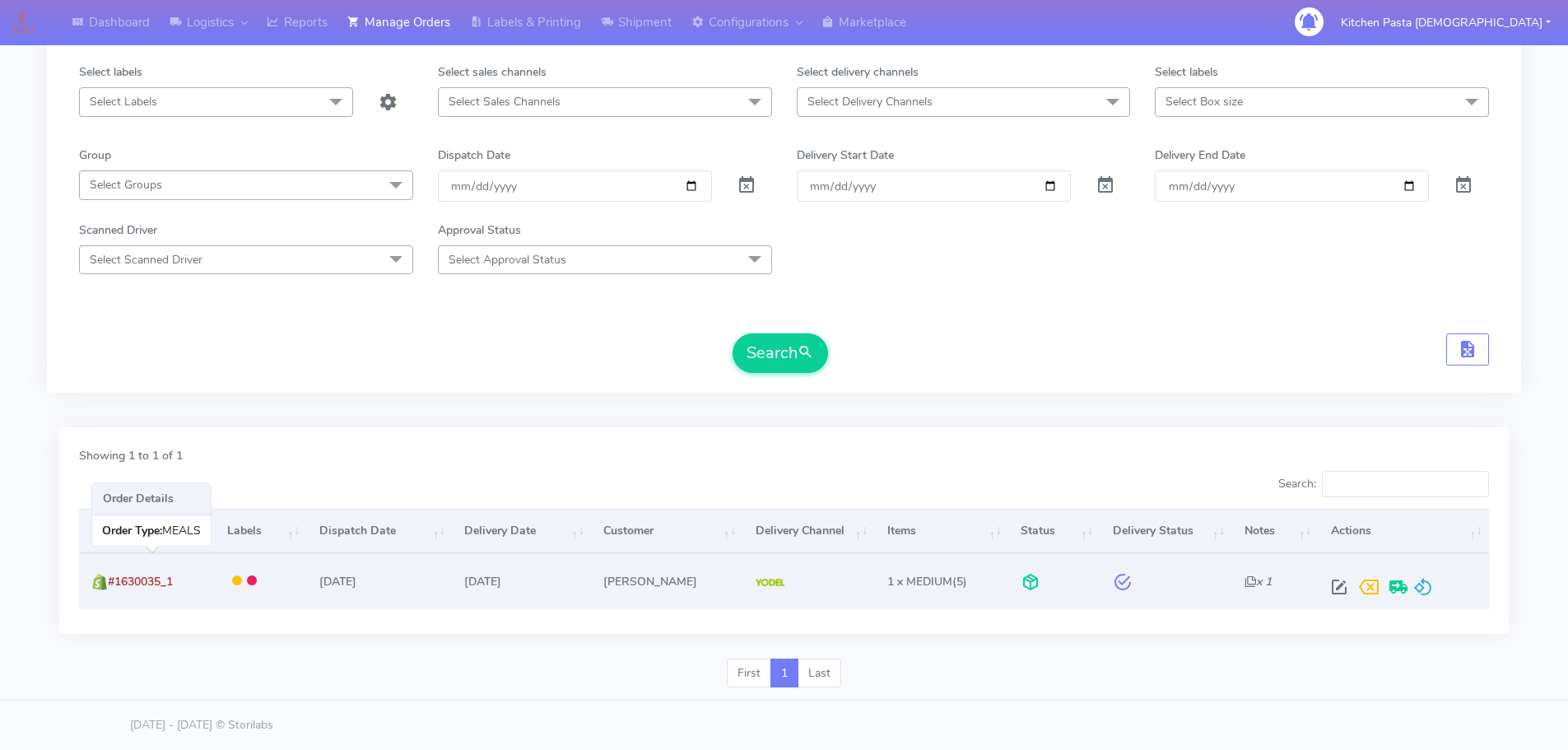
drag, startPoint x: 191, startPoint y: 586, endPoint x: 113, endPoint y: 584, distance: 78.0
click at [113, 584] on td "#1630035_1" at bounding box center [147, 580] width 135 height 55
copy span "#1630035_1"
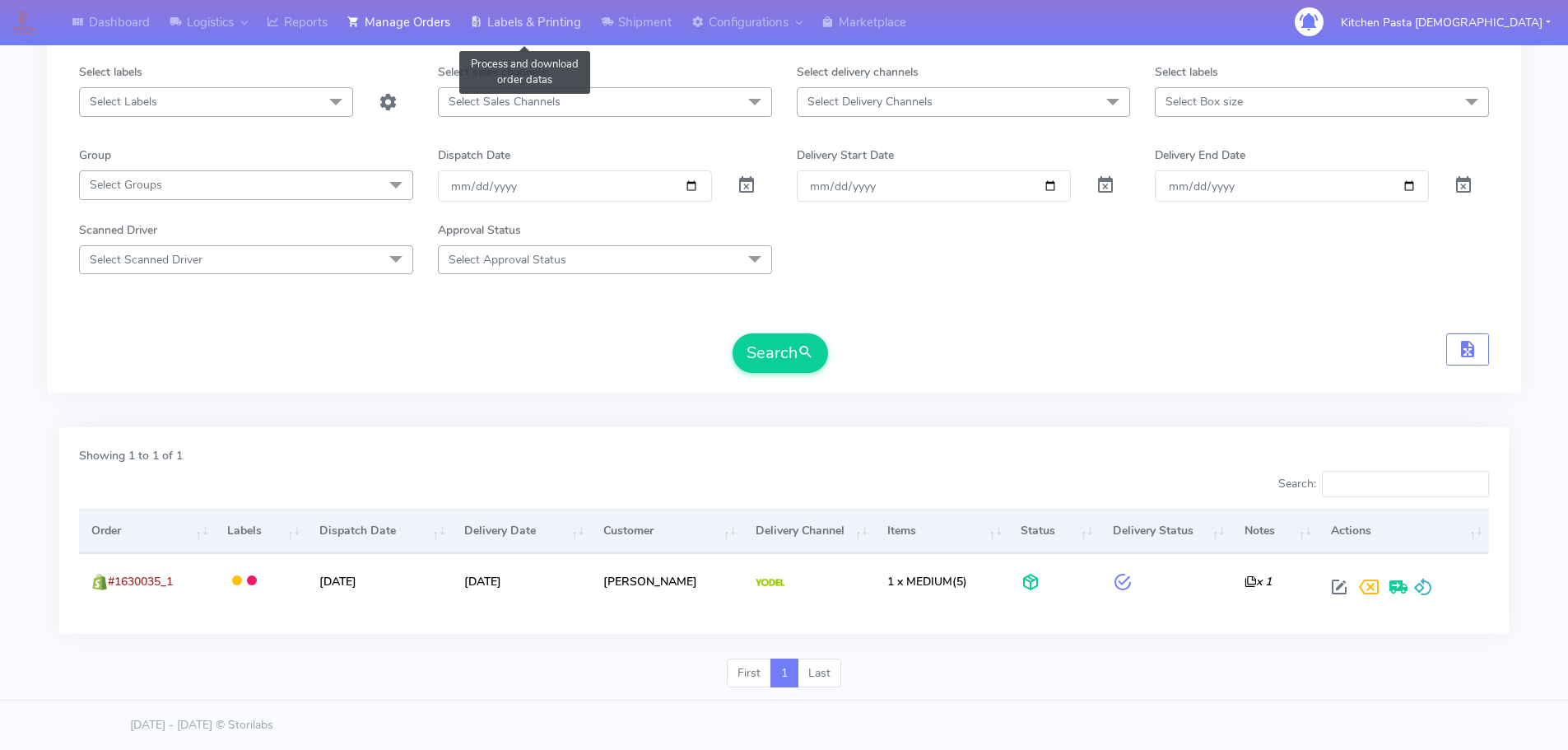
click at [518, 10] on link "Labels & Printing" at bounding box center [525, 22] width 131 height 45
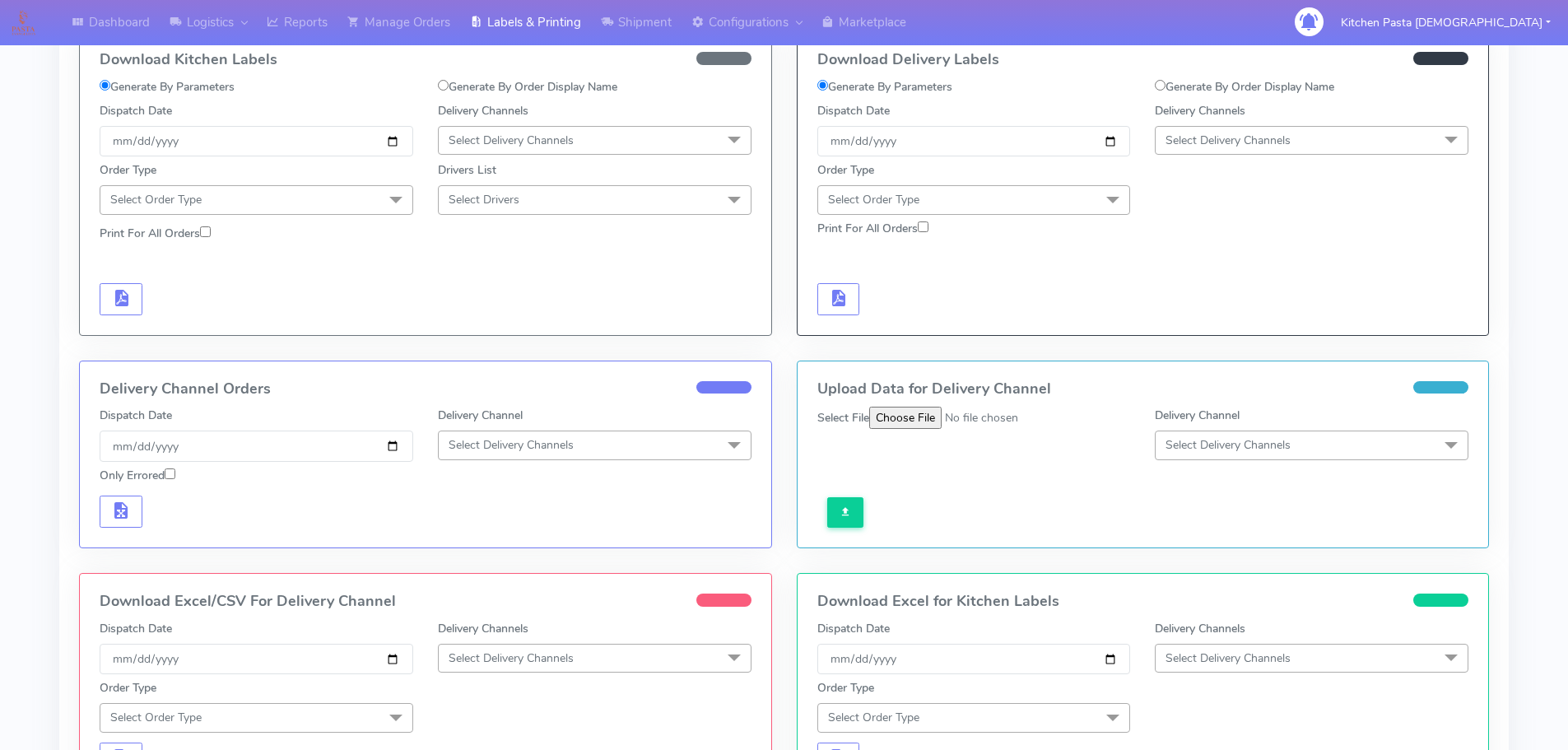
scroll to position [62, 0]
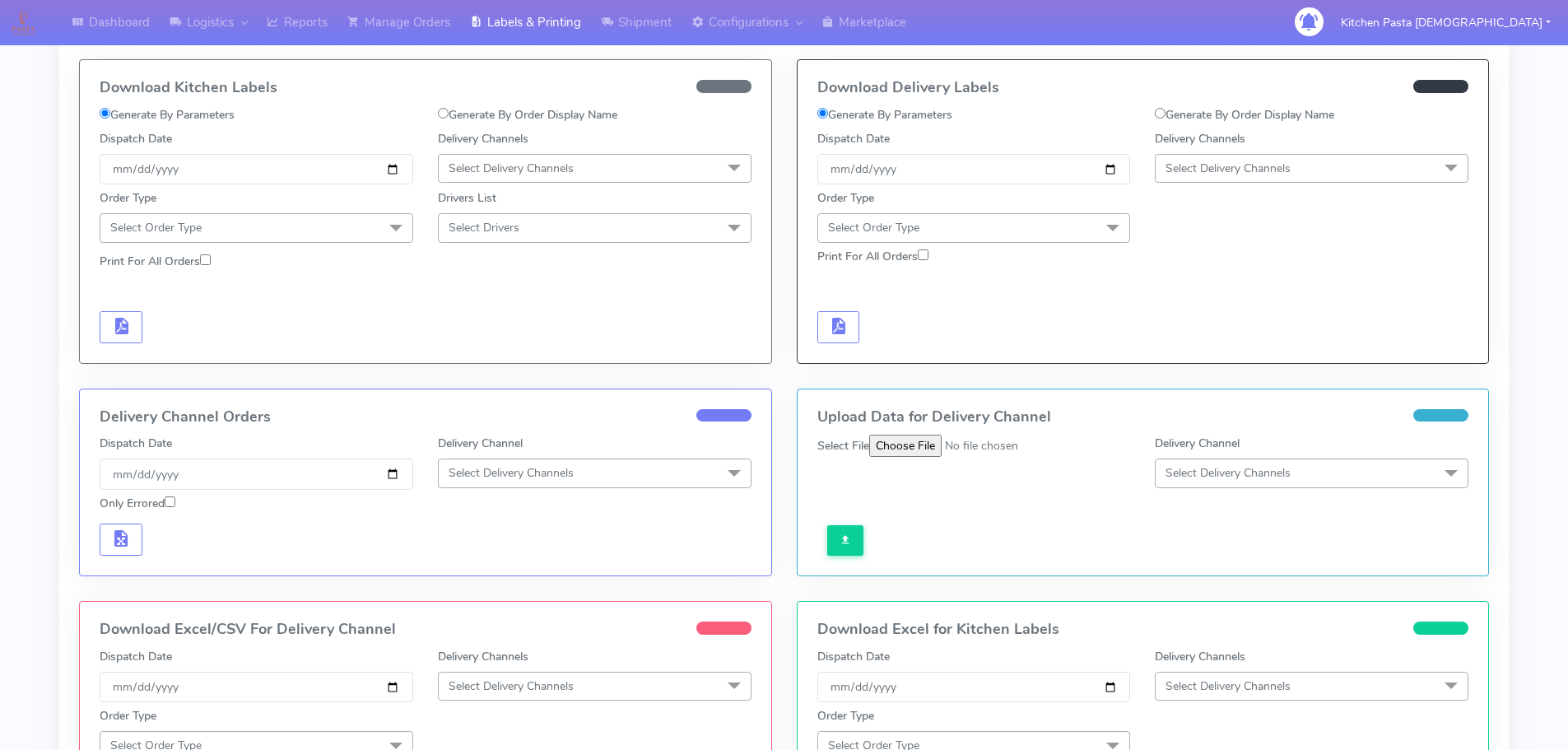
drag, startPoint x: 1222, startPoint y: 111, endPoint x: 1129, endPoint y: 135, distance: 96.0
click at [1222, 111] on label "Generate By Order Display Name" at bounding box center [1244, 115] width 179 height 18
click at [1165, 111] on input "Generate By Order Display Name" at bounding box center [1160, 113] width 11 height 11
radio input "true"
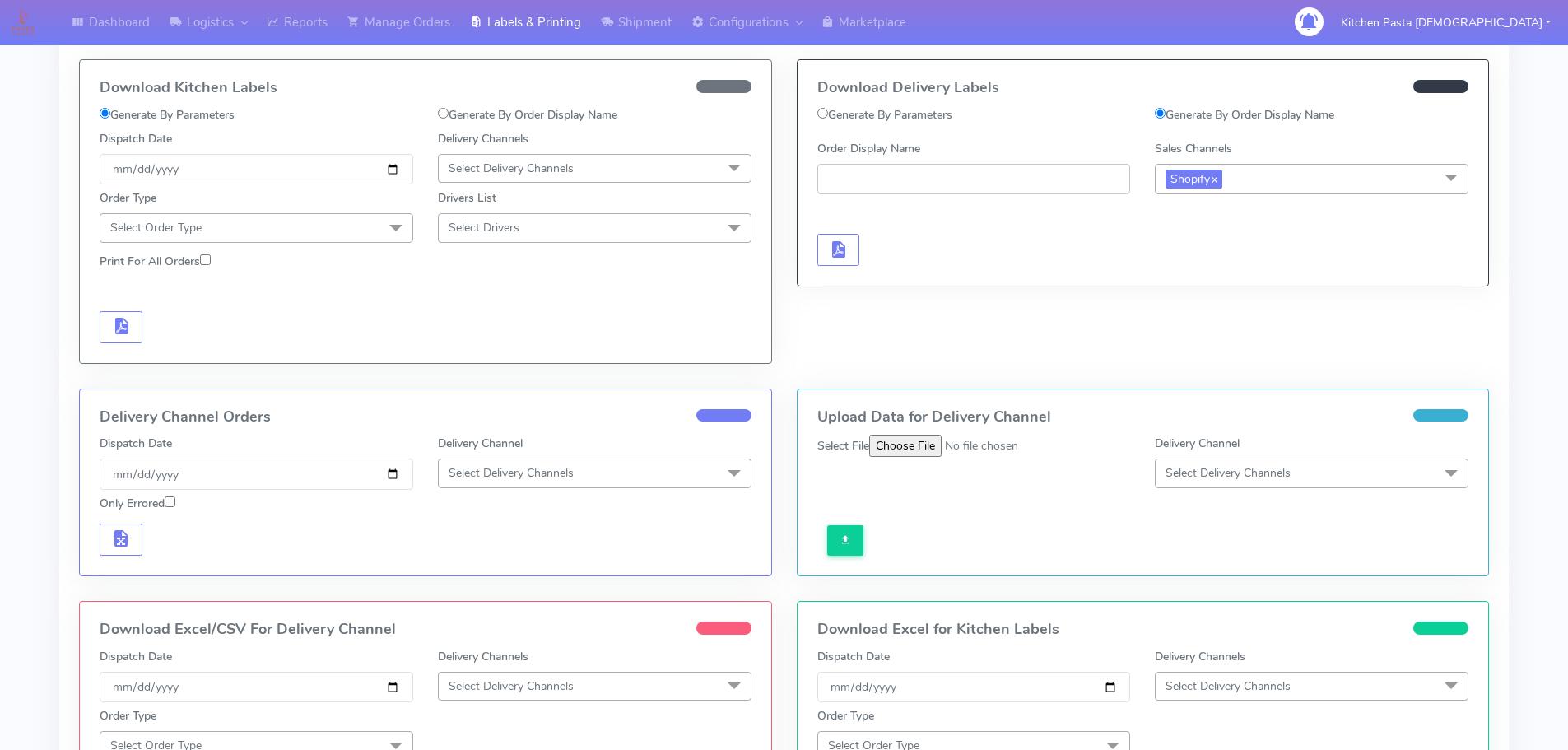
paste input "#1630035_1"
type input "#1630035_1"
click at [829, 245] on span "button" at bounding box center [837, 253] width 19 height 16
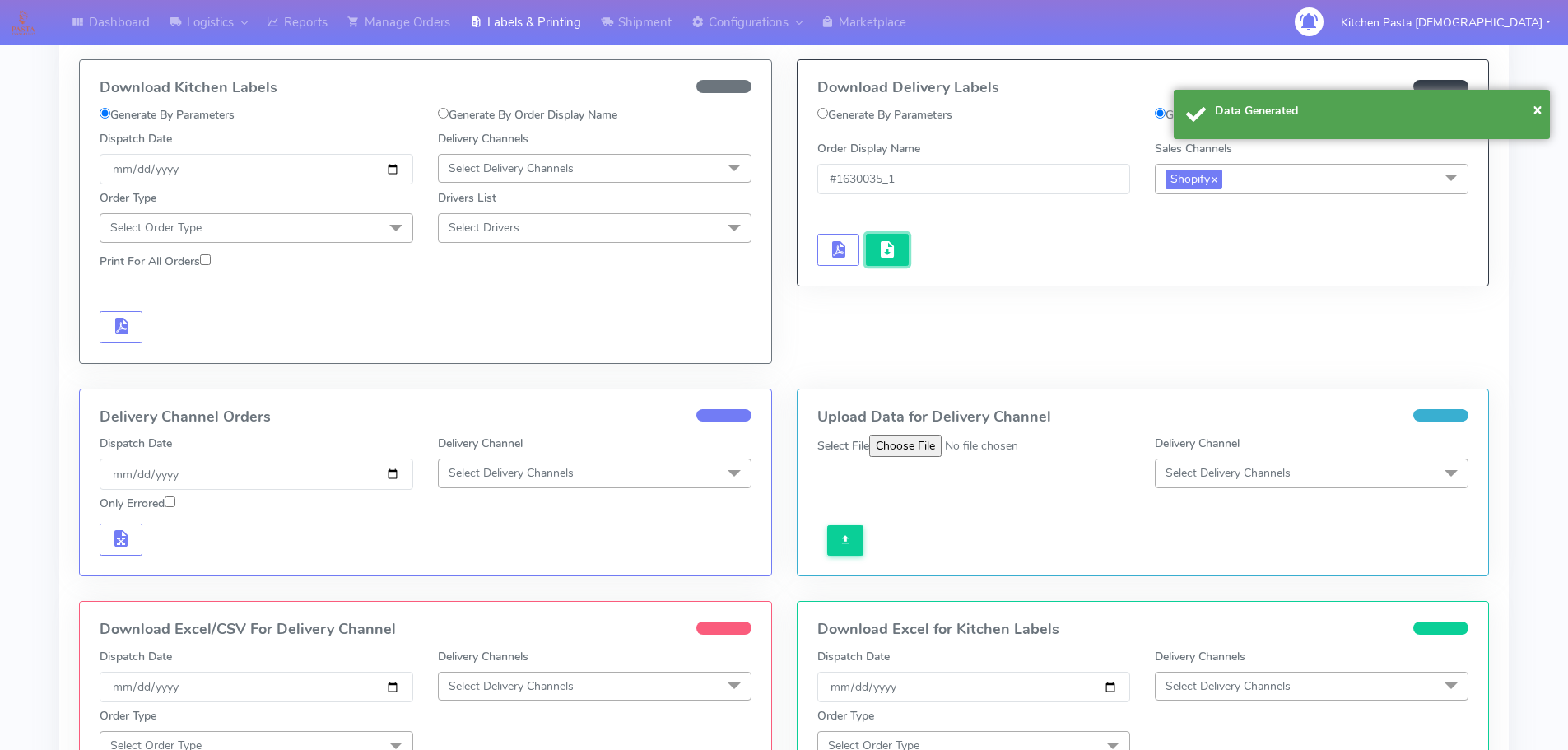
click at [874, 251] on button "button" at bounding box center [887, 250] width 43 height 32
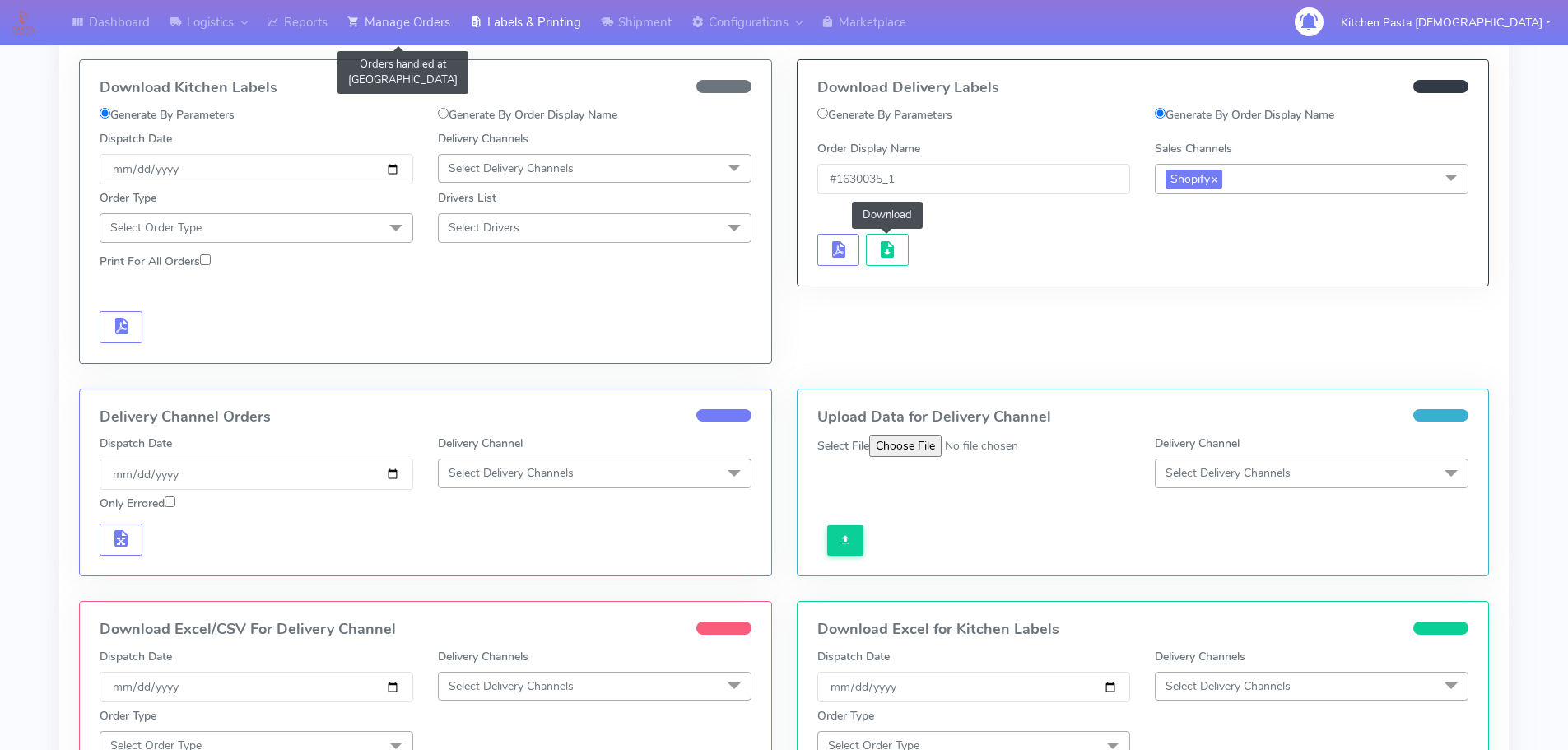
click at [362, 33] on link "Manage Orders" at bounding box center [398, 22] width 122 height 45
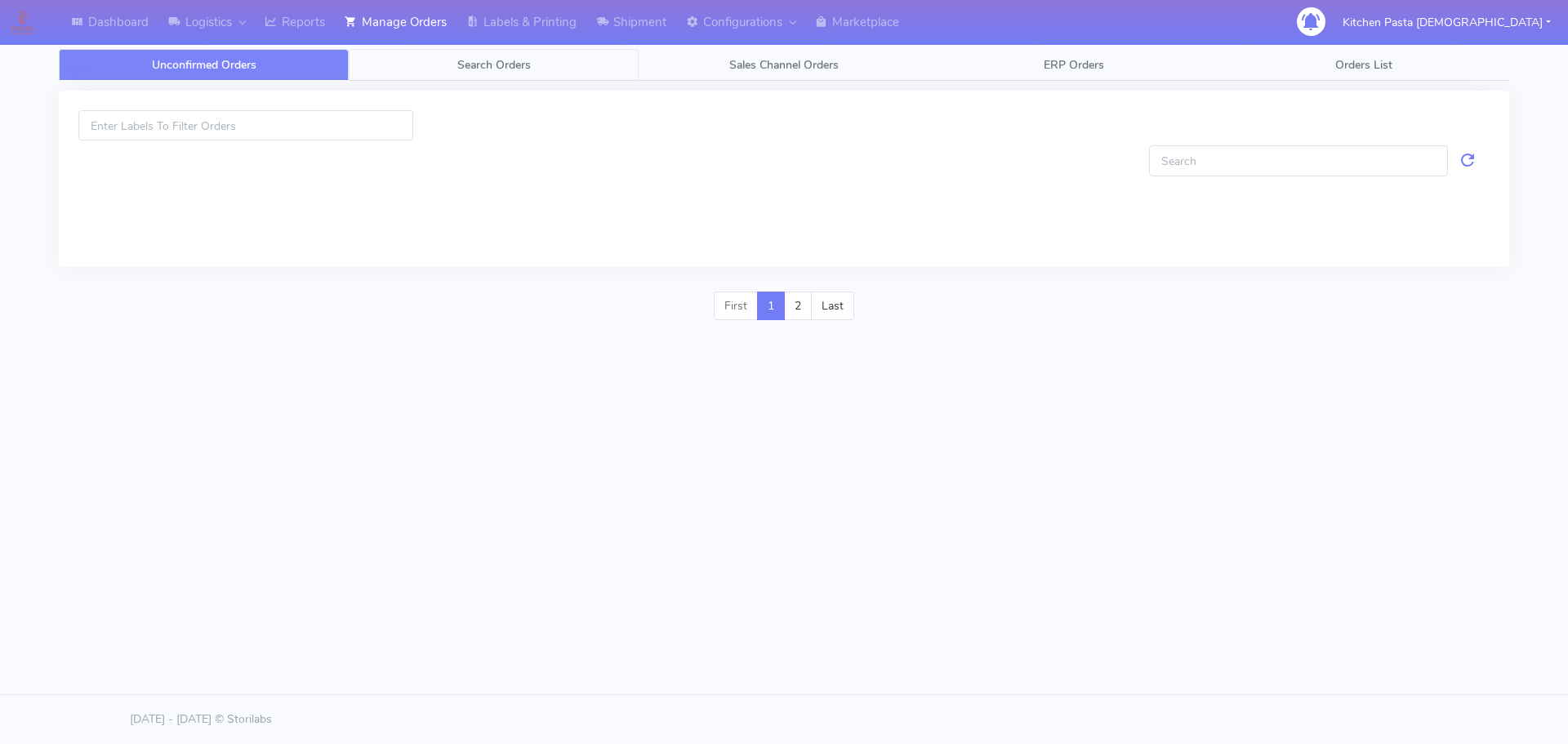
click at [380, 69] on link "Search Orders" at bounding box center [494, 65] width 290 height 31
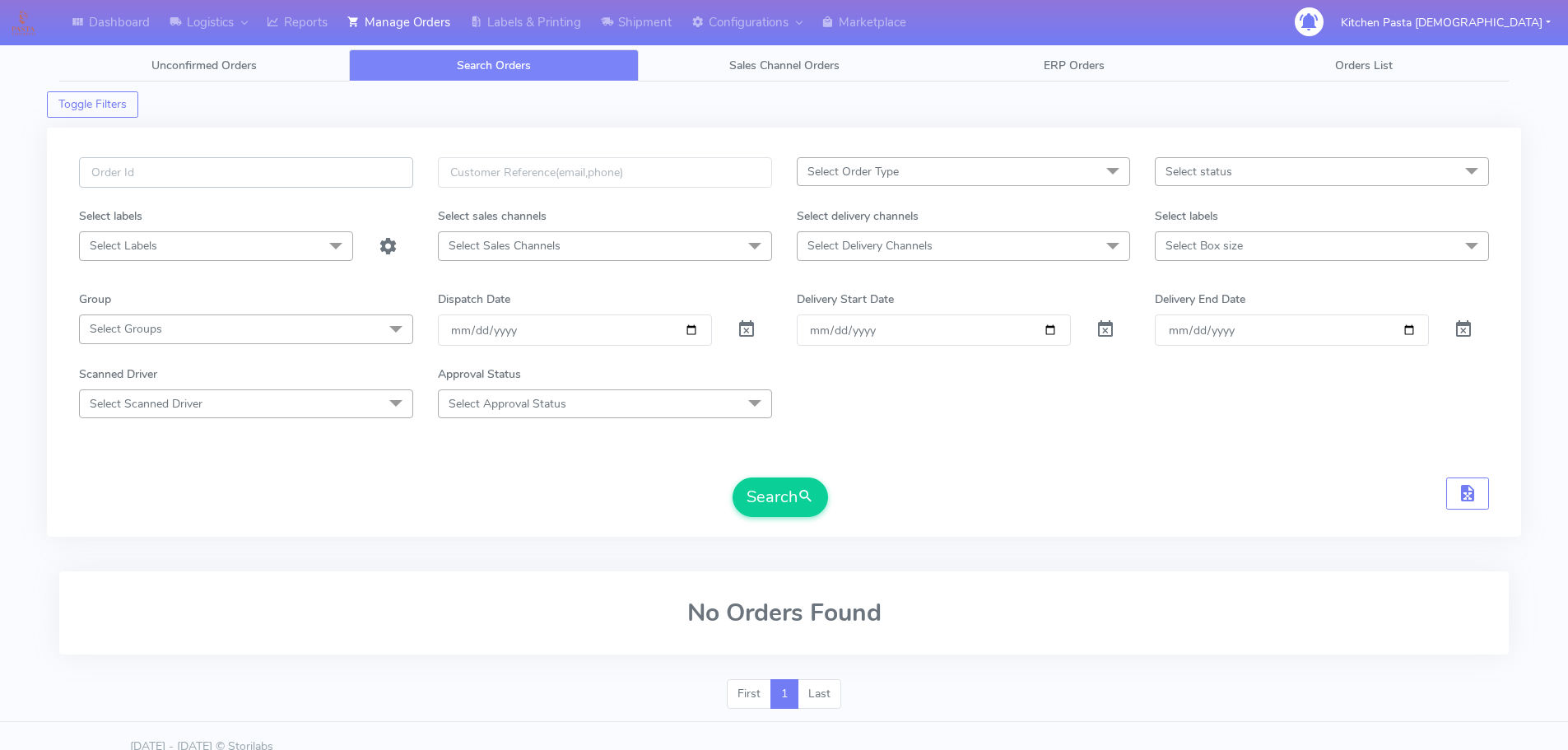
click at [281, 177] on input "text" at bounding box center [246, 172] width 334 height 31
type input "1630025"
click at [733, 477] on button "Search" at bounding box center [780, 497] width 96 height 40
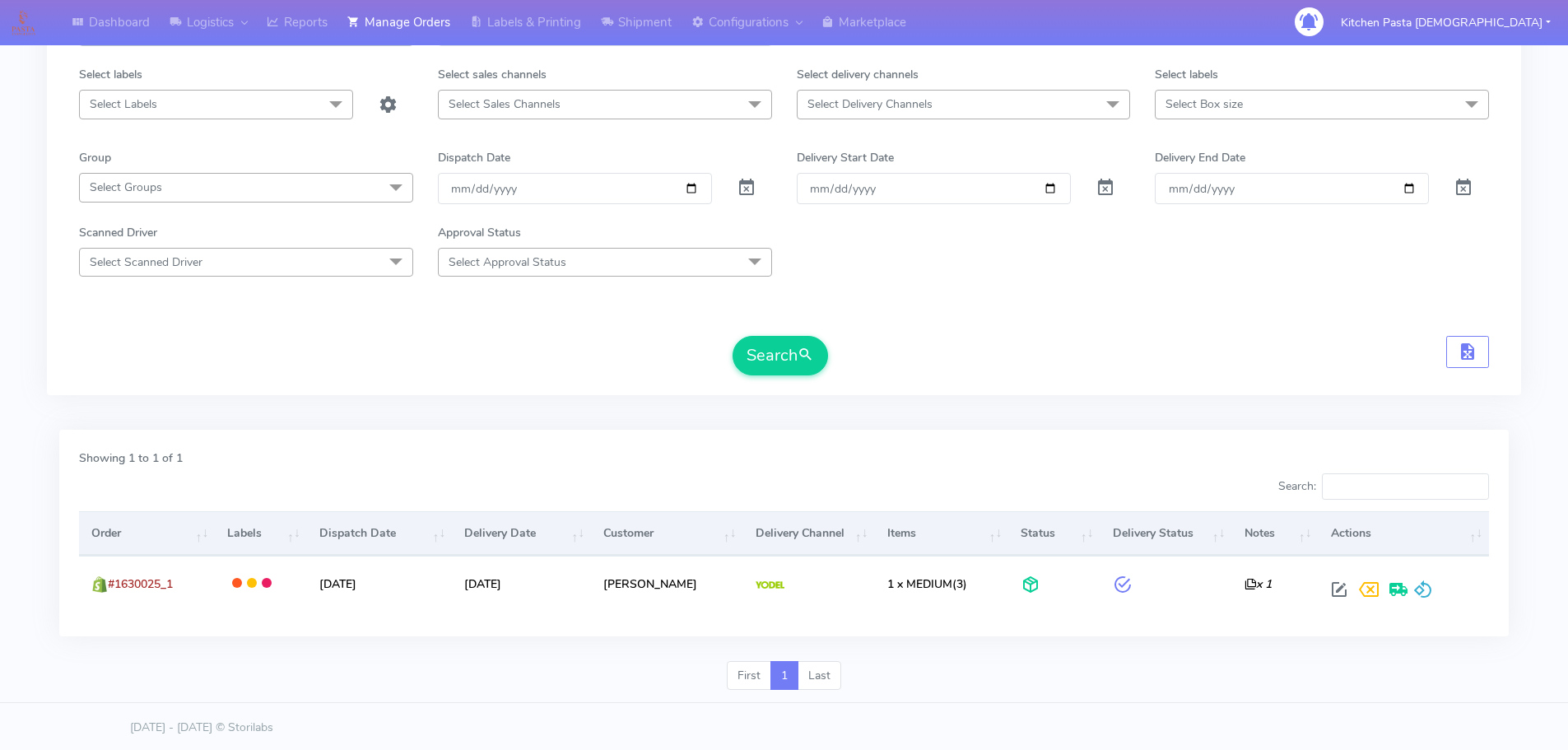
scroll to position [144, 0]
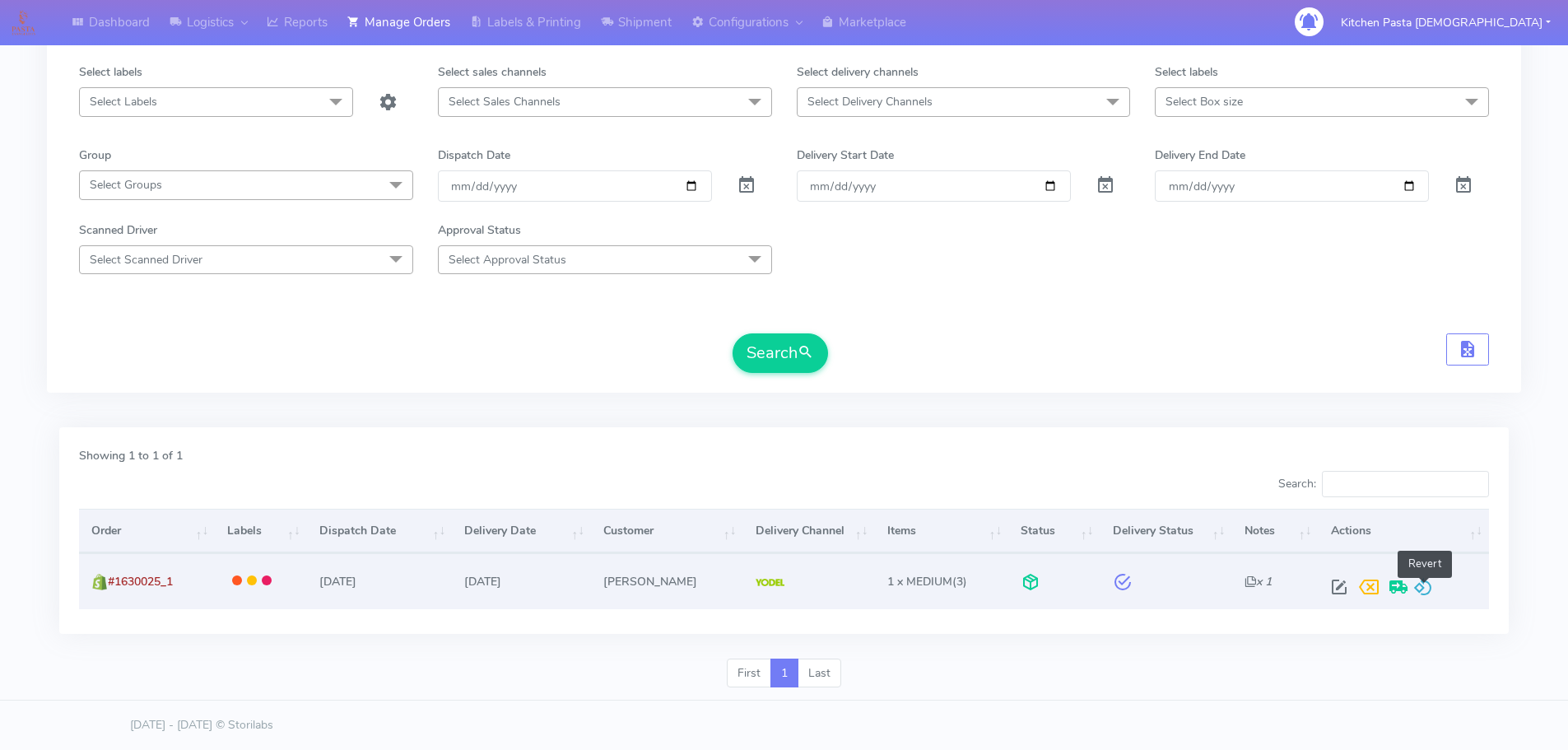
click at [1422, 594] on span at bounding box center [1423, 591] width 19 height 16
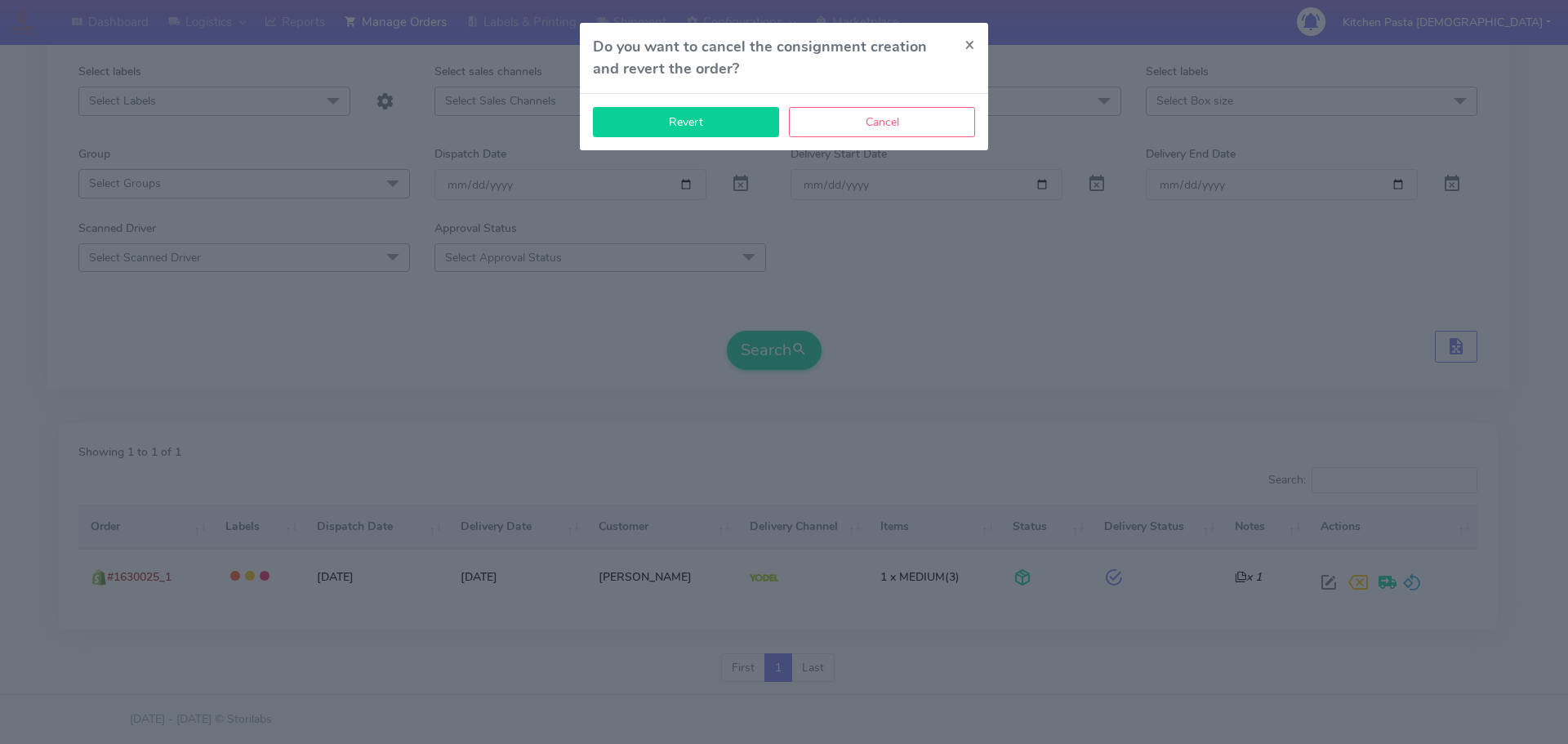
click at [742, 127] on button "Revert" at bounding box center [685, 122] width 186 height 31
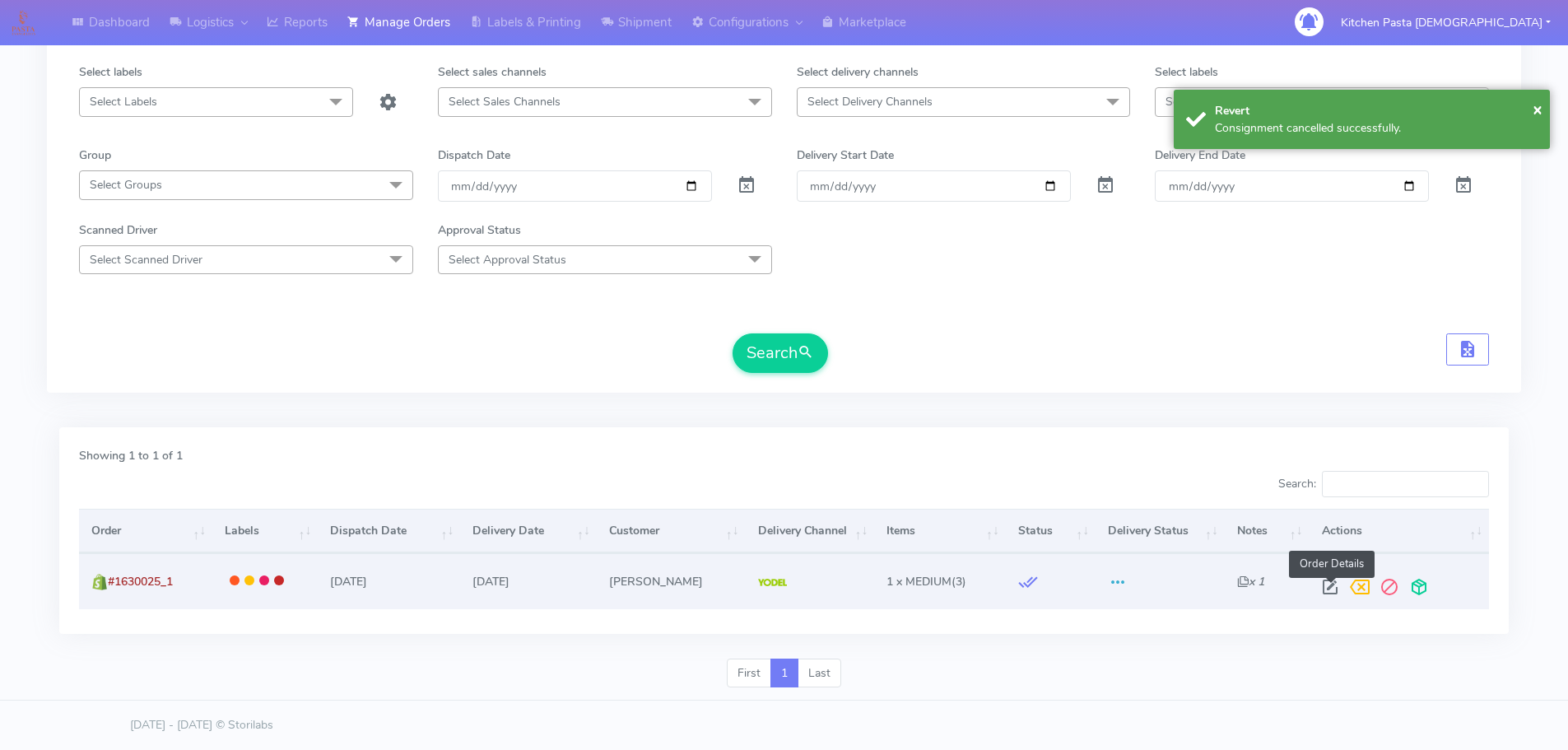
click at [1332, 583] on span at bounding box center [1331, 591] width 30 height 16
select select "5"
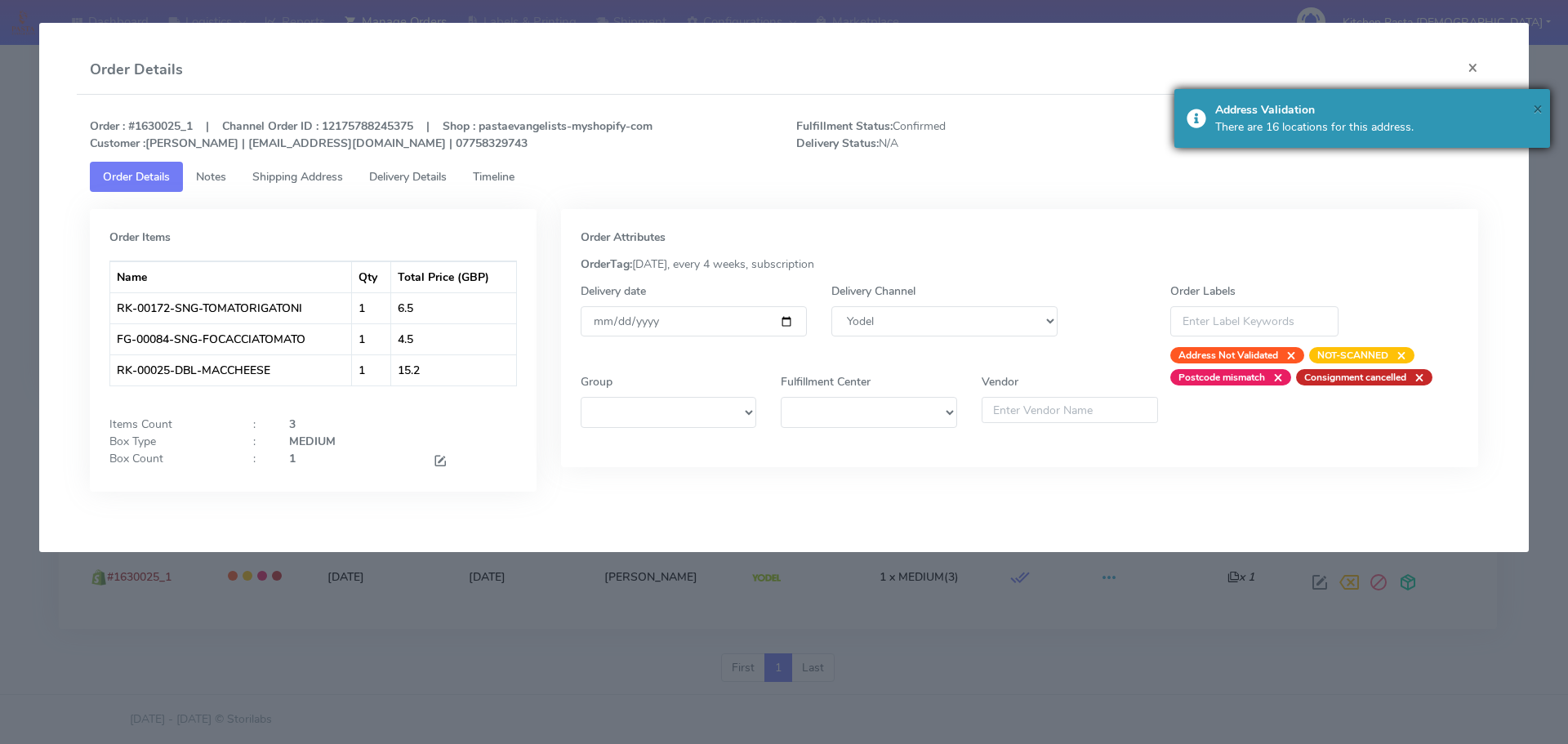
click at [1538, 110] on span "×" at bounding box center [1537, 107] width 10 height 22
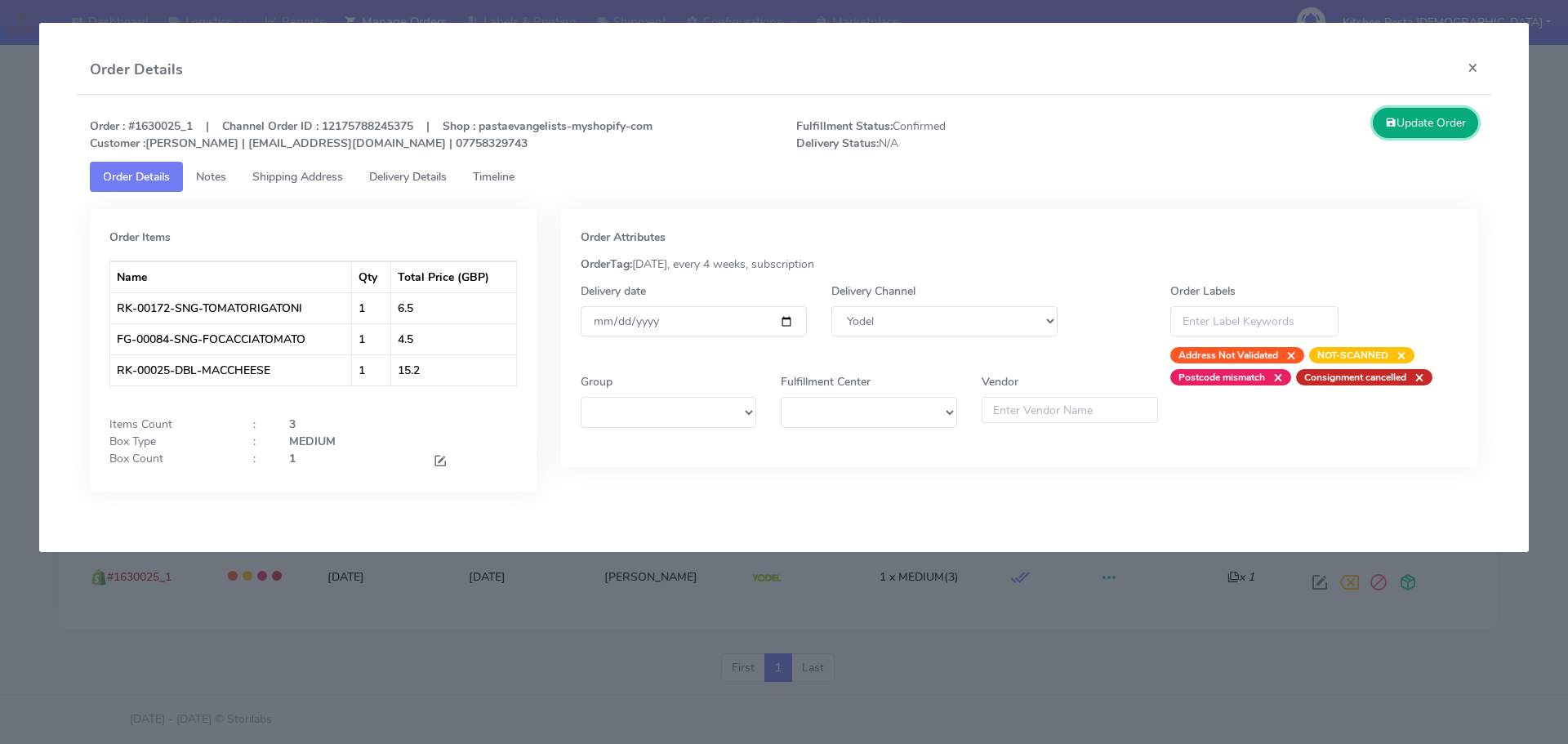
click at [1406, 122] on button "Update Order" at bounding box center [1426, 123] width 106 height 31
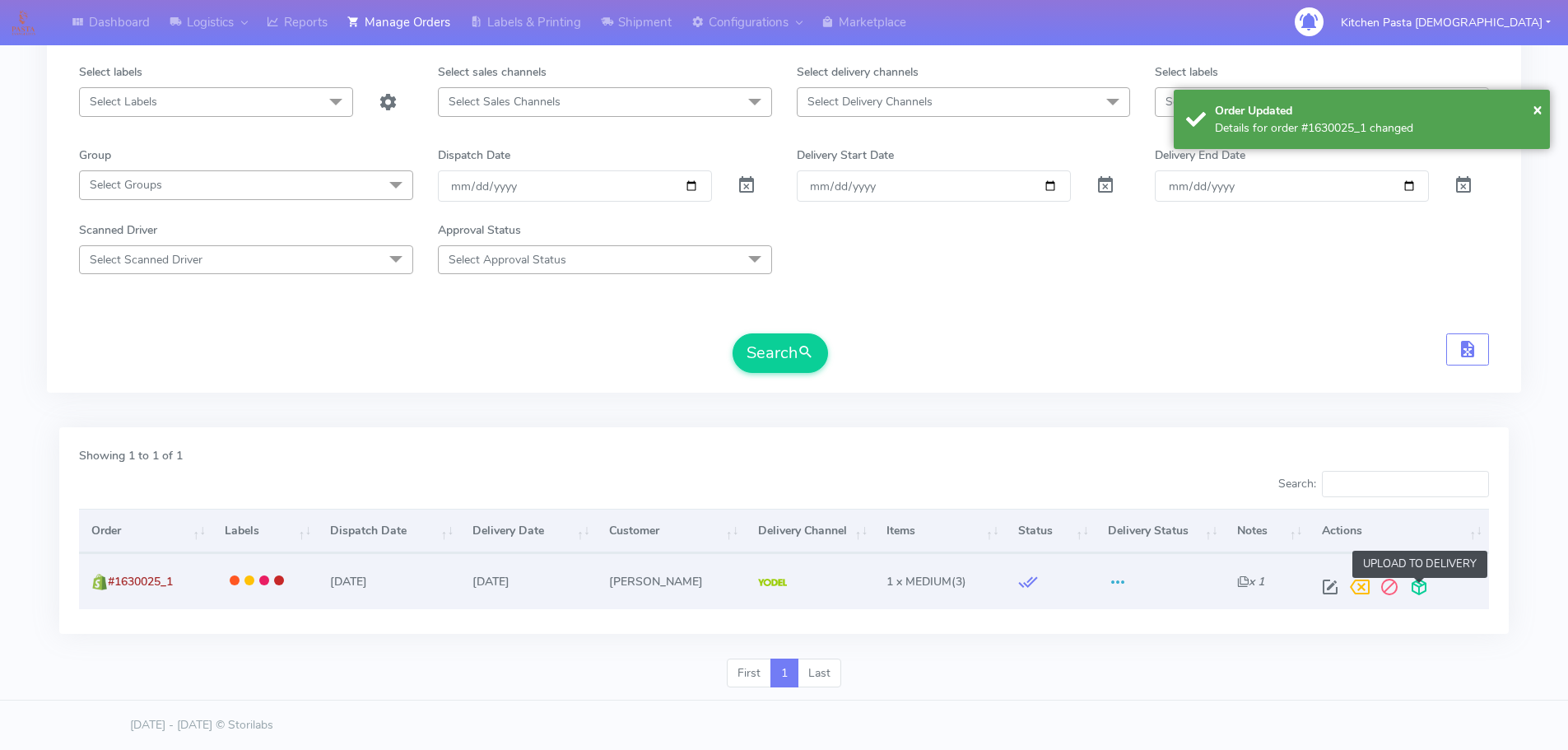
click at [1428, 590] on span at bounding box center [1419, 591] width 30 height 16
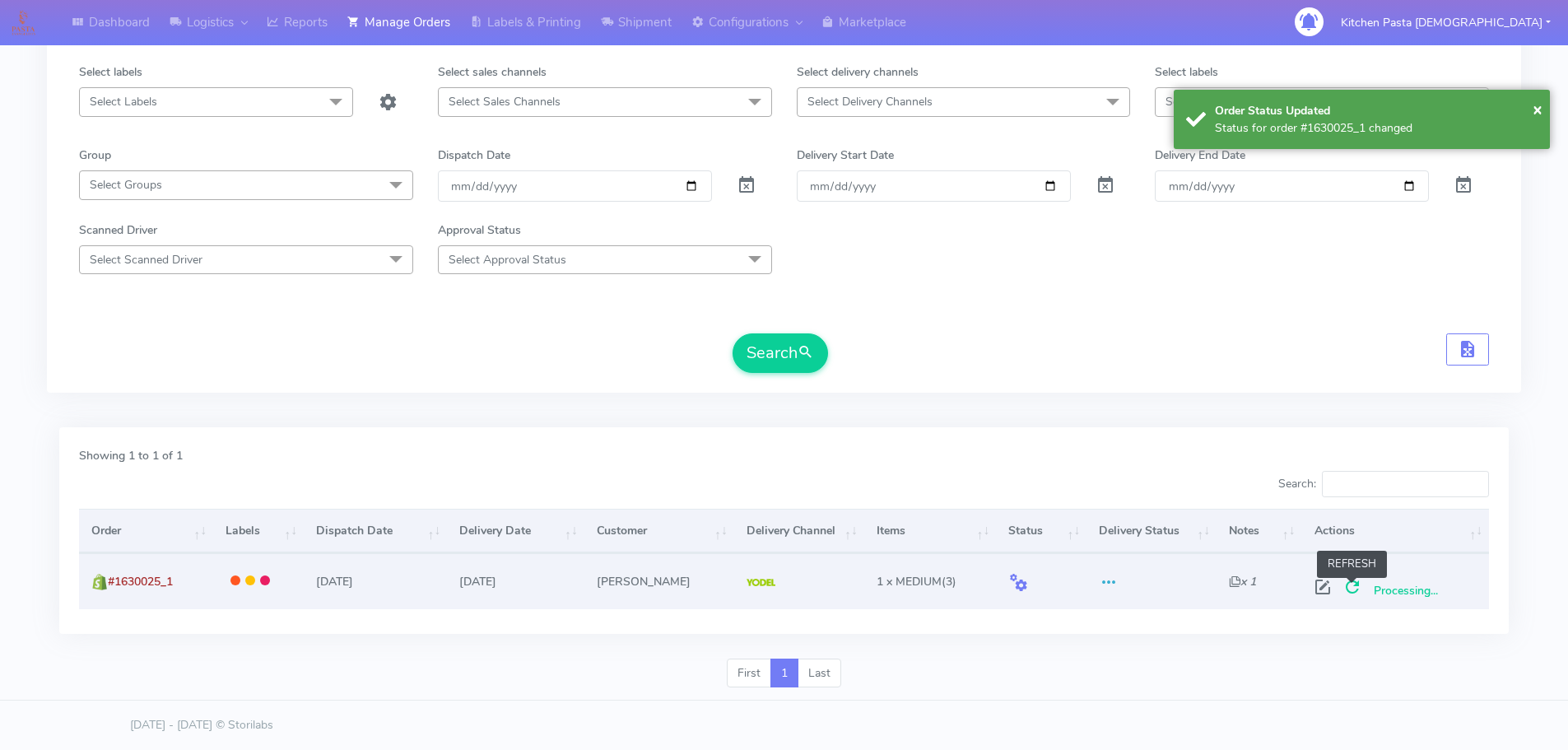
click at [1353, 592] on span at bounding box center [1353, 591] width 30 height 16
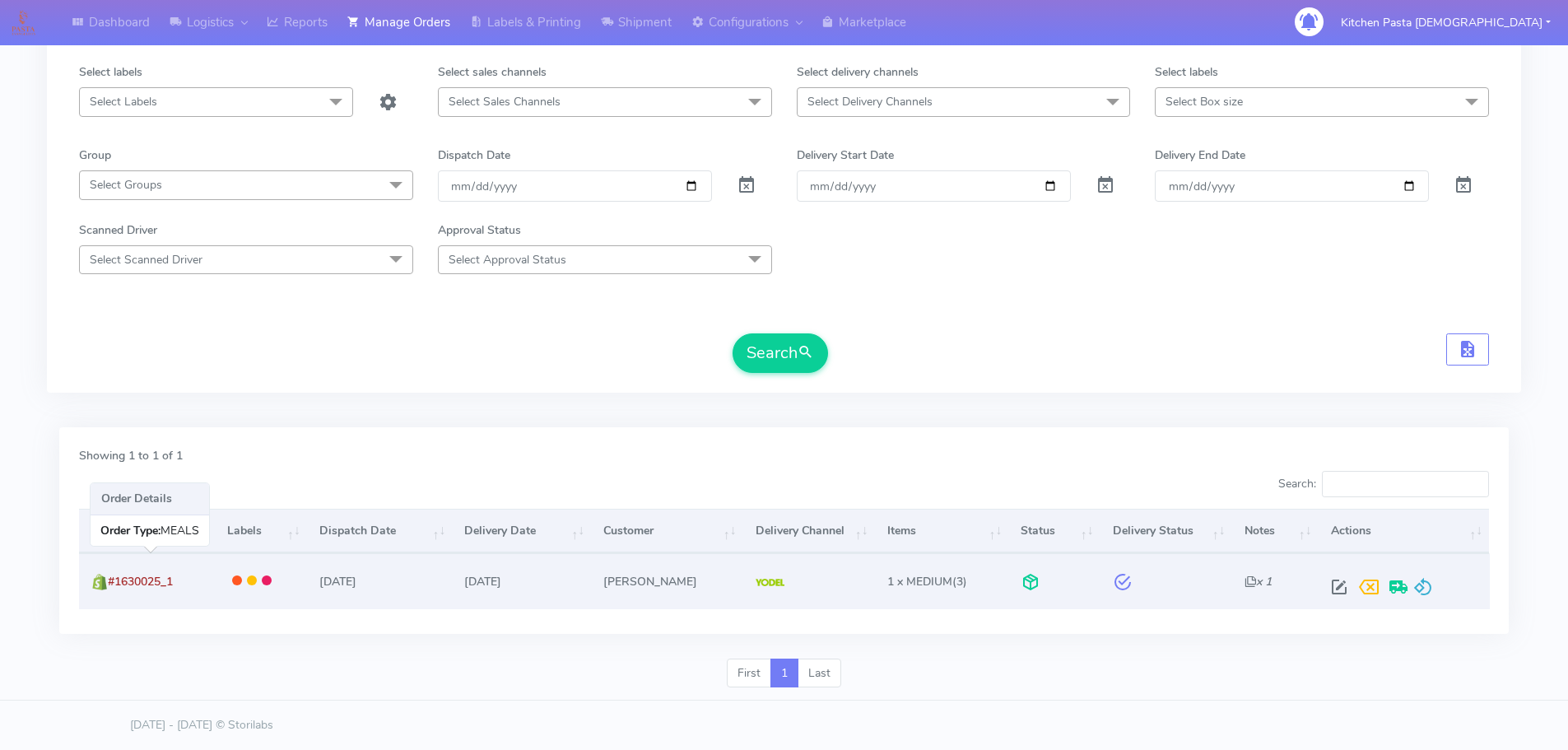
drag, startPoint x: 193, startPoint y: 586, endPoint x: 110, endPoint y: 592, distance: 83.2
click at [110, 592] on td "#1630025_1" at bounding box center [147, 580] width 135 height 55
copy span "#1630025_1"
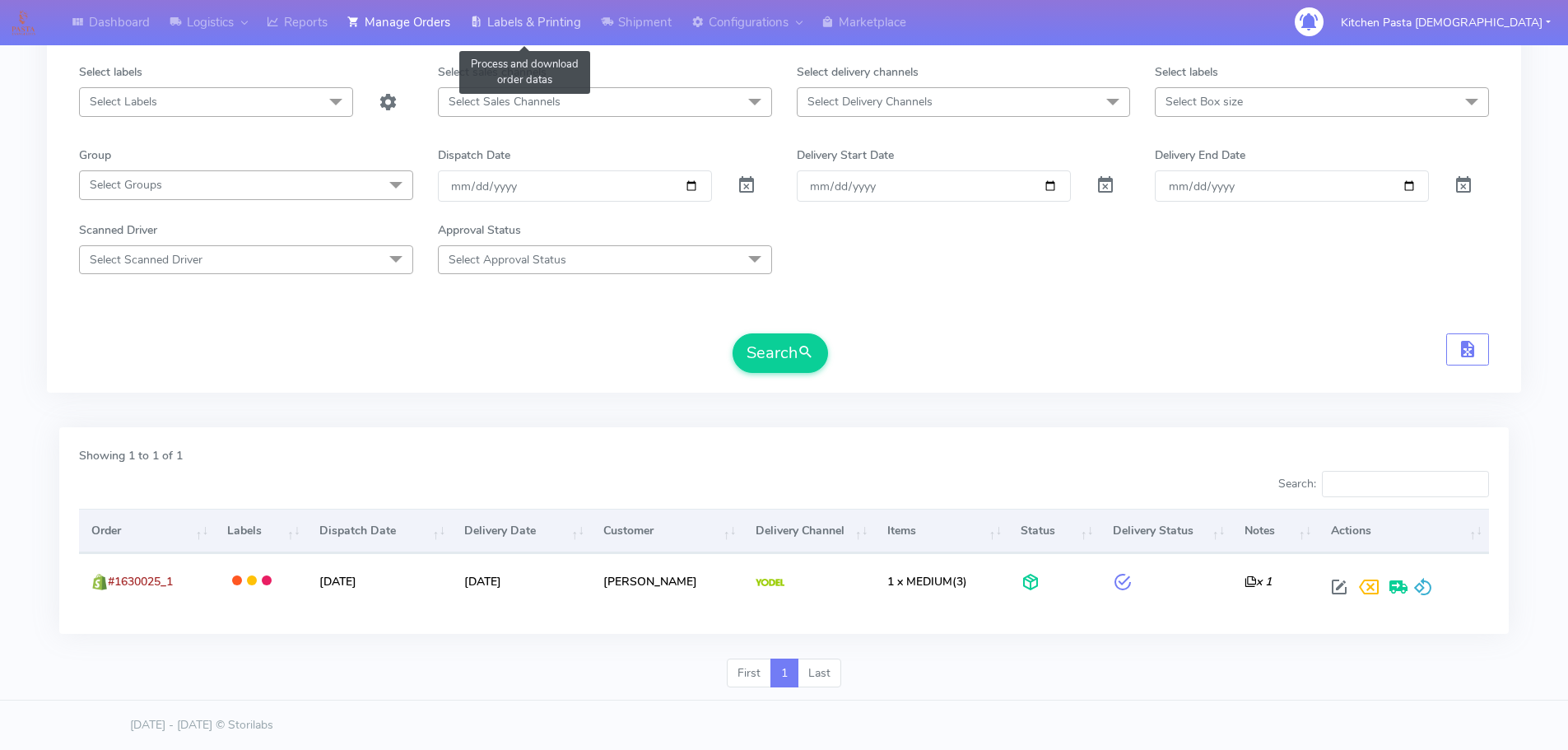
click at [486, 37] on link "Labels & Printing" at bounding box center [525, 22] width 131 height 45
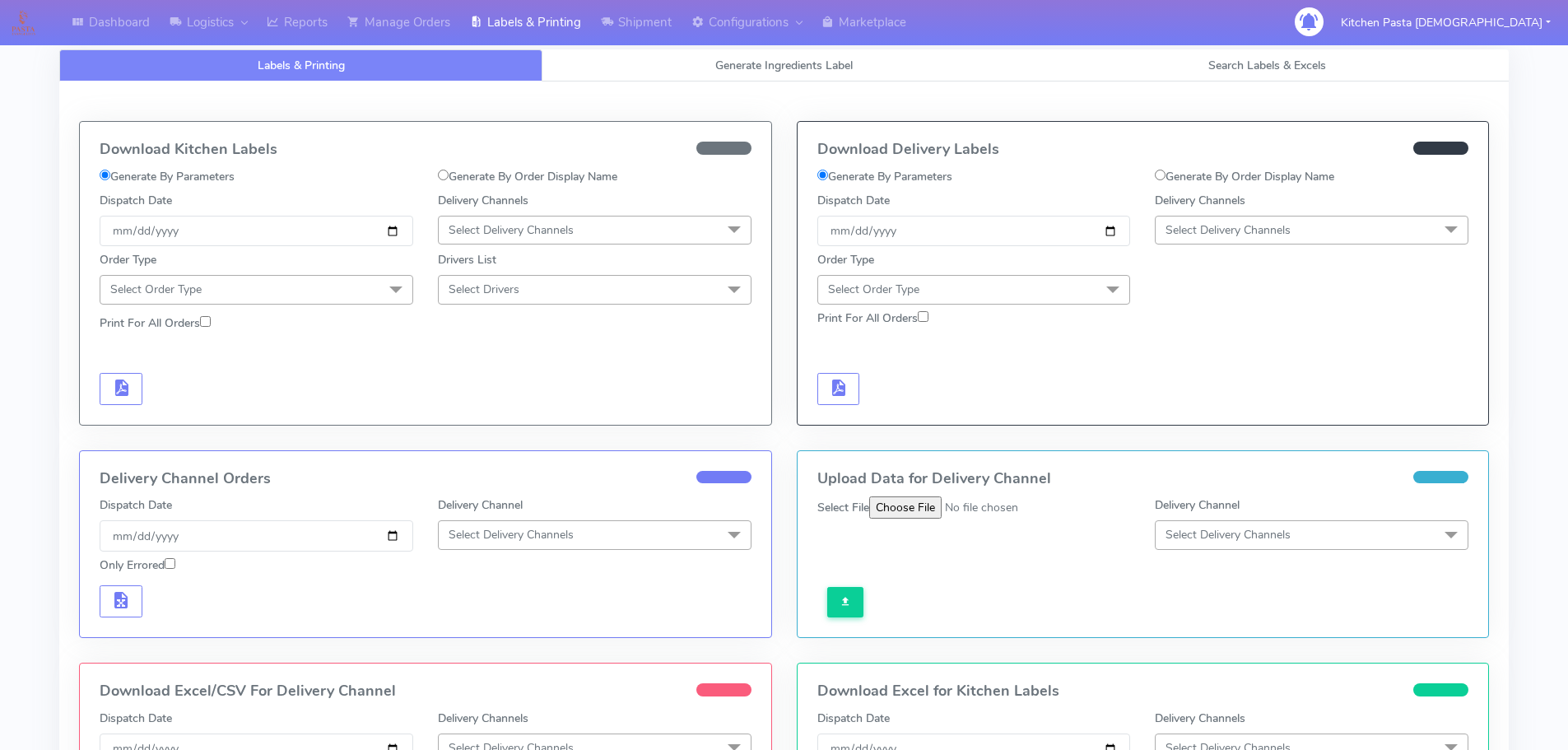
click at [1221, 175] on label "Generate By Order Display Name" at bounding box center [1244, 177] width 179 height 18
click at [1165, 175] on input "Generate By Order Display Name" at bounding box center [1160, 175] width 11 height 11
radio input "true"
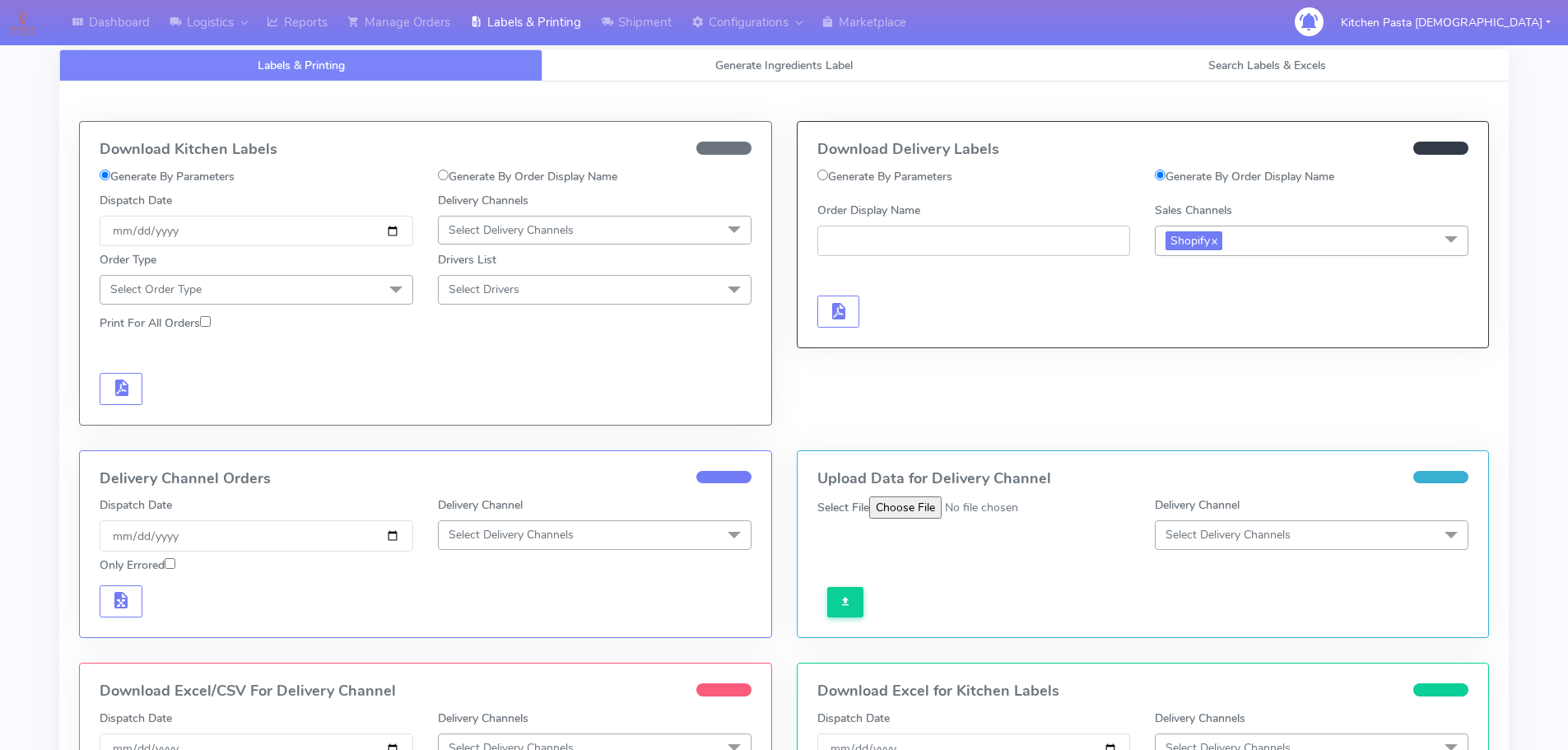
paste input "#1630025_1"
type input "#1630025_1"
click at [849, 318] on button "button" at bounding box center [838, 311] width 43 height 32
click at [645, 24] on link "Shipment" at bounding box center [636, 22] width 91 height 45
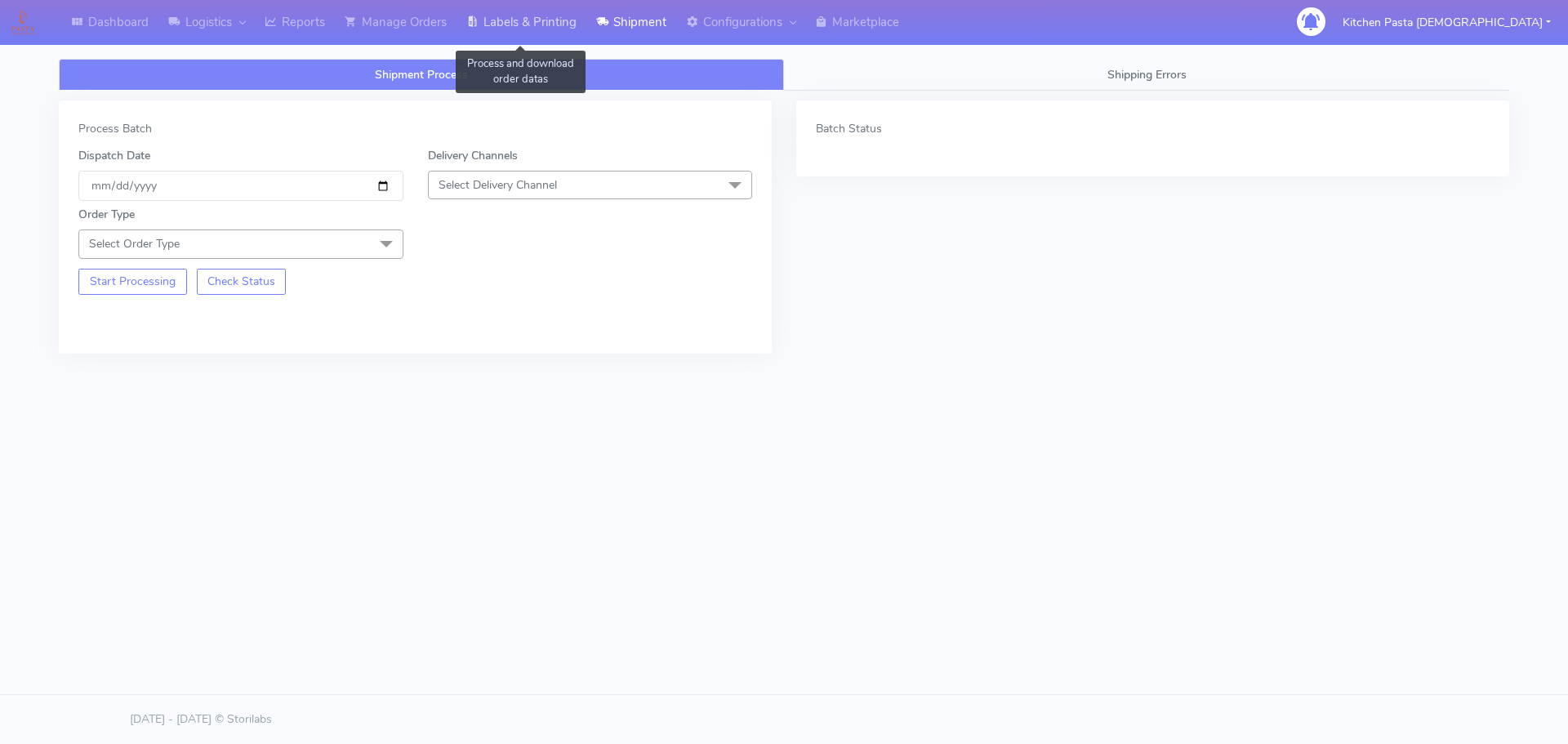
click at [538, 17] on link "Labels & Printing" at bounding box center [521, 22] width 130 height 44
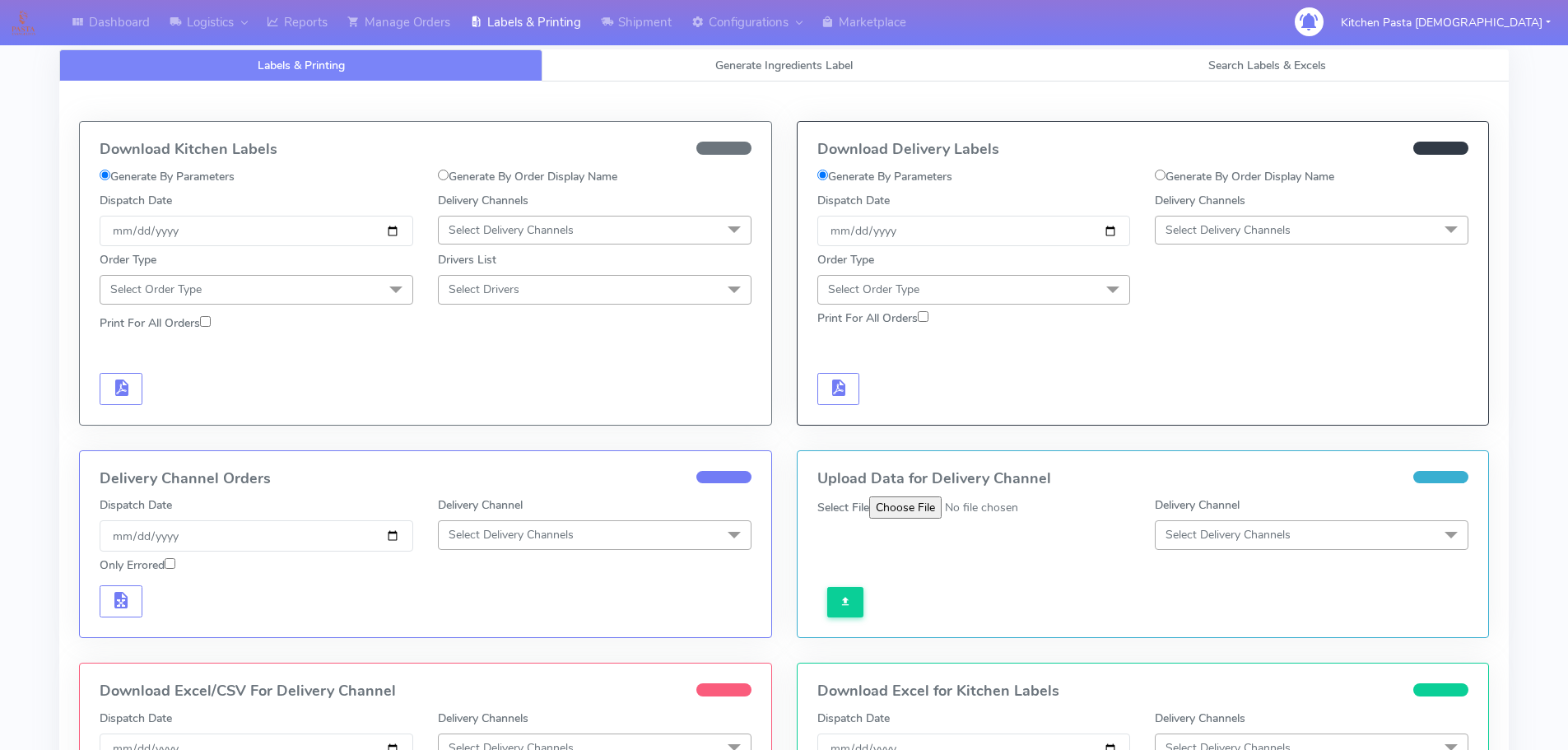
click at [1234, 180] on label "Generate By Order Display Name" at bounding box center [1244, 177] width 179 height 18
click at [1165, 180] on input "Generate By Order Display Name" at bounding box center [1160, 175] width 11 height 11
radio input "true"
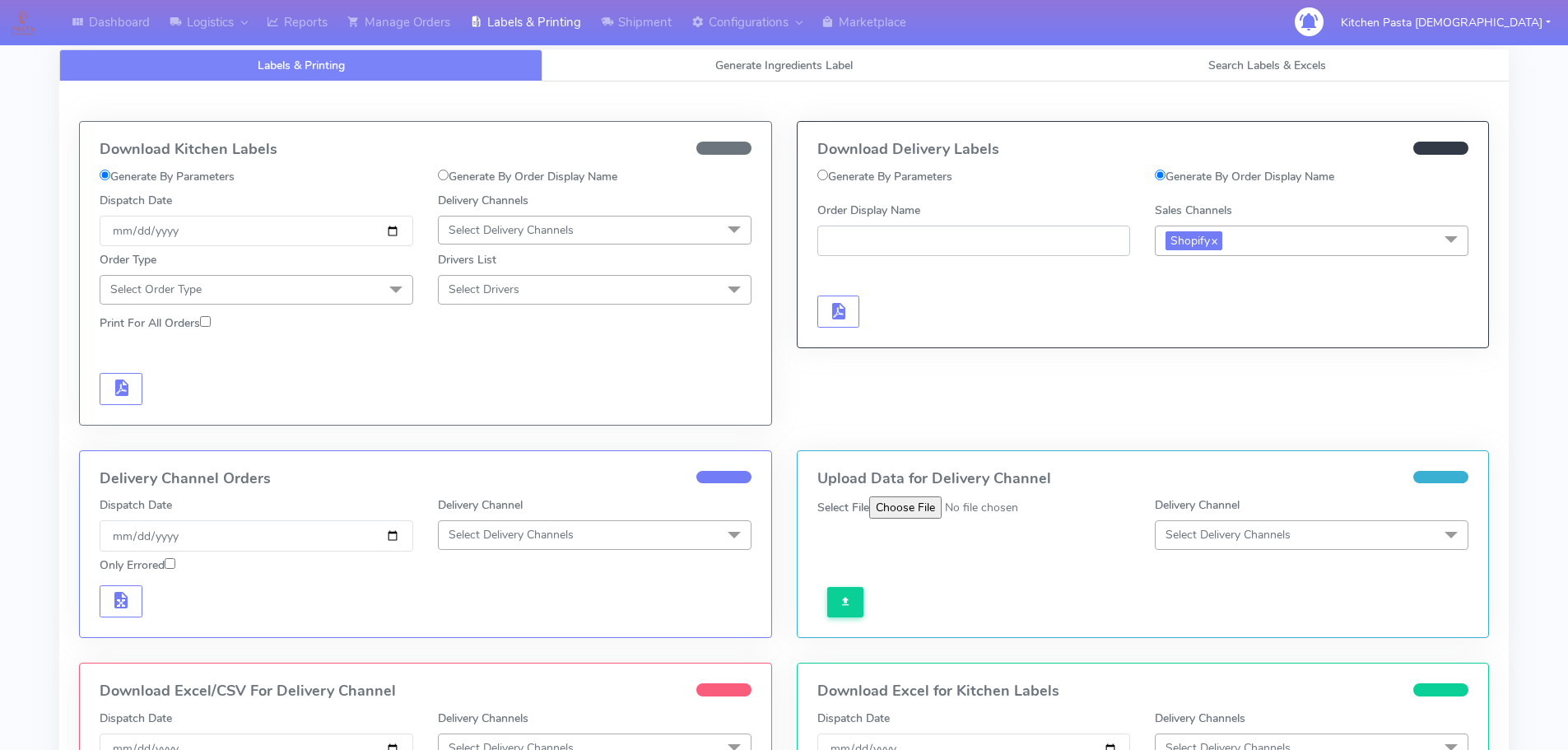
click at [919, 242] on input "Order Display Name" at bounding box center [974, 240] width 314 height 31
drag, startPoint x: 410, startPoint y: 21, endPoint x: 438, endPoint y: 25, distance: 28.3
click at [412, 21] on link "Manage Orders" at bounding box center [398, 22] width 122 height 45
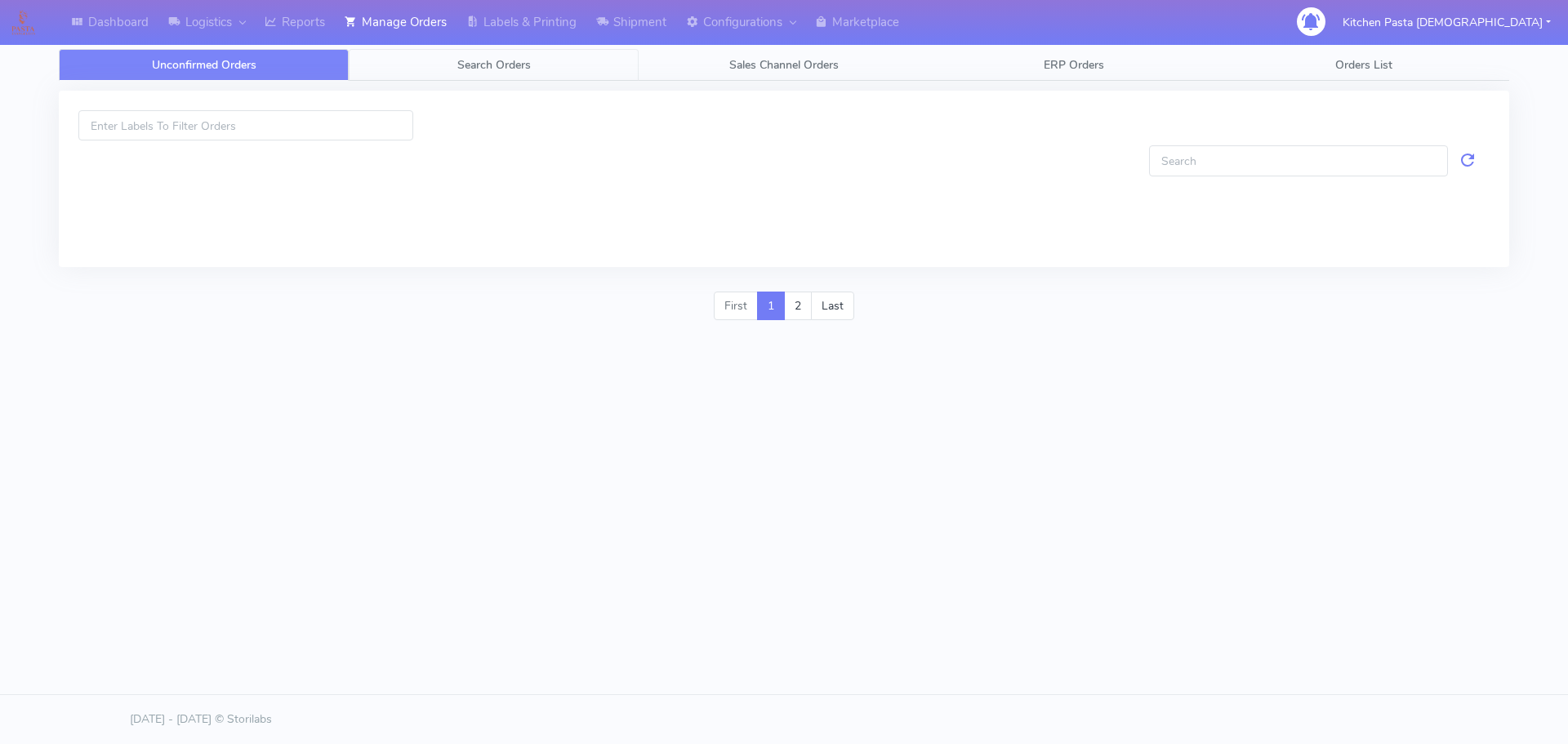
click at [570, 64] on link "Search Orders" at bounding box center [494, 65] width 290 height 31
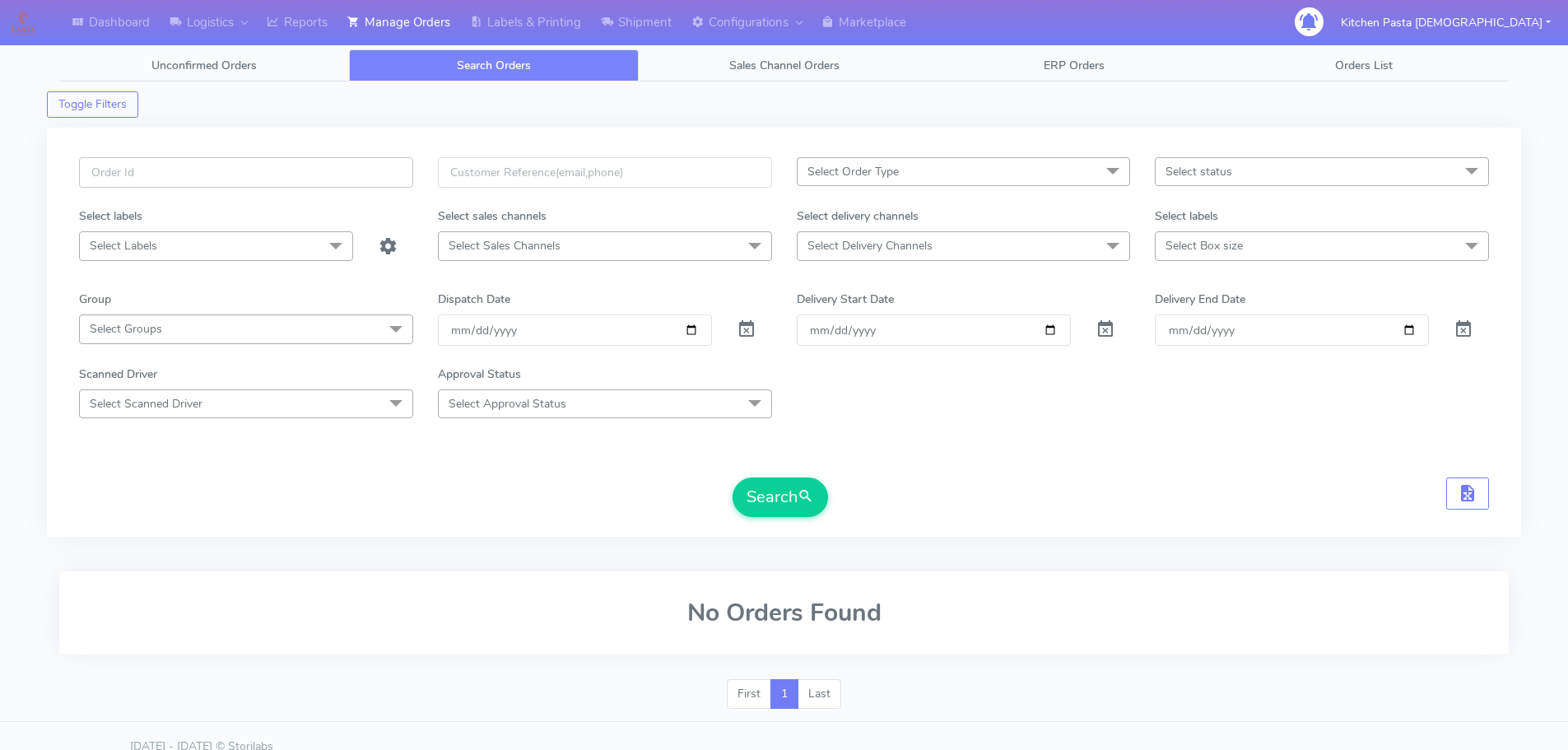
scroll to position [3, 0]
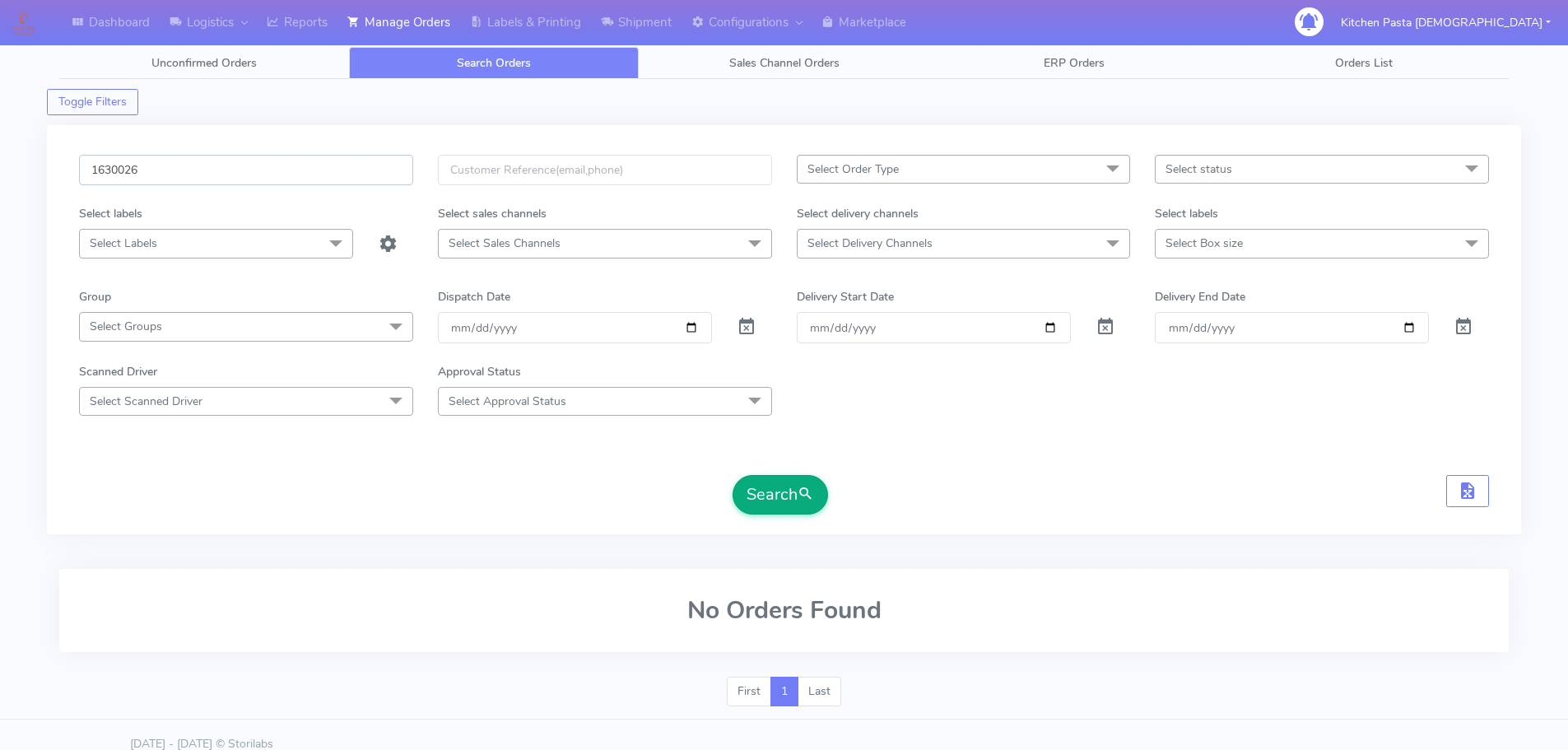
type input "1630026"
click at [790, 502] on button "Search" at bounding box center [780, 494] width 96 height 40
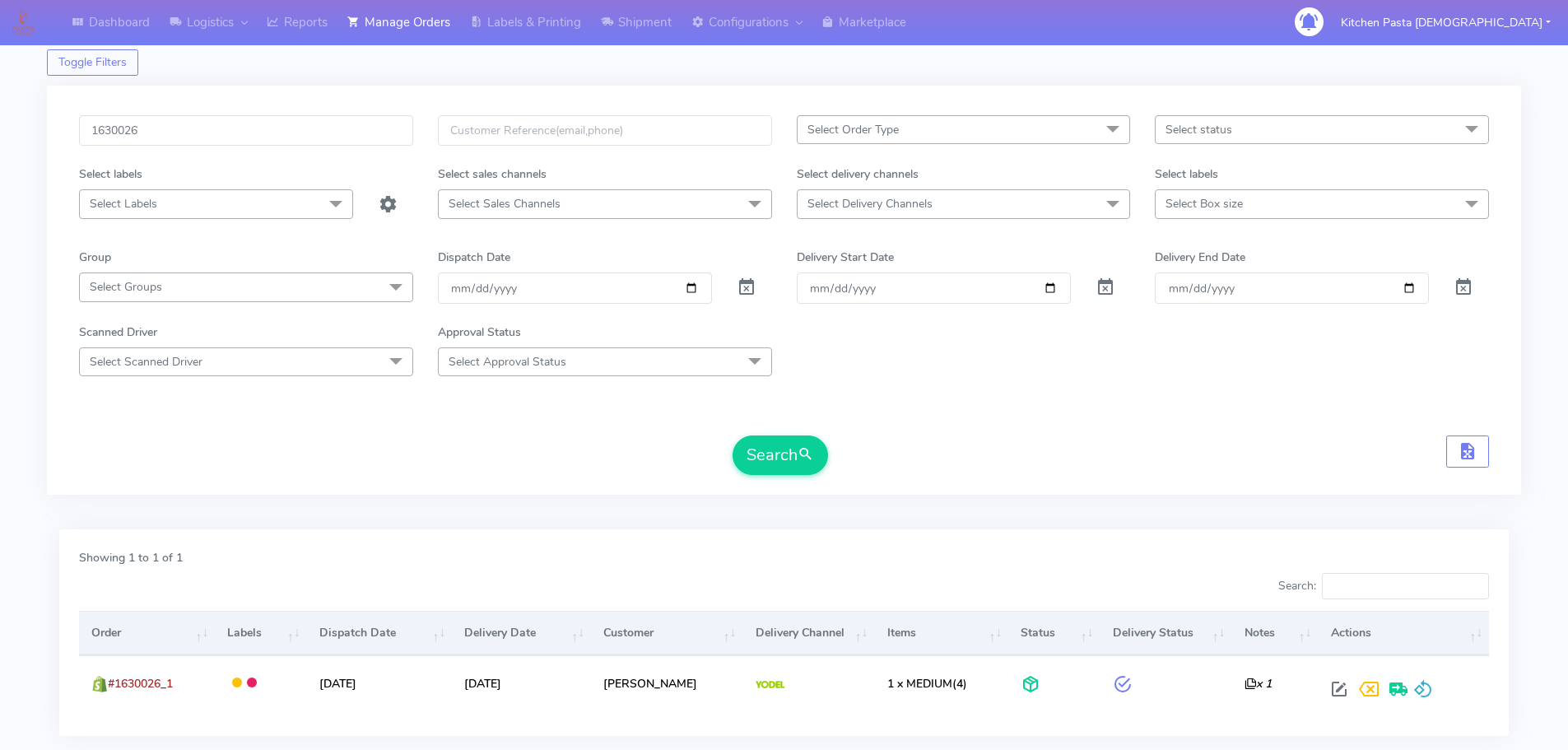
scroll to position [144, 0]
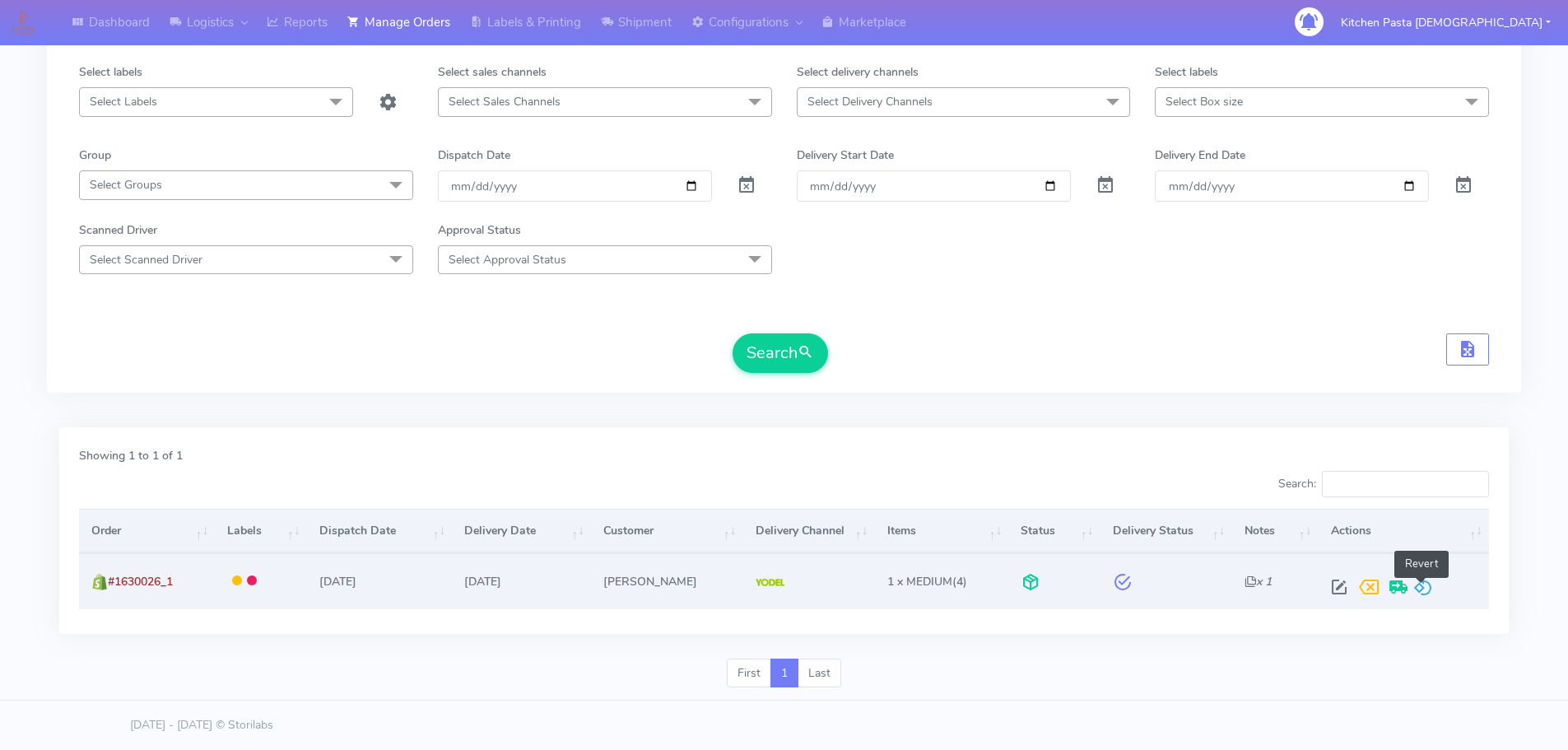
click at [1425, 589] on span at bounding box center [1423, 591] width 19 height 16
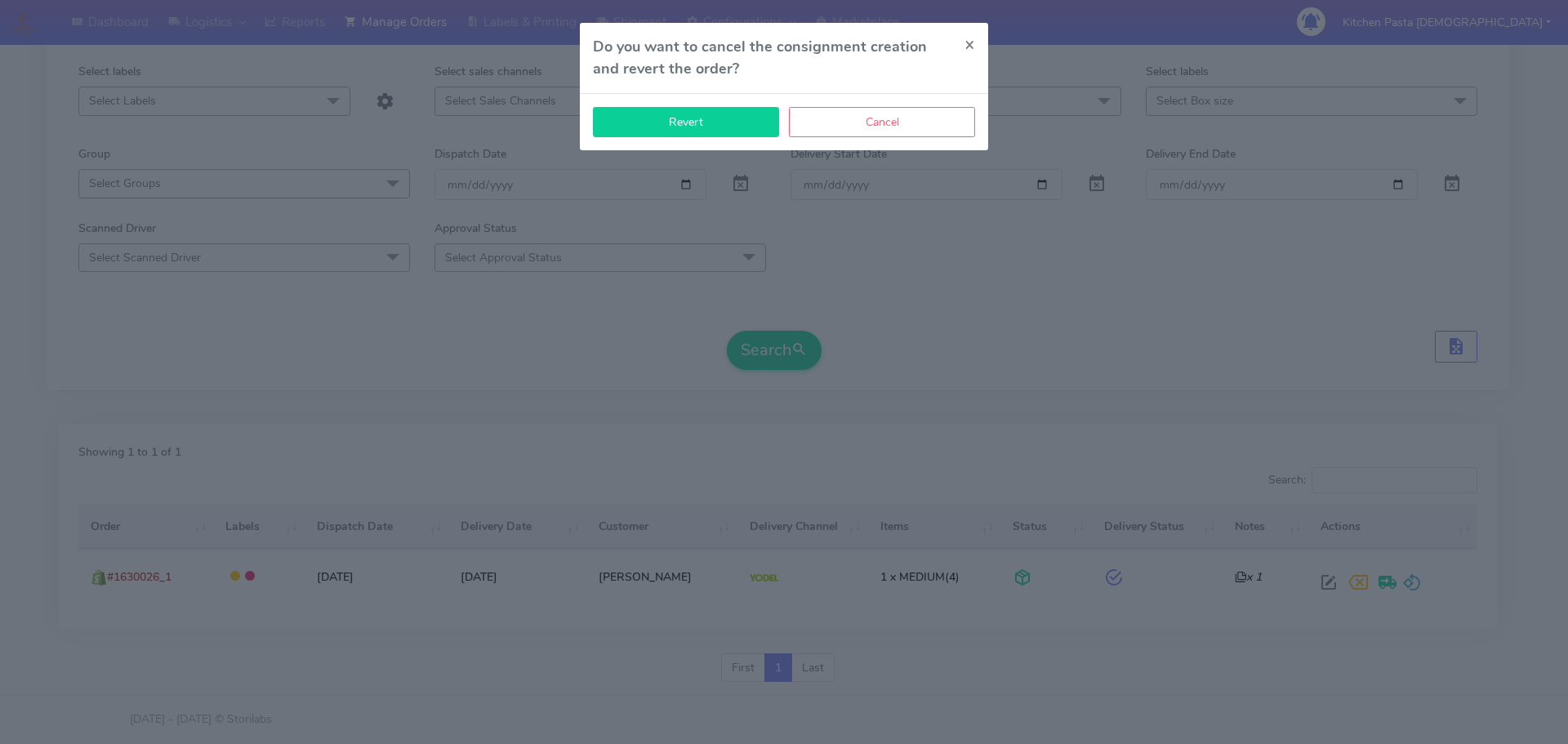
click at [695, 119] on button "Revert" at bounding box center [685, 122] width 186 height 31
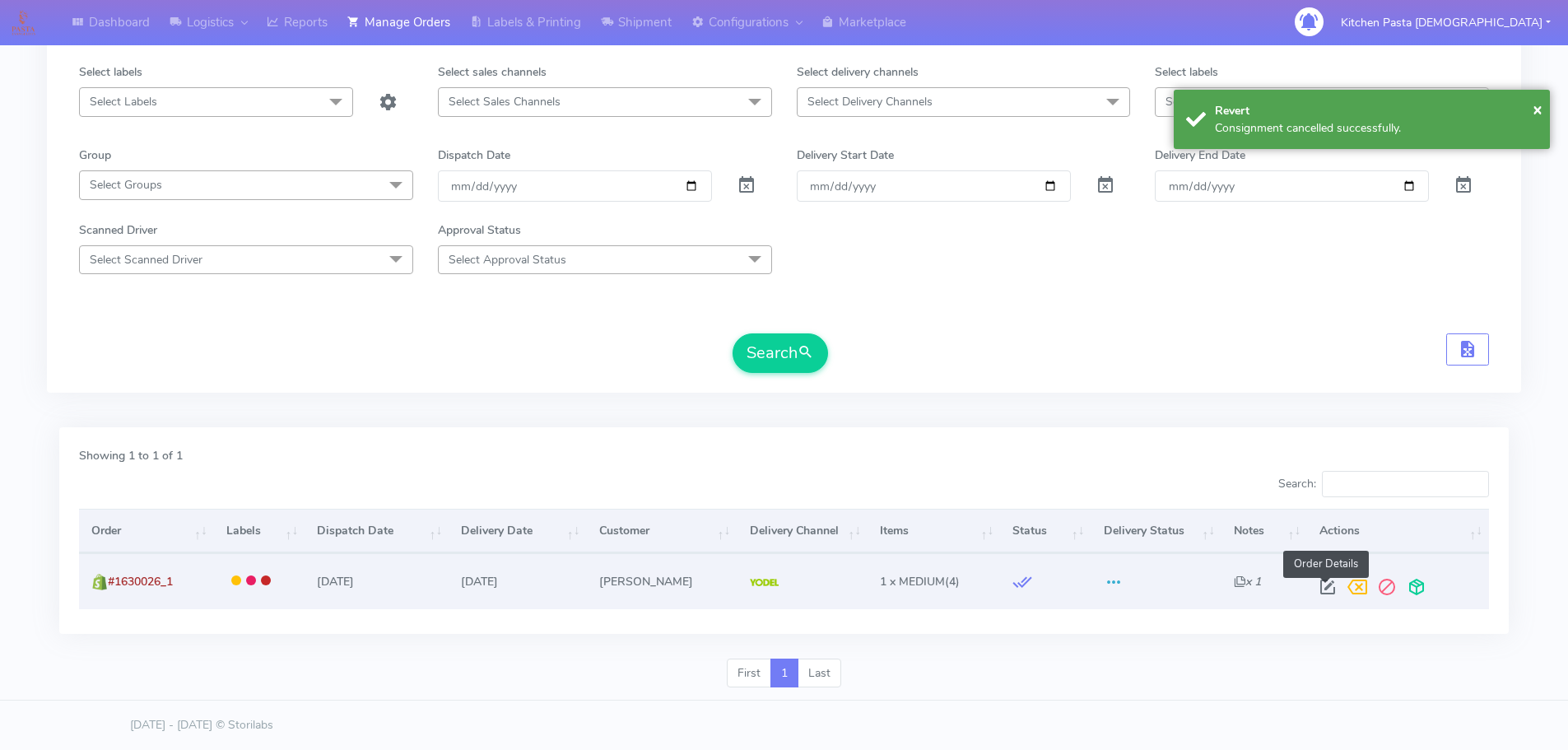
click at [1328, 583] on span at bounding box center [1328, 591] width 30 height 16
select select "5"
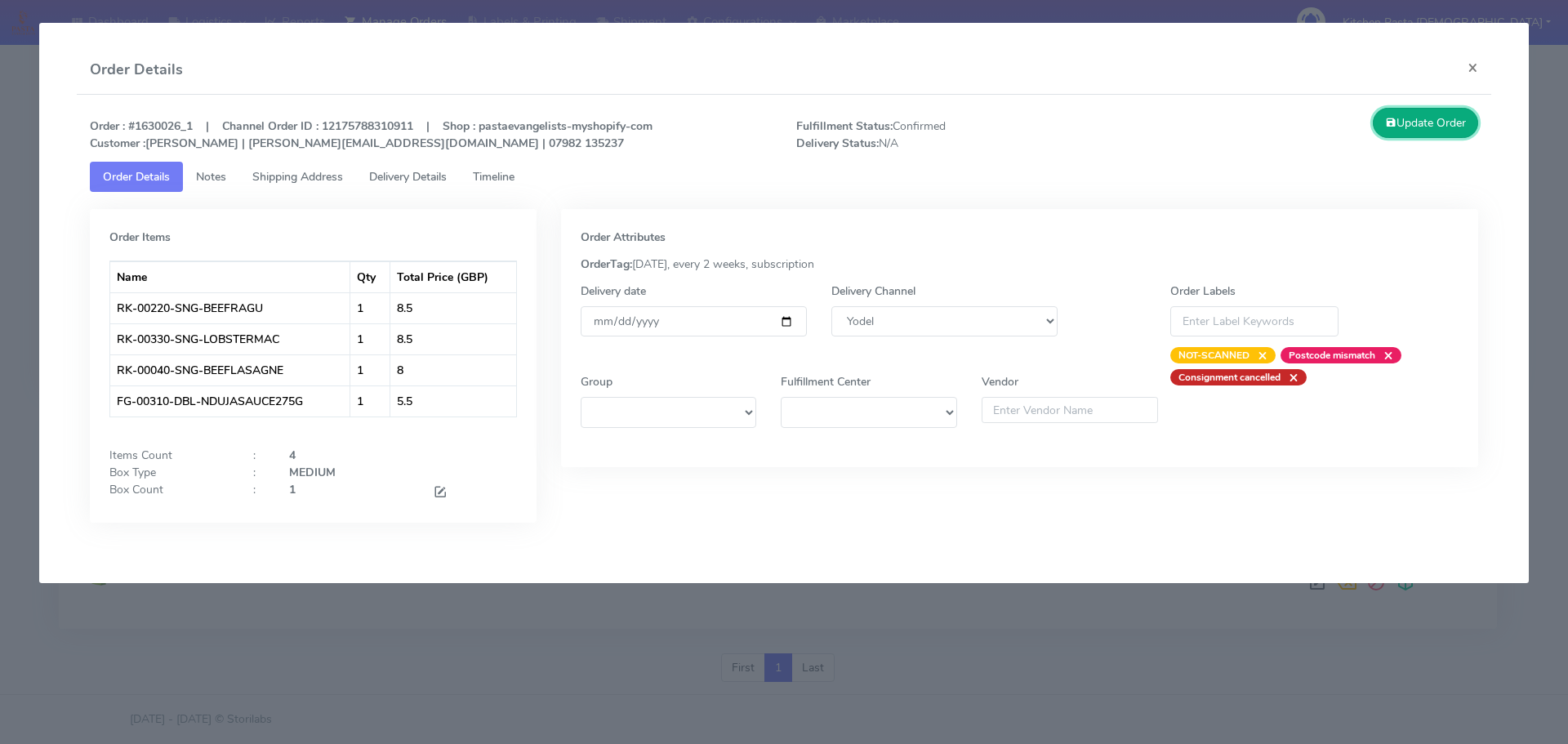
click at [1426, 108] on button "Update Order" at bounding box center [1426, 123] width 106 height 31
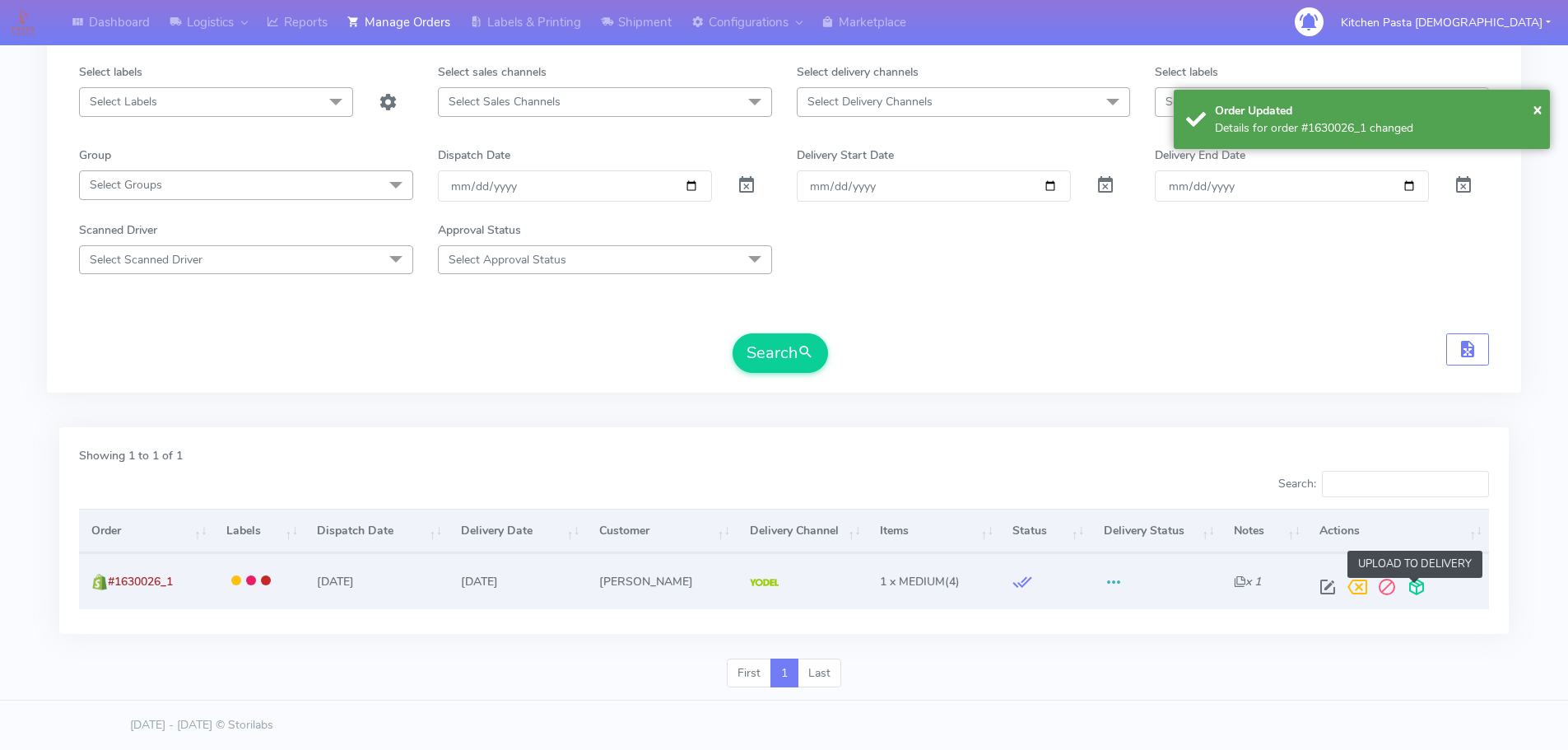
click at [1418, 583] on span at bounding box center [1417, 591] width 30 height 16
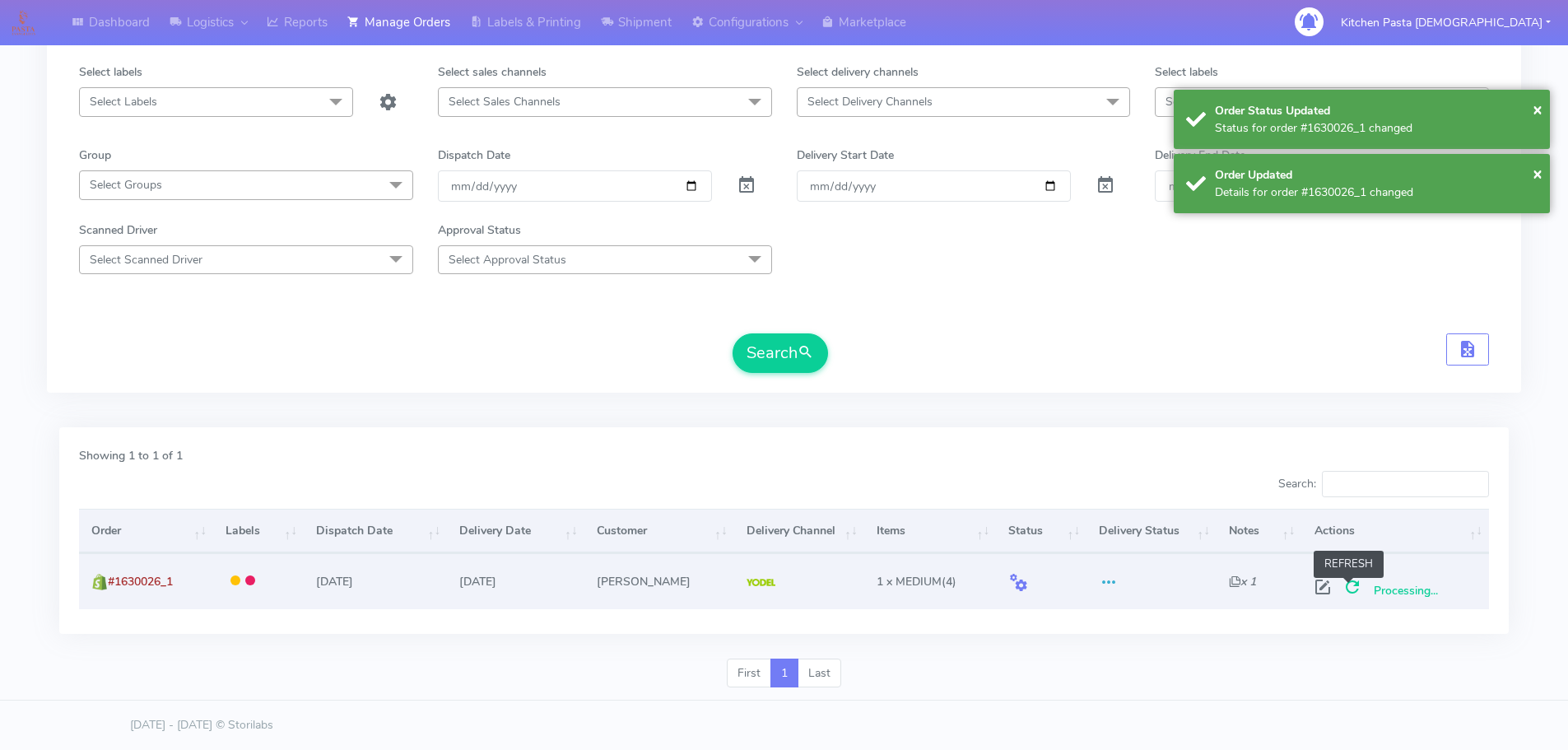
click at [1347, 586] on span at bounding box center [1353, 591] width 30 height 16
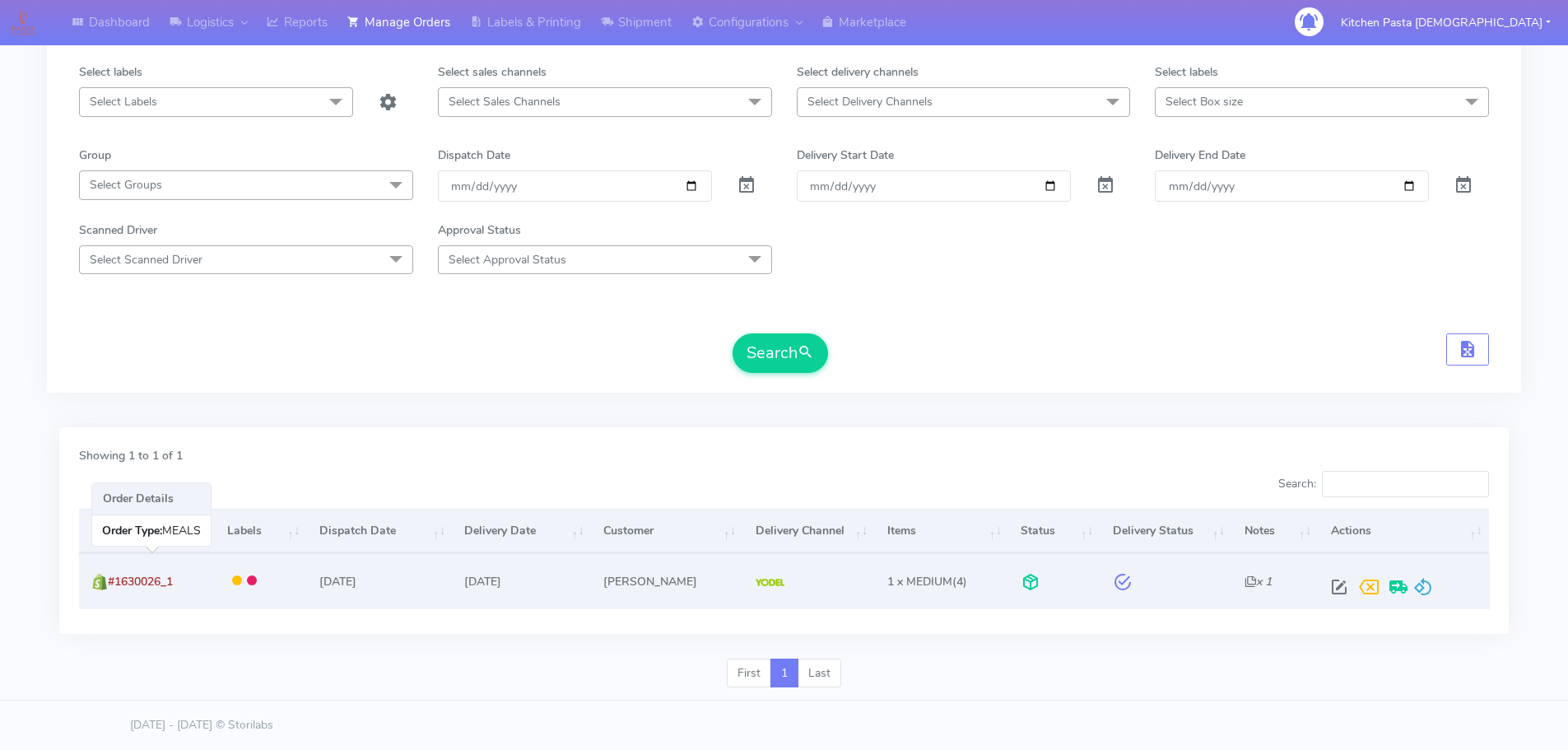
drag, startPoint x: 187, startPoint y: 587, endPoint x: 114, endPoint y: 587, distance: 73.0
click at [114, 587] on td "#1630026_1" at bounding box center [147, 580] width 135 height 55
copy span "#1630026_1"
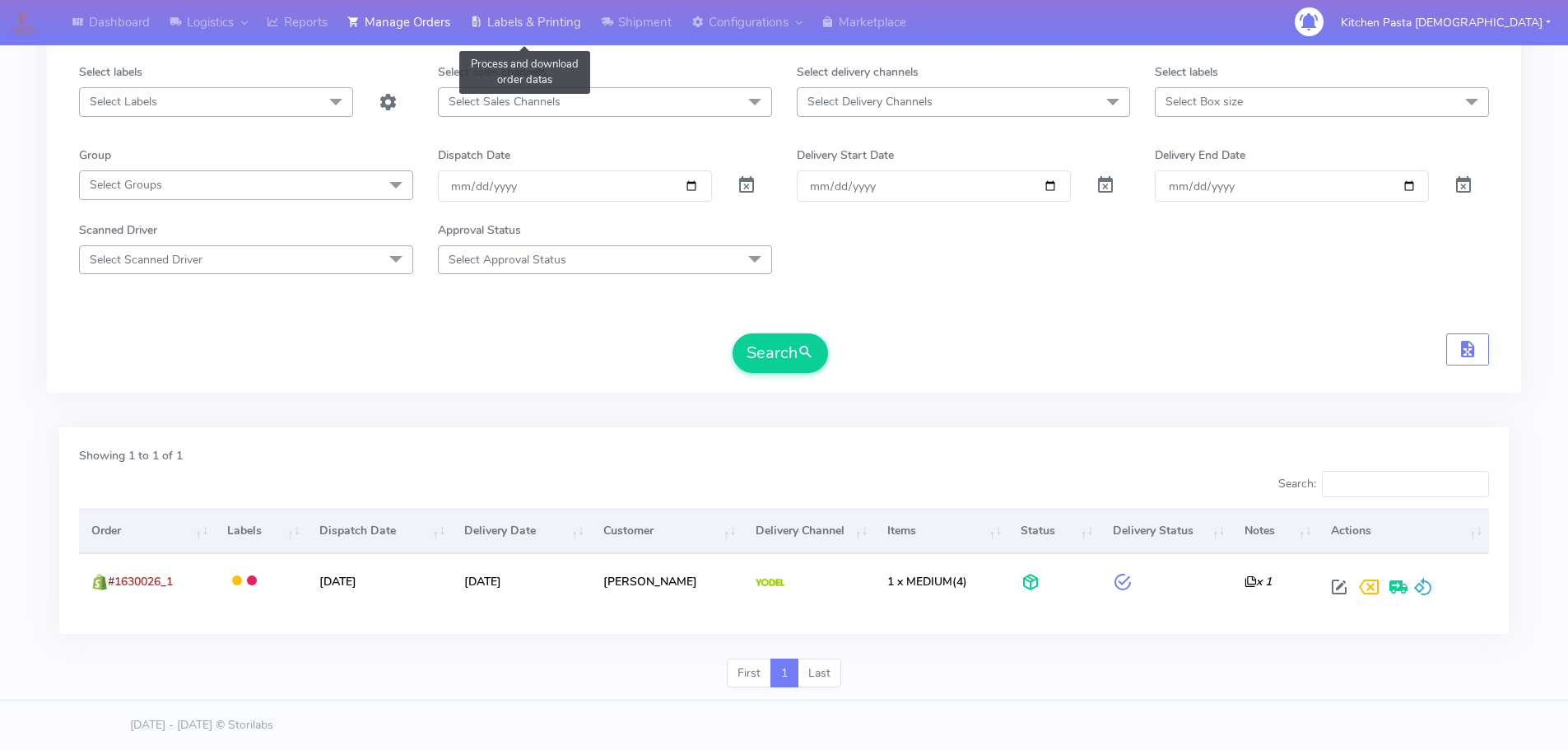
click at [546, 26] on link "Labels & Printing" at bounding box center [525, 22] width 131 height 45
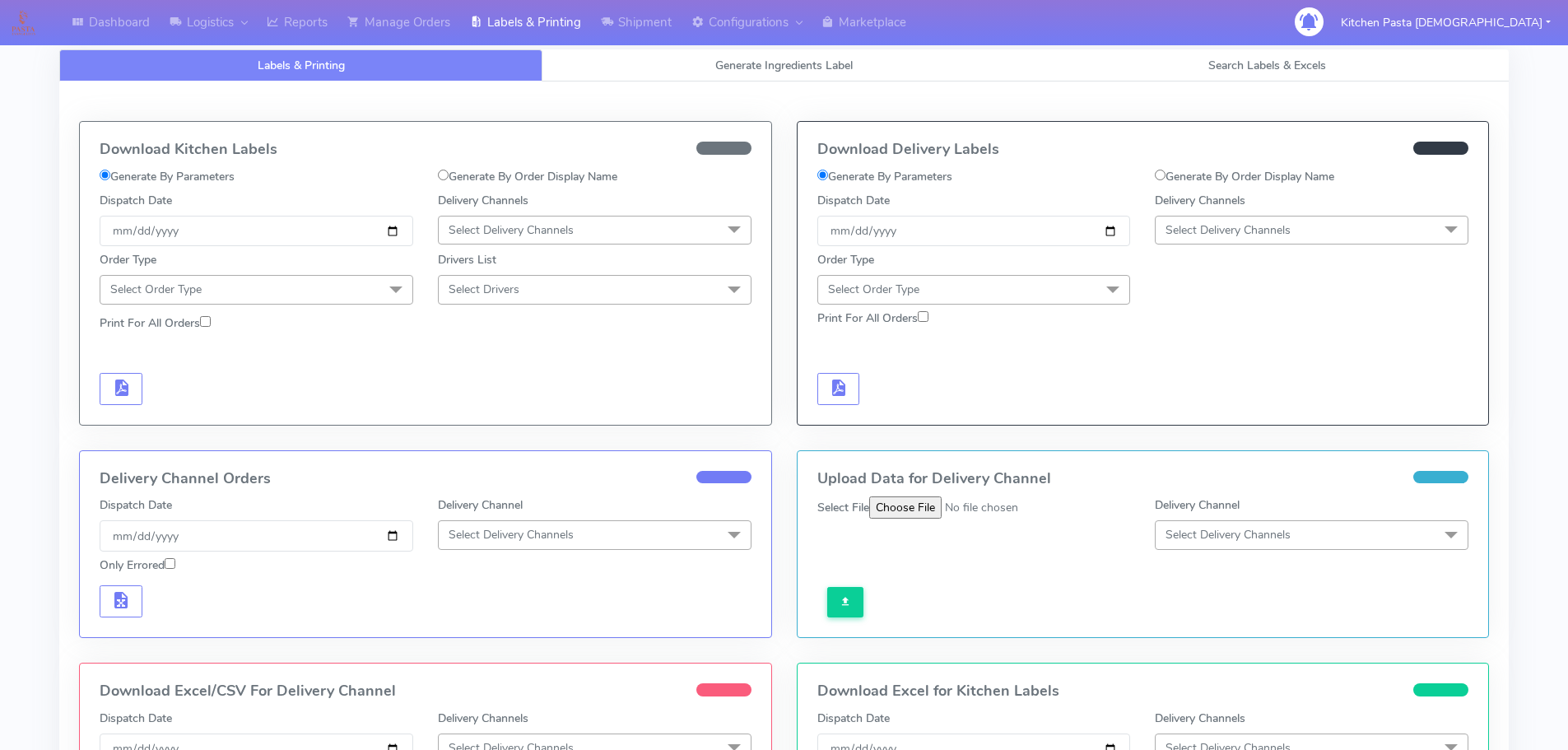
click at [1207, 176] on label "Generate By Order Display Name" at bounding box center [1244, 177] width 179 height 18
click at [1165, 176] on input "Generate By Order Display Name" at bounding box center [1160, 175] width 11 height 11
radio input "true"
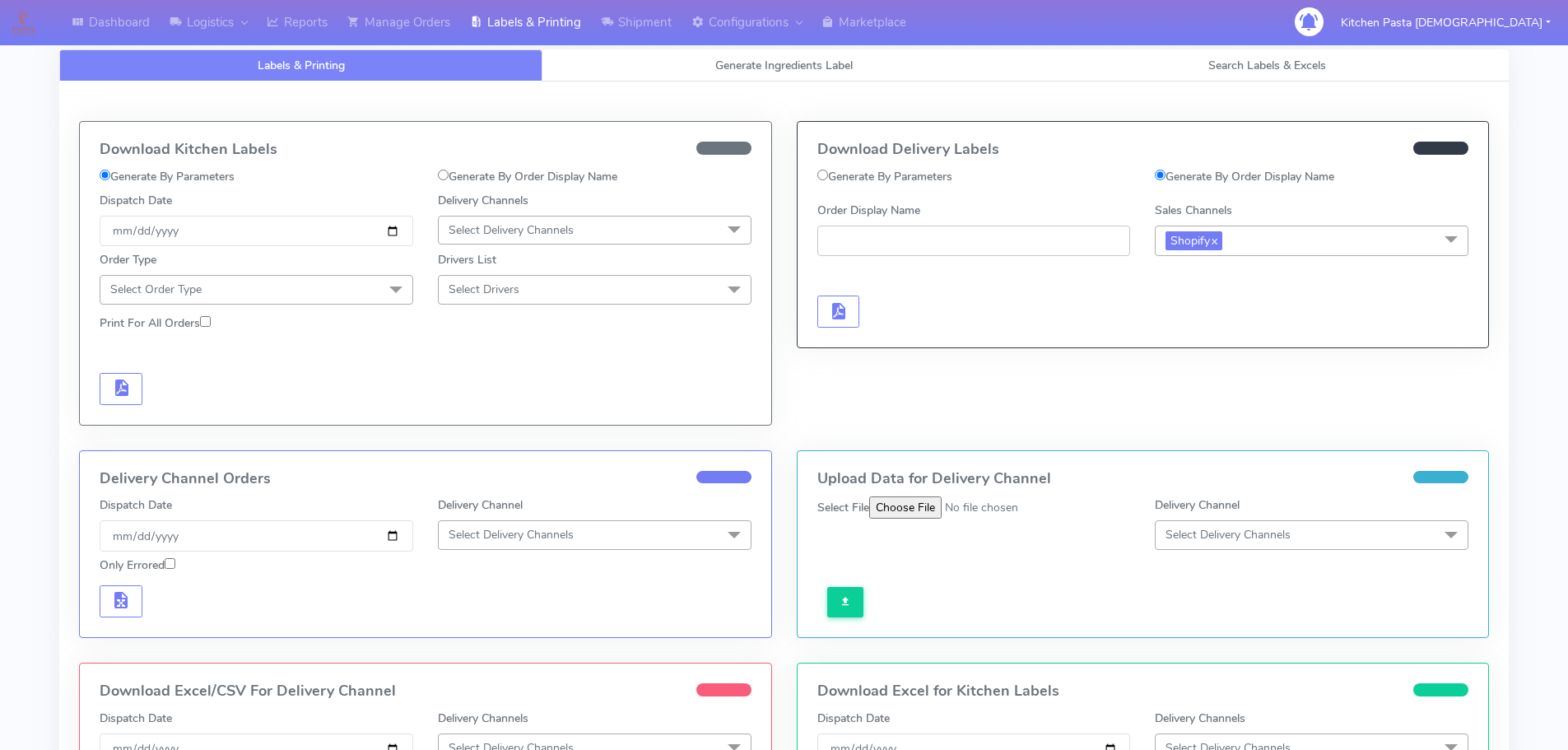
paste input "#1630026_1"
type input "#1630026_1"
click at [854, 306] on button "button" at bounding box center [838, 311] width 43 height 32
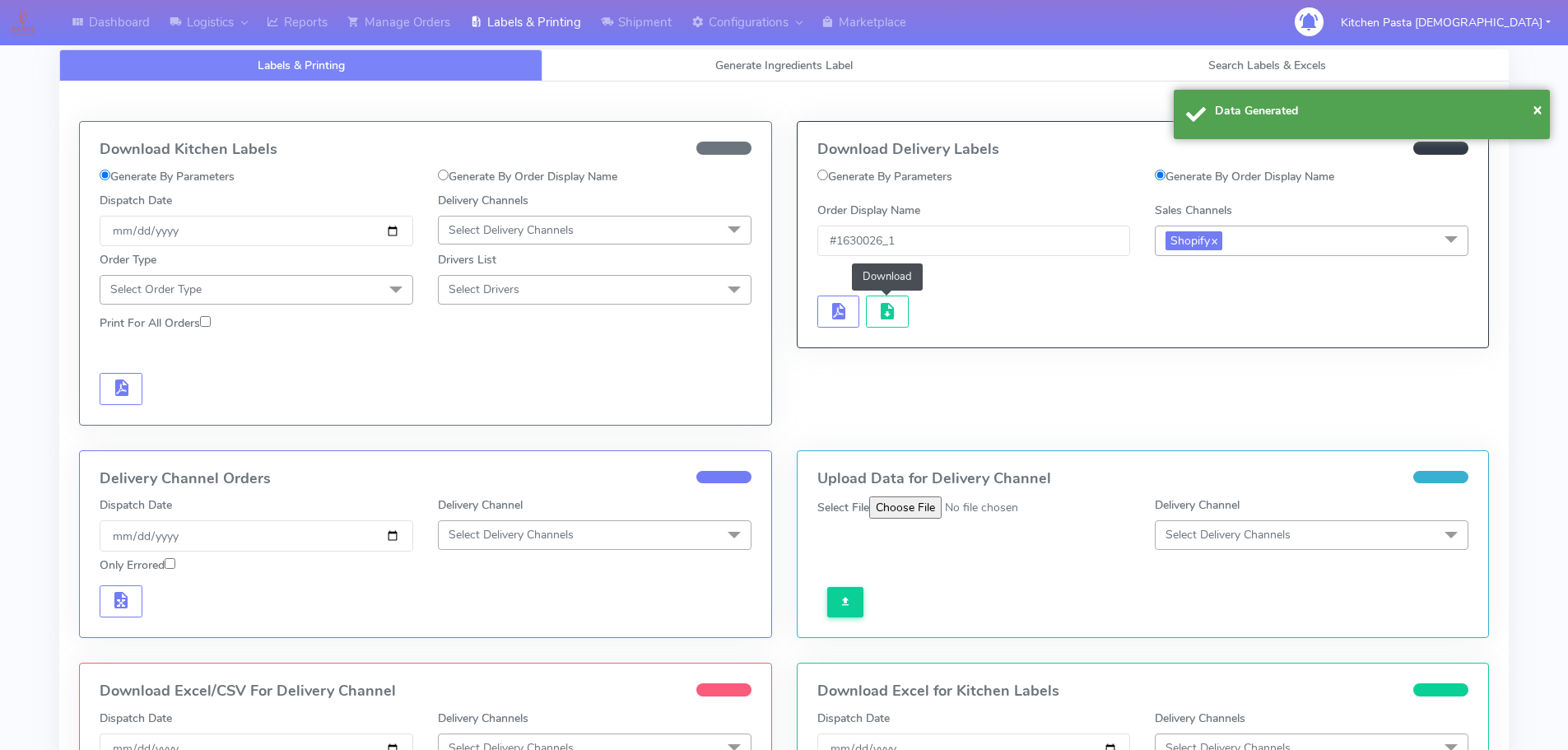
click at [872, 306] on button "button" at bounding box center [887, 311] width 43 height 32
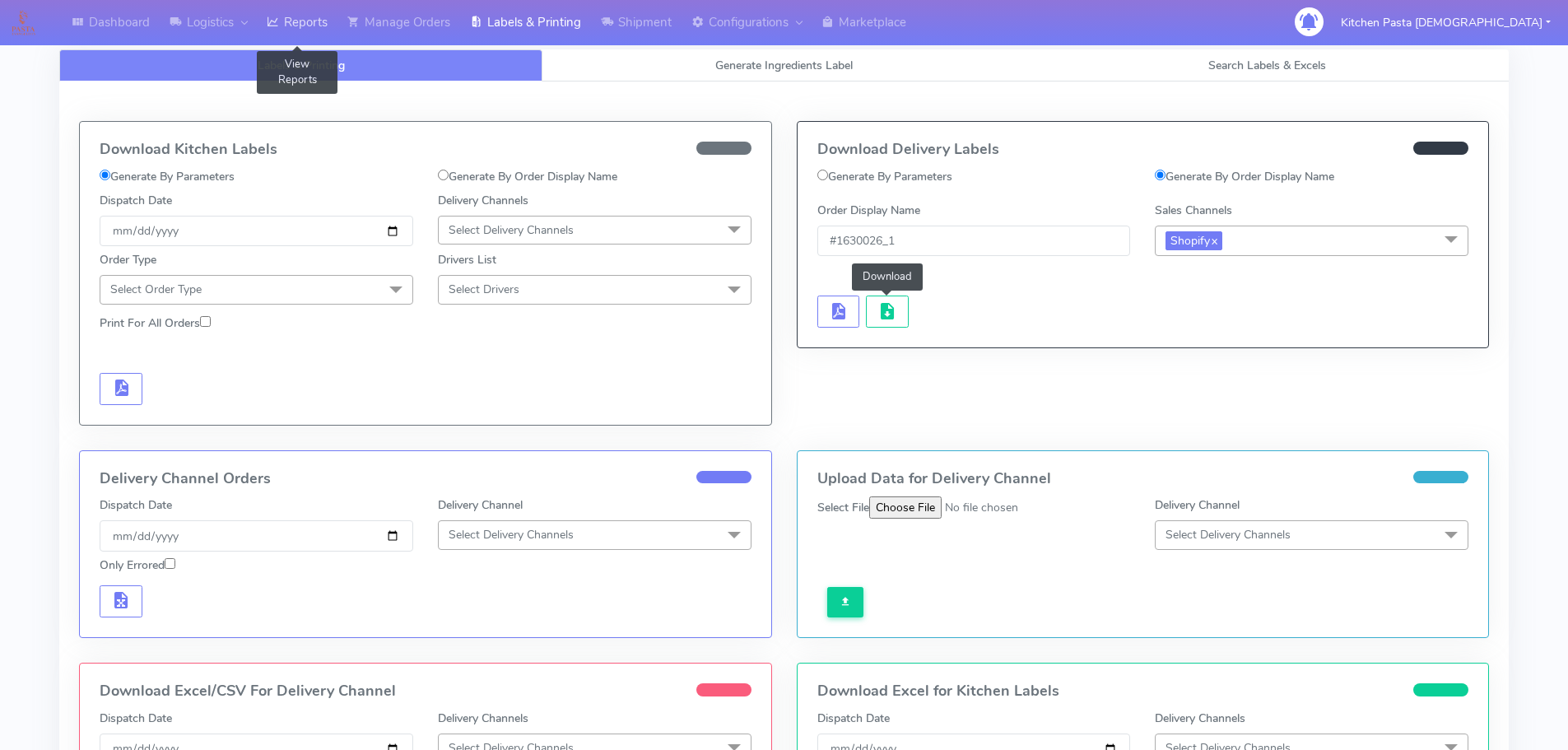
click at [275, 9] on link "Reports" at bounding box center [297, 22] width 81 height 45
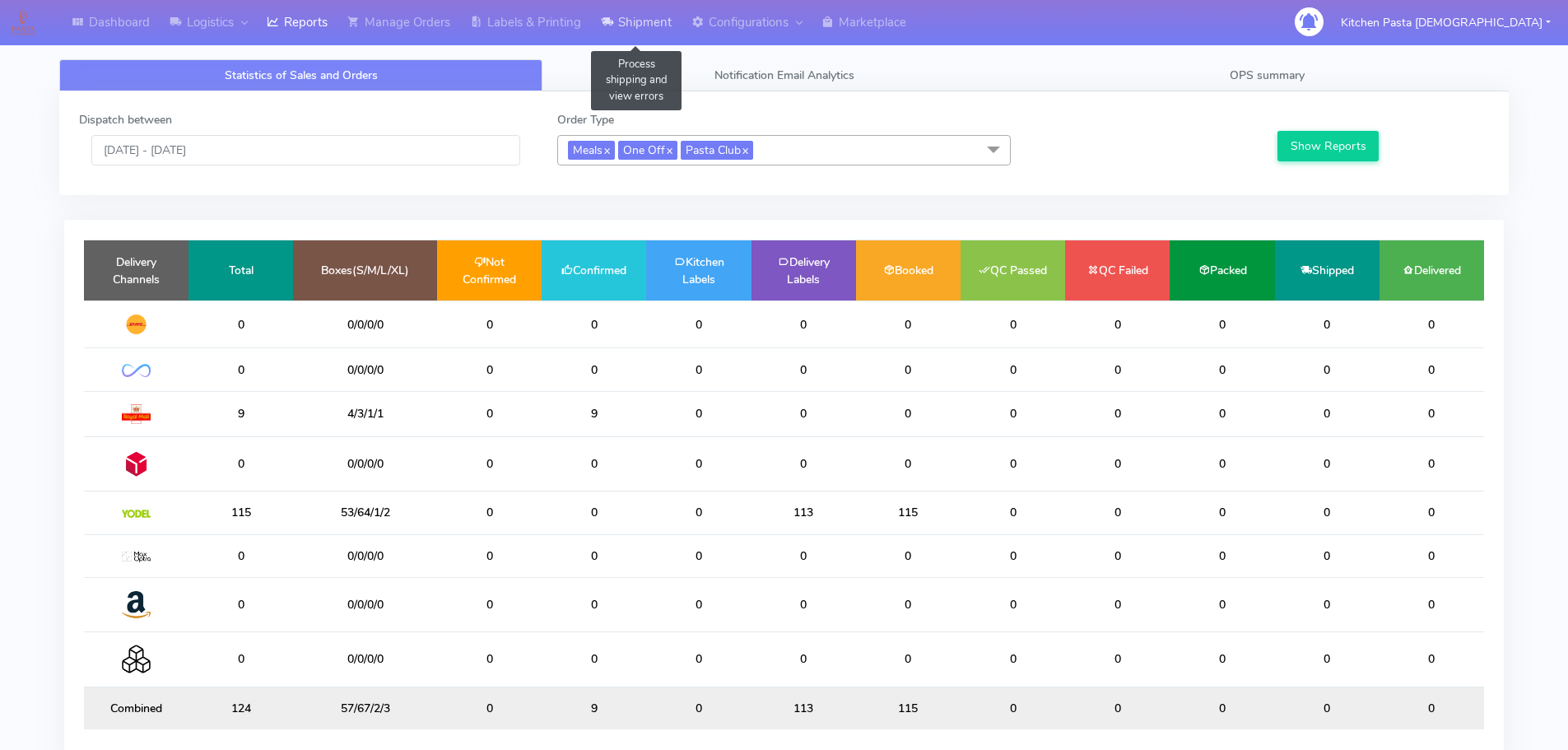
click at [665, 18] on link "Shipment" at bounding box center [636, 22] width 91 height 45
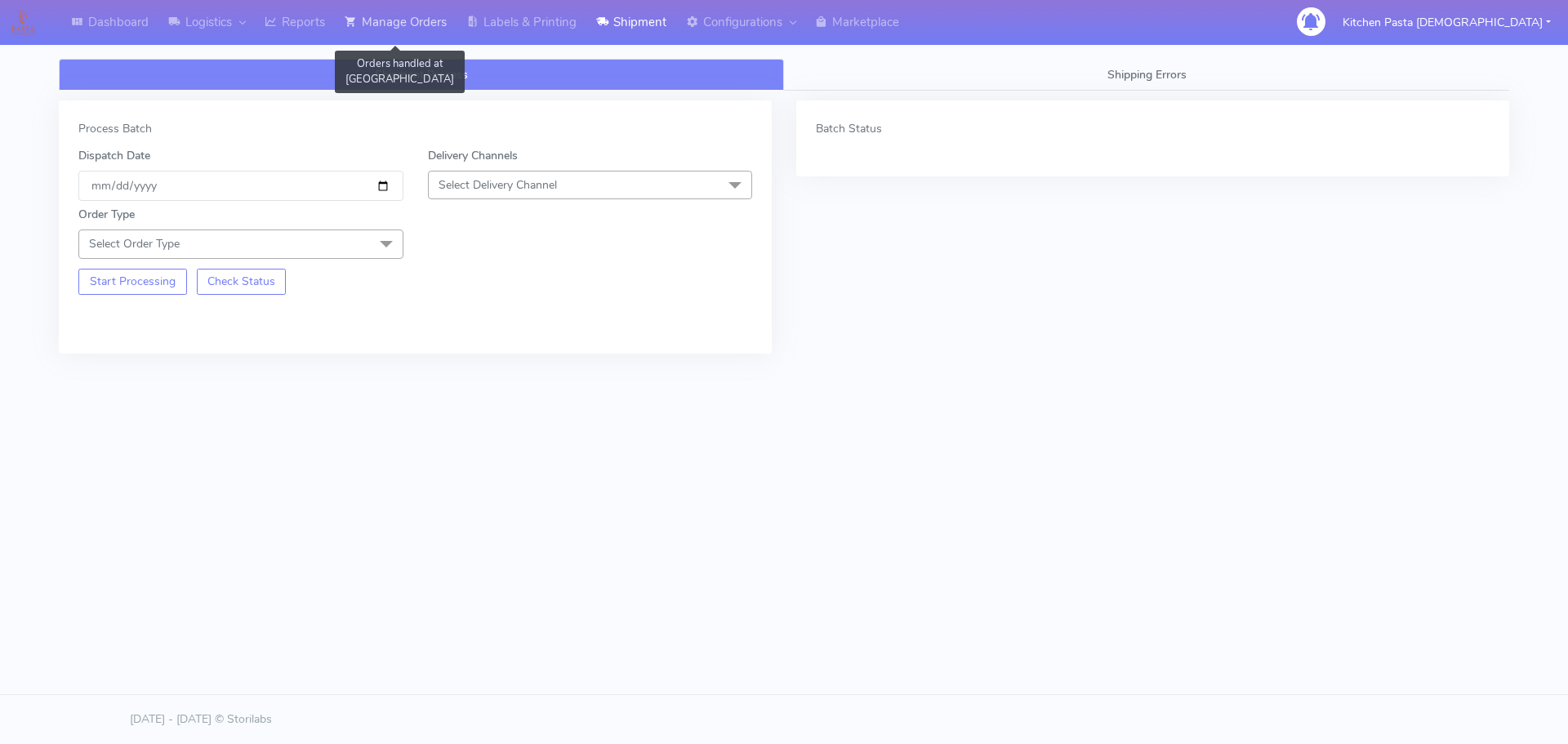
click at [423, 32] on link "Manage Orders" at bounding box center [395, 22] width 121 height 44
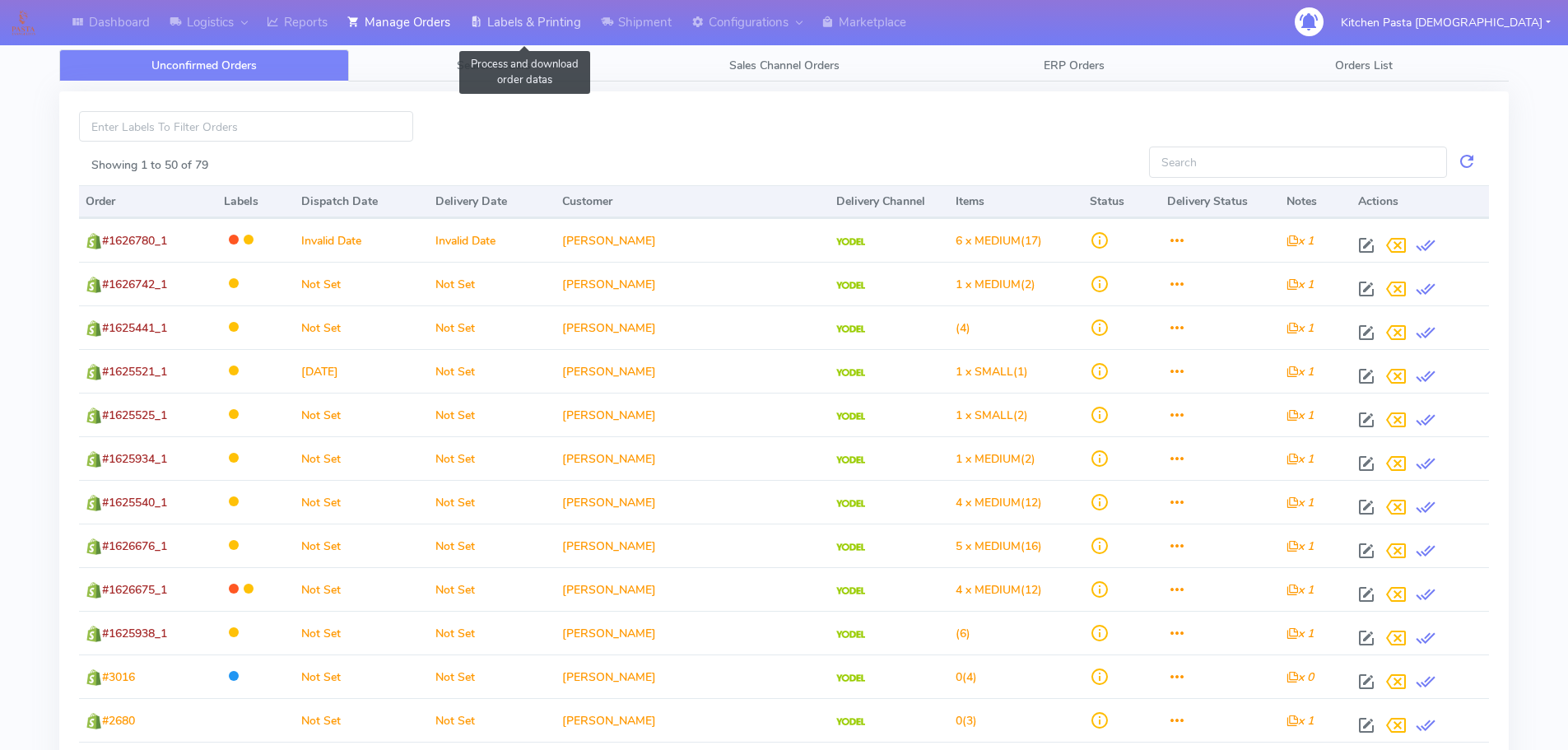
click at [496, 17] on link "Labels & Printing" at bounding box center [525, 22] width 131 height 45
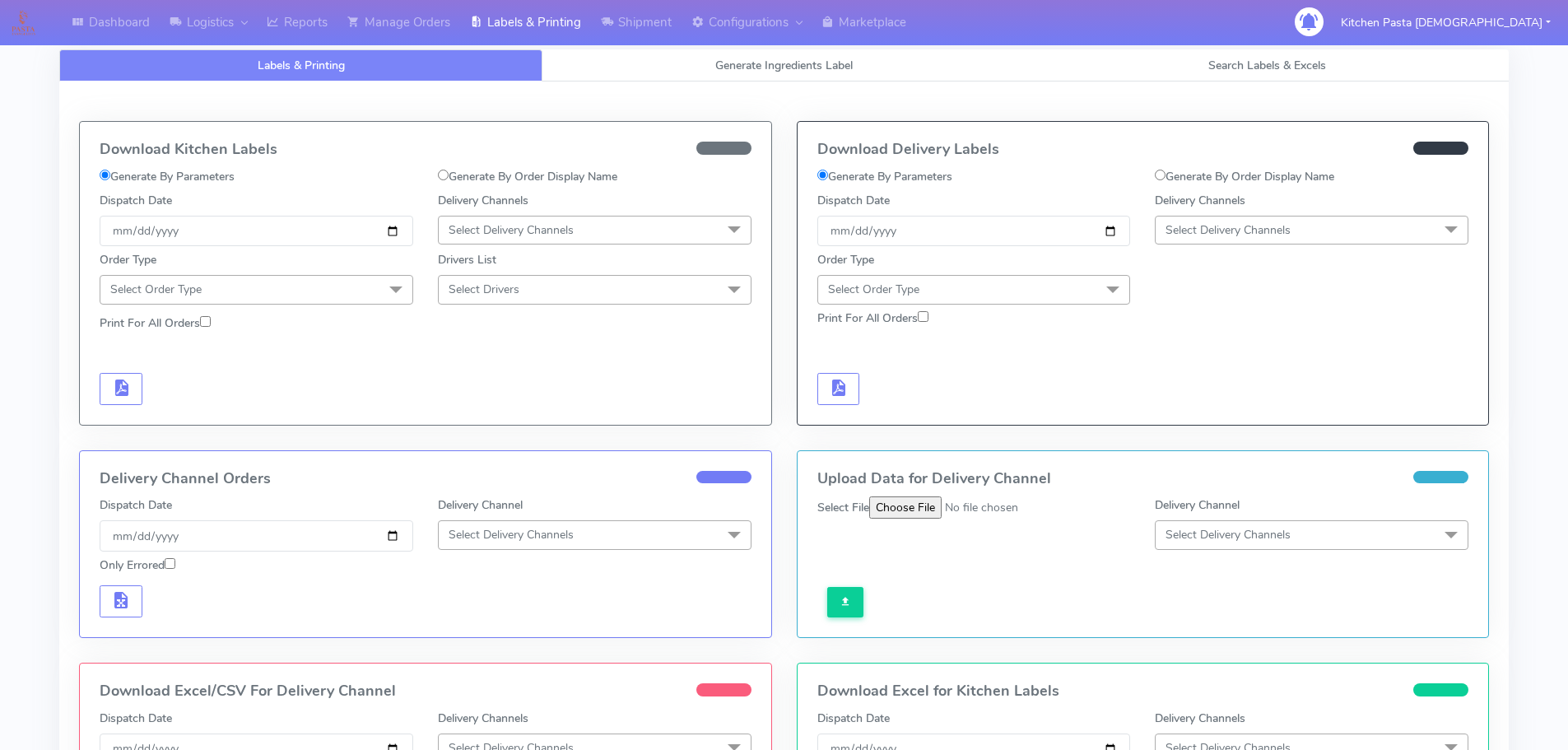
click at [486, 228] on span "Select Delivery Channels" at bounding box center [511, 230] width 125 height 16
click at [481, 356] on div "Royal Mail" at bounding box center [594, 361] width 295 height 18
click at [344, 291] on span "Select Order Type" at bounding box center [256, 289] width 314 height 29
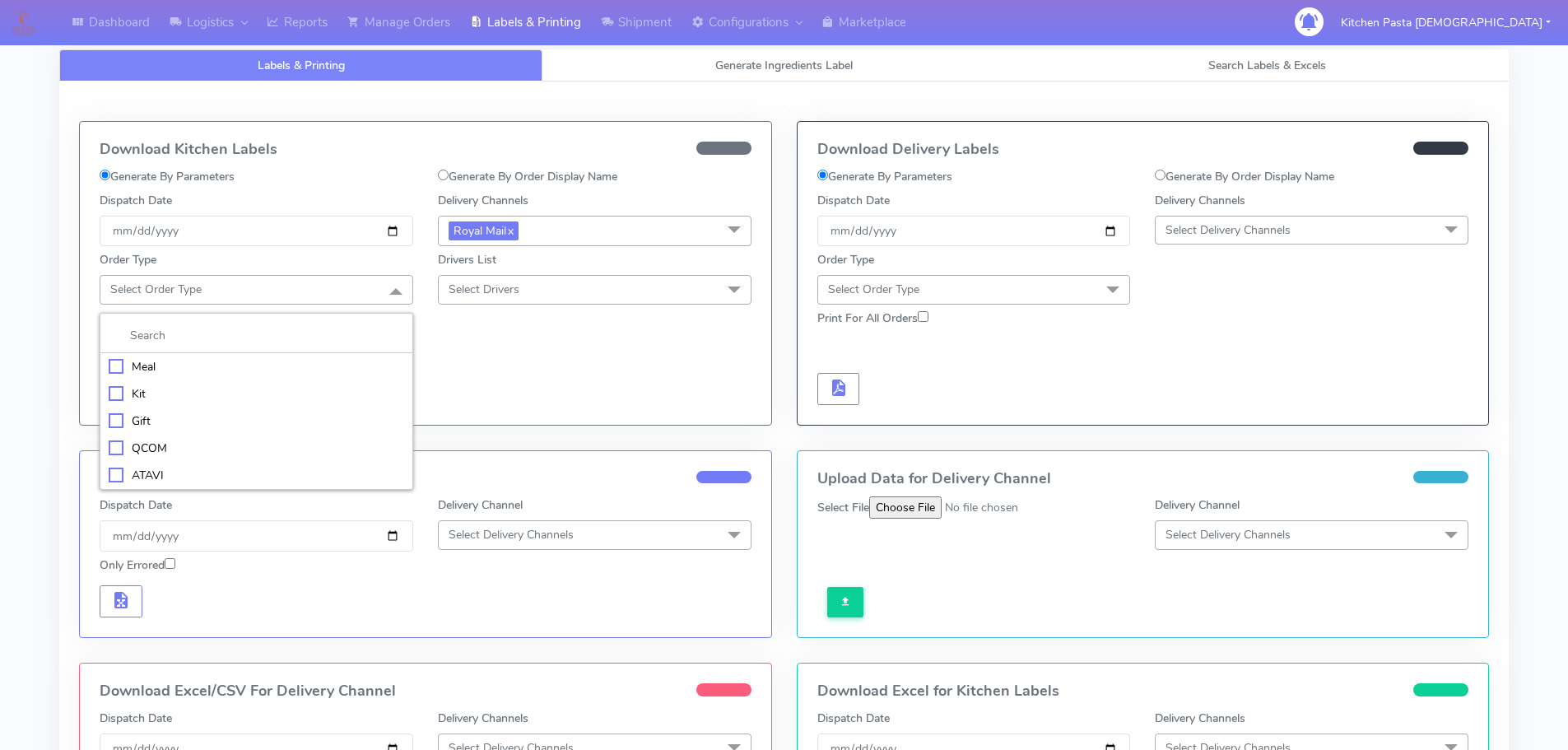
click at [193, 353] on li "Meal" at bounding box center [256, 366] width 312 height 27
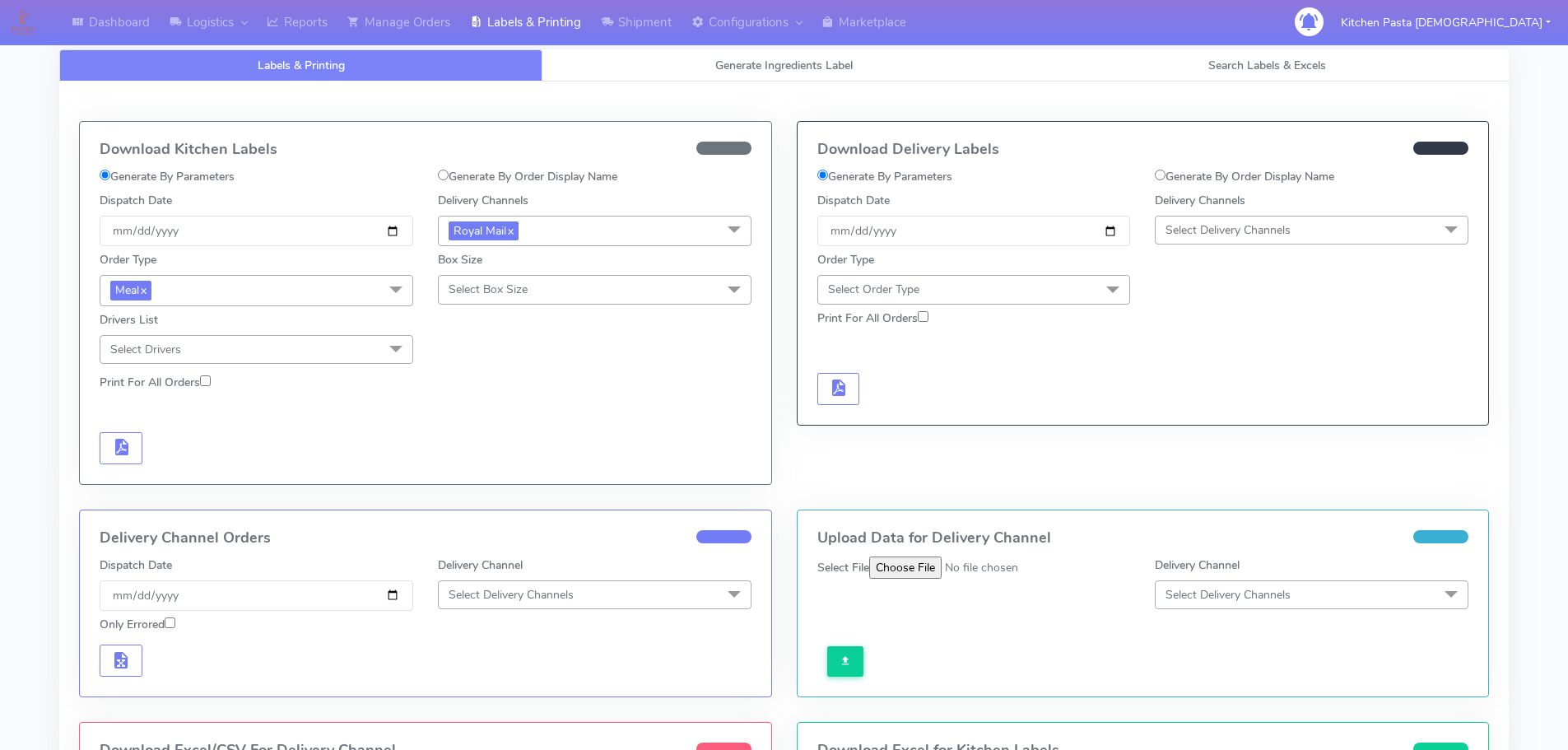
click at [498, 273] on div "Box Size Select Box Size Small Small-PR-1 Medium Large Mega" at bounding box center [594, 275] width 339 height 59
click at [499, 289] on span "Select Box Size" at bounding box center [488, 289] width 79 height 16
click at [478, 470] on div "Mega" at bounding box center [594, 476] width 295 height 18
click at [120, 457] on span "button" at bounding box center [120, 451] width 19 height 16
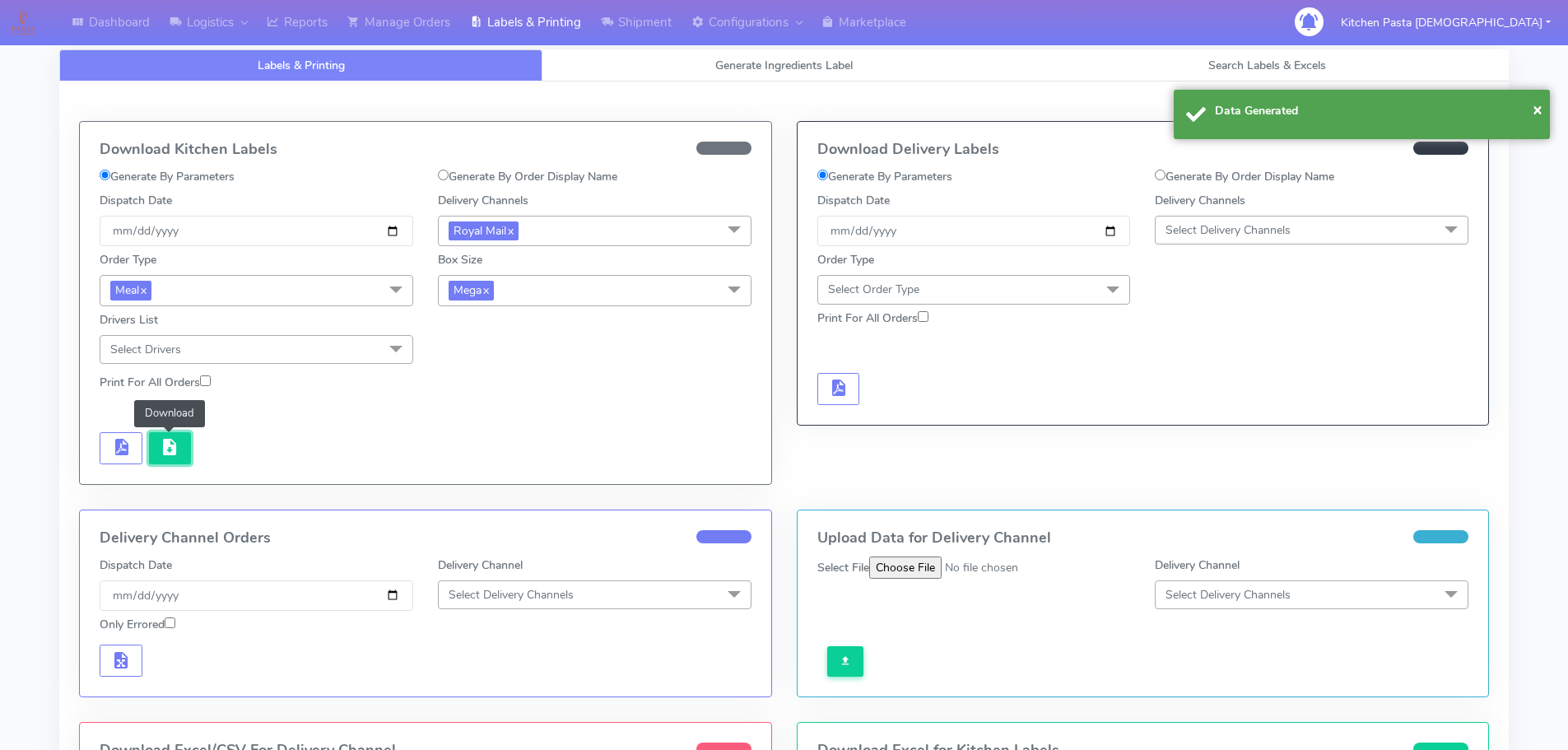
click at [164, 443] on span "button" at bounding box center [170, 451] width 19 height 16
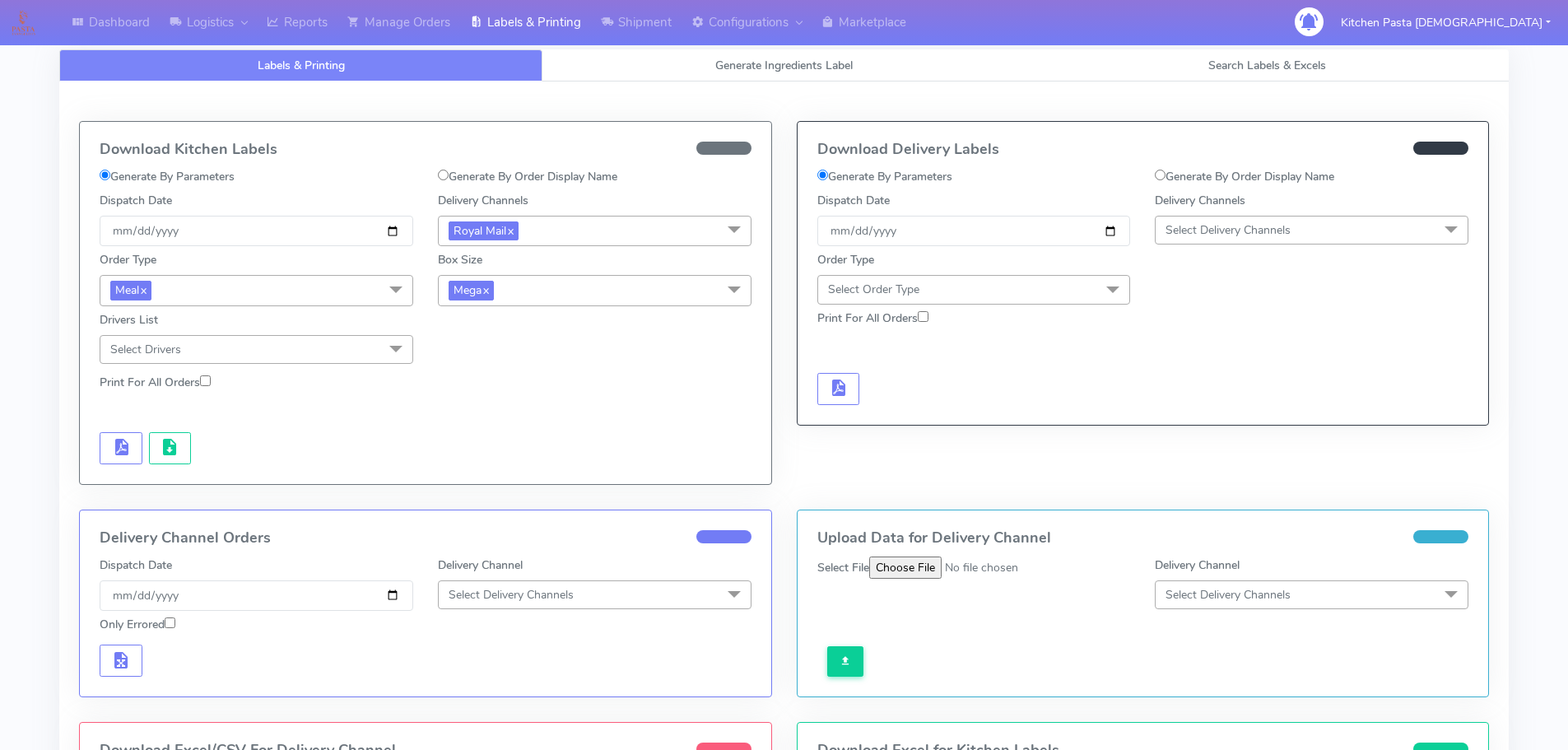
drag, startPoint x: 529, startPoint y: 293, endPoint x: 479, endPoint y: 407, distance: 124.5
click at [529, 293] on span "Mega x" at bounding box center [594, 290] width 314 height 31
click at [484, 445] on div "Large" at bounding box center [594, 450] width 295 height 18
click at [120, 452] on span "button" at bounding box center [120, 451] width 19 height 16
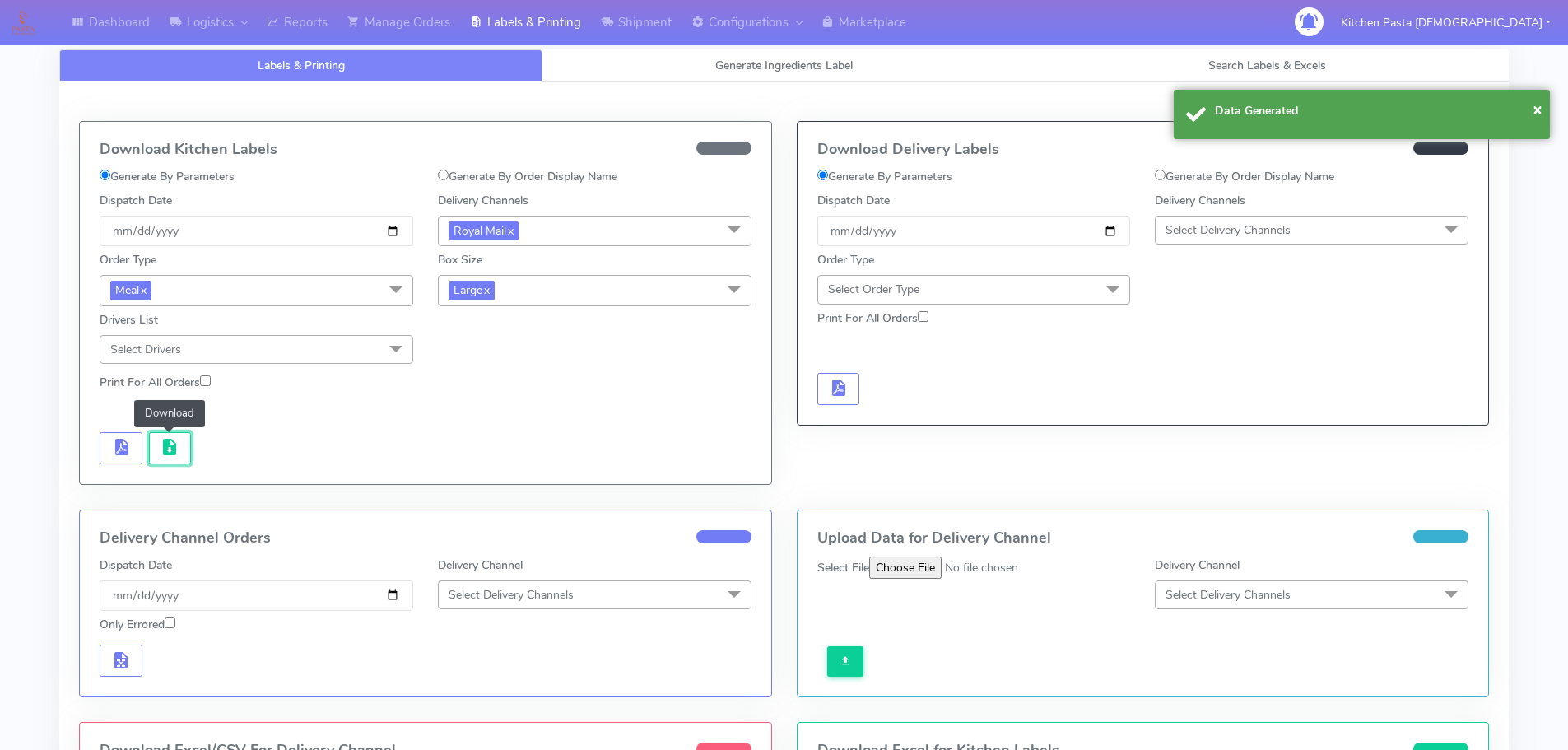
click at [160, 455] on span "button" at bounding box center [170, 451] width 19 height 16
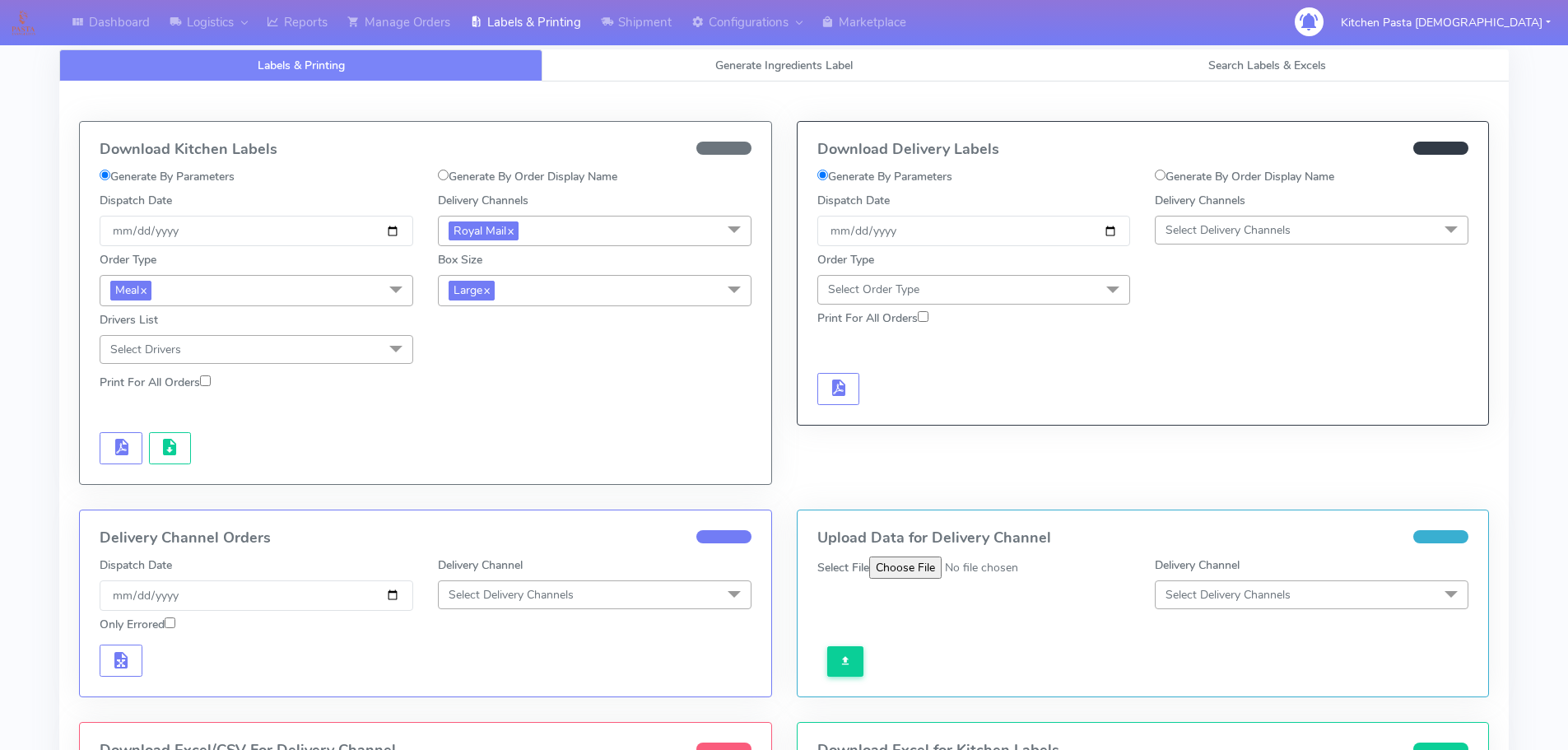
click at [637, 298] on span "Large x" at bounding box center [594, 290] width 314 height 31
click at [448, 420] on div "Medium" at bounding box center [594, 423] width 295 height 18
click at [104, 456] on button "button" at bounding box center [120, 448] width 43 height 32
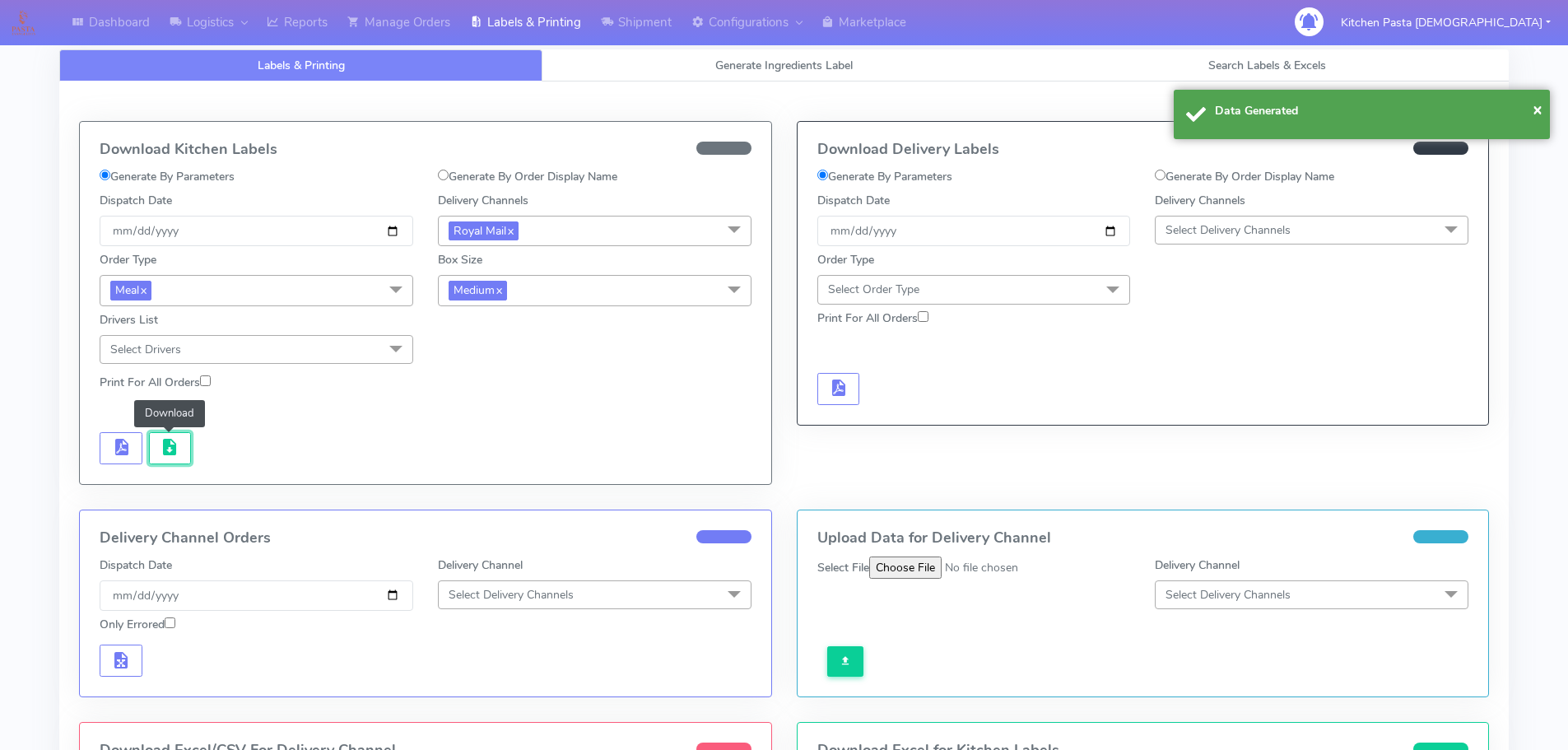
click at [151, 458] on button "button" at bounding box center [170, 448] width 43 height 32
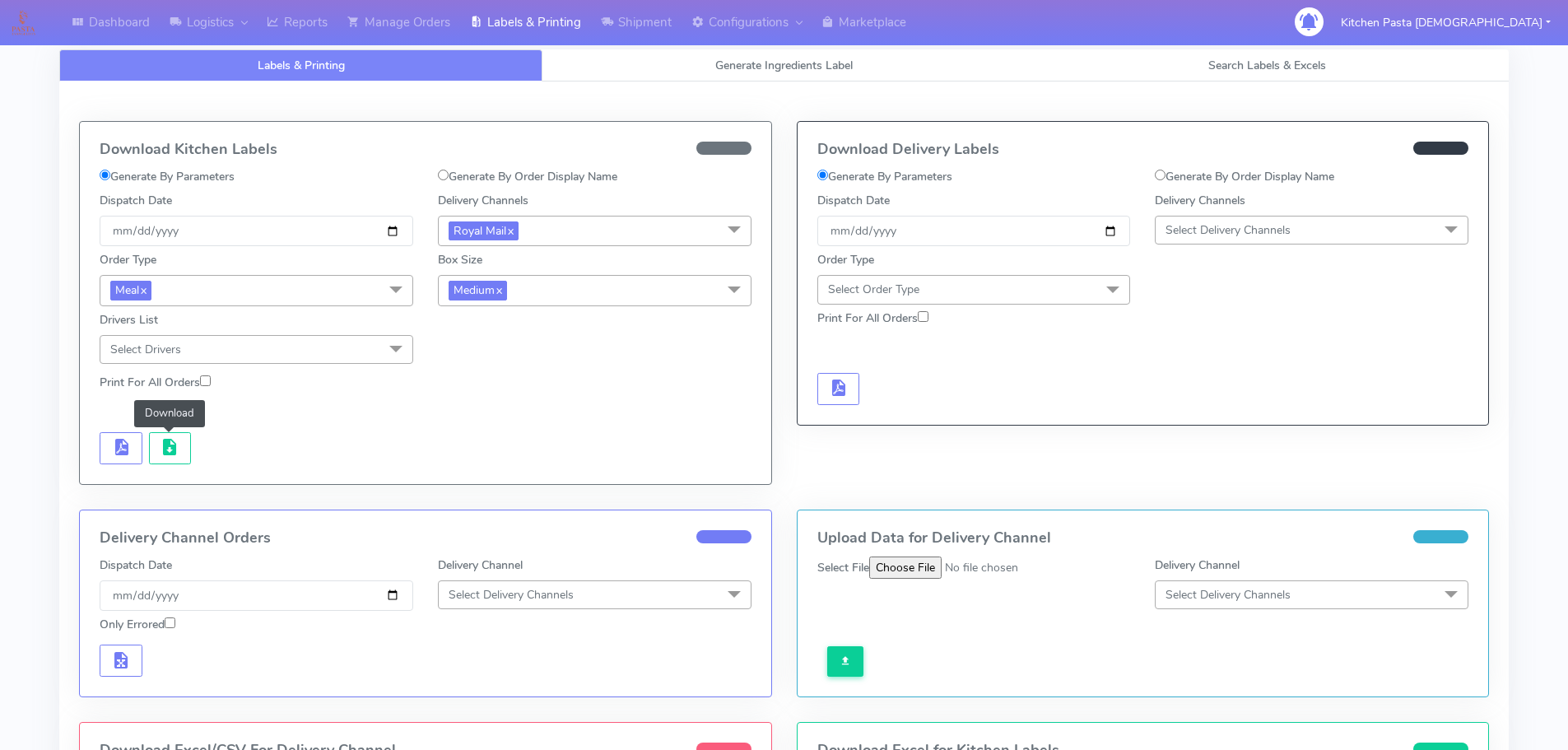
click at [587, 288] on span "Medium x" at bounding box center [594, 290] width 314 height 31
click at [470, 371] on div "Small" at bounding box center [594, 368] width 295 height 18
click at [118, 455] on span "button" at bounding box center [120, 451] width 19 height 16
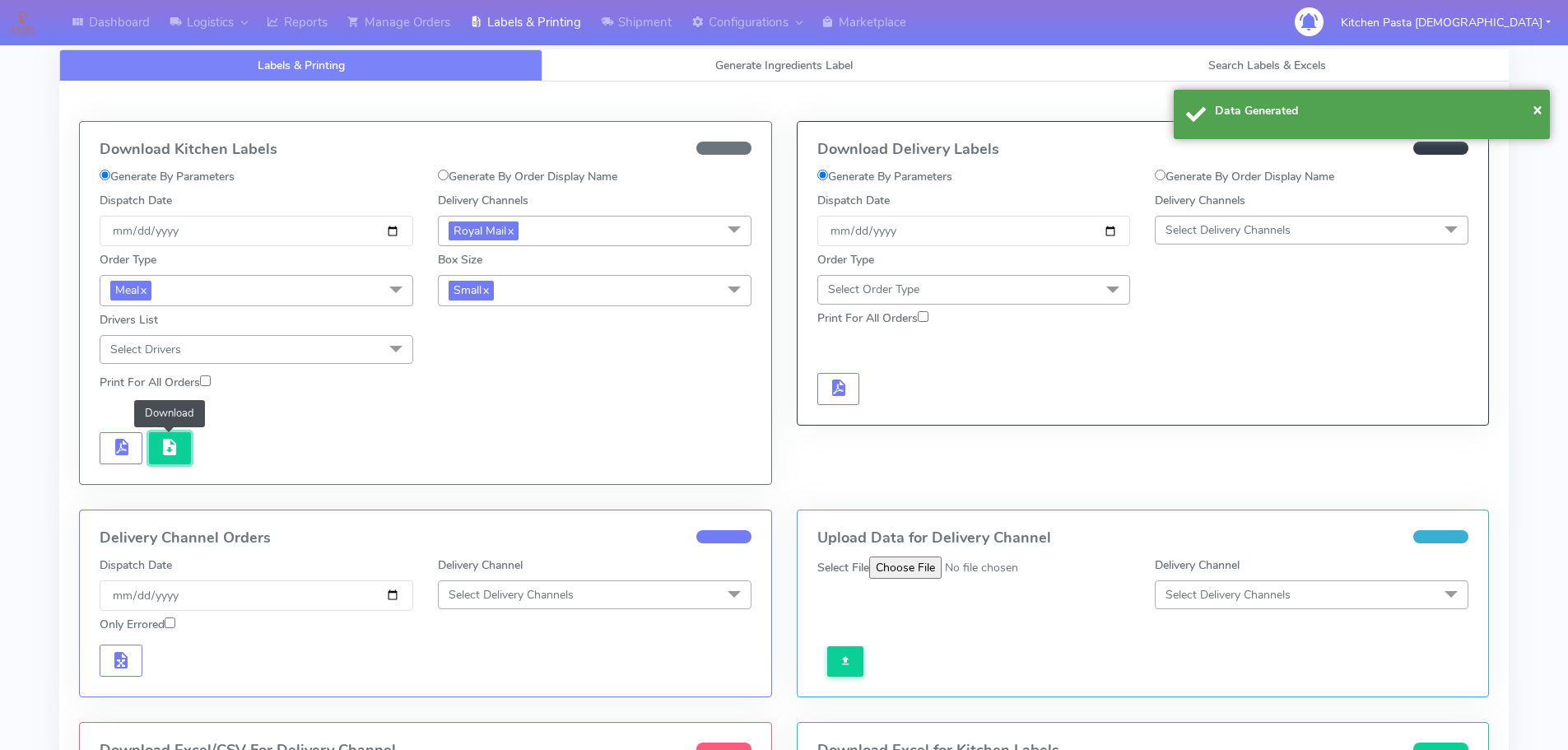
click at [171, 453] on span "button" at bounding box center [170, 451] width 19 height 16
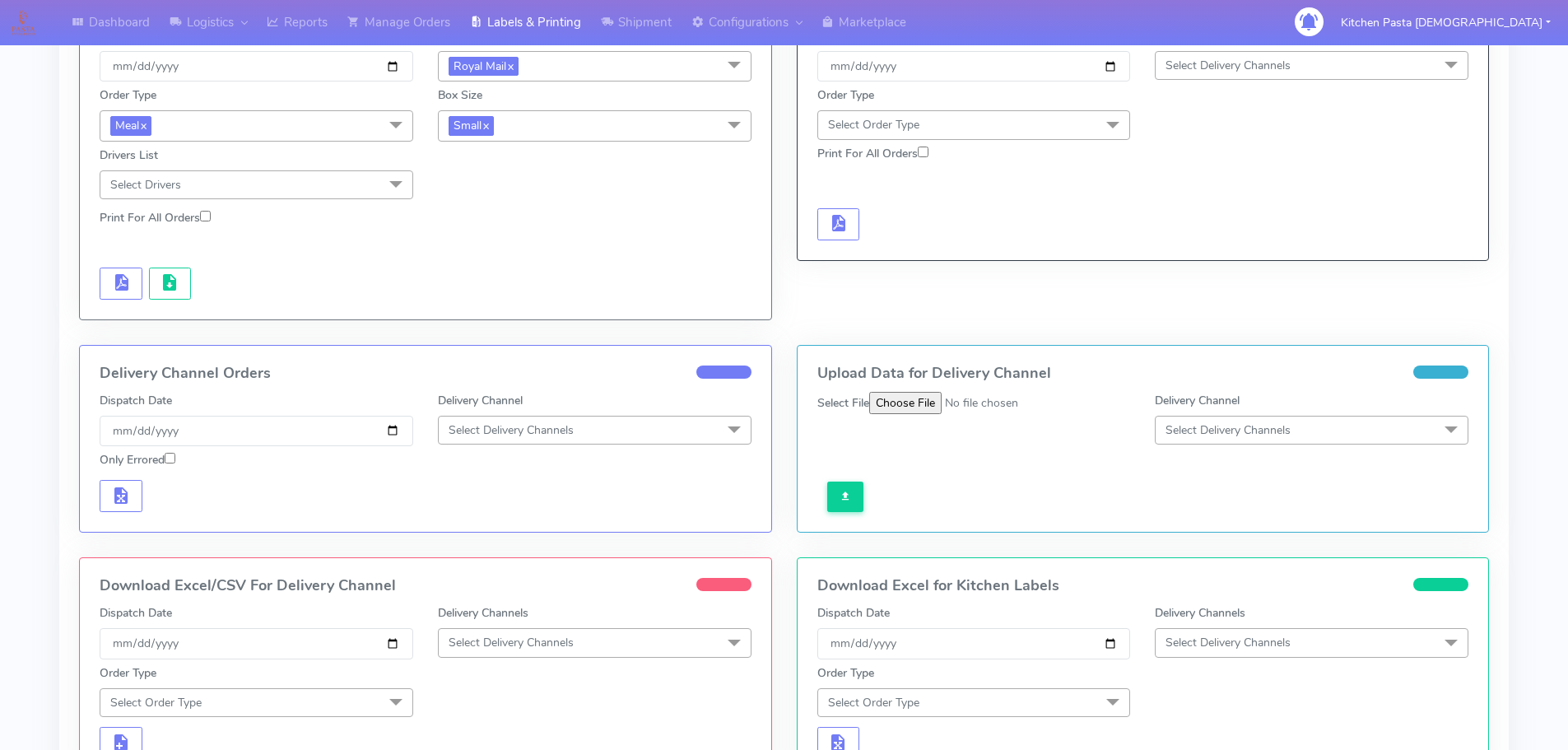
click at [493, 641] on span "Select Delivery Channels" at bounding box center [511, 643] width 125 height 16
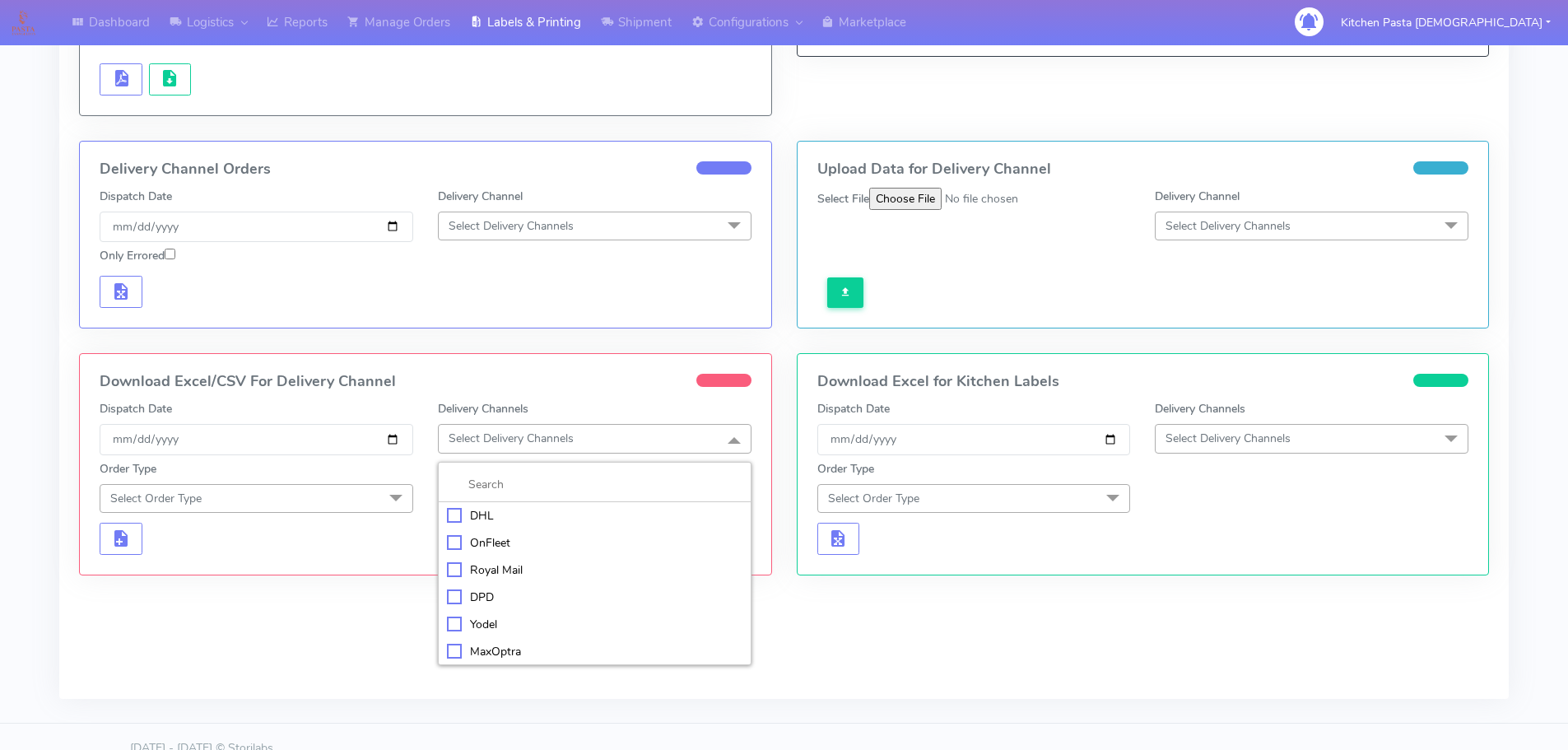
scroll to position [391, 0]
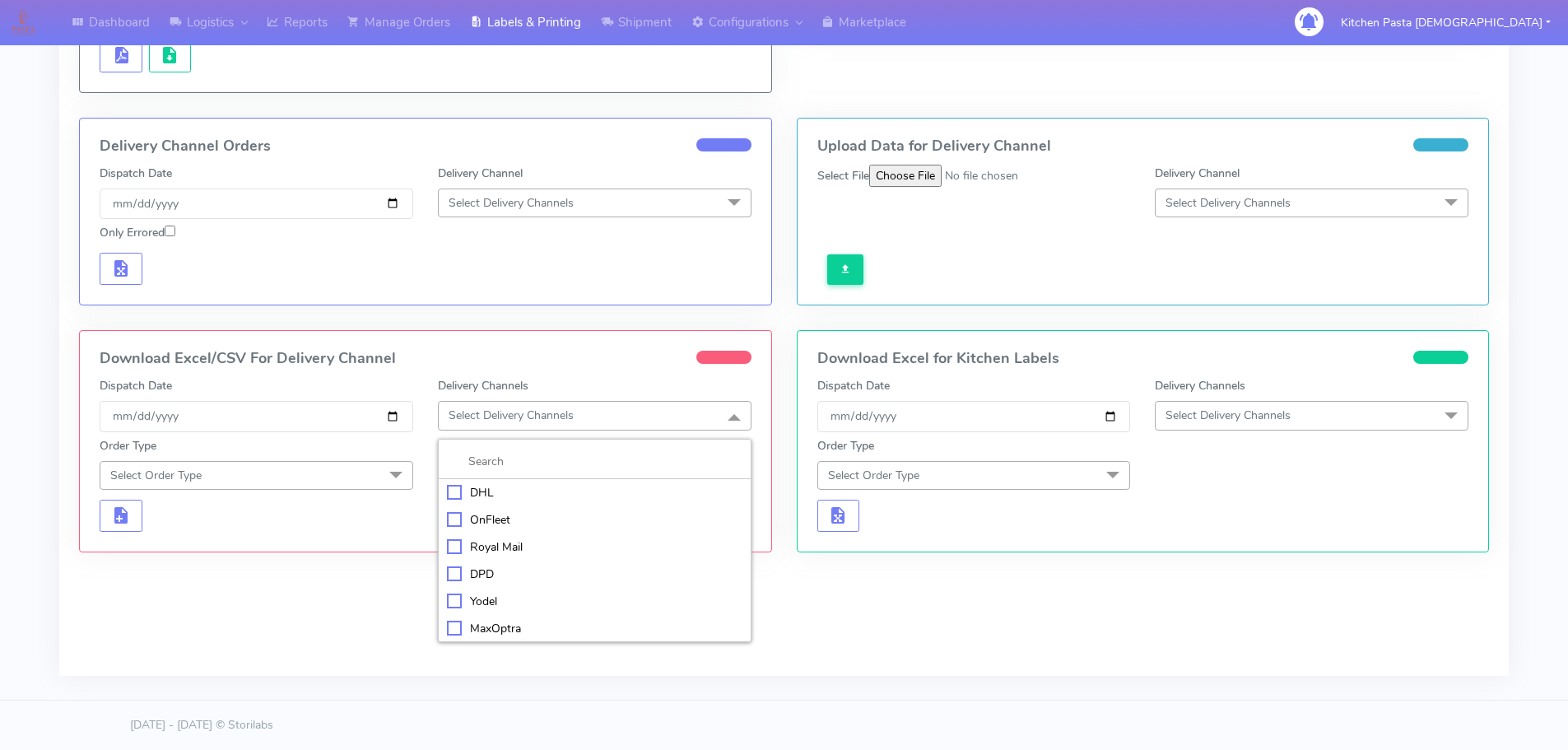
click at [500, 547] on div "Royal Mail" at bounding box center [594, 547] width 295 height 18
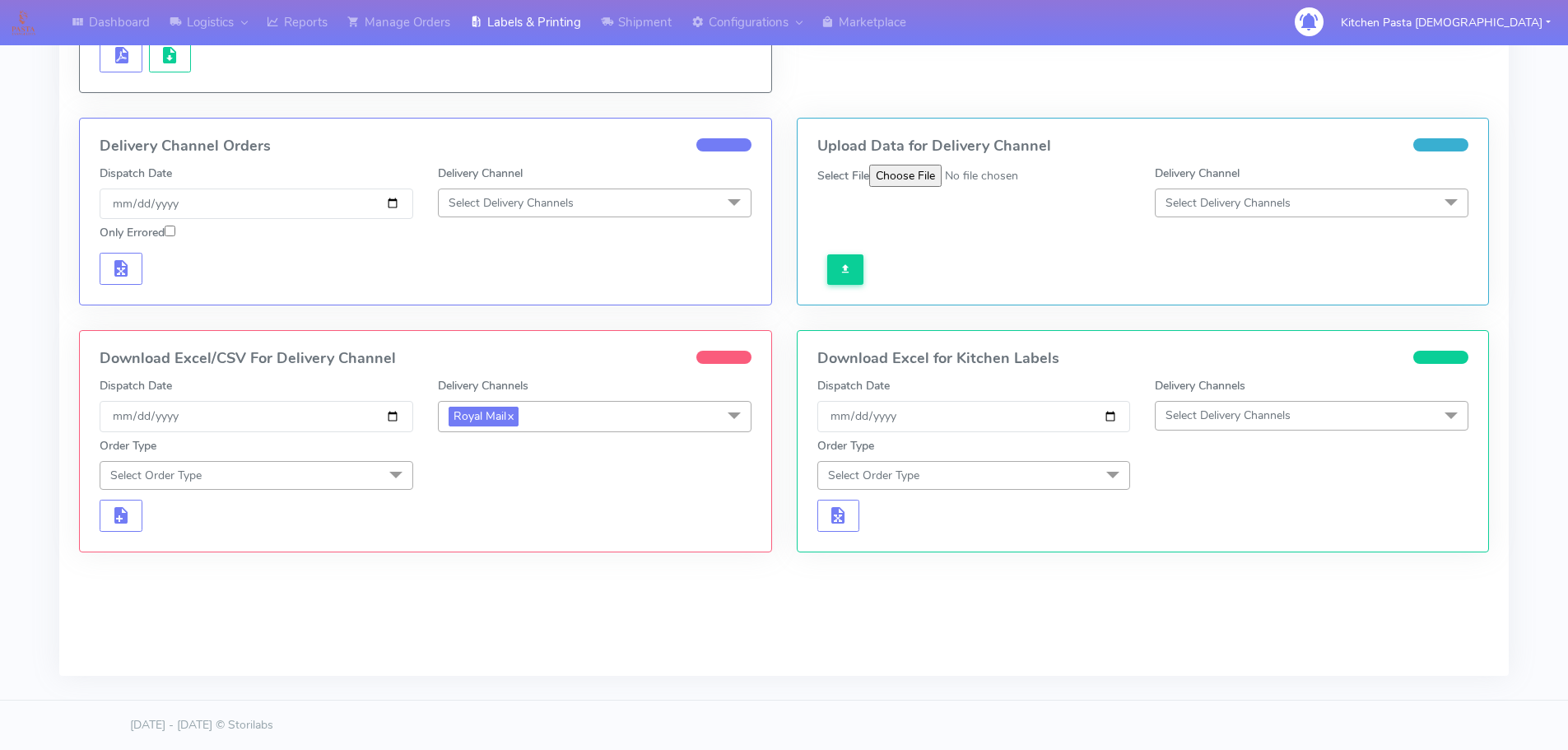
click at [362, 474] on span "Select Order Type" at bounding box center [256, 475] width 314 height 29
click at [265, 535] on li at bounding box center [256, 521] width 312 height 34
click at [139, 558] on div "Meal" at bounding box center [257, 552] width 295 height 18
click at [477, 462] on span "Select Box Size" at bounding box center [594, 475] width 314 height 29
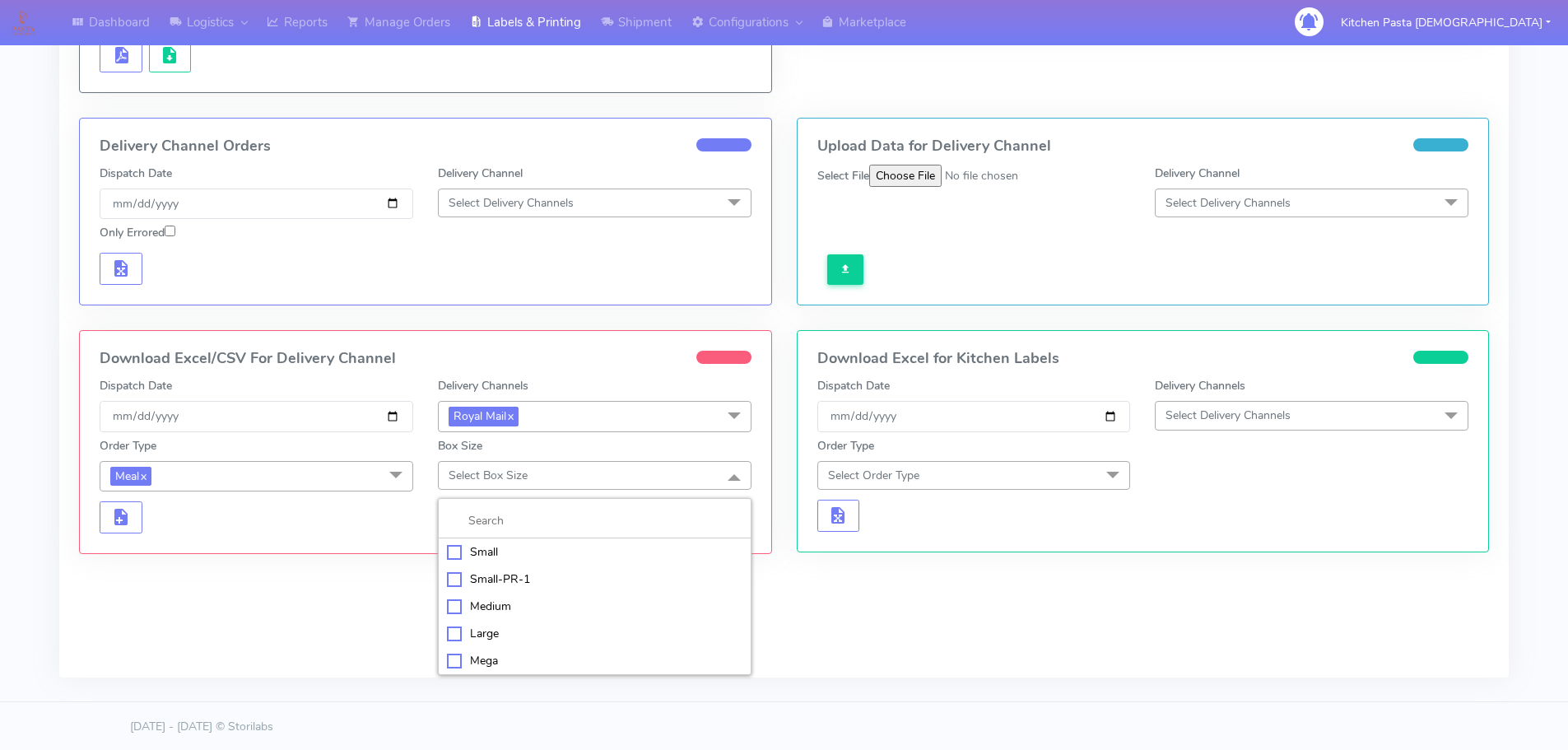
click at [473, 664] on div "Mega" at bounding box center [594, 660] width 295 height 18
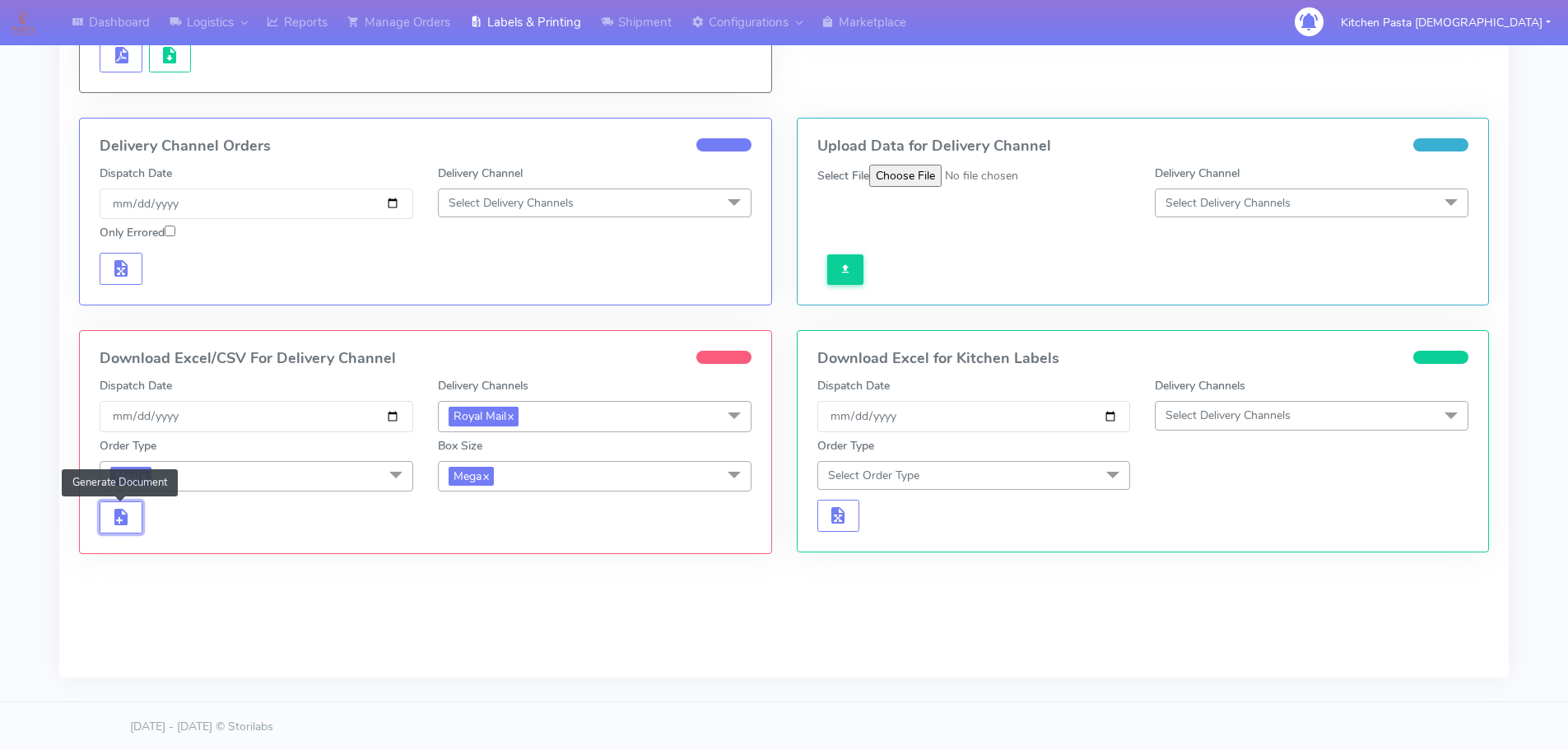
drag, startPoint x: 112, startPoint y: 521, endPoint x: 152, endPoint y: 533, distance: 41.8
click at [118, 521] on span "button" at bounding box center [120, 521] width 19 height 16
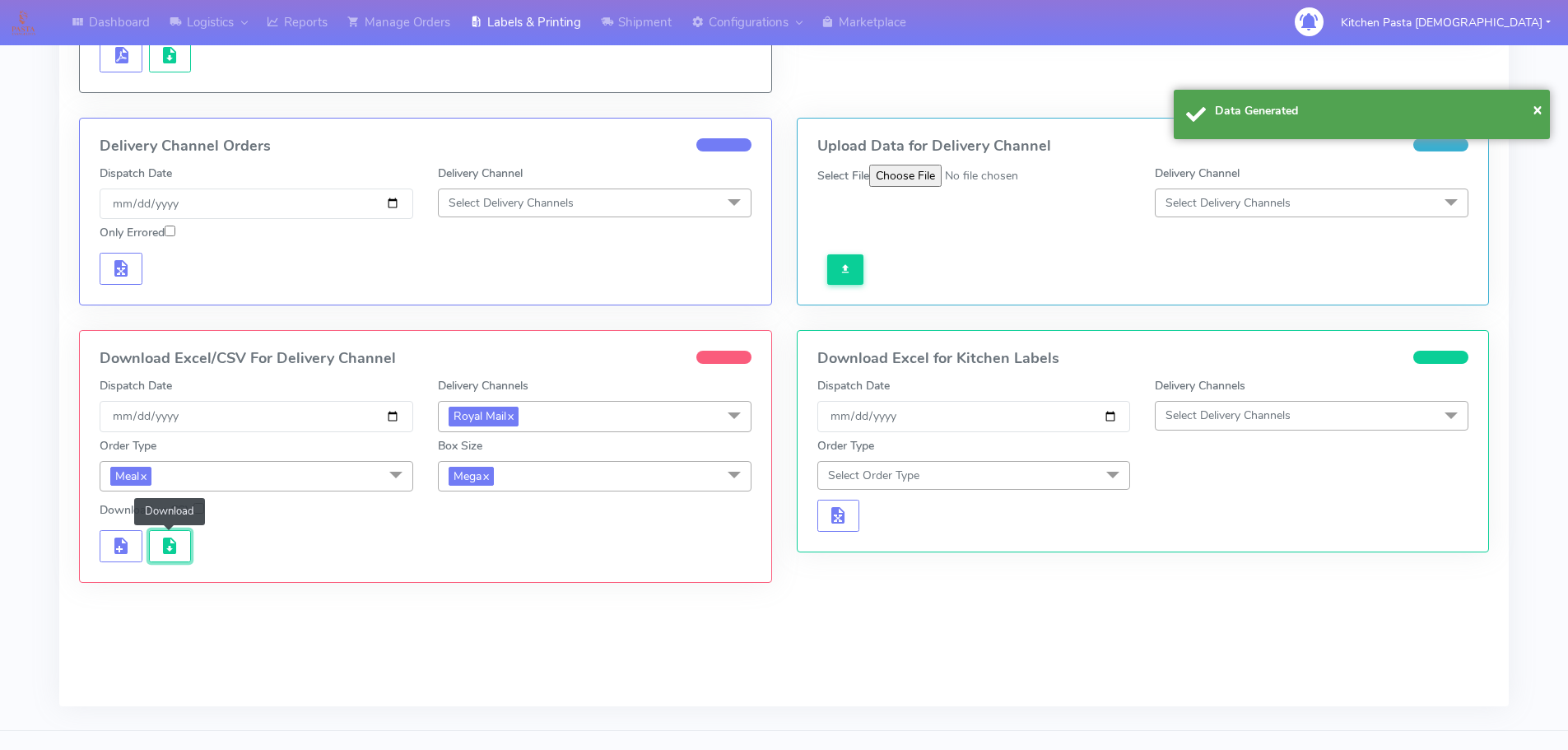
click at [171, 542] on span "button" at bounding box center [170, 550] width 19 height 16
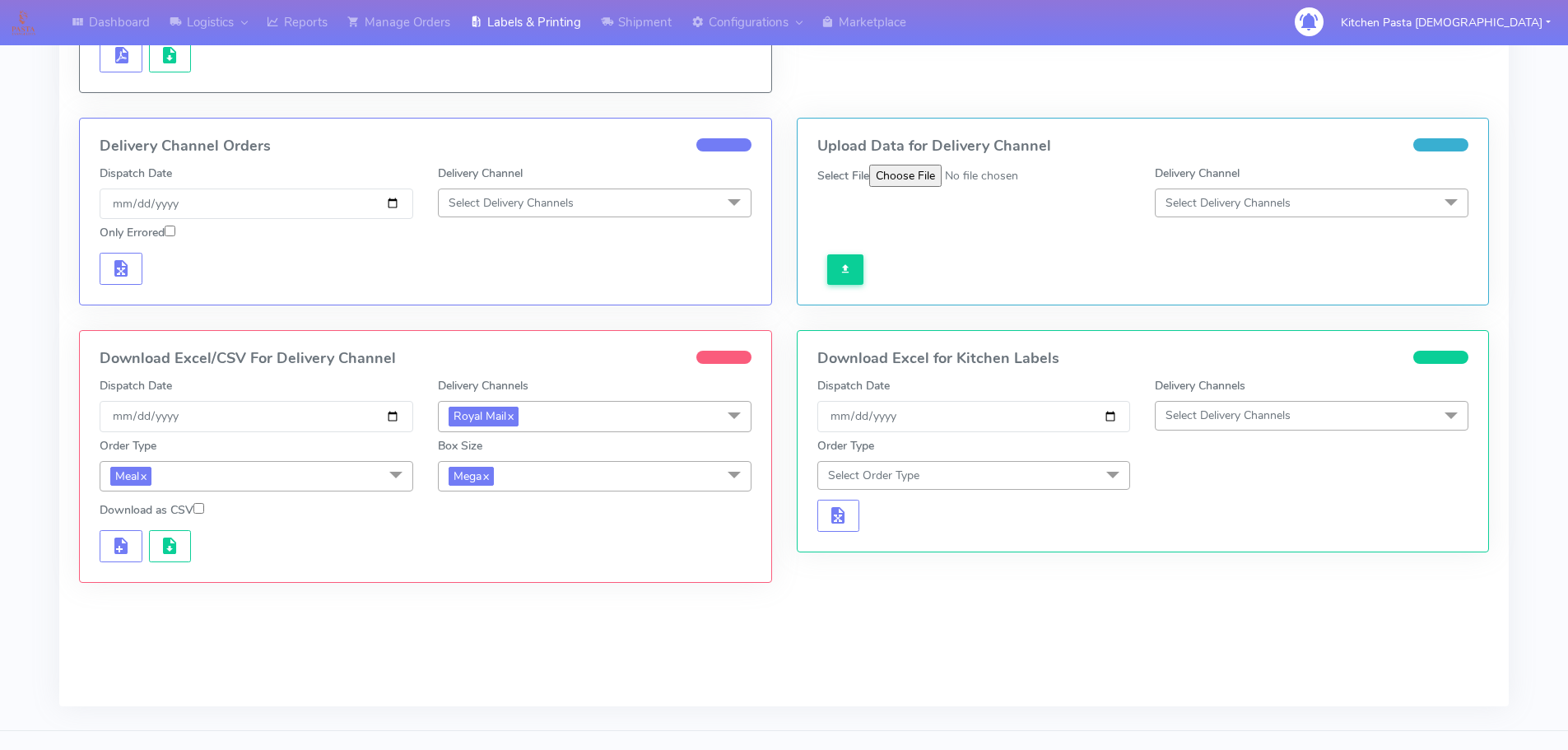
click at [585, 480] on span "Mega x" at bounding box center [594, 476] width 314 height 31
click at [492, 626] on div "Large" at bounding box center [594, 635] width 295 height 18
click at [109, 542] on button "button" at bounding box center [120, 546] width 43 height 32
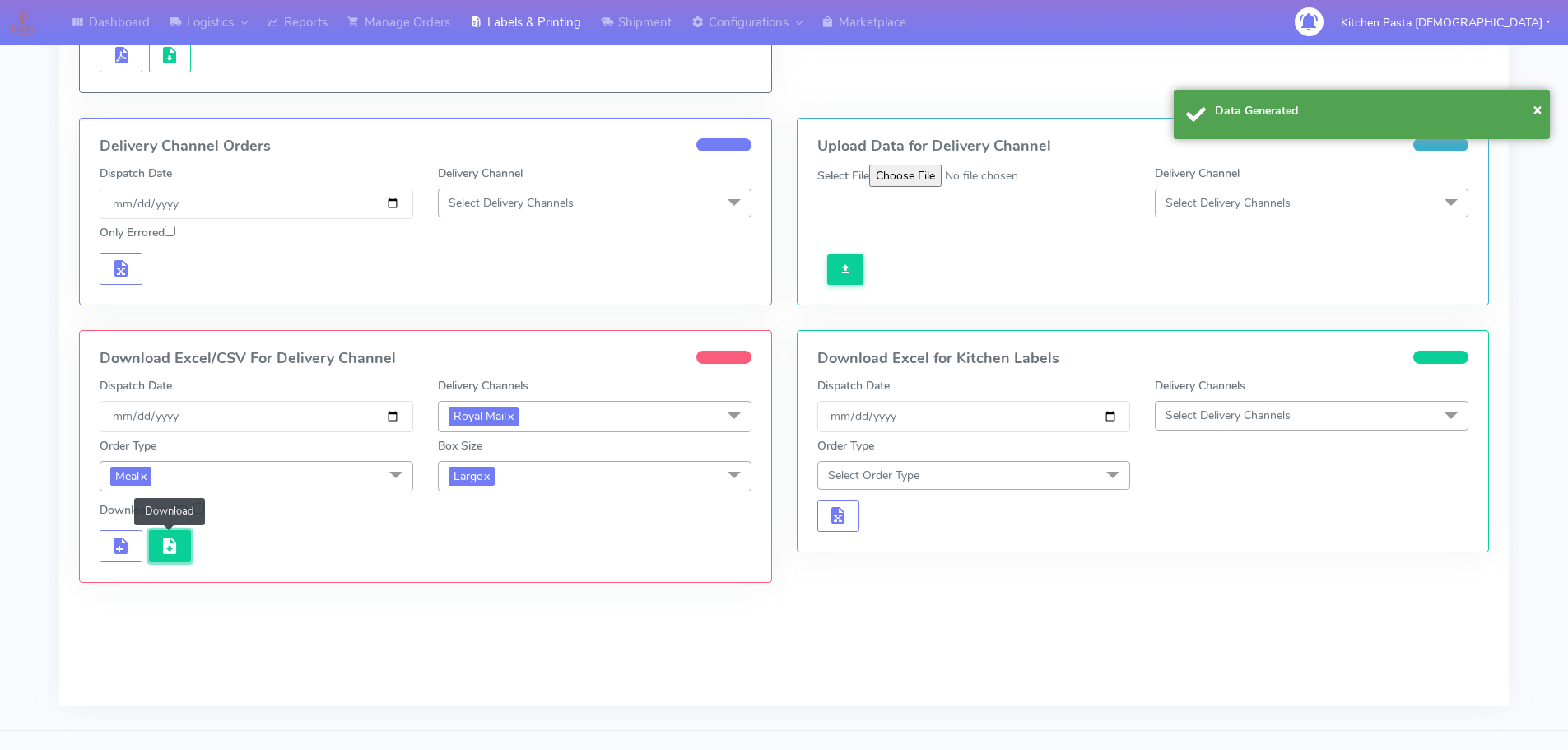
click at [188, 558] on button "button" at bounding box center [170, 546] width 43 height 32
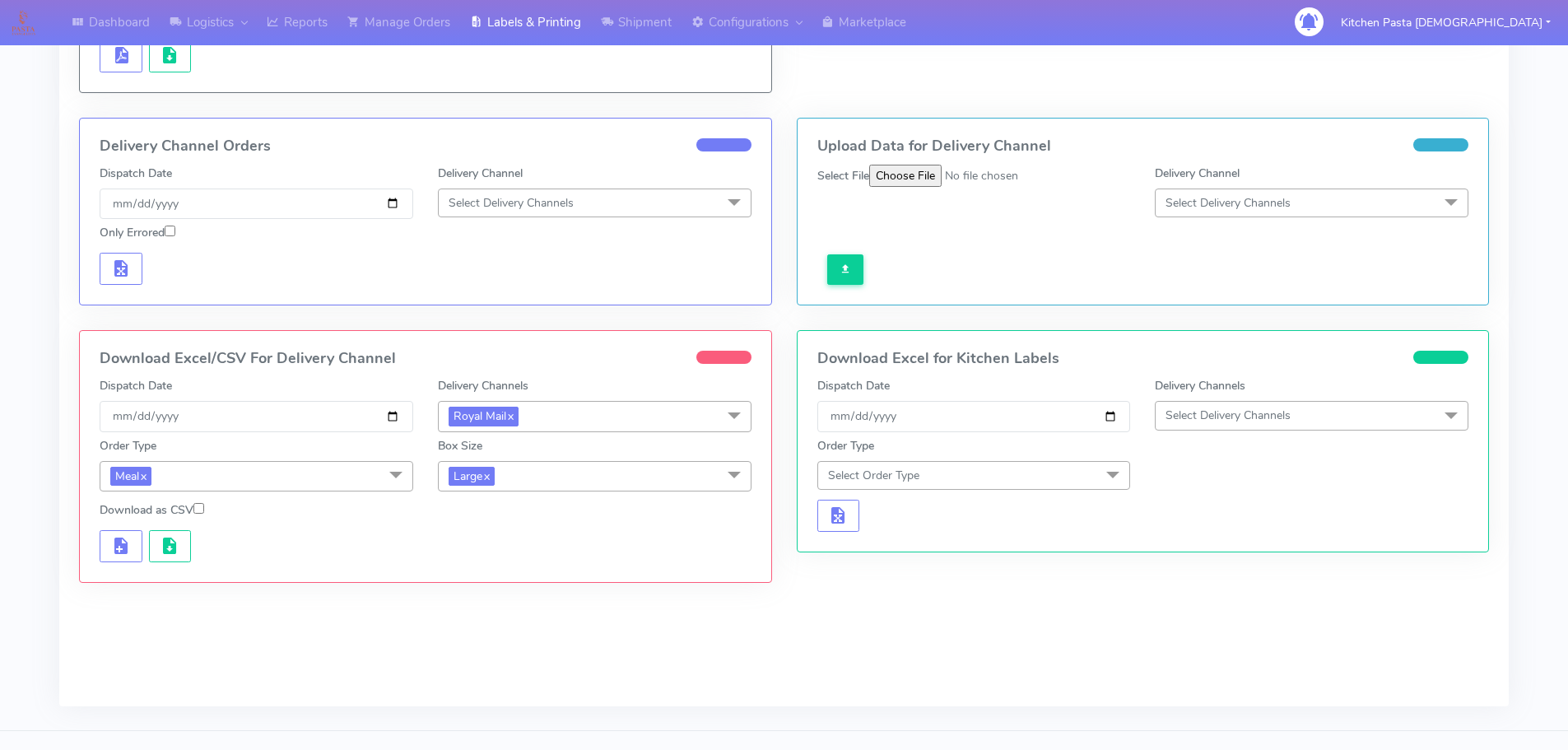
click at [632, 487] on span "Large x" at bounding box center [594, 476] width 314 height 31
click at [506, 608] on div "Medium" at bounding box center [594, 608] width 295 height 18
click at [127, 548] on span "button" at bounding box center [120, 550] width 19 height 16
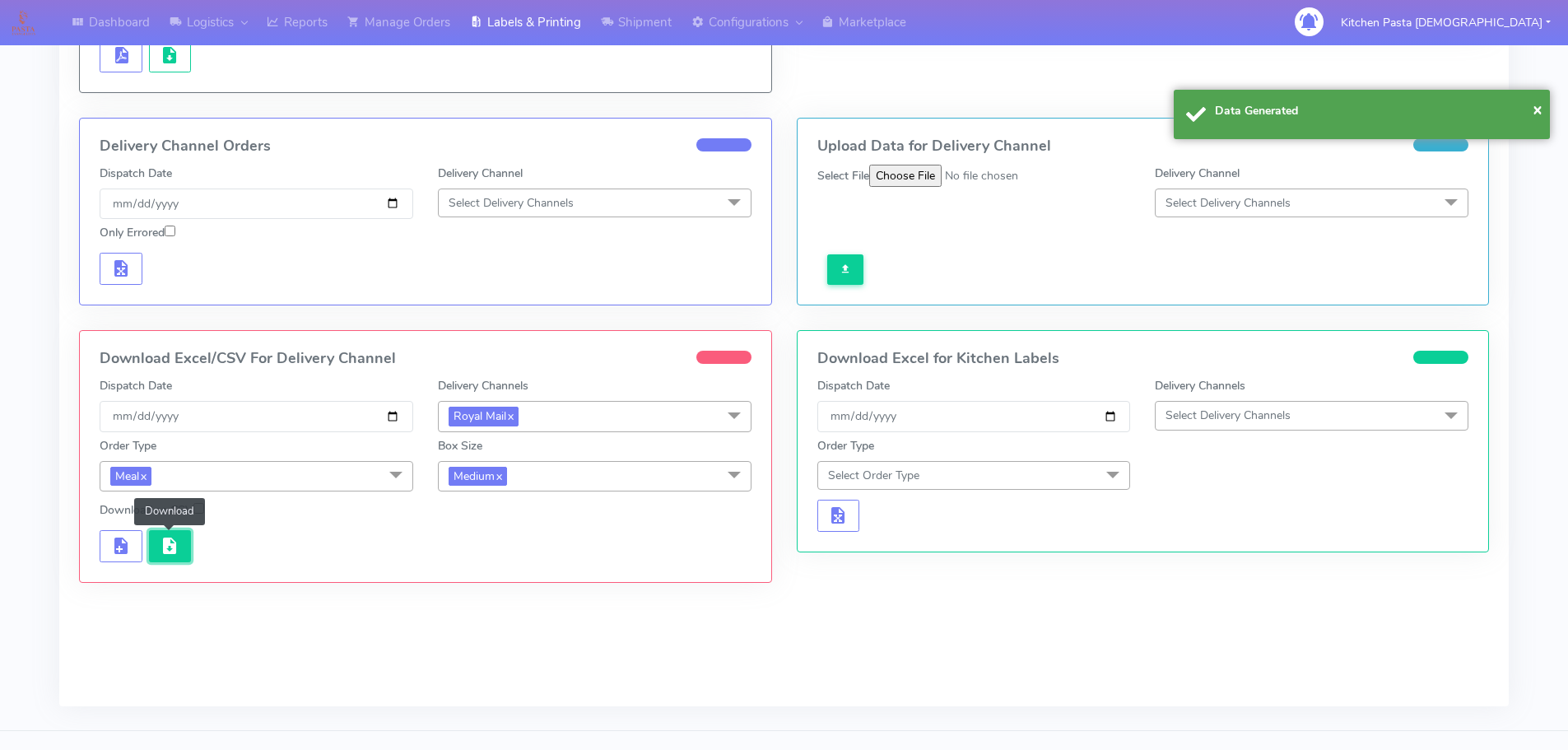
click at [173, 553] on span "button" at bounding box center [170, 550] width 19 height 16
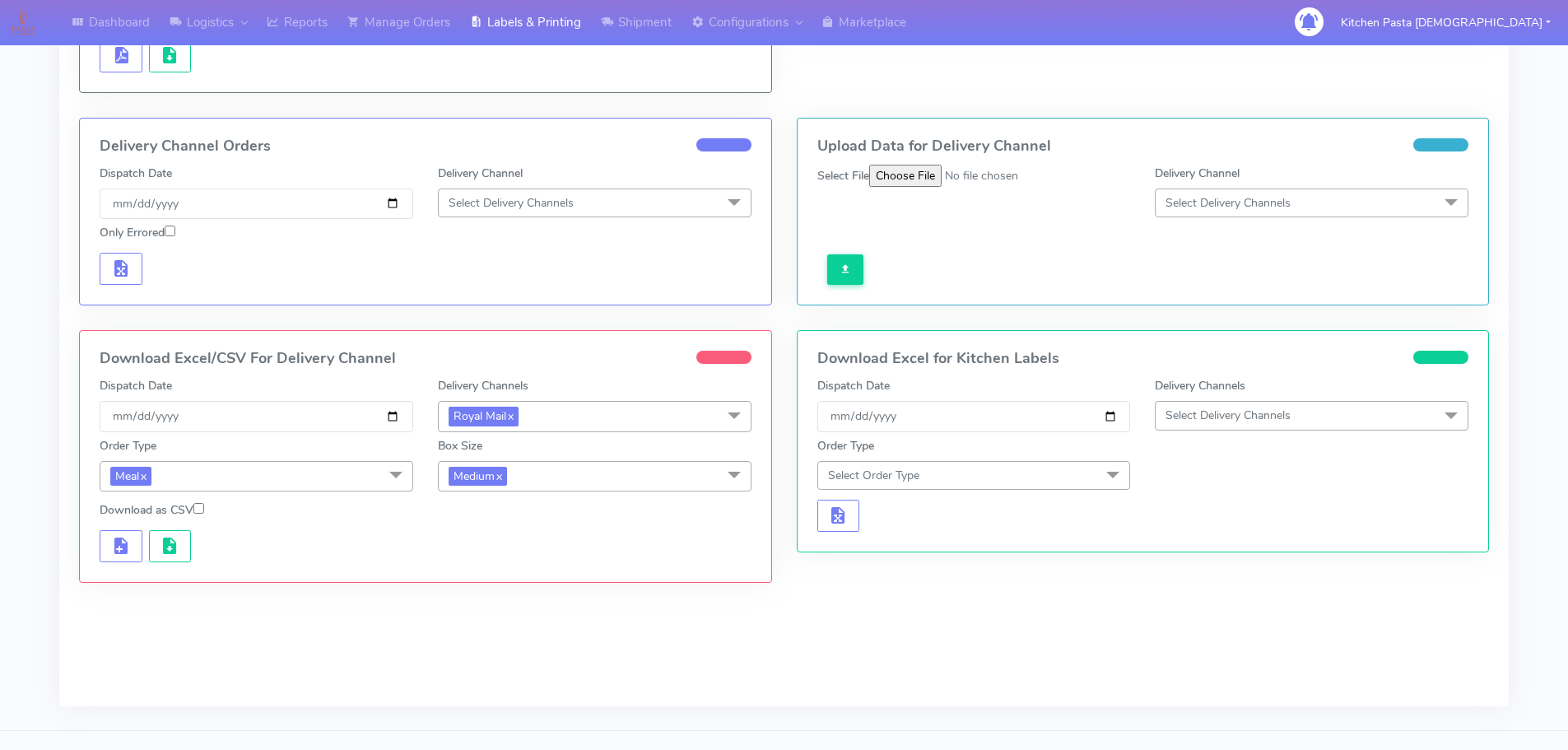
click at [656, 488] on span "Medium x" at bounding box center [594, 476] width 314 height 31
click at [468, 547] on div "Small" at bounding box center [594, 554] width 295 height 18
click at [122, 547] on span "button" at bounding box center [120, 550] width 19 height 16
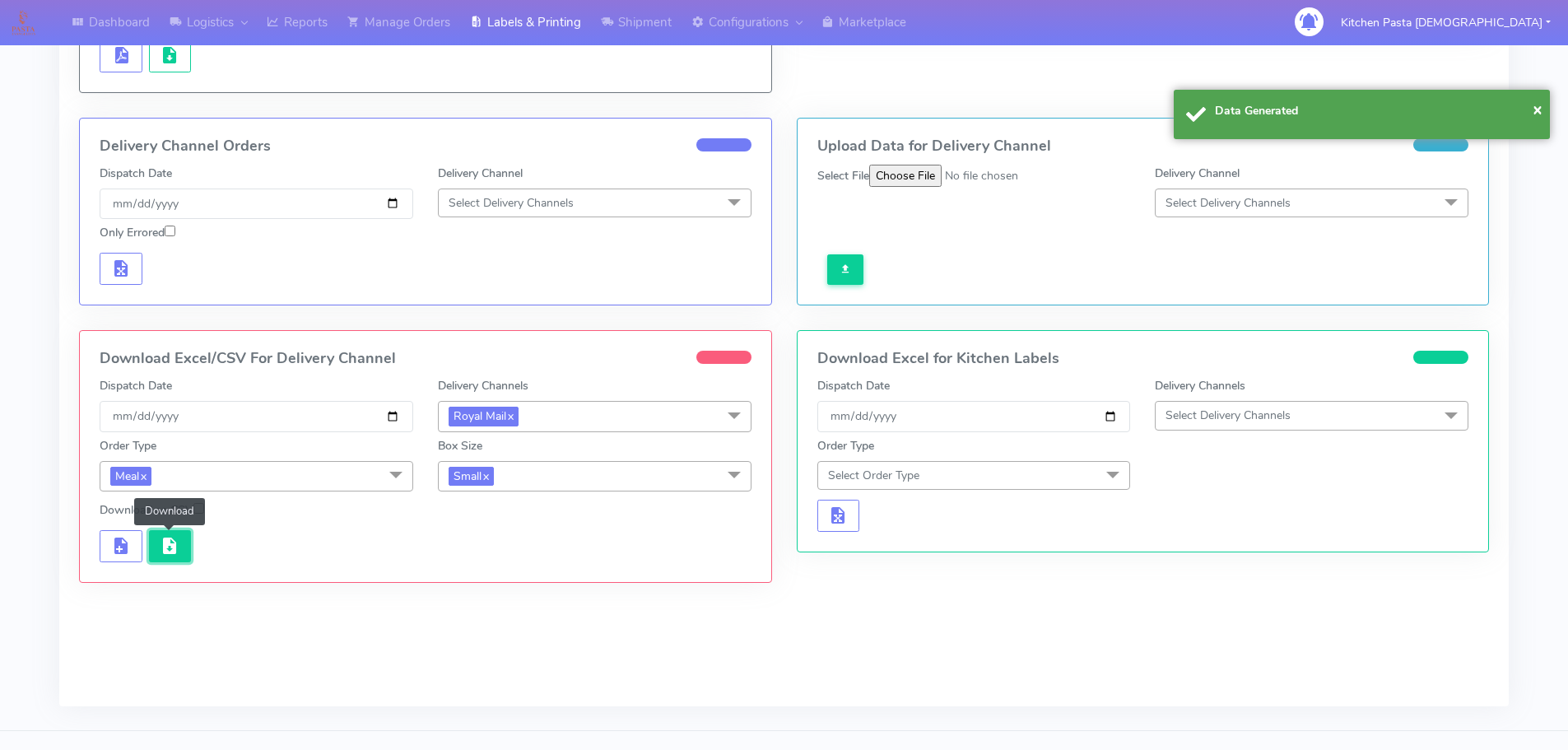
click at [154, 557] on button "button" at bounding box center [170, 546] width 43 height 32
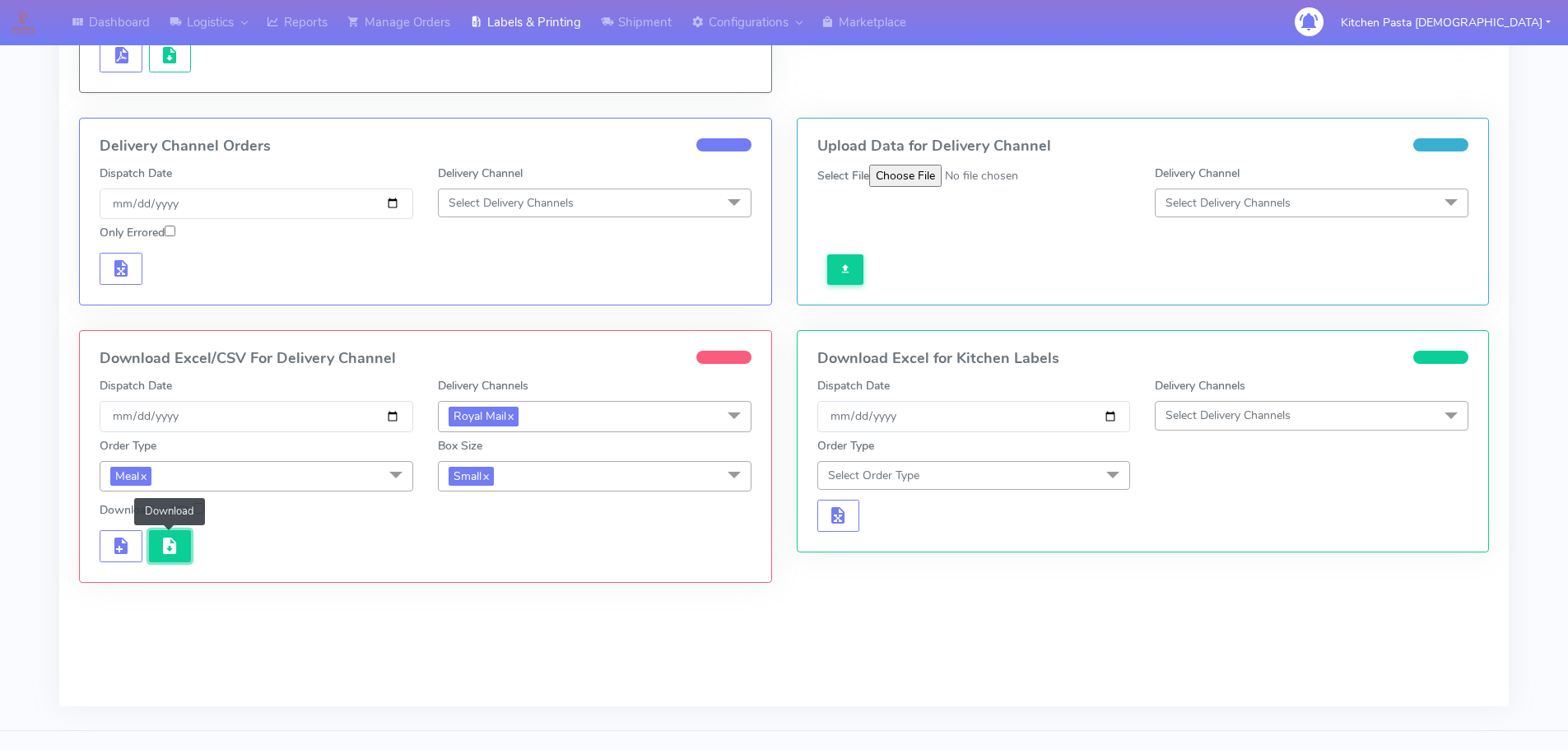
click at [171, 545] on span "button" at bounding box center [170, 550] width 19 height 16
drag, startPoint x: 326, startPoint y: 28, endPoint x: 354, endPoint y: 10, distance: 33.3
click at [326, 28] on link "Reports" at bounding box center [297, 22] width 81 height 45
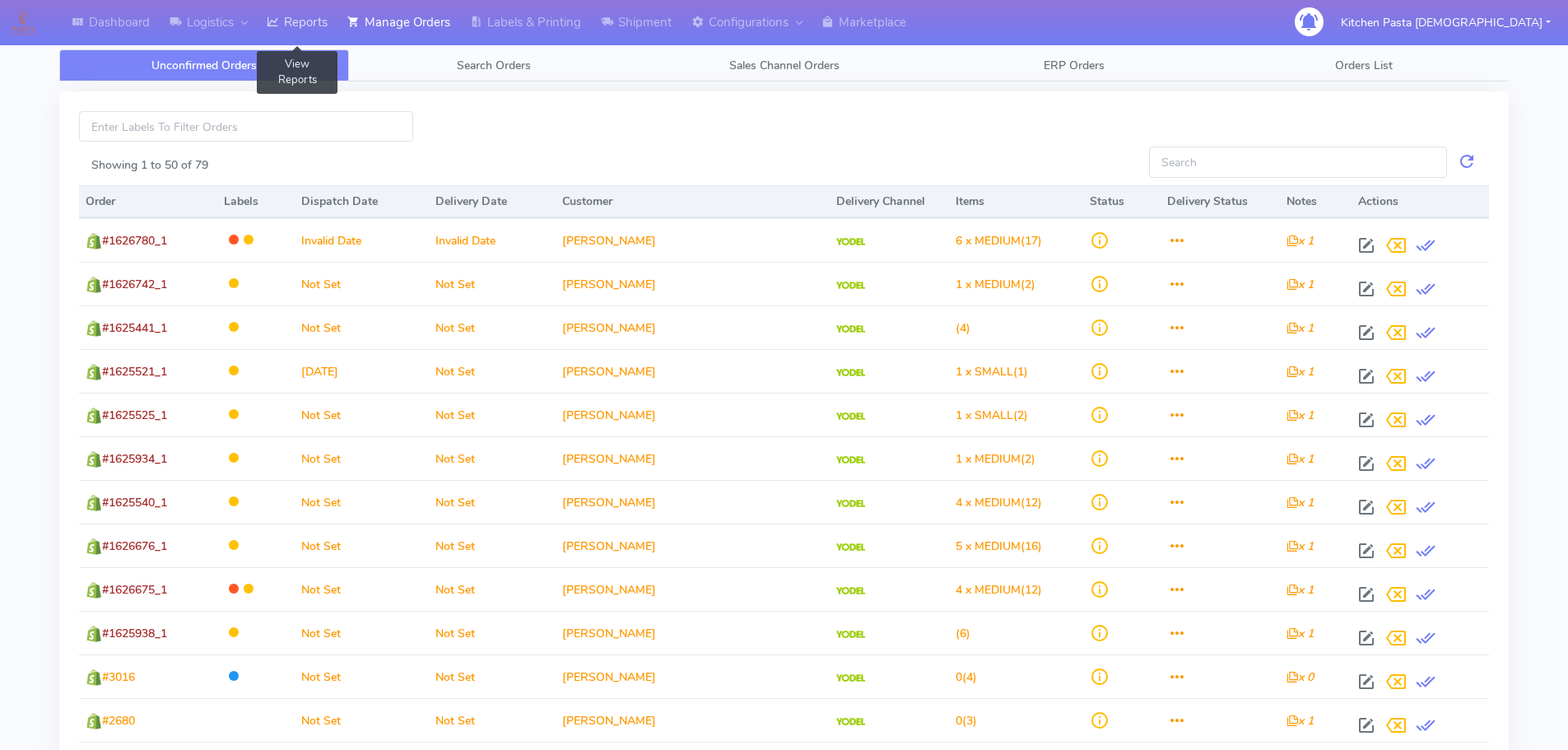
click at [338, 25] on link "Reports" at bounding box center [297, 22] width 81 height 45
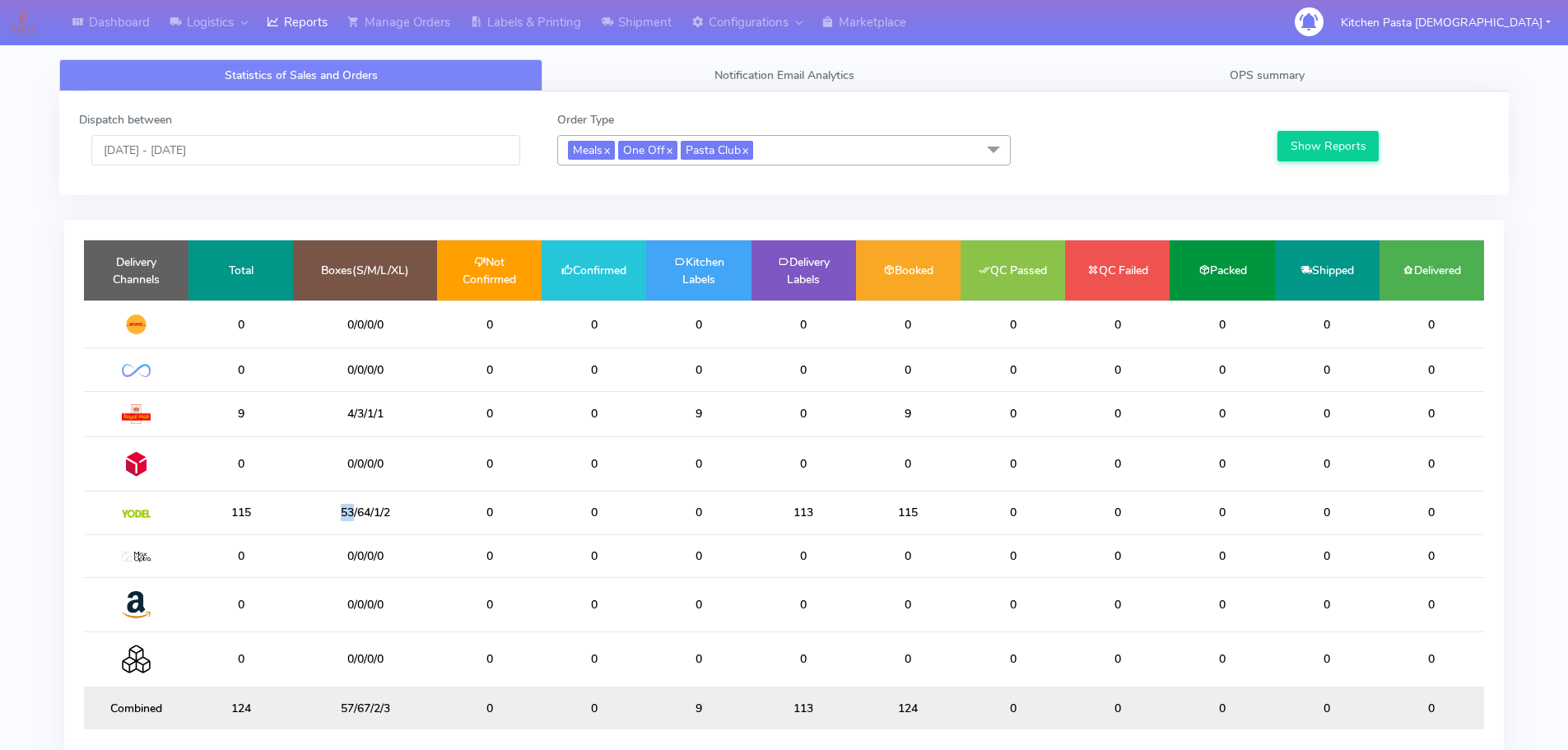
drag, startPoint x: 351, startPoint y: 514, endPoint x: 339, endPoint y: 514, distance: 12.0
click at [339, 514] on td "53/64/1/2" at bounding box center [365, 513] width 144 height 43
click at [370, 513] on td "53/64/1/2" at bounding box center [365, 513] width 144 height 43
click at [388, 515] on td "53/64/1/2" at bounding box center [365, 513] width 144 height 43
click at [1282, 77] on span "OPS summary" at bounding box center [1266, 76] width 75 height 16
